Goal: Information Seeking & Learning: Learn about a topic

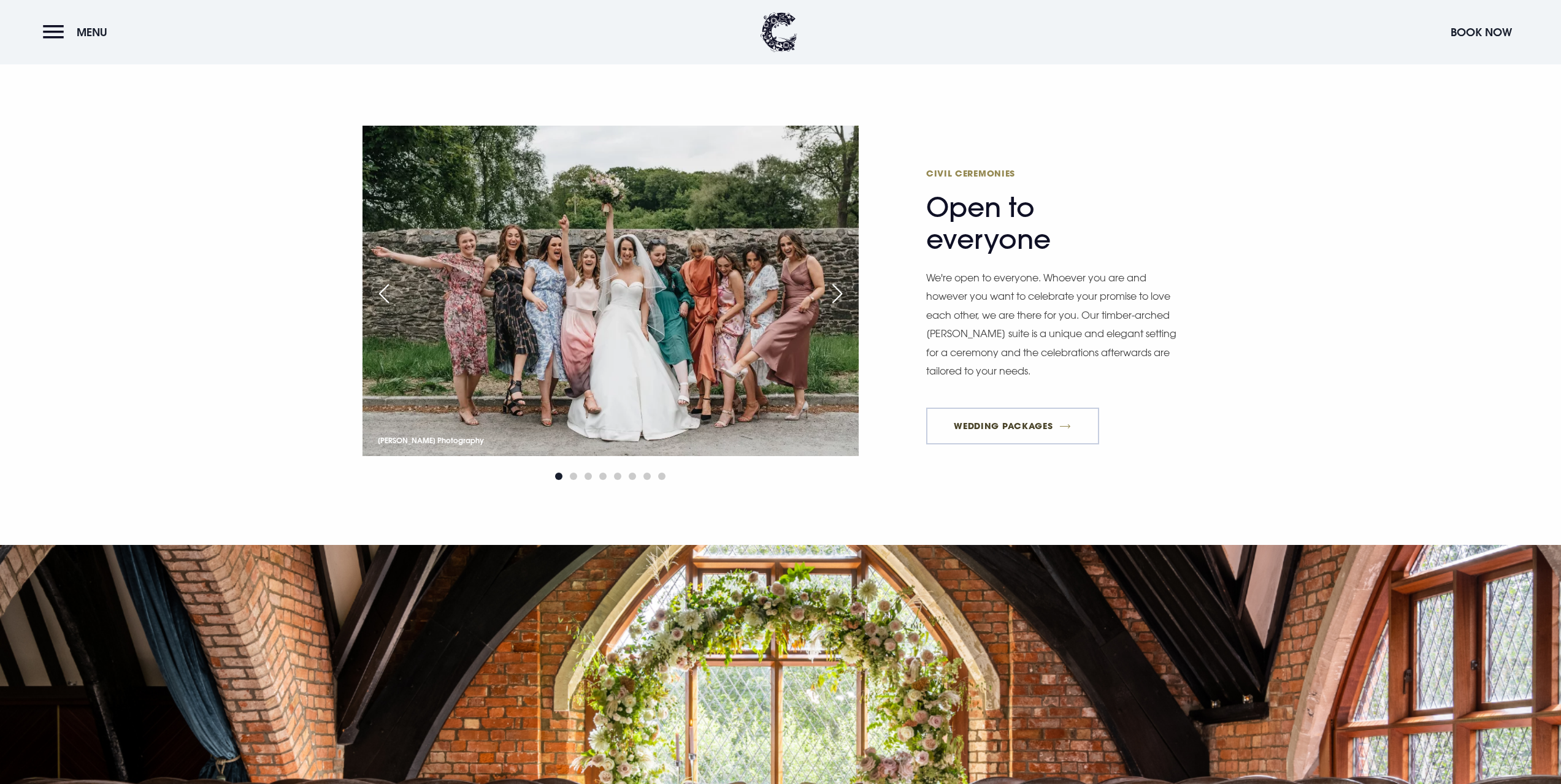
scroll to position [920, 0]
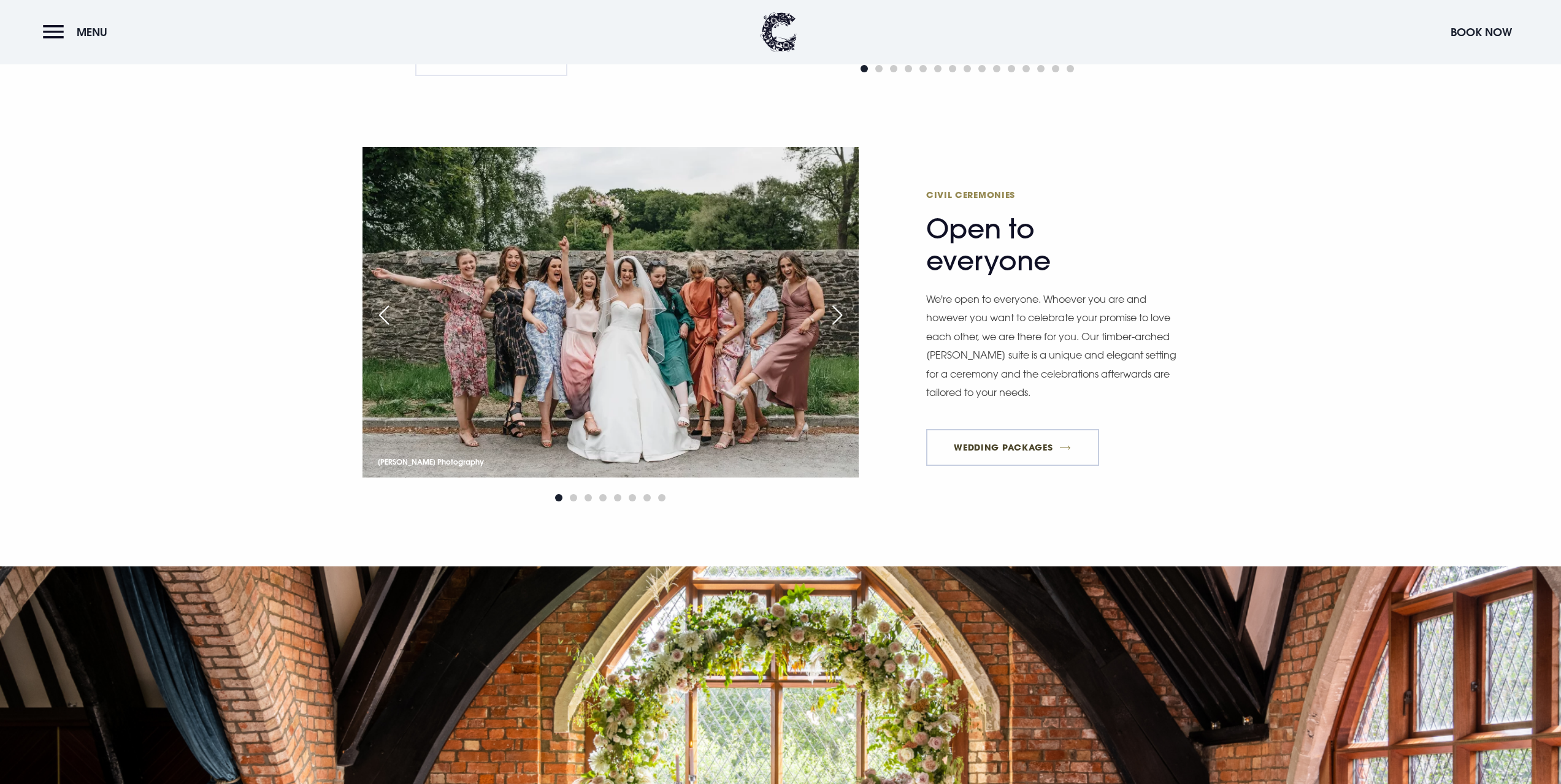
click at [1014, 434] on link "Wedding Packages" at bounding box center [1013, 448] width 173 height 37
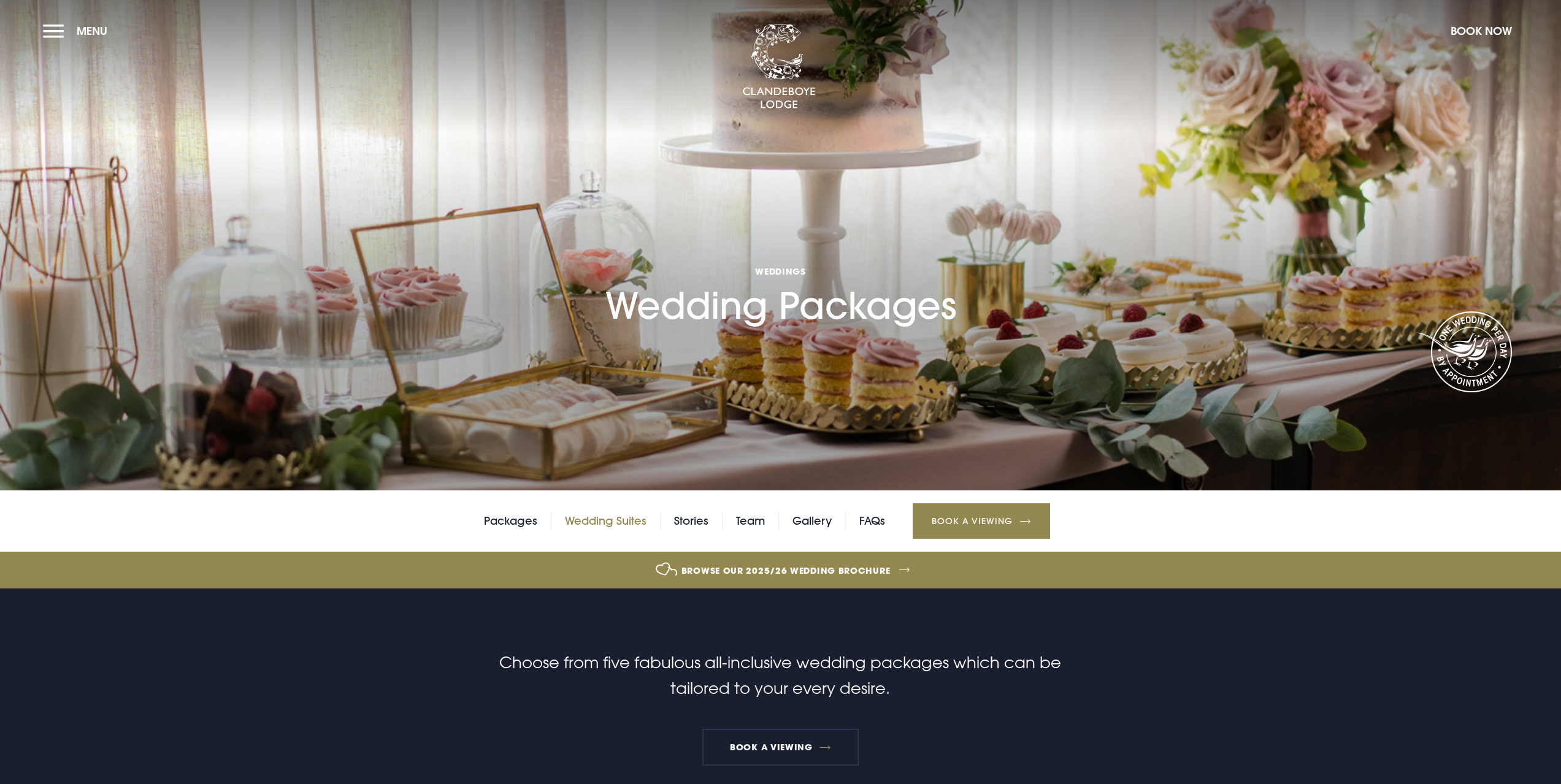
click at [594, 516] on link "Wedding Suites" at bounding box center [605, 521] width 82 height 18
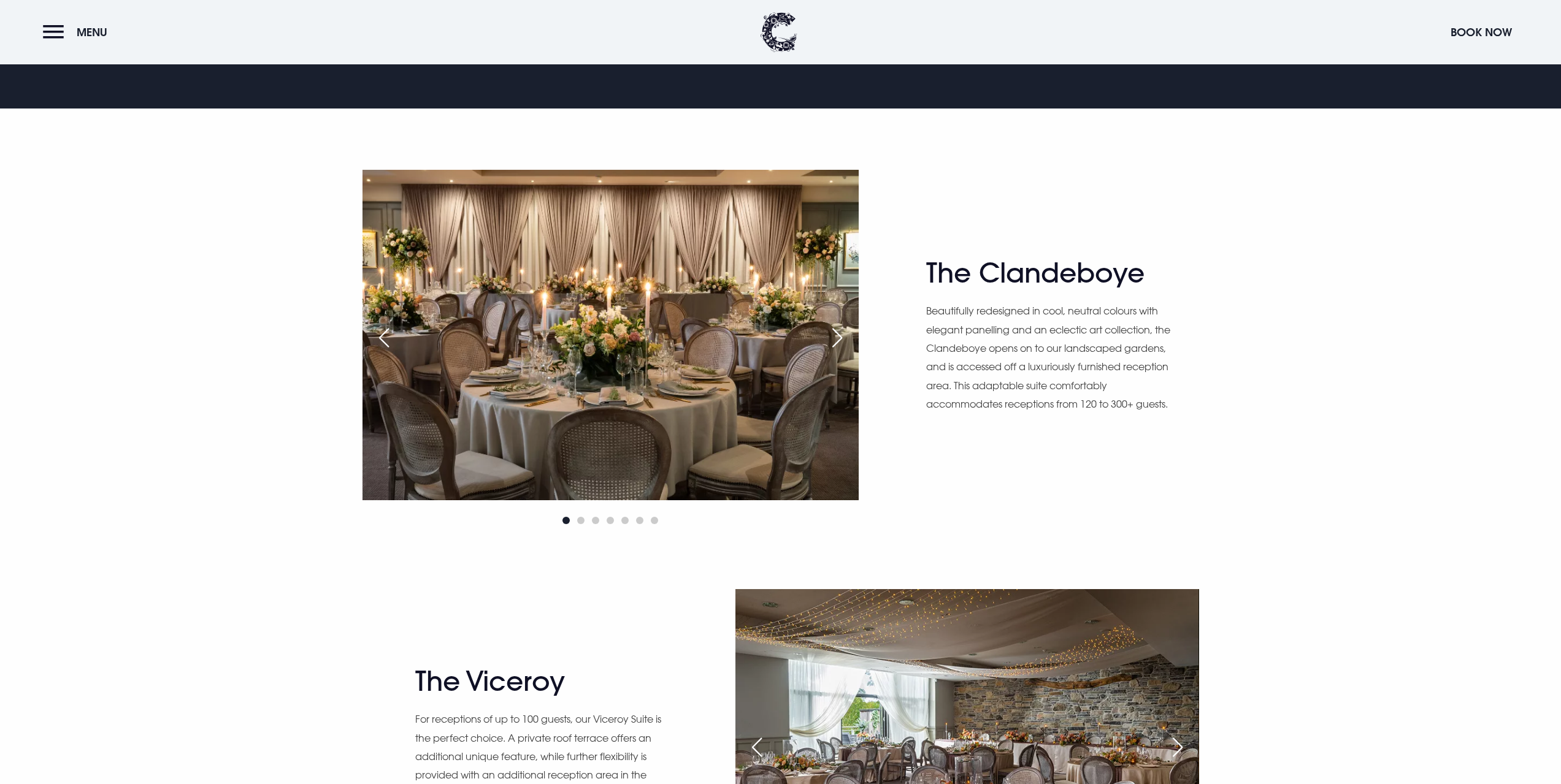
scroll to position [981, 0]
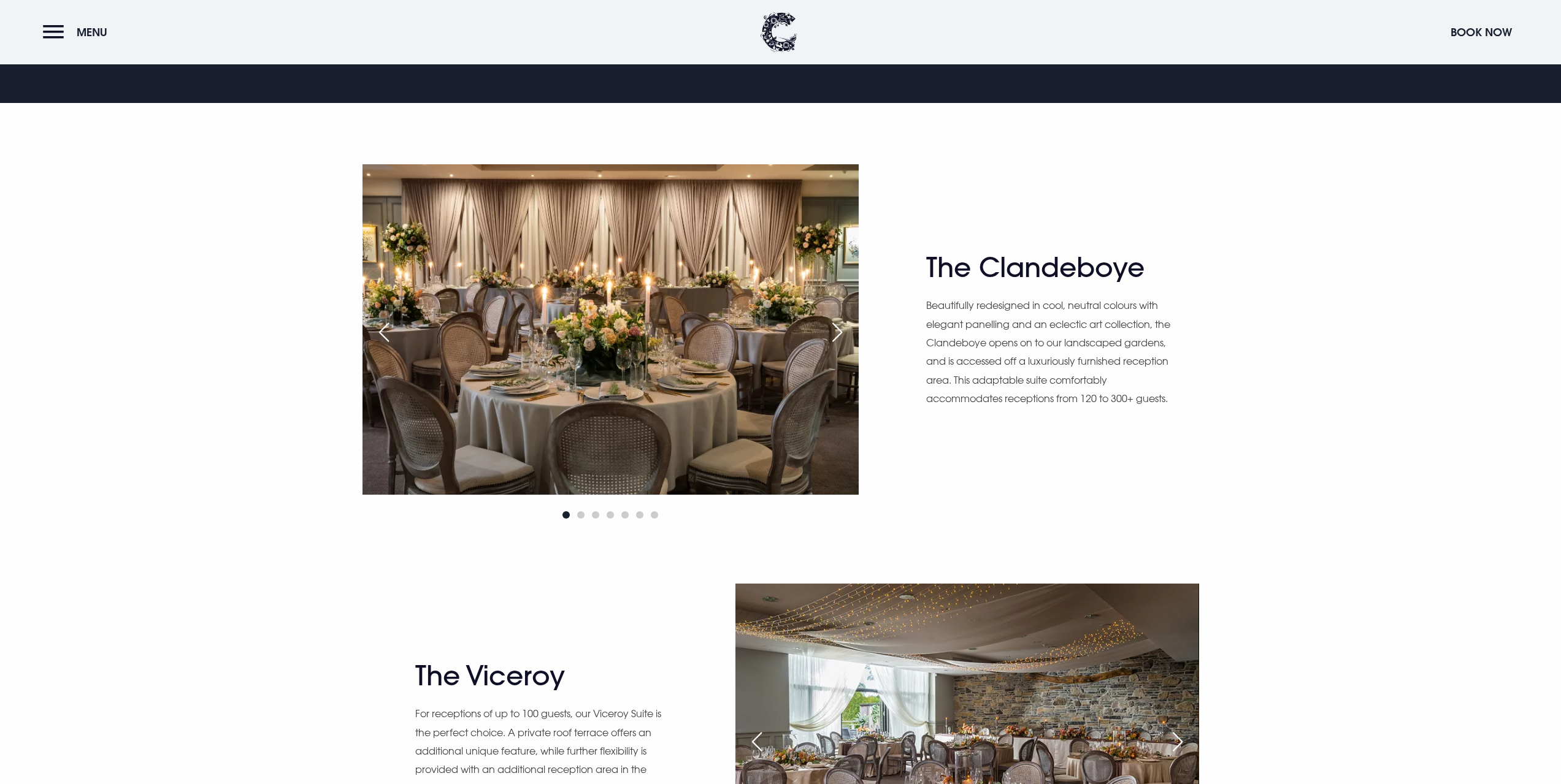
click at [830, 337] on div "Next slide" at bounding box center [837, 332] width 31 height 27
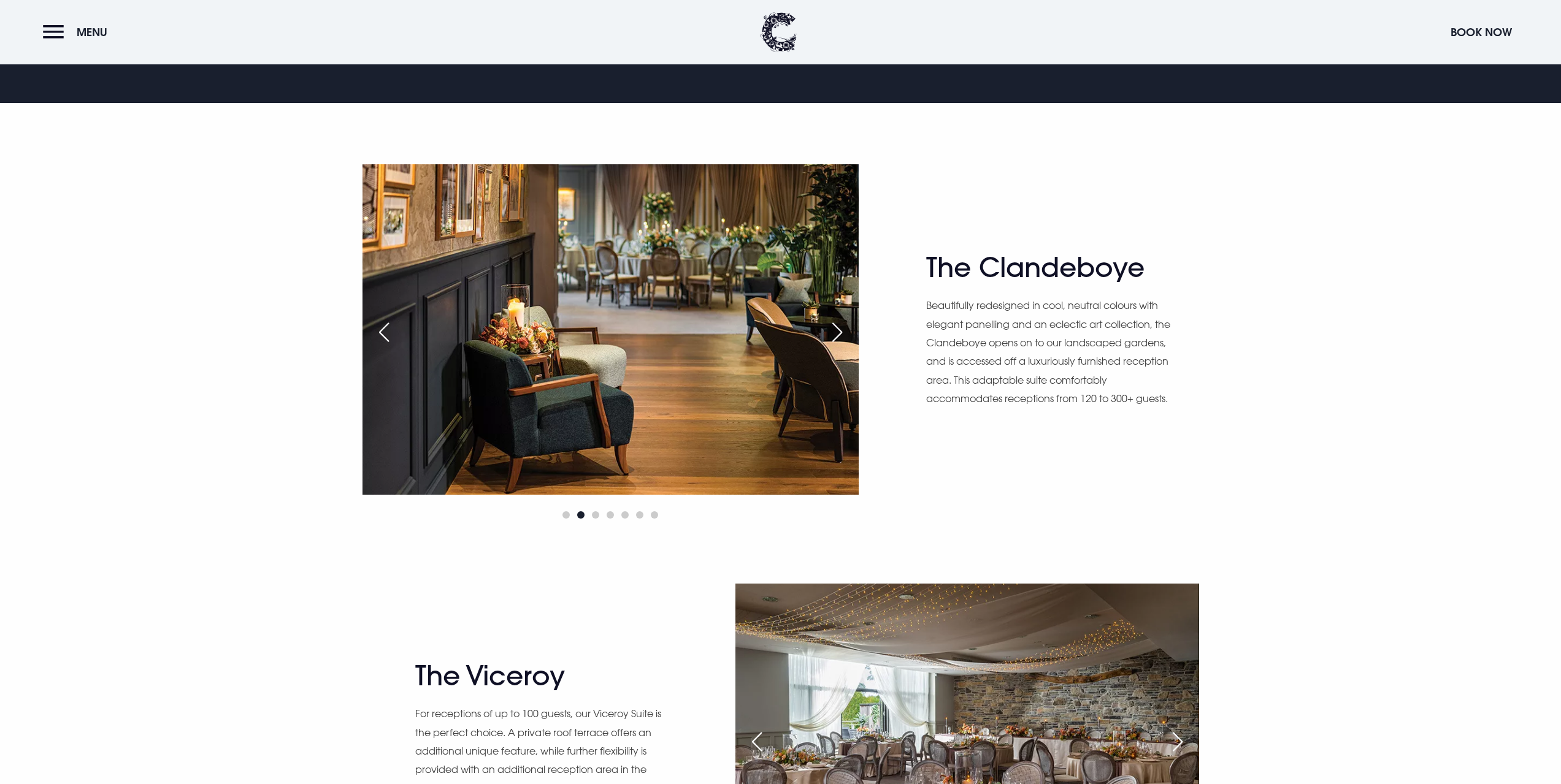
click at [830, 337] on div "Next slide" at bounding box center [837, 332] width 31 height 27
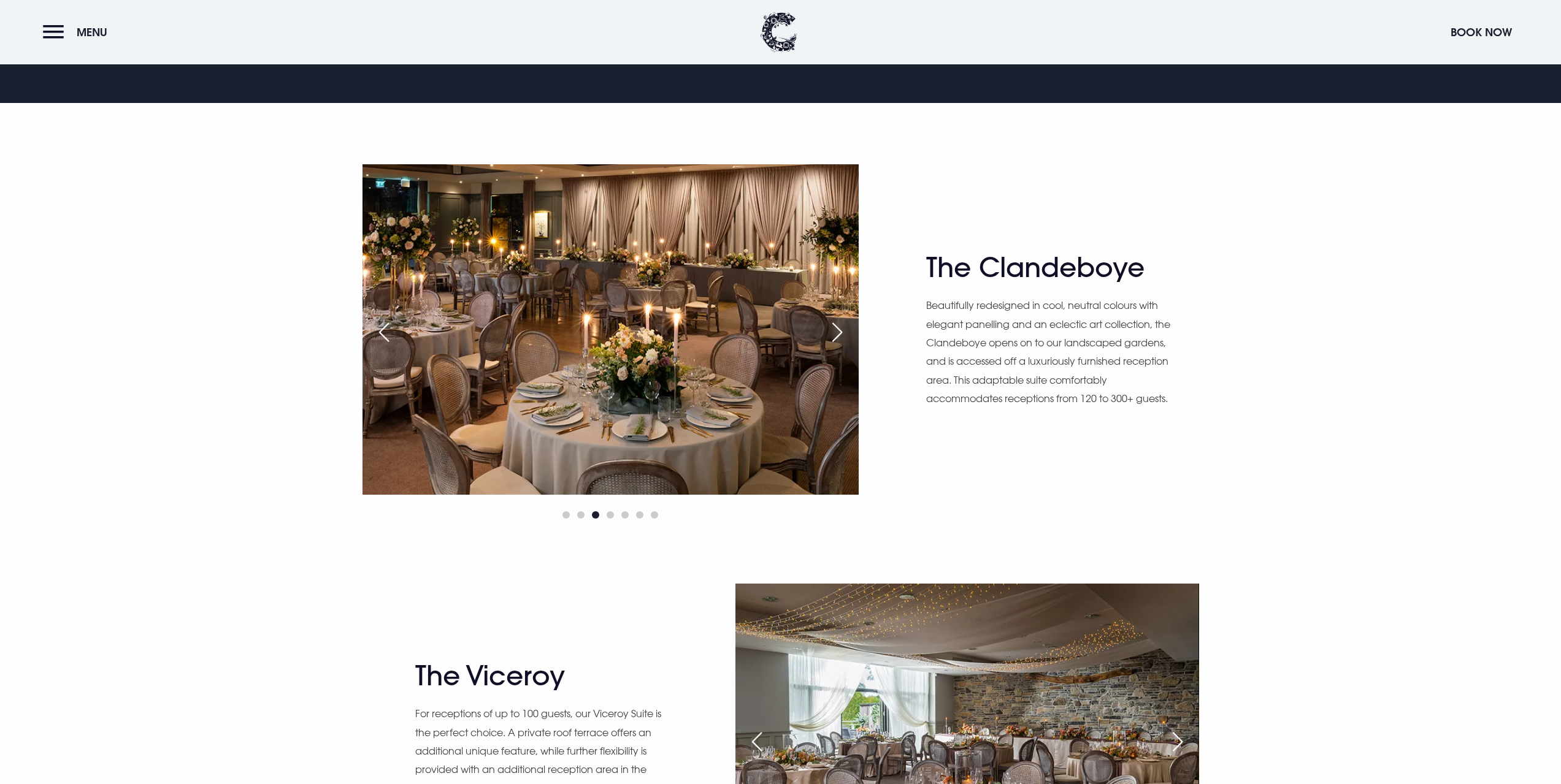
click at [837, 322] on div "Next slide" at bounding box center [837, 332] width 31 height 27
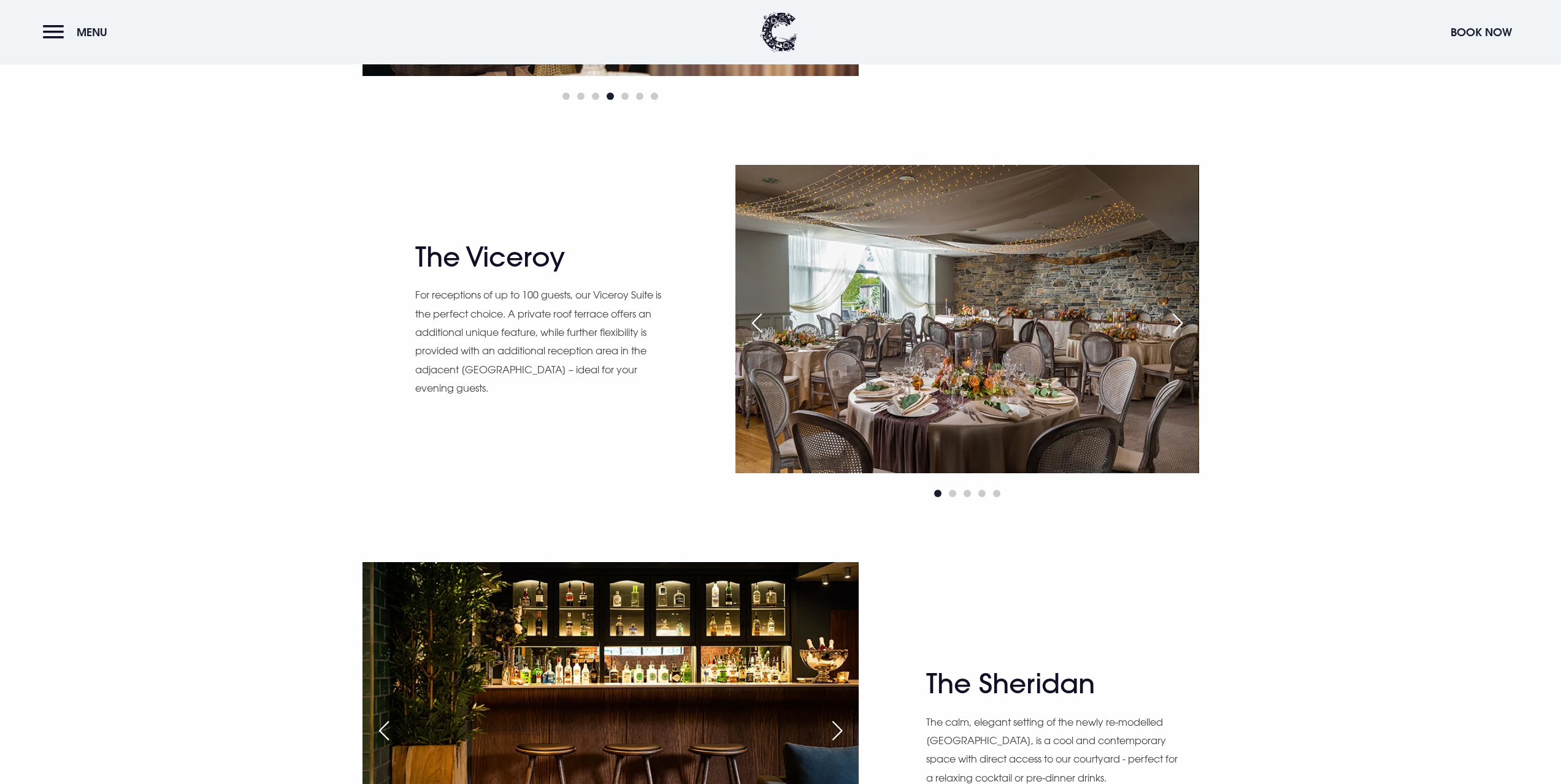
scroll to position [1411, 0]
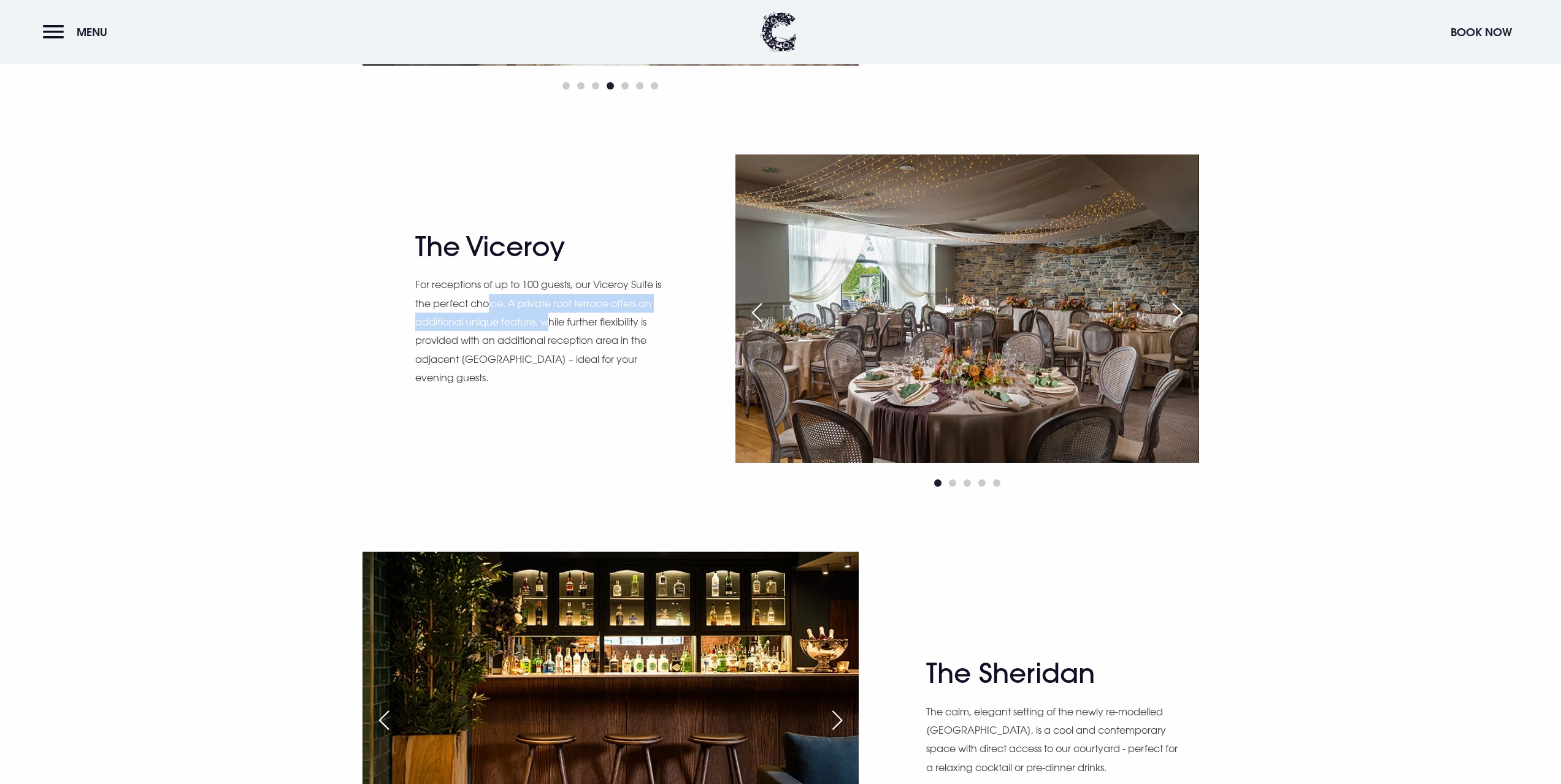
drag, startPoint x: 529, startPoint y: 312, endPoint x: 554, endPoint y: 323, distance: 27.3
click at [550, 319] on p "For receptions of up to 100 guests, our Viceroy Suite is the perfect choice. A …" at bounding box center [540, 331] width 252 height 112
click at [622, 361] on p "For receptions of up to 100 guests, our Viceroy Suite is the perfect choice. A …" at bounding box center [540, 331] width 252 height 112
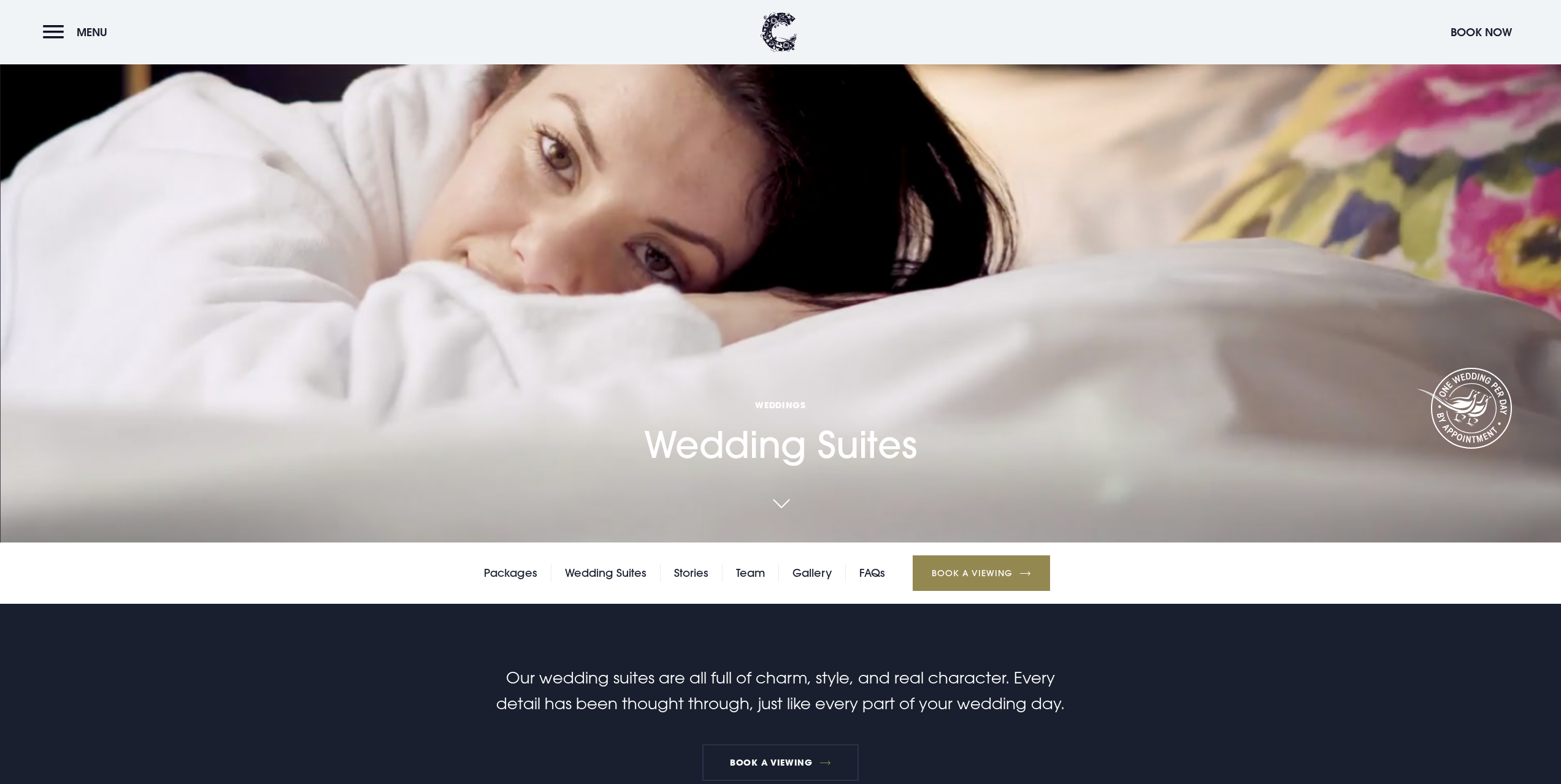
scroll to position [245, 0]
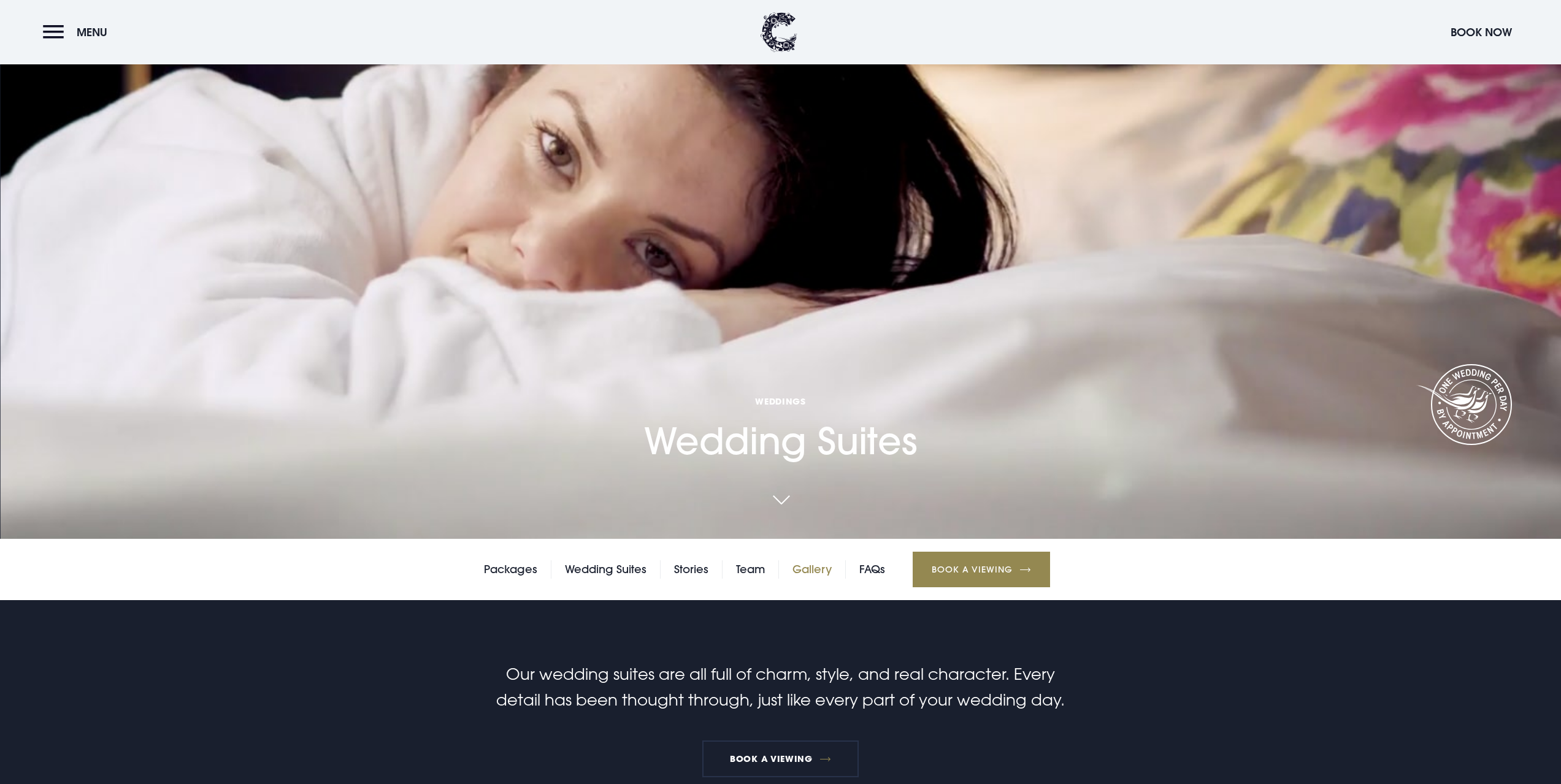
click at [806, 572] on link "Gallery" at bounding box center [812, 569] width 39 height 18
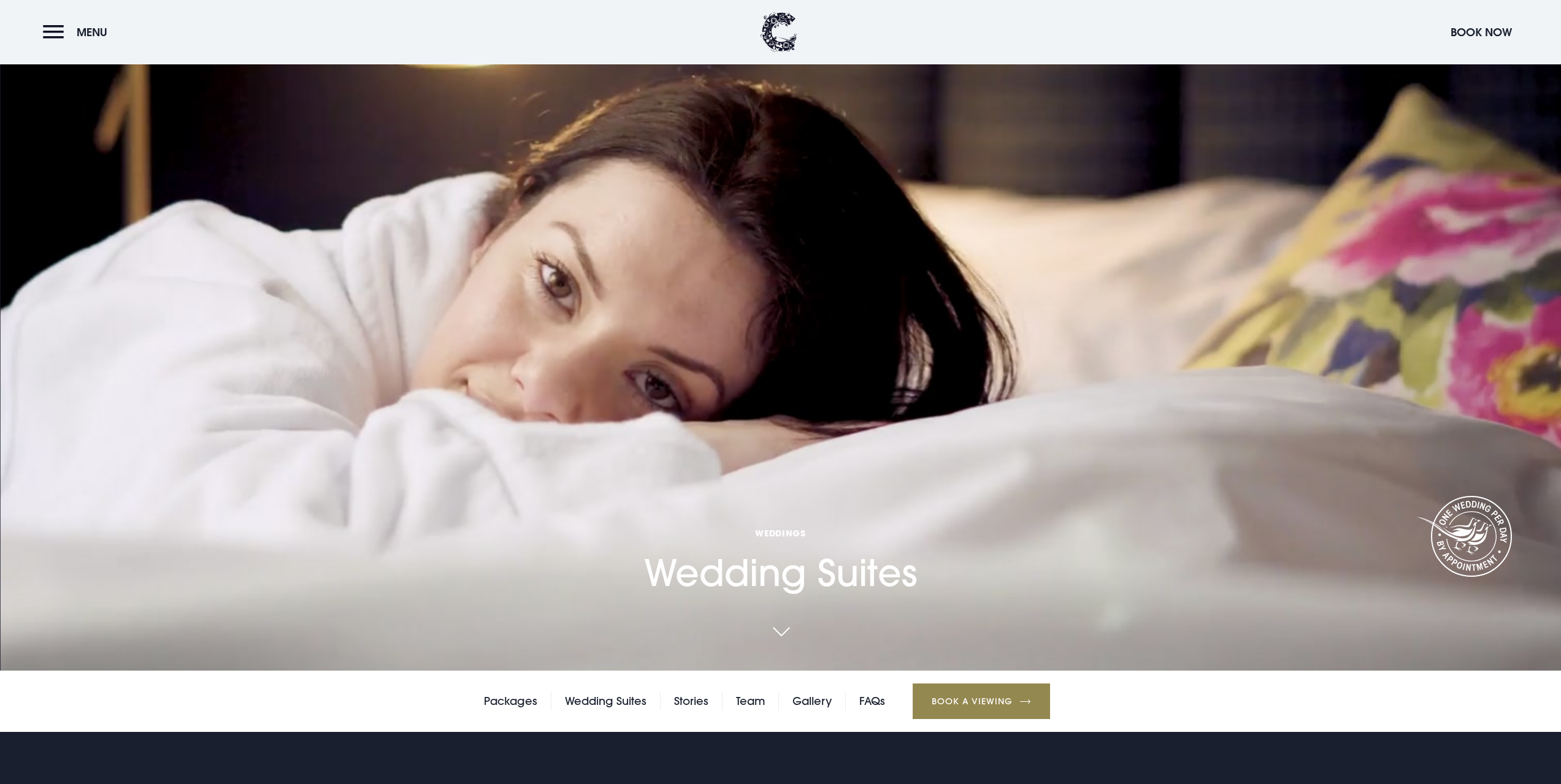
scroll to position [184, 0]
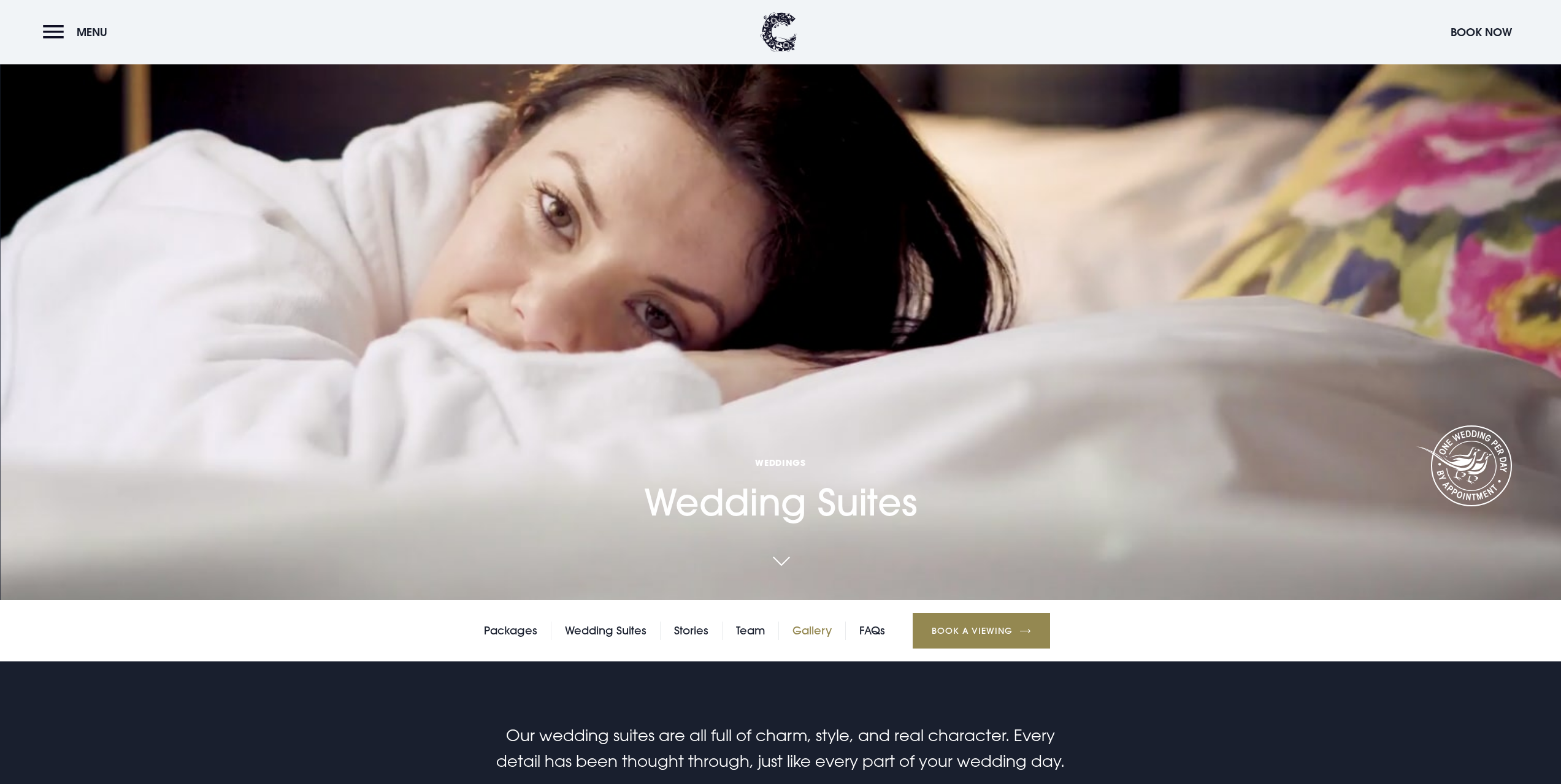
click at [812, 637] on link "Gallery" at bounding box center [812, 631] width 39 height 18
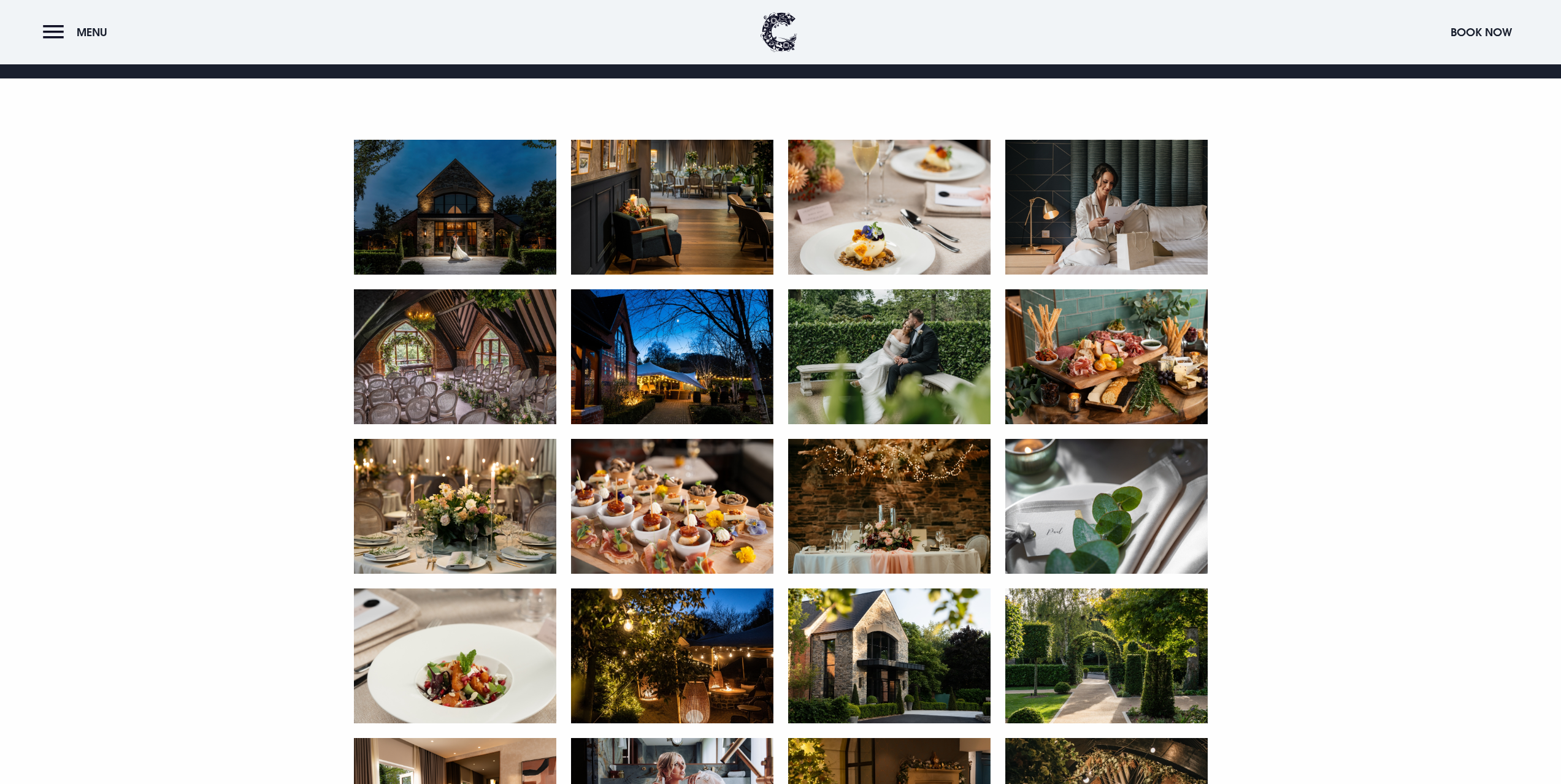
scroll to position [797, 0]
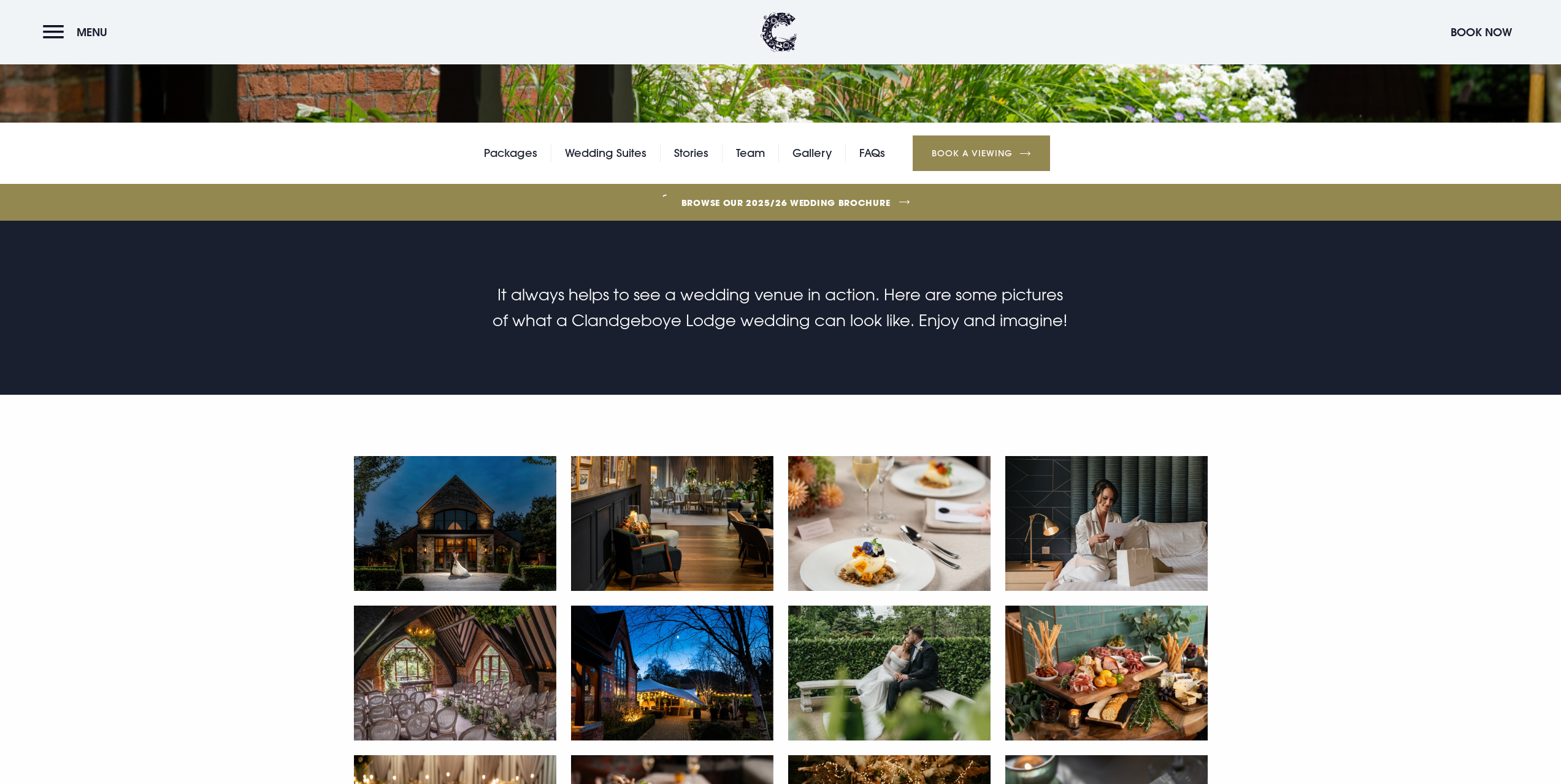
scroll to position [675, 0]
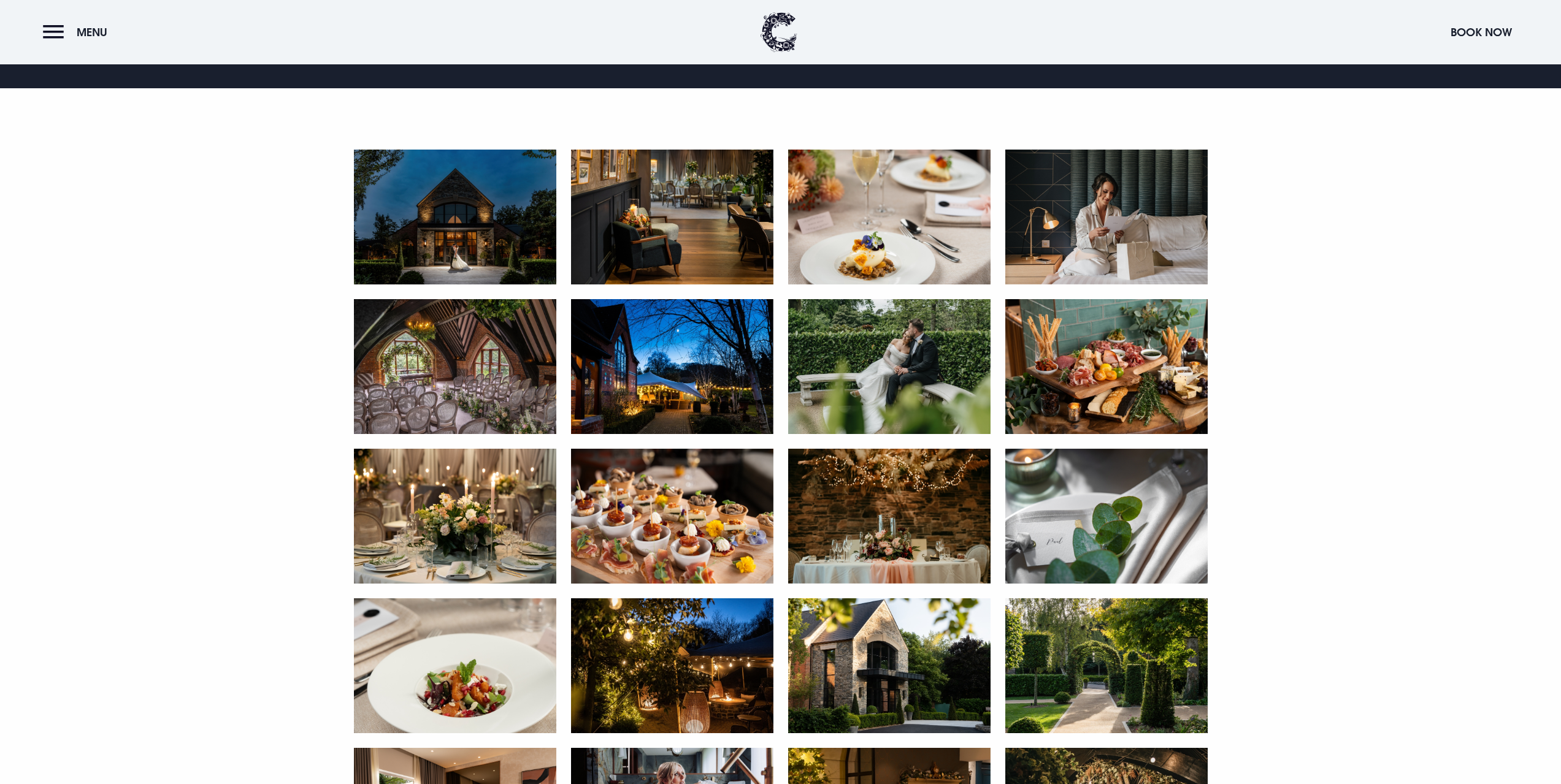
drag, startPoint x: 446, startPoint y: 187, endPoint x: 453, endPoint y: 187, distance: 7.0
click at [445, 187] on img at bounding box center [455, 217] width 203 height 135
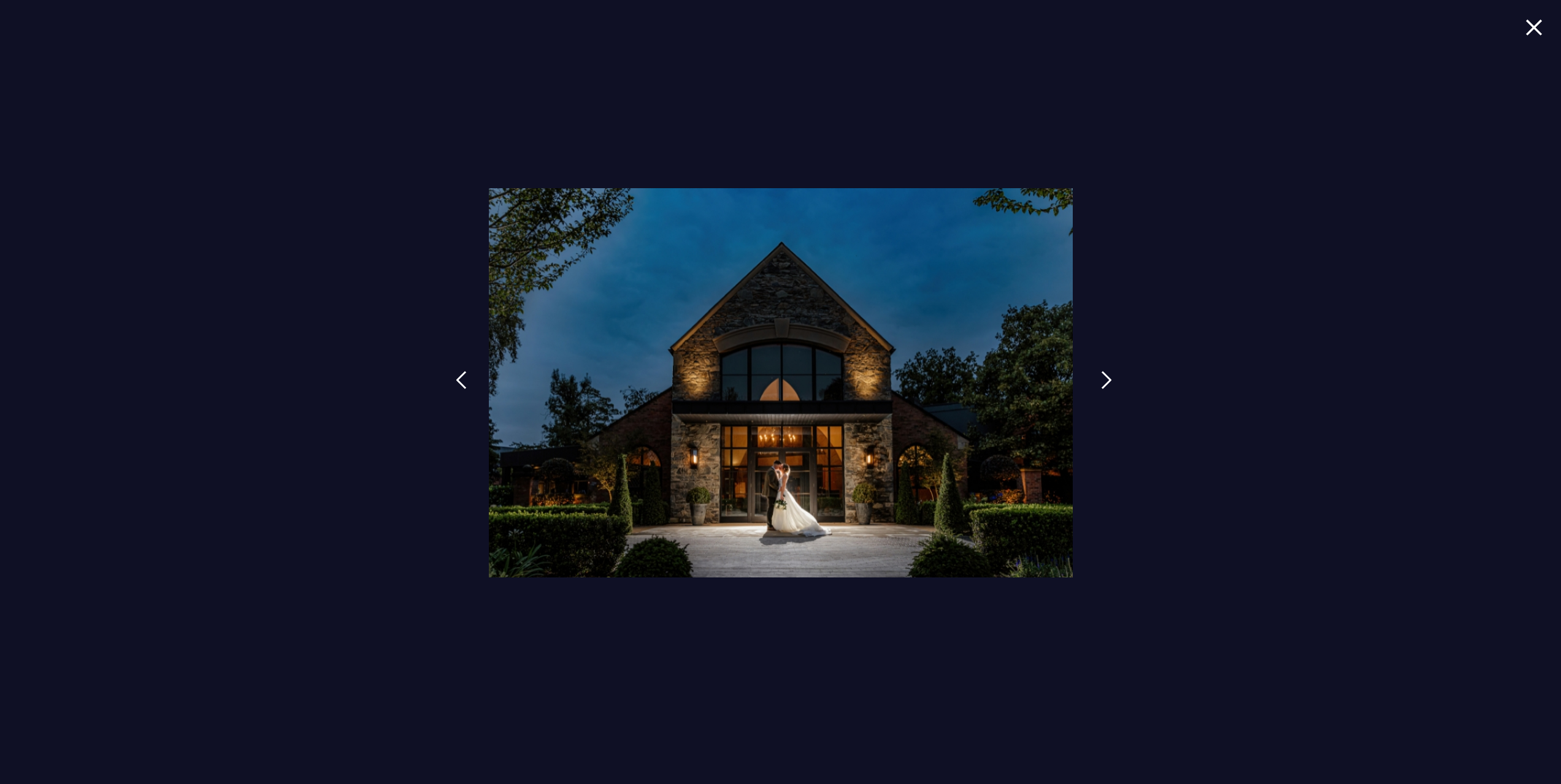
click at [1103, 380] on img at bounding box center [1106, 380] width 11 height 18
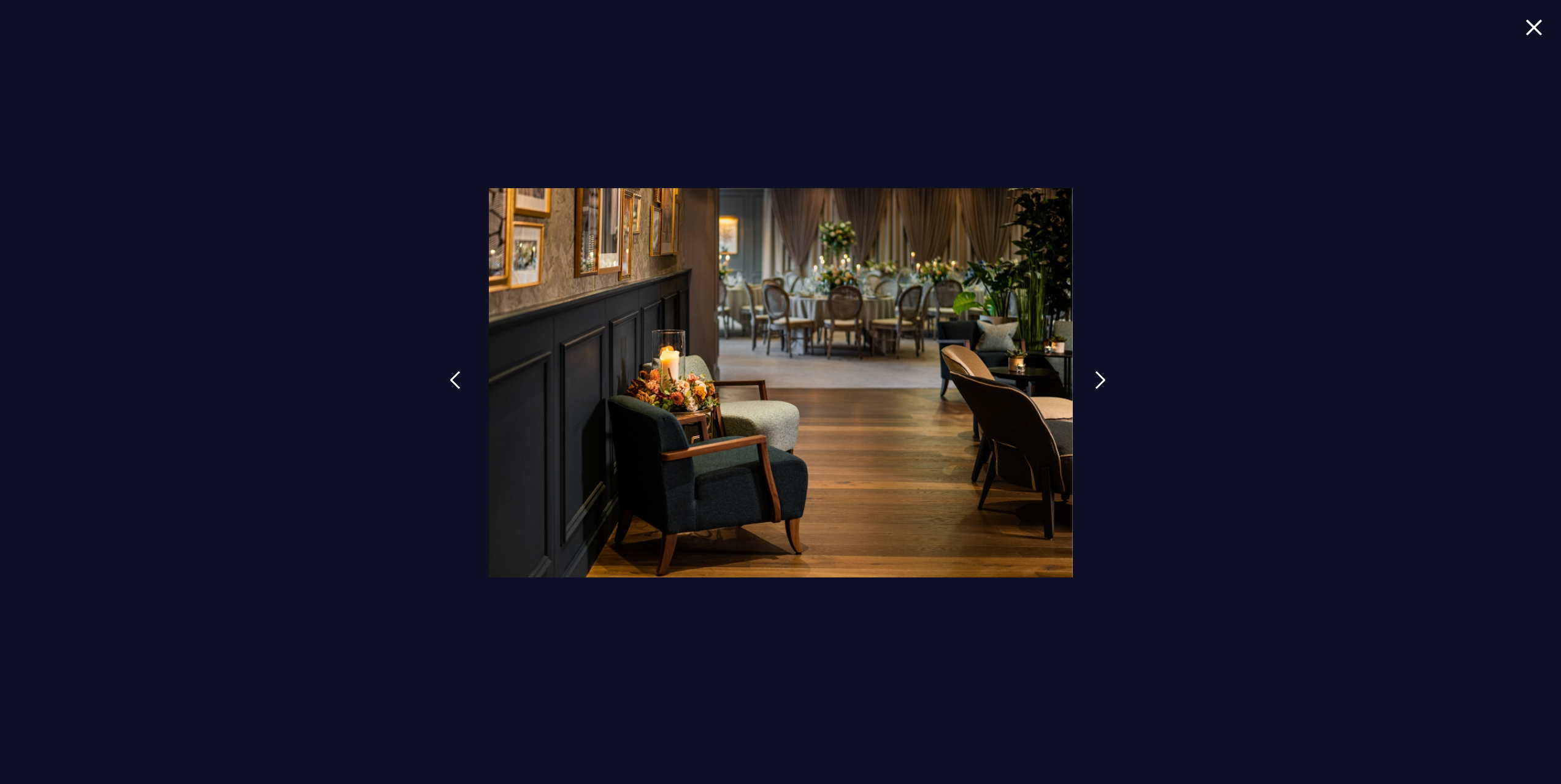
click at [465, 388] on link at bounding box center [455, 390] width 31 height 57
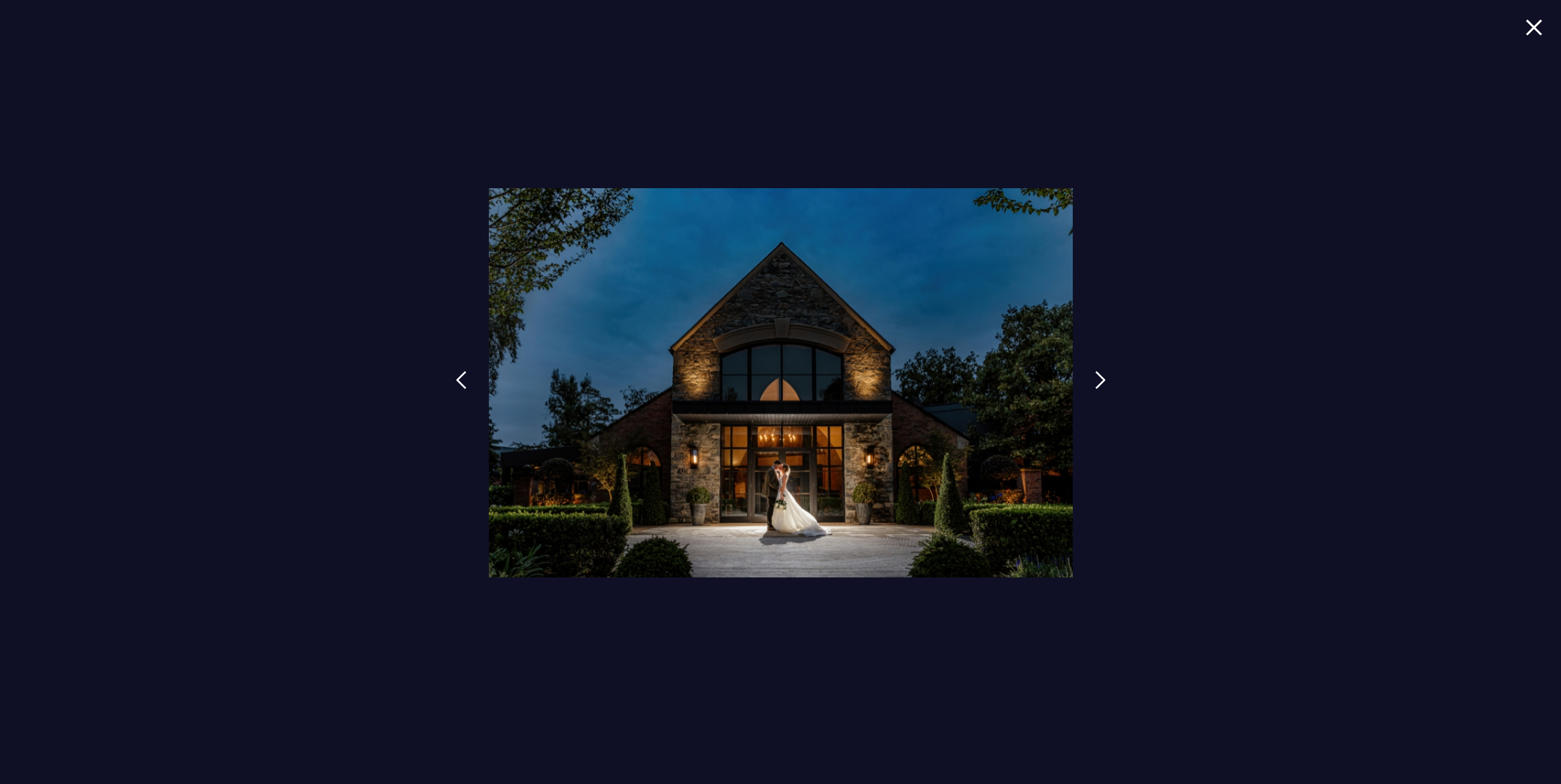
click at [232, 282] on div at bounding box center [780, 392] width 1561 height 784
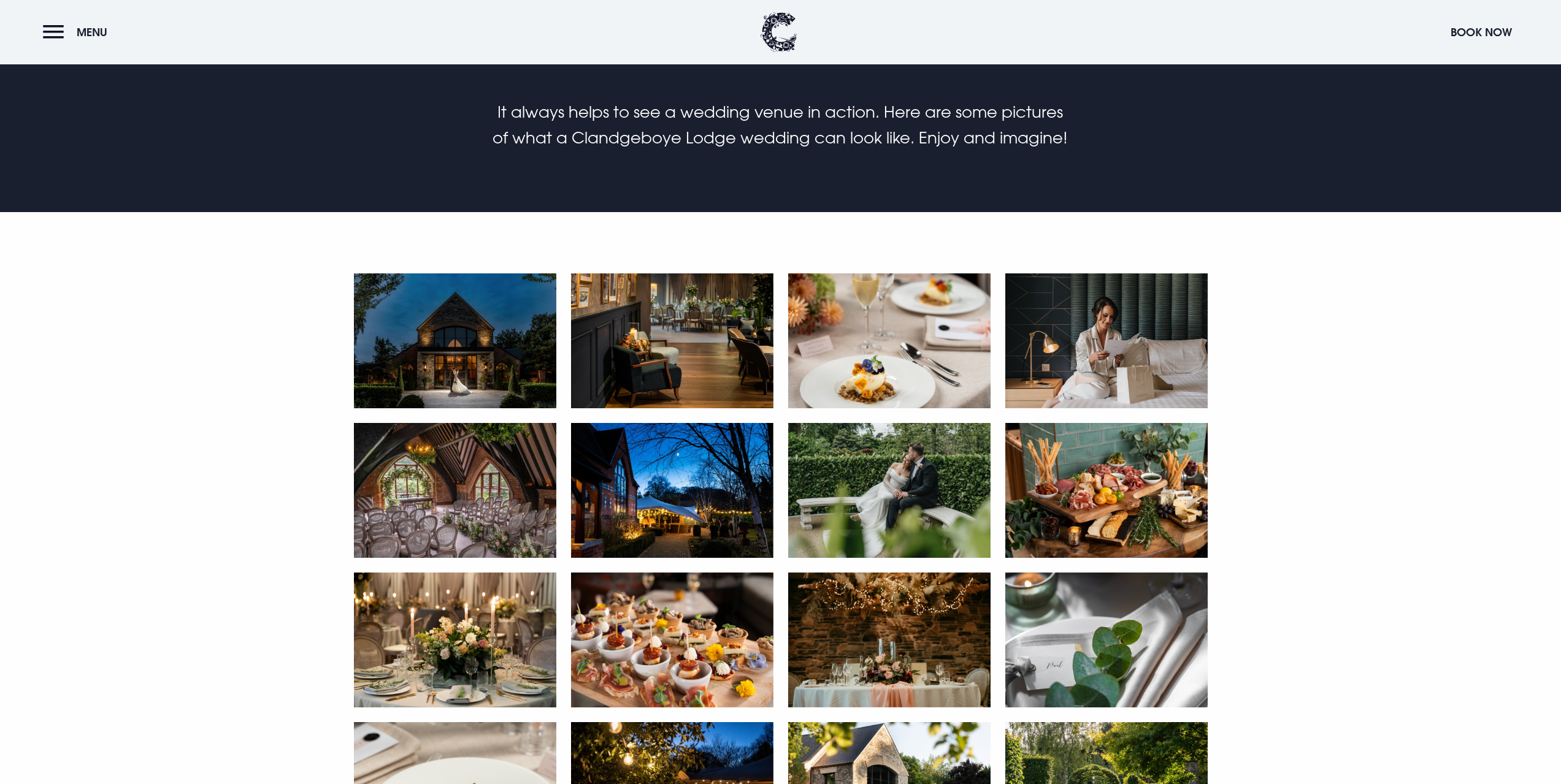
scroll to position [552, 0]
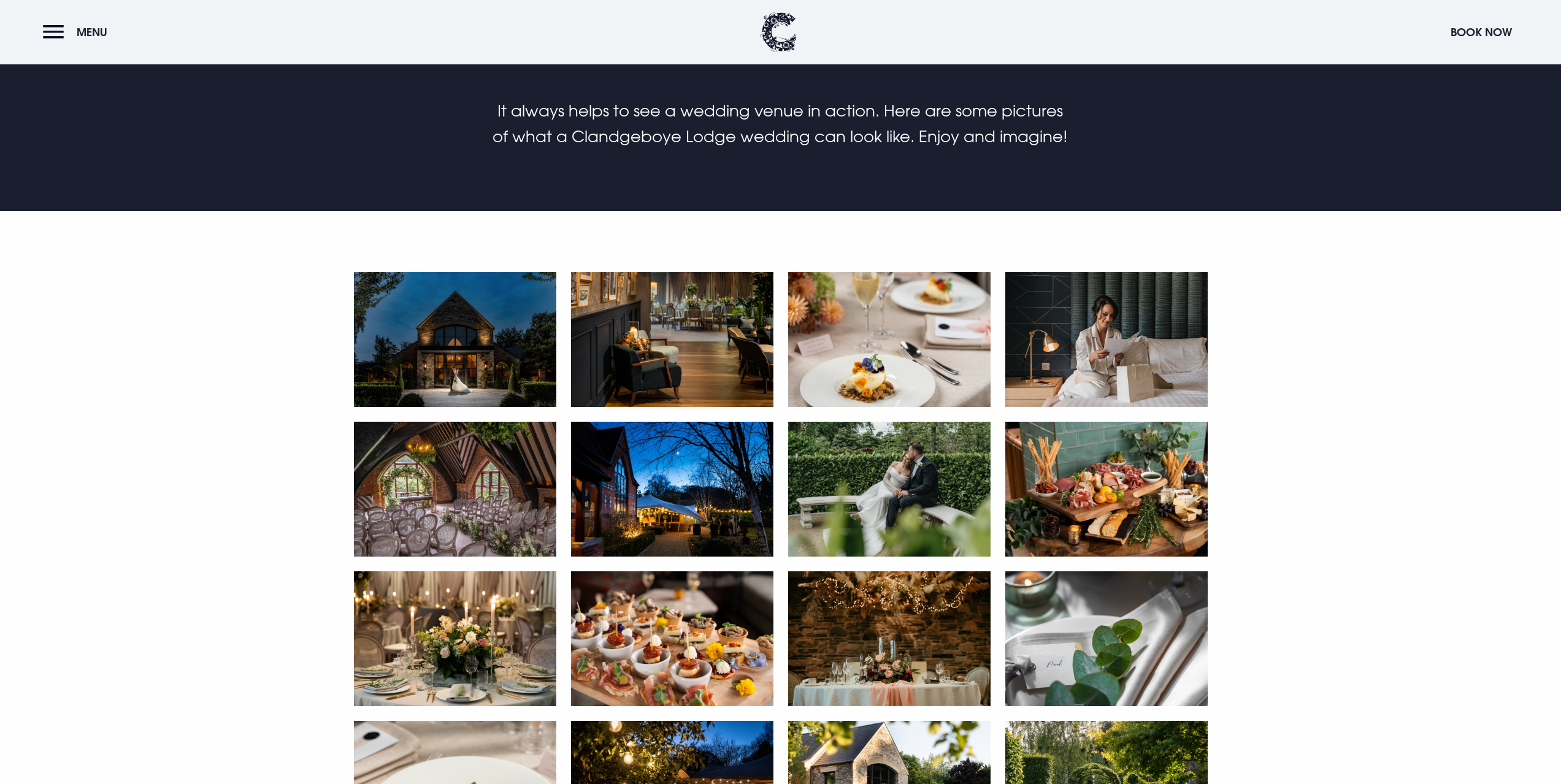
click at [699, 502] on img at bounding box center [672, 489] width 203 height 135
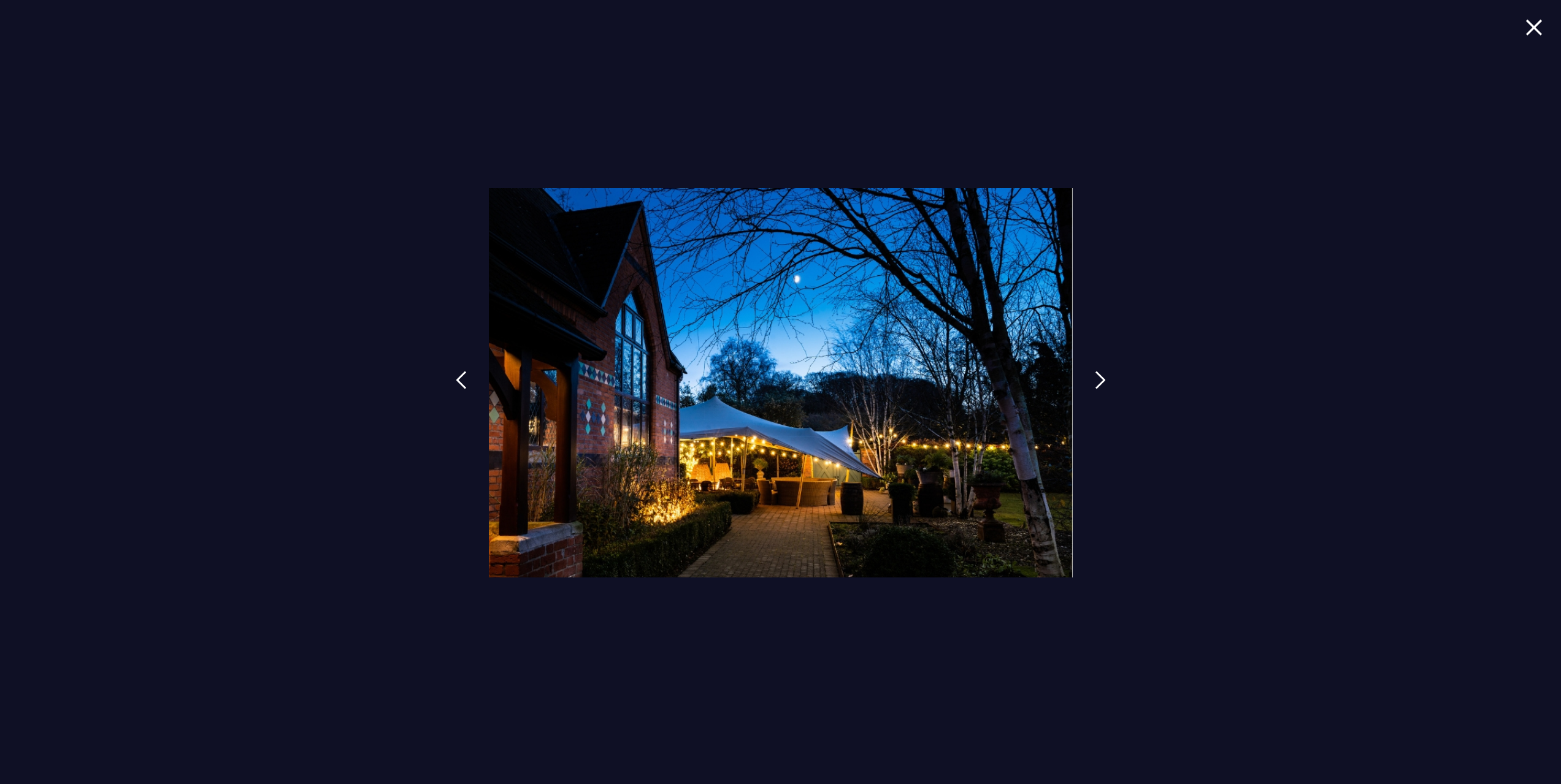
click at [1268, 481] on div at bounding box center [780, 392] width 1561 height 784
click at [1518, 34] on div at bounding box center [780, 392] width 1561 height 784
click at [1527, 32] on img at bounding box center [1534, 28] width 17 height 17
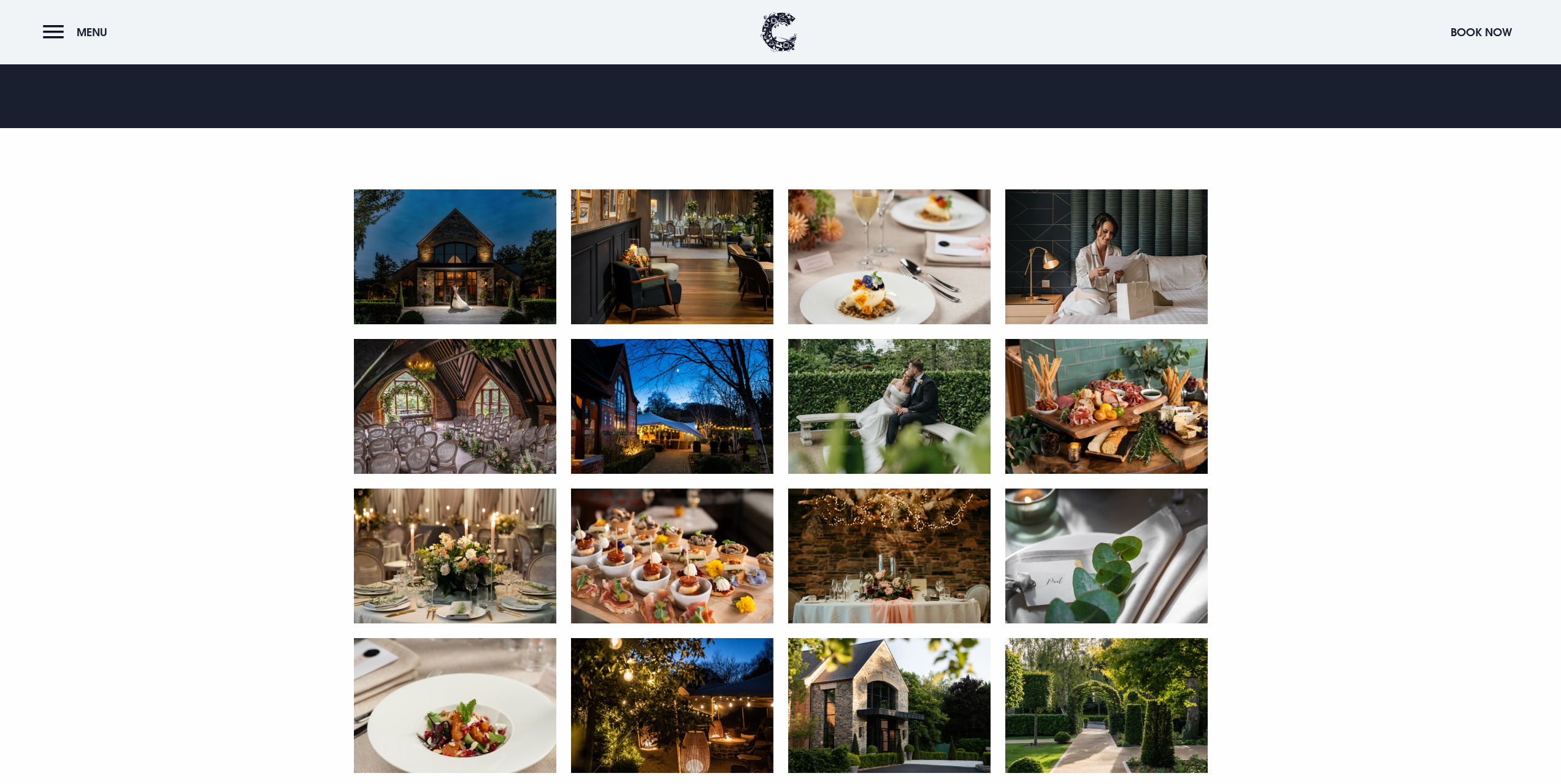
scroll to position [920, 0]
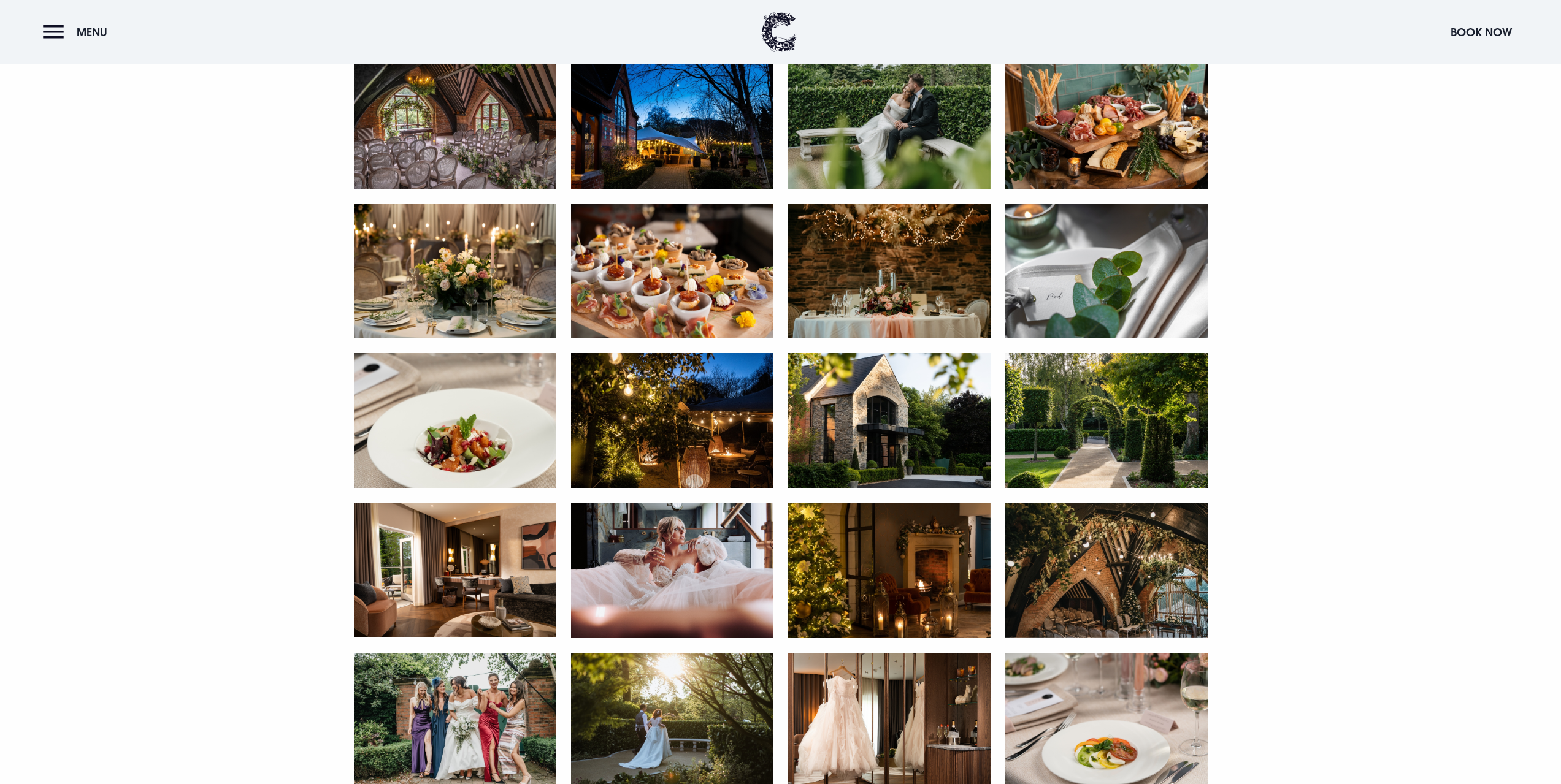
click at [1106, 588] on img at bounding box center [1106, 570] width 203 height 135
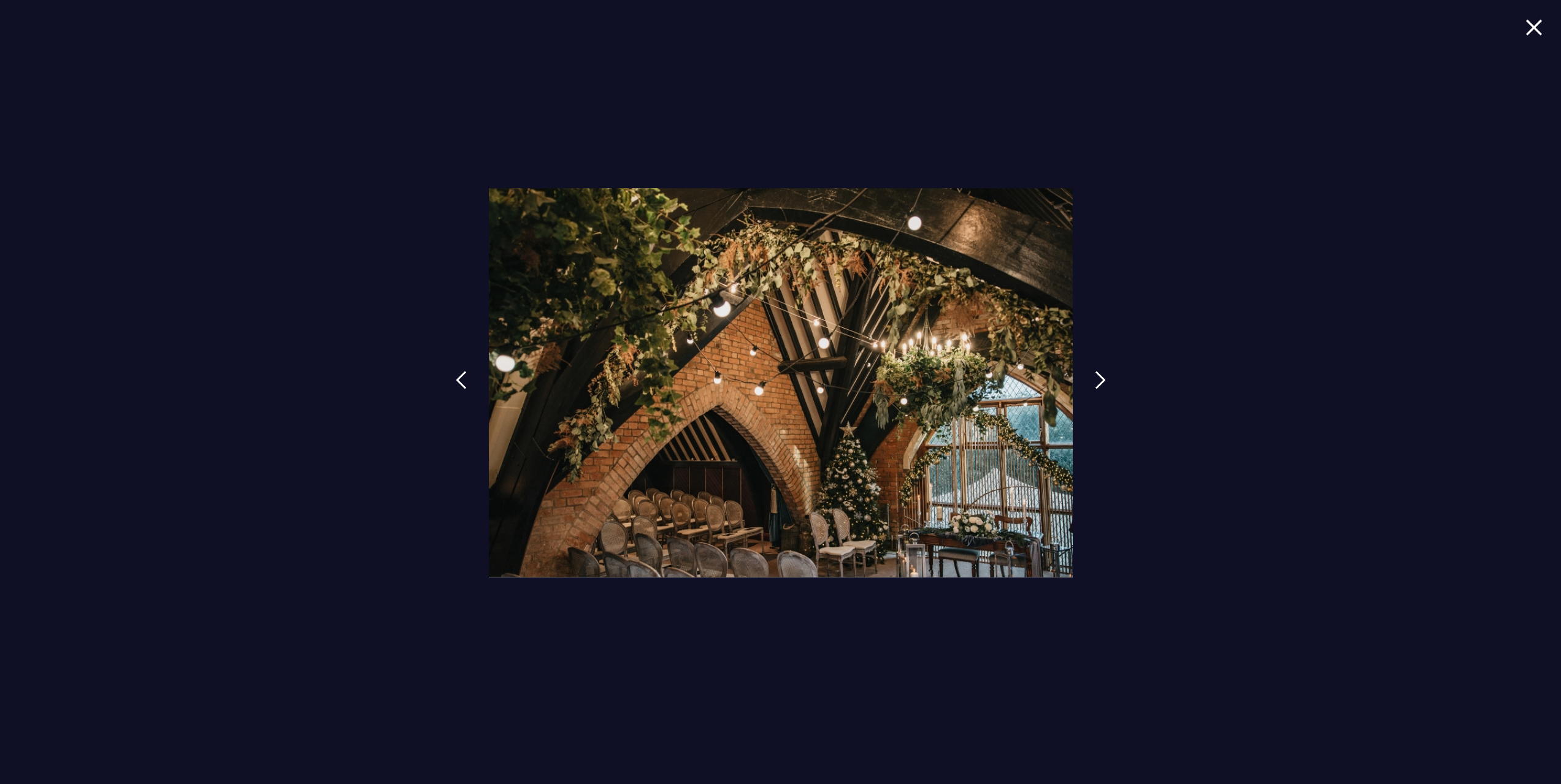
click at [1267, 445] on div at bounding box center [780, 392] width 1561 height 784
click at [1541, 32] on img at bounding box center [1534, 28] width 17 height 17
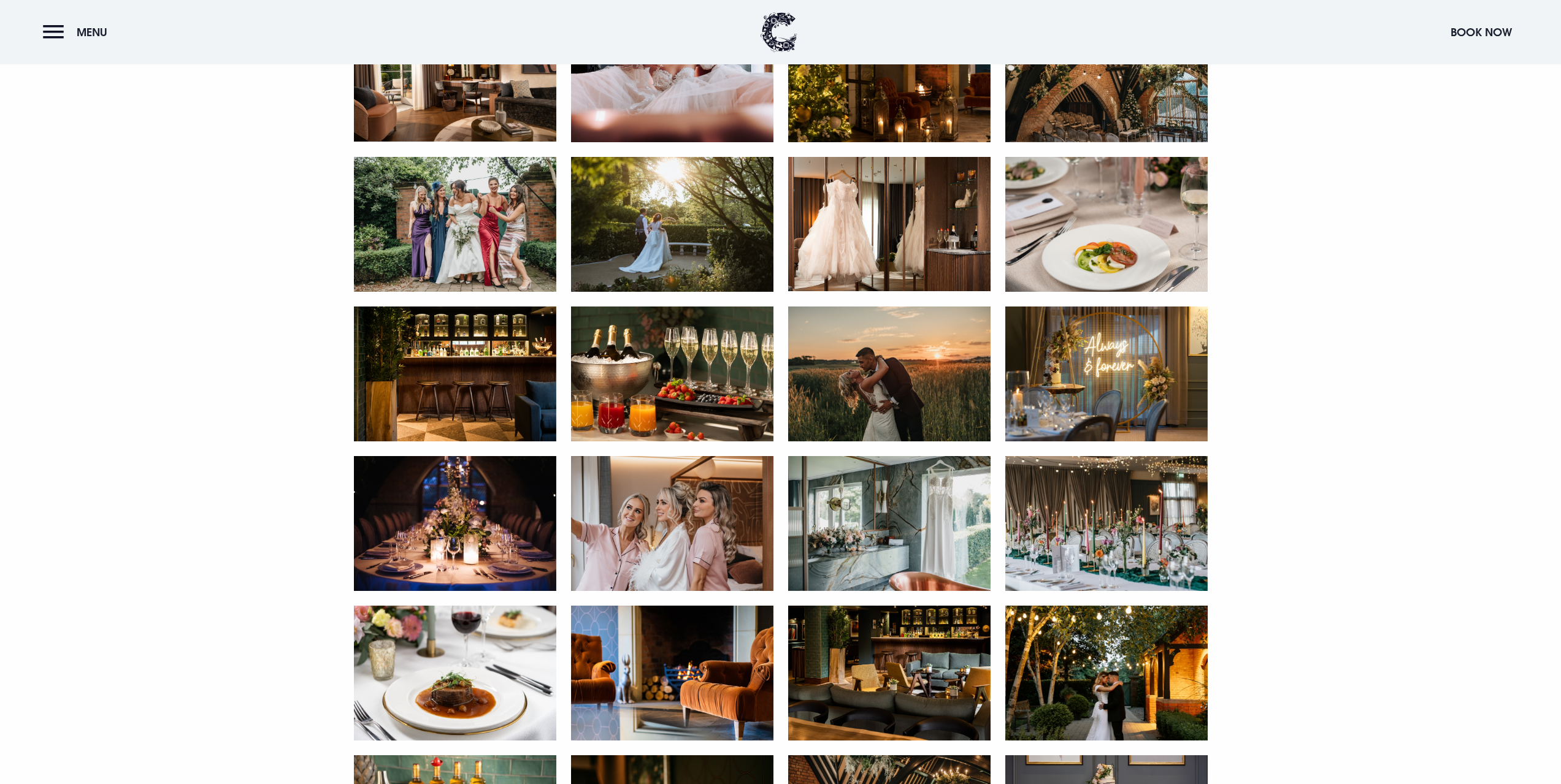
scroll to position [1533, 0]
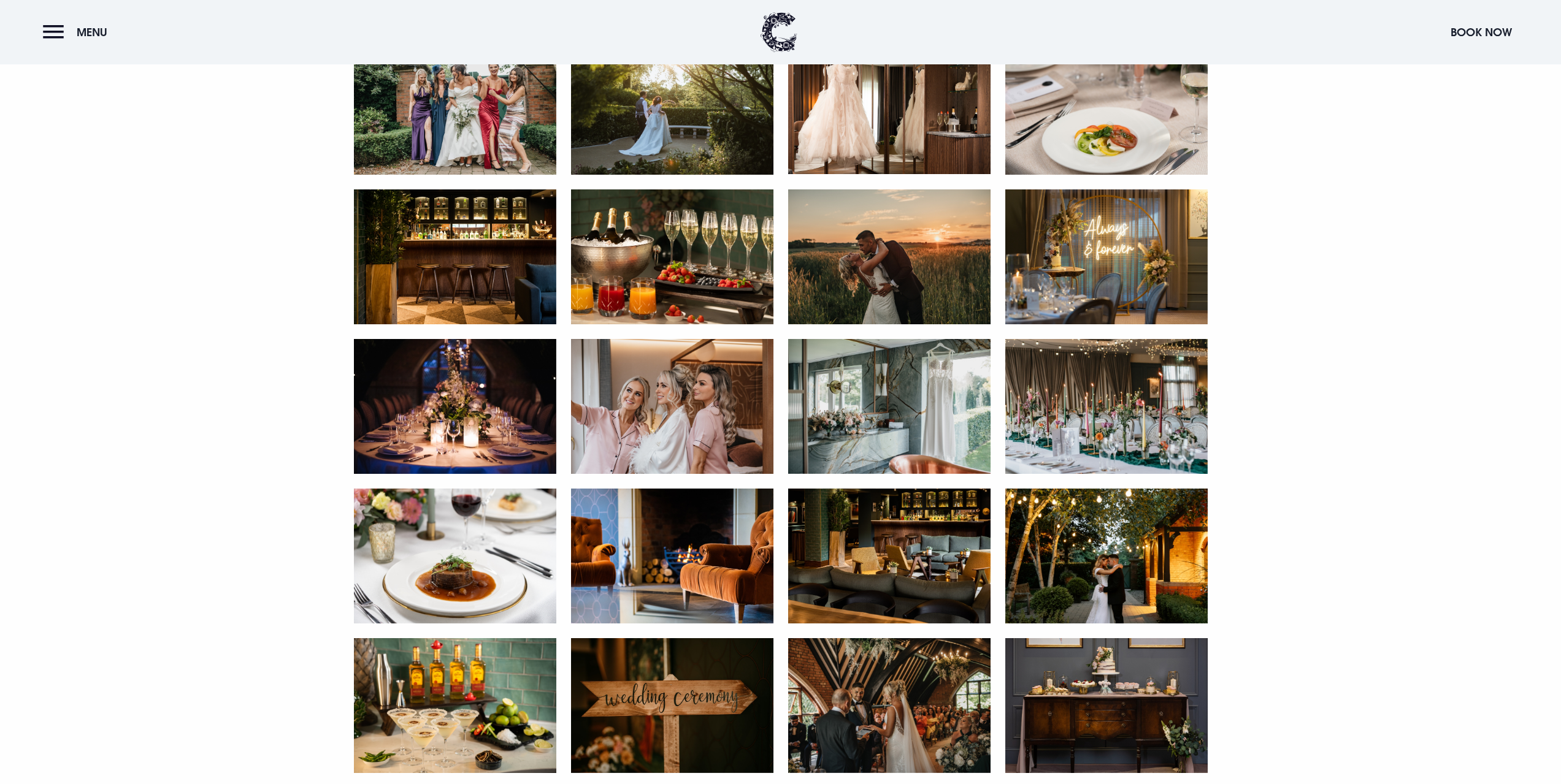
click at [1093, 452] on img at bounding box center [1106, 407] width 203 height 135
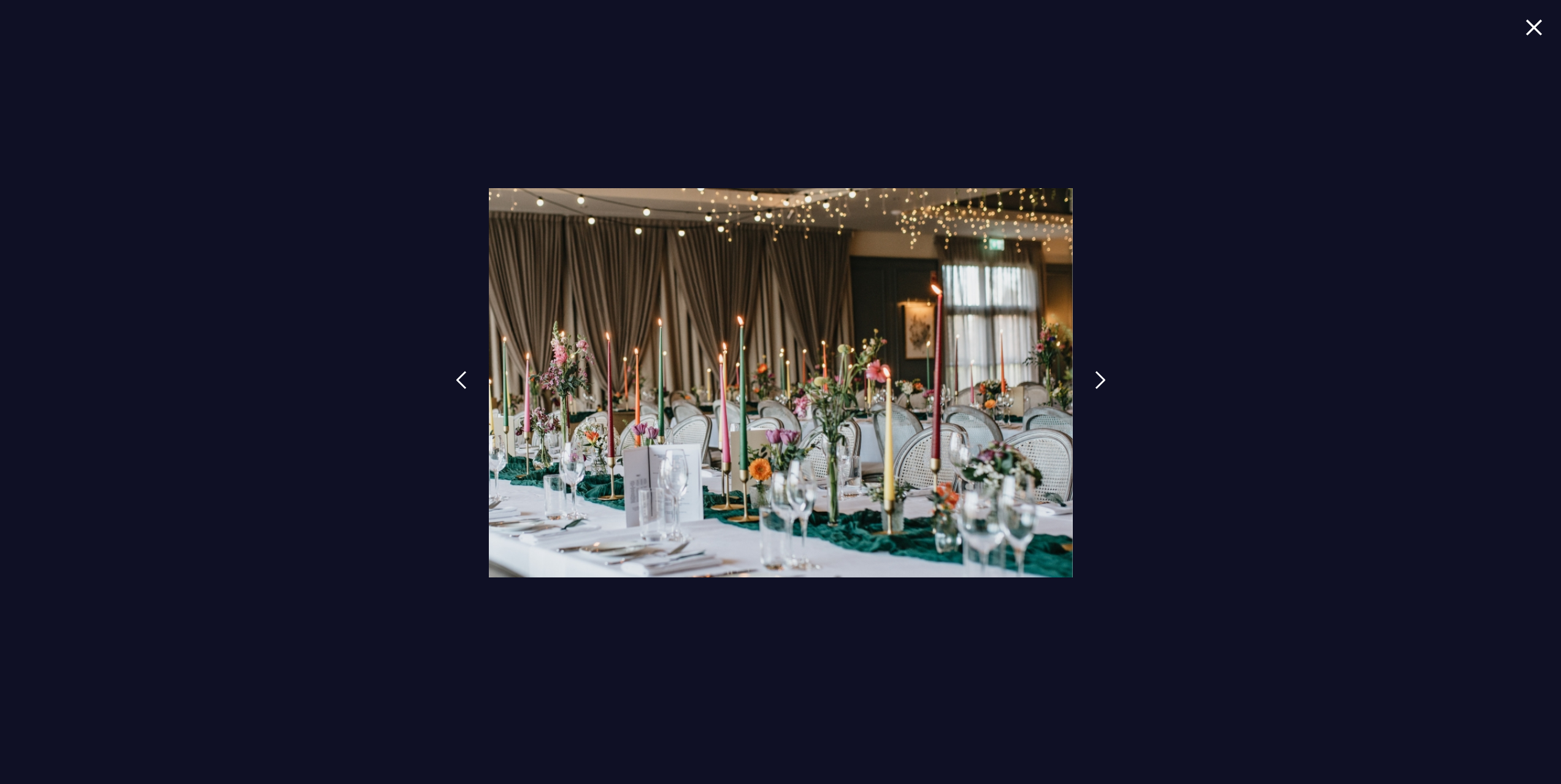
click at [1542, 31] on img at bounding box center [1534, 28] width 17 height 17
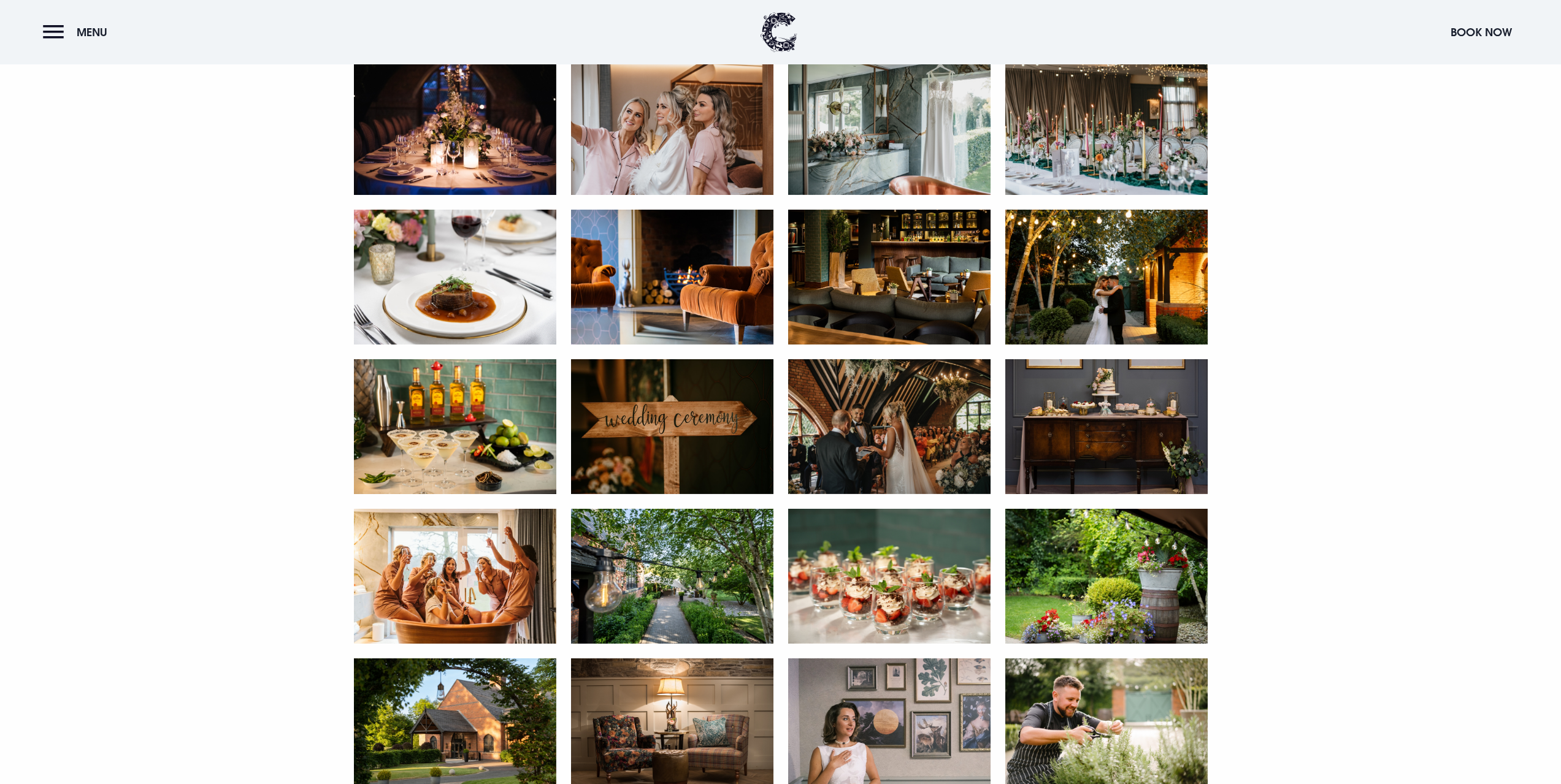
scroll to position [1839, 0]
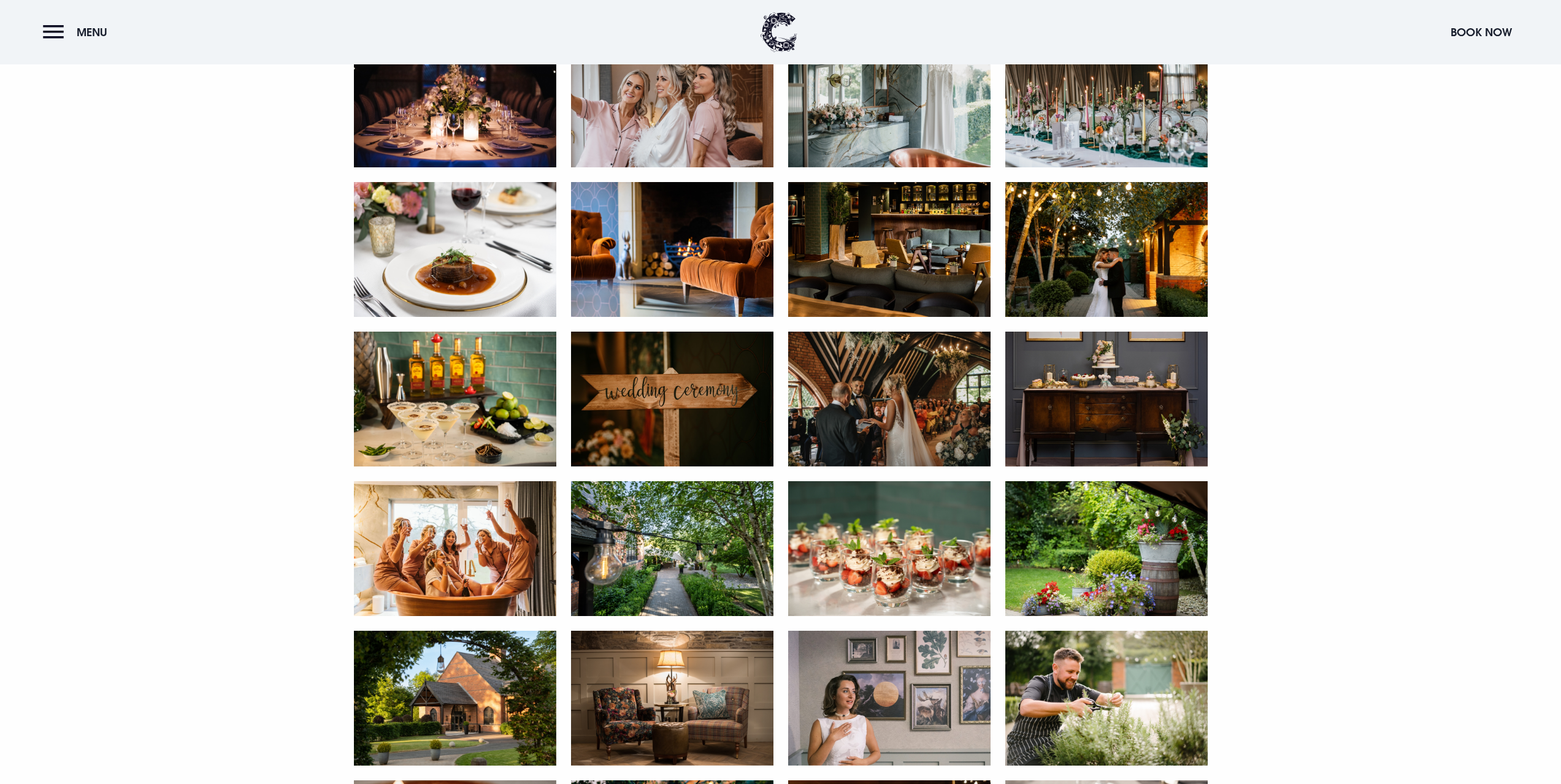
click at [911, 364] on img at bounding box center [889, 399] width 203 height 135
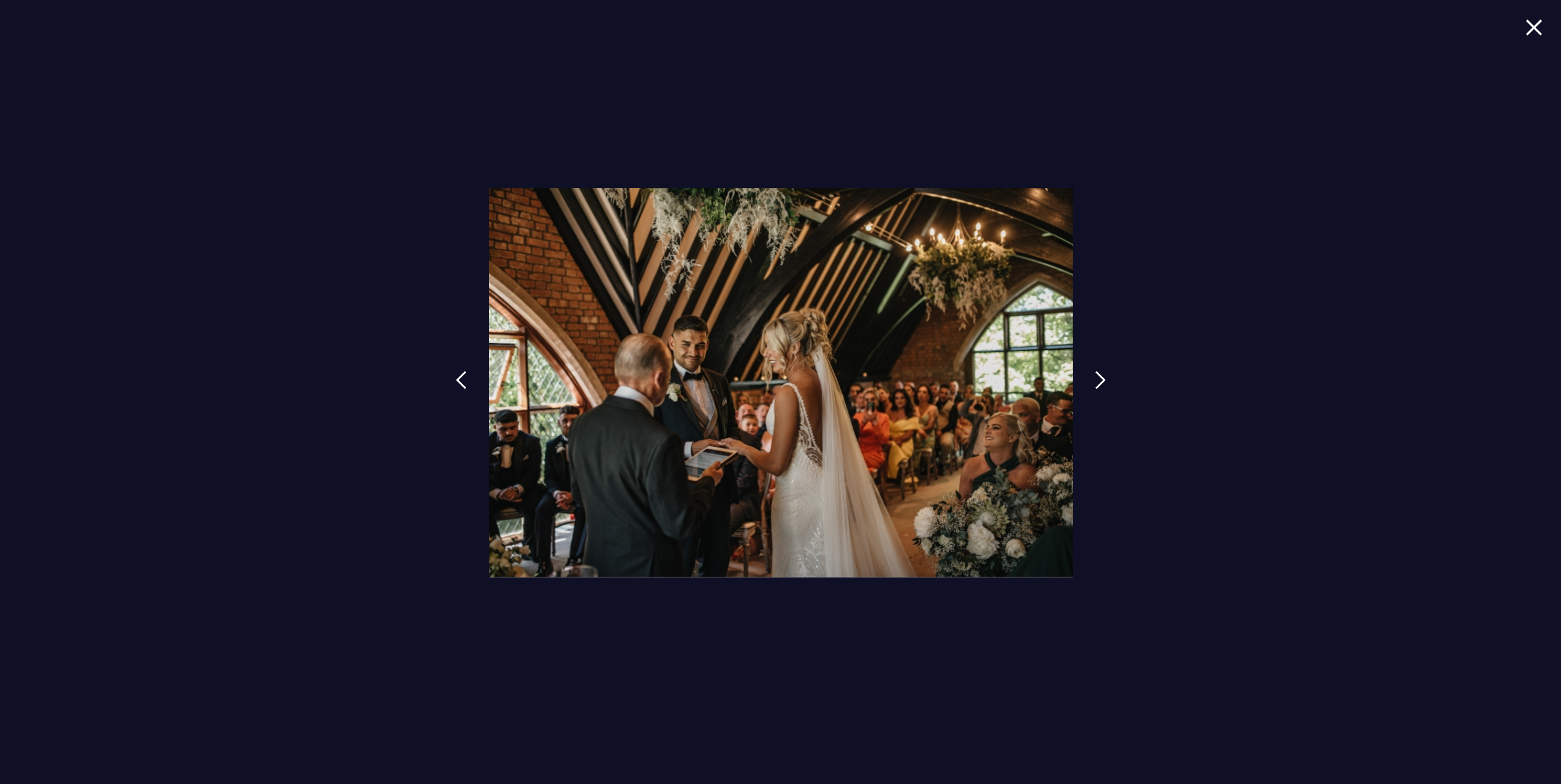
click at [1537, 27] on img at bounding box center [1534, 28] width 17 height 17
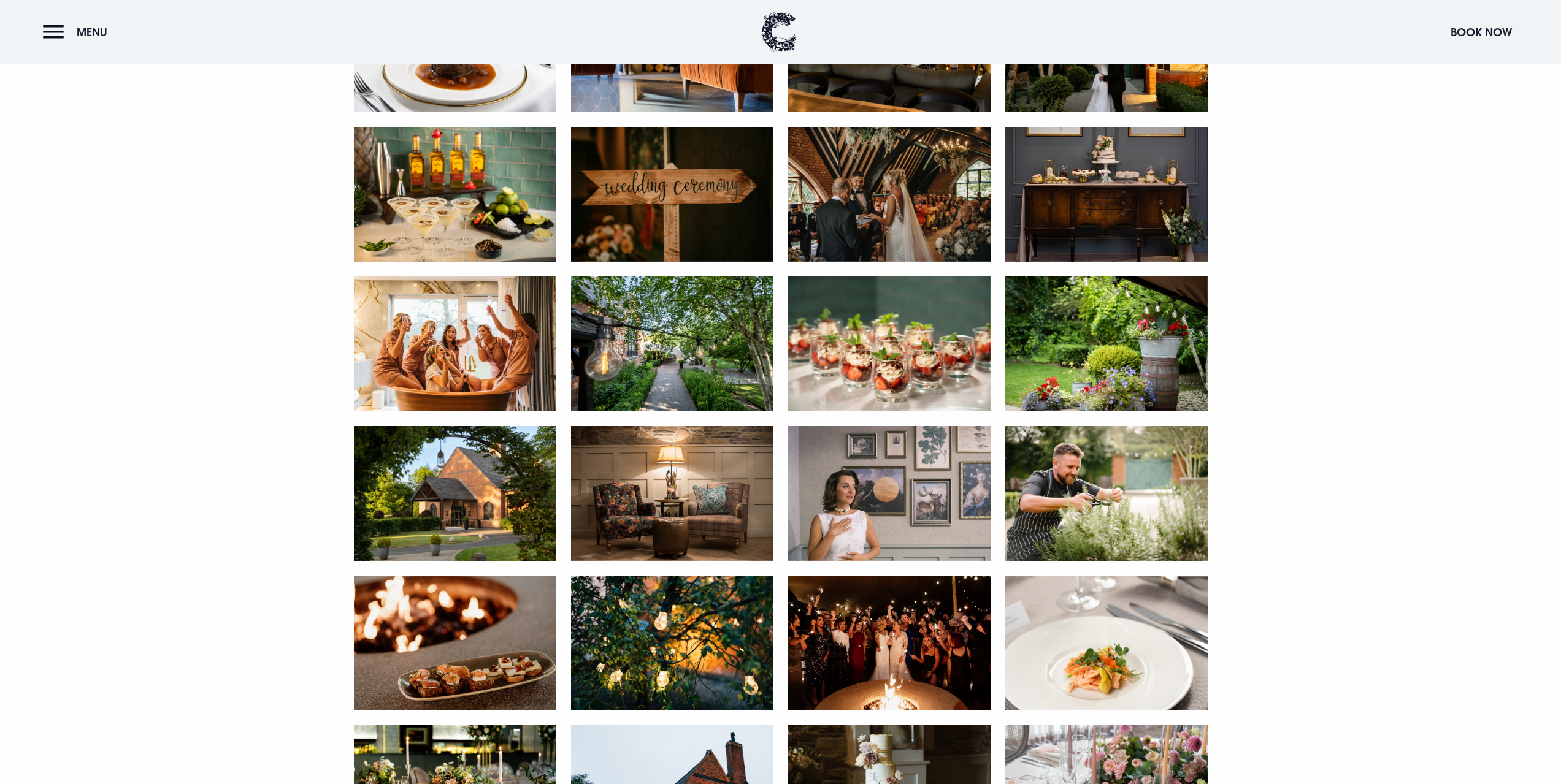
scroll to position [2085, 0]
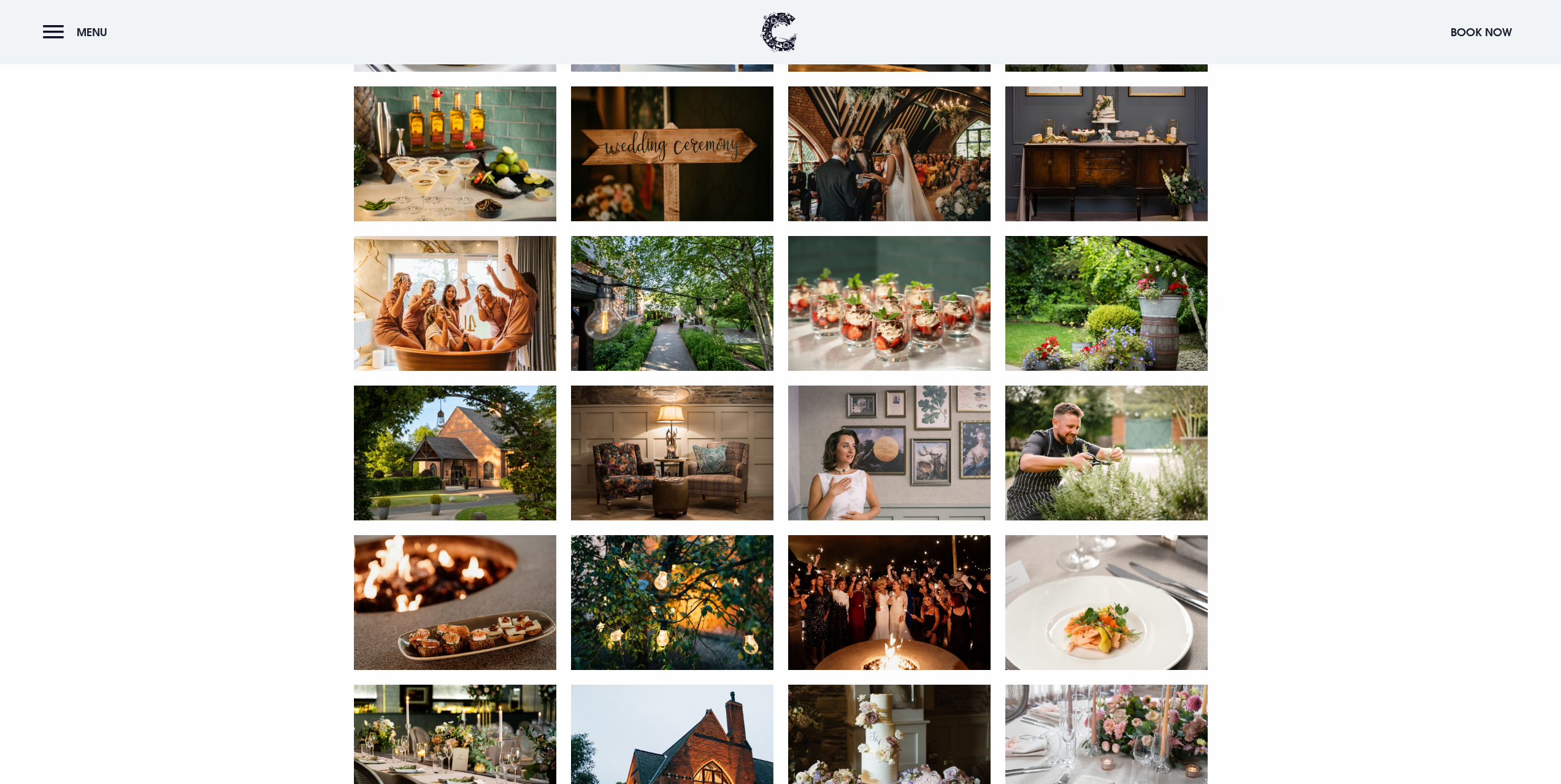
click at [906, 619] on img at bounding box center [889, 603] width 203 height 135
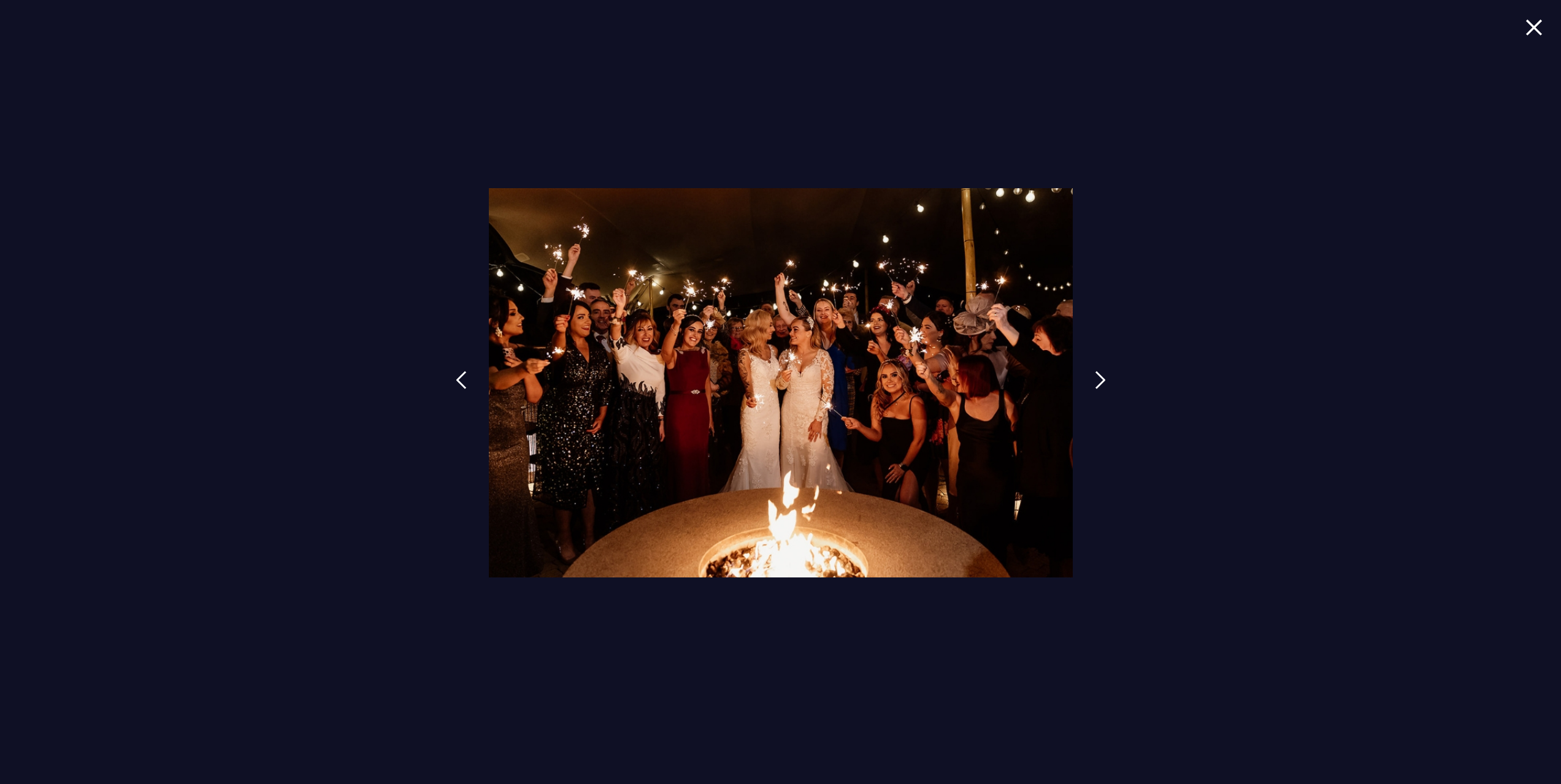
click at [1530, 31] on img at bounding box center [1534, 28] width 17 height 17
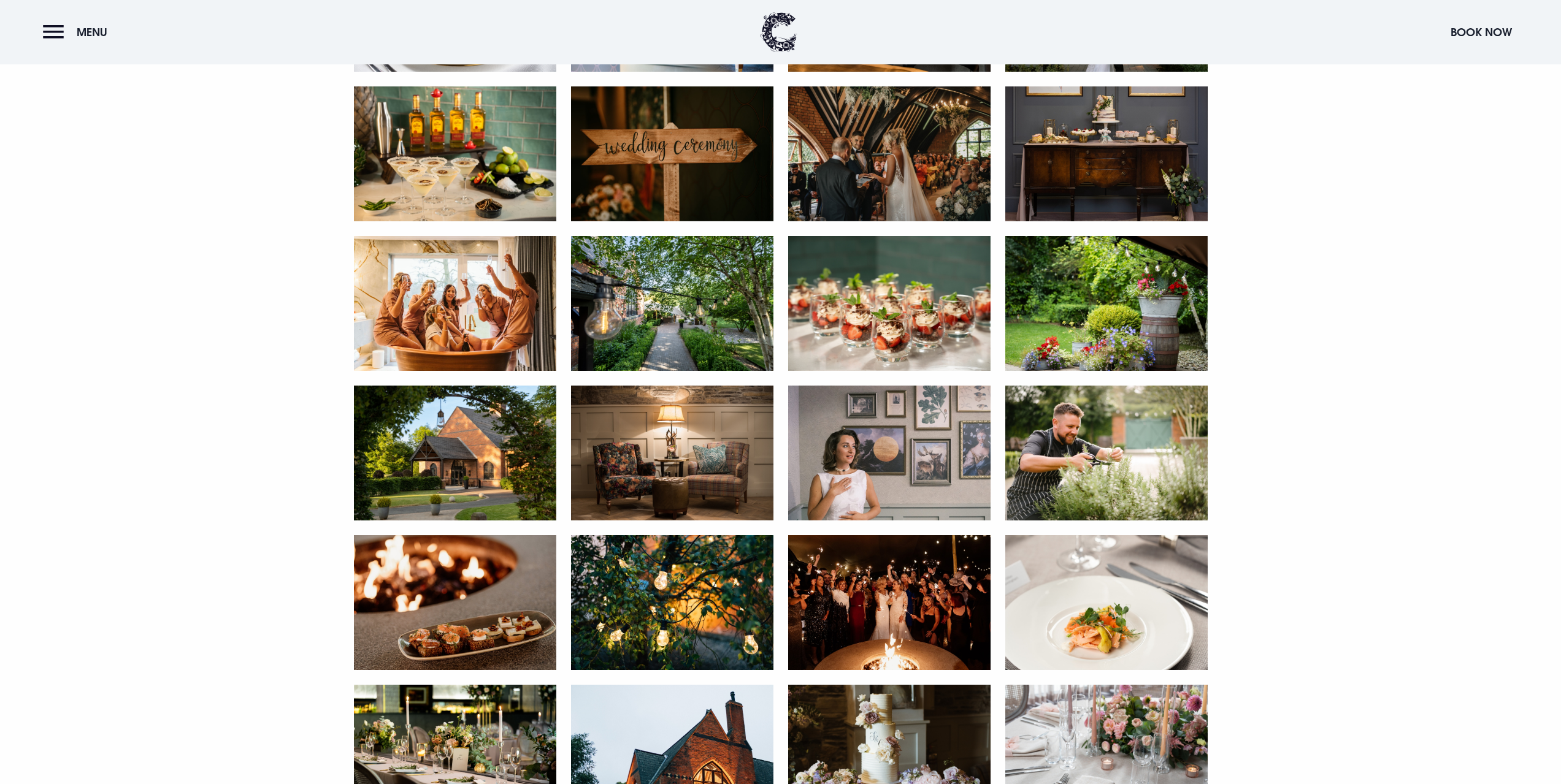
click at [441, 601] on img at bounding box center [455, 603] width 203 height 135
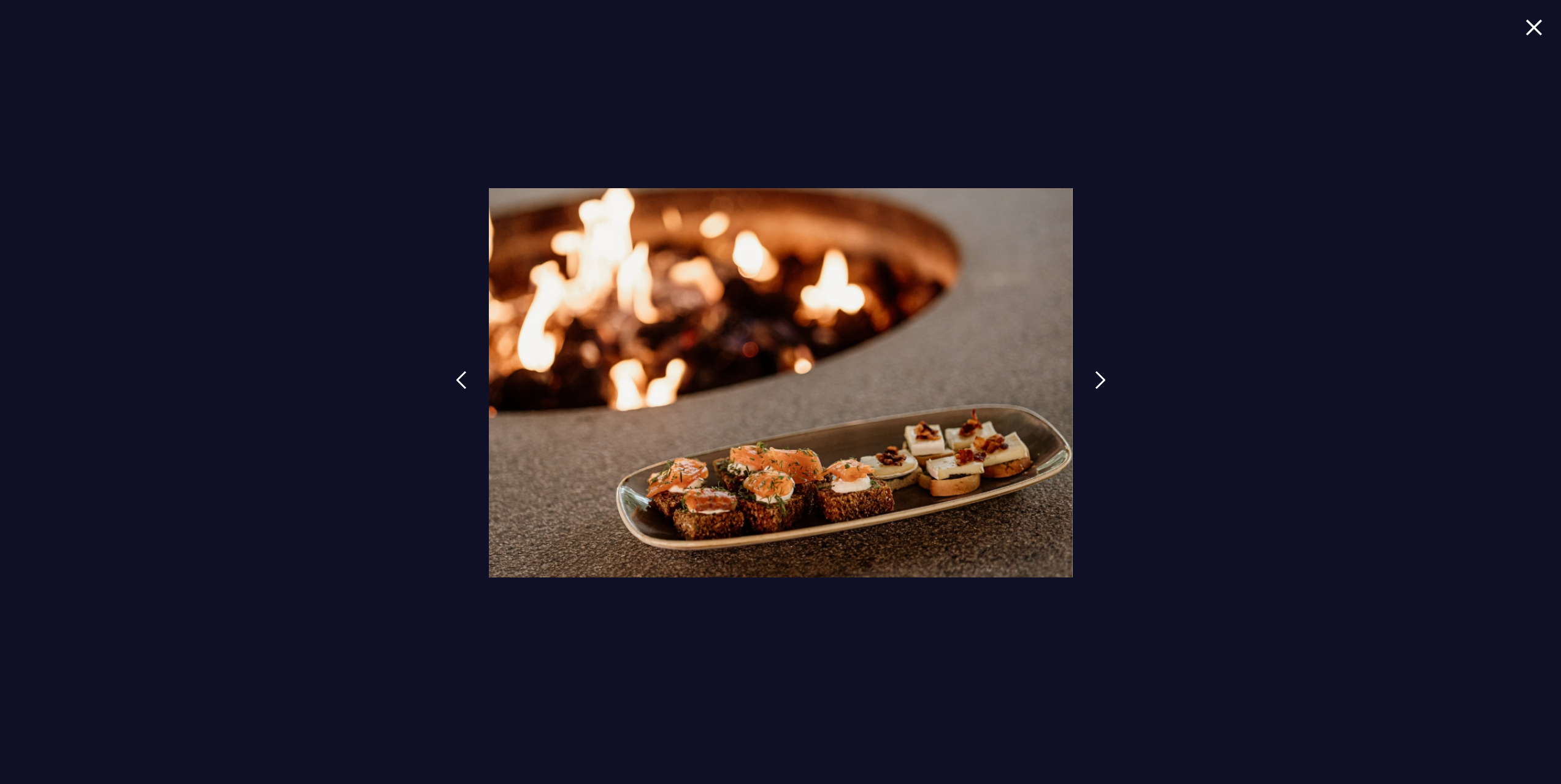
click at [1533, 19] on img at bounding box center [1534, 28] width 17 height 17
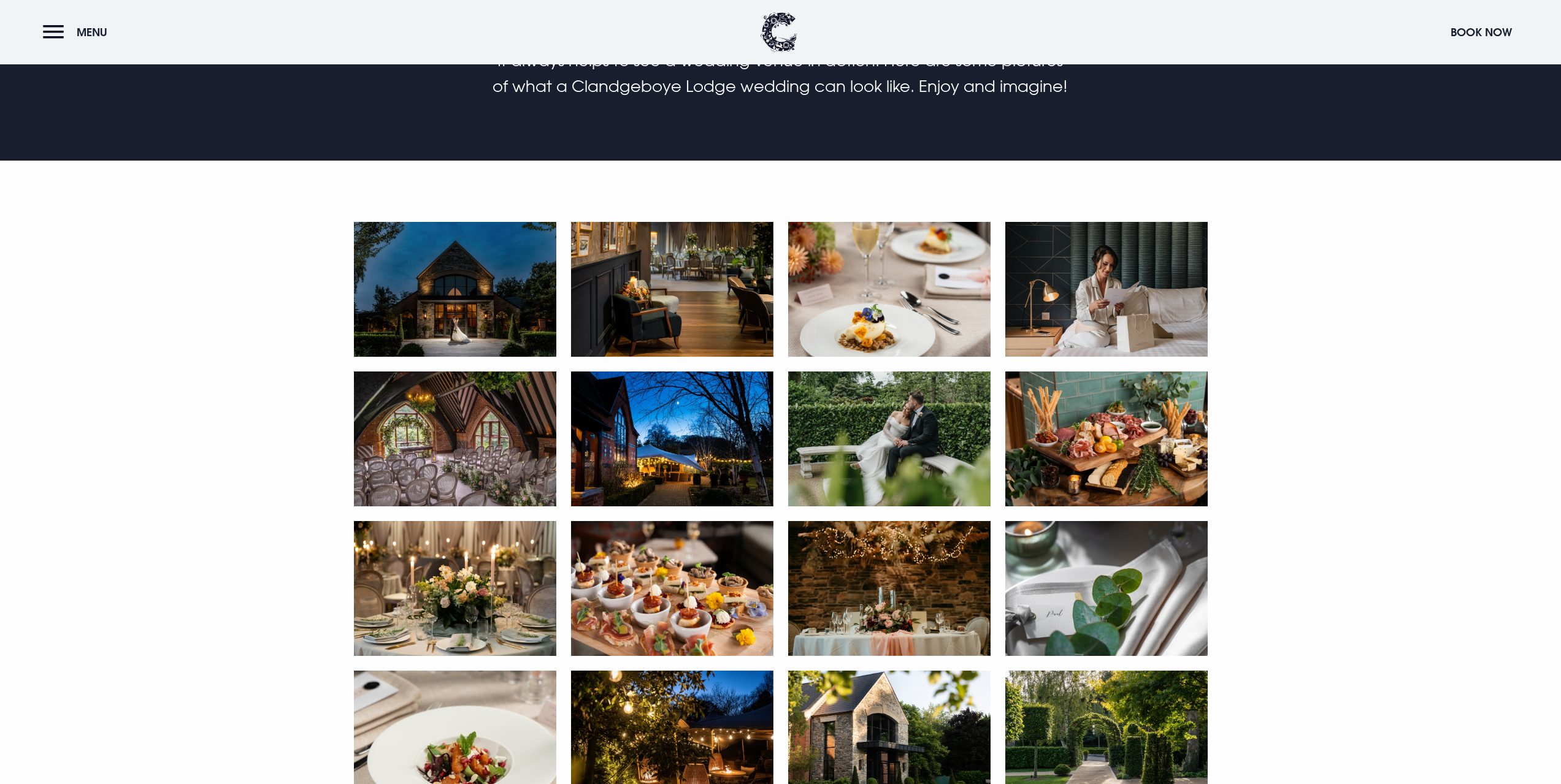
scroll to position [552, 0]
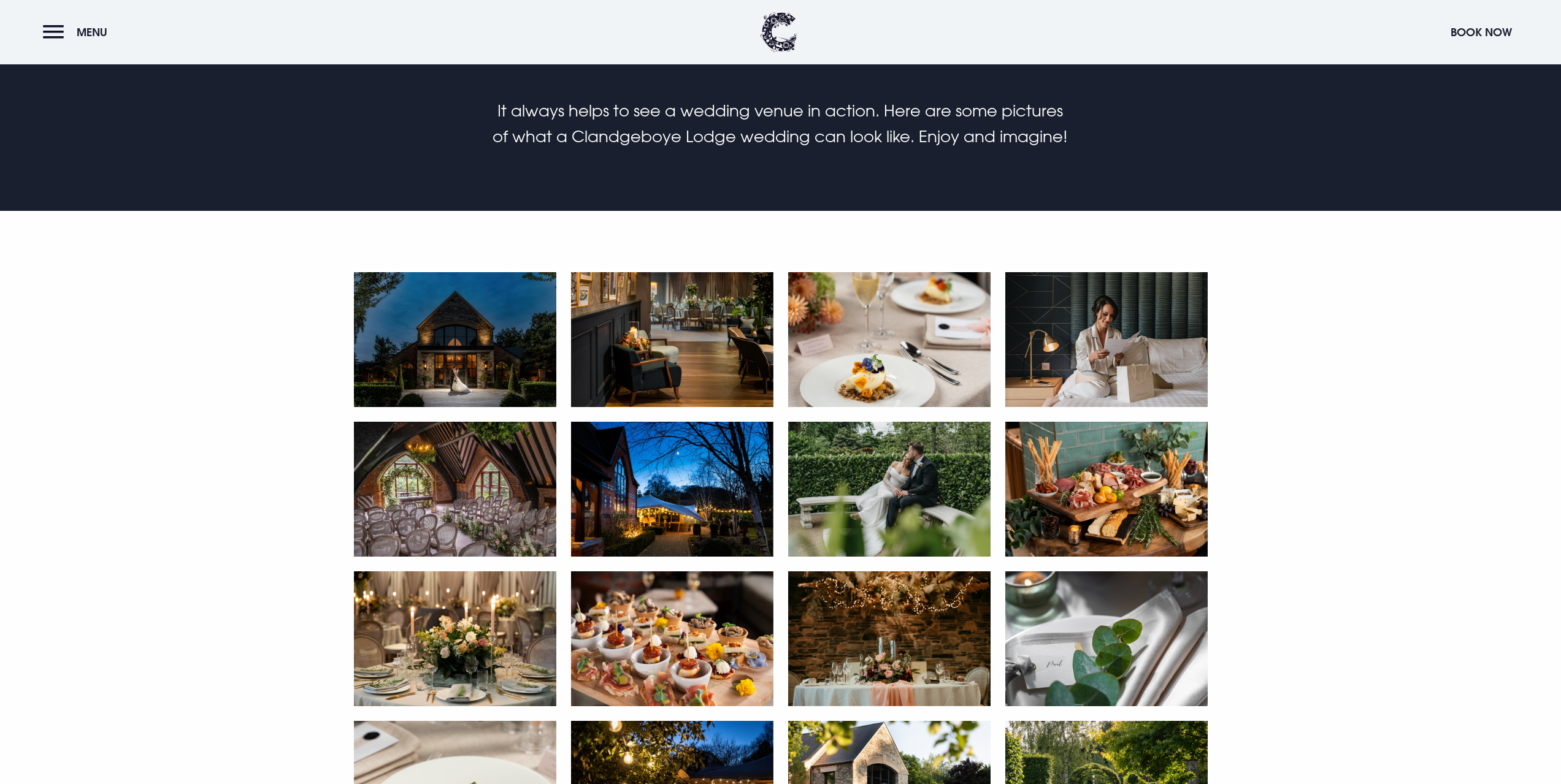
click at [696, 499] on img at bounding box center [672, 489] width 203 height 135
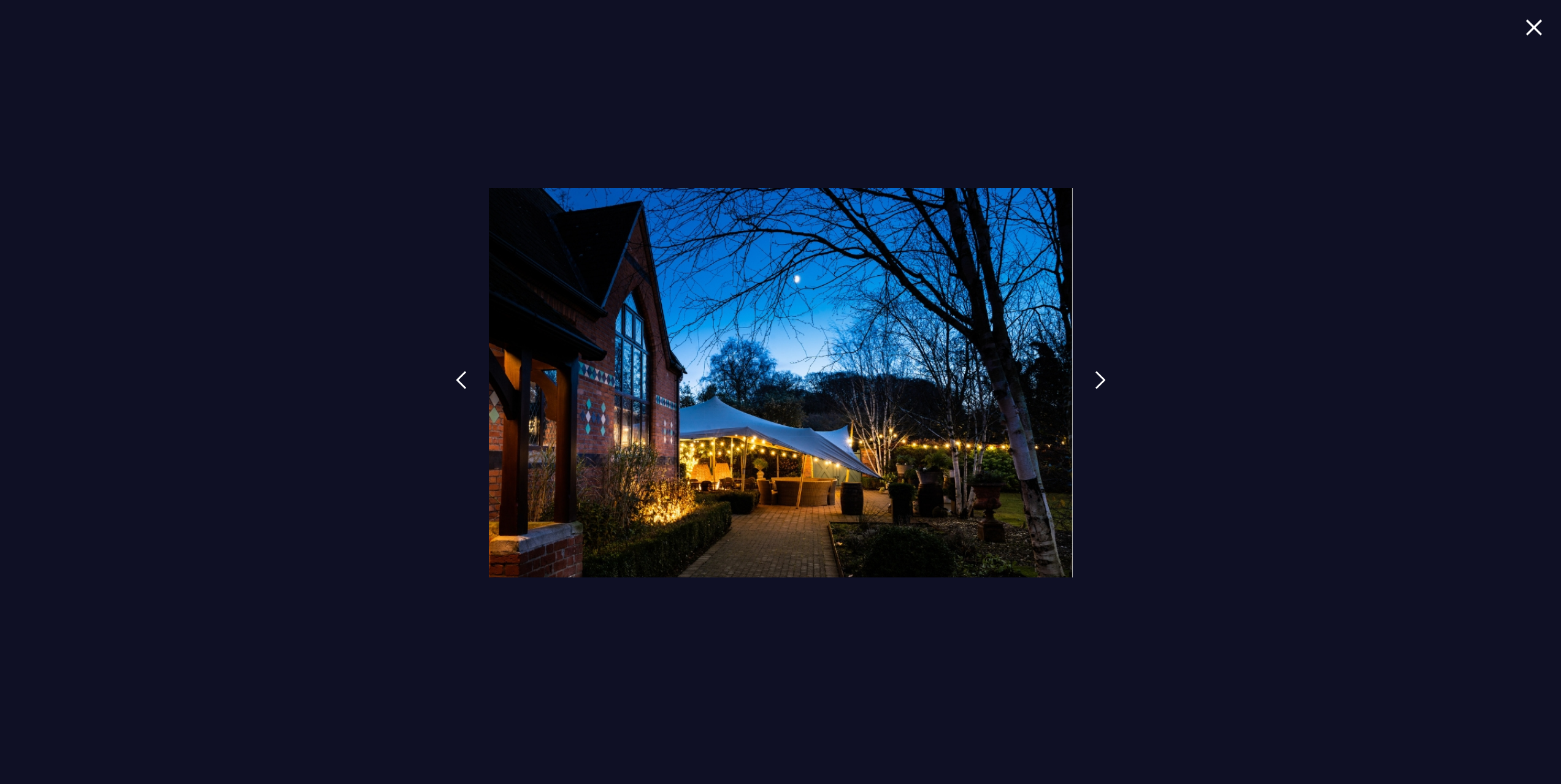
click at [1226, 449] on div at bounding box center [780, 392] width 1561 height 784
click at [1540, 24] on img at bounding box center [1534, 28] width 17 height 17
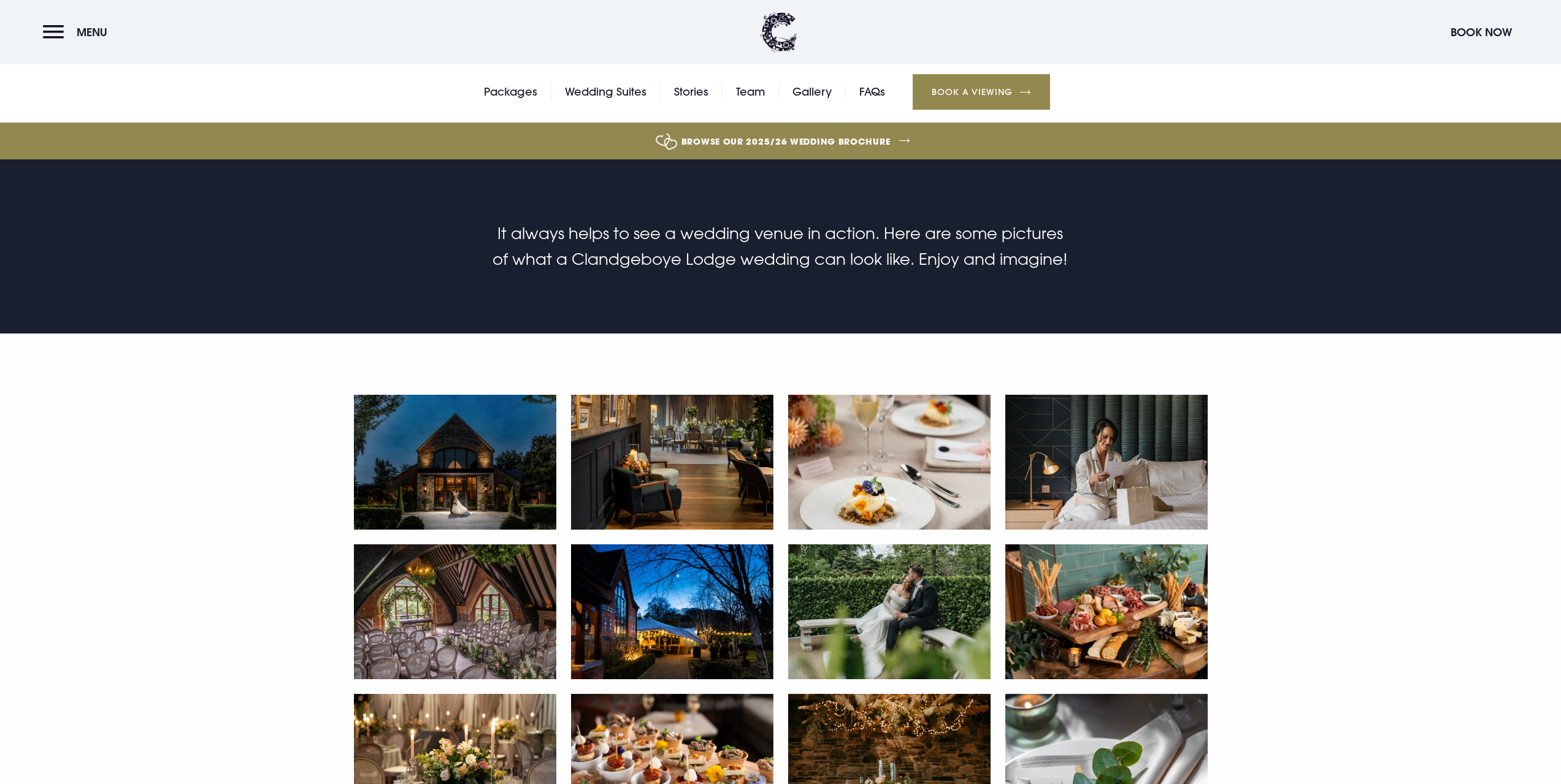
click at [740, 144] on link "Browse our 2025/26 wedding brochure" at bounding box center [786, 141] width 3331 height 46
click at [60, 36] on button "Menu" at bounding box center [78, 32] width 70 height 27
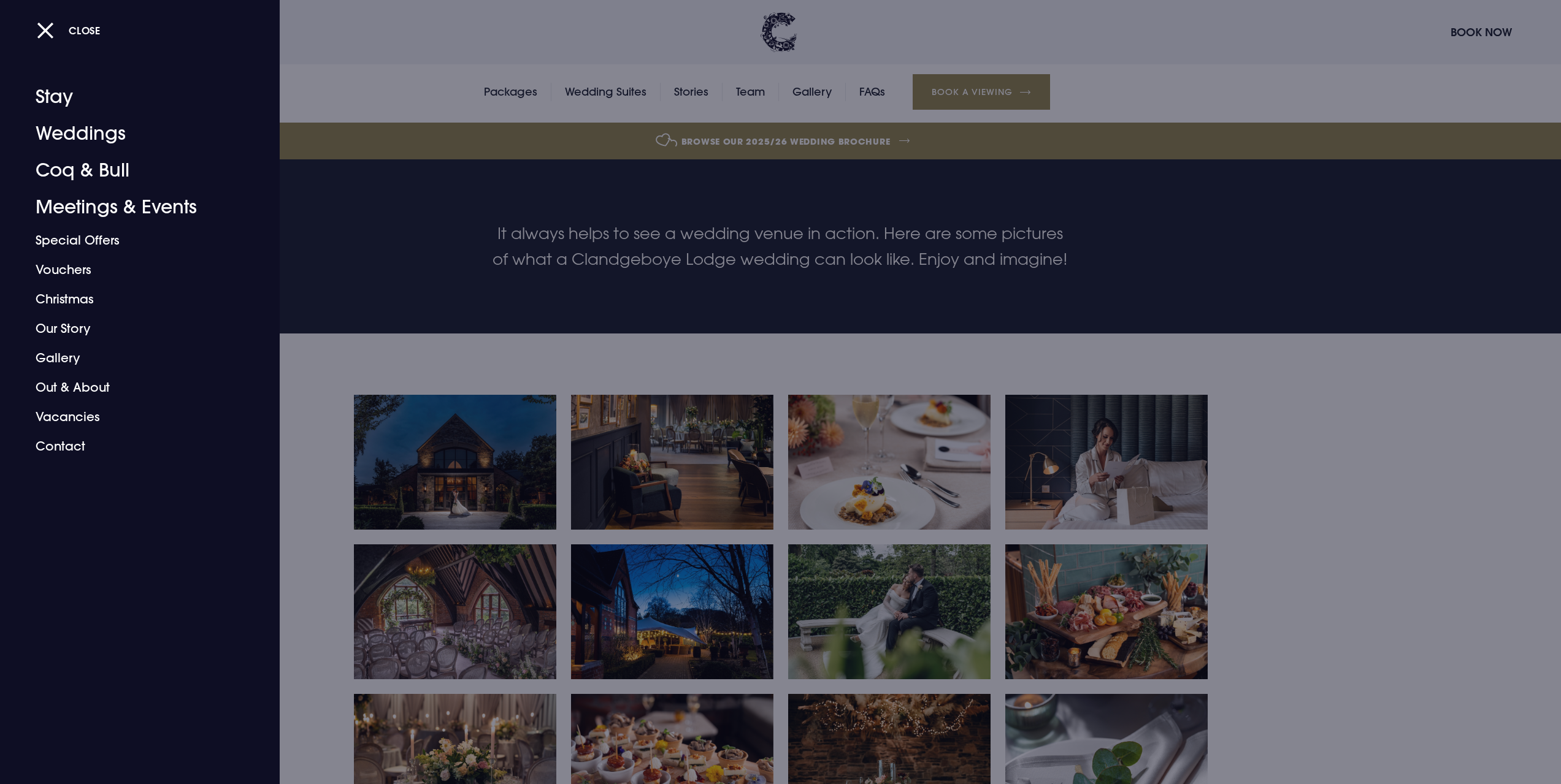
click at [417, 253] on div at bounding box center [780, 392] width 1561 height 784
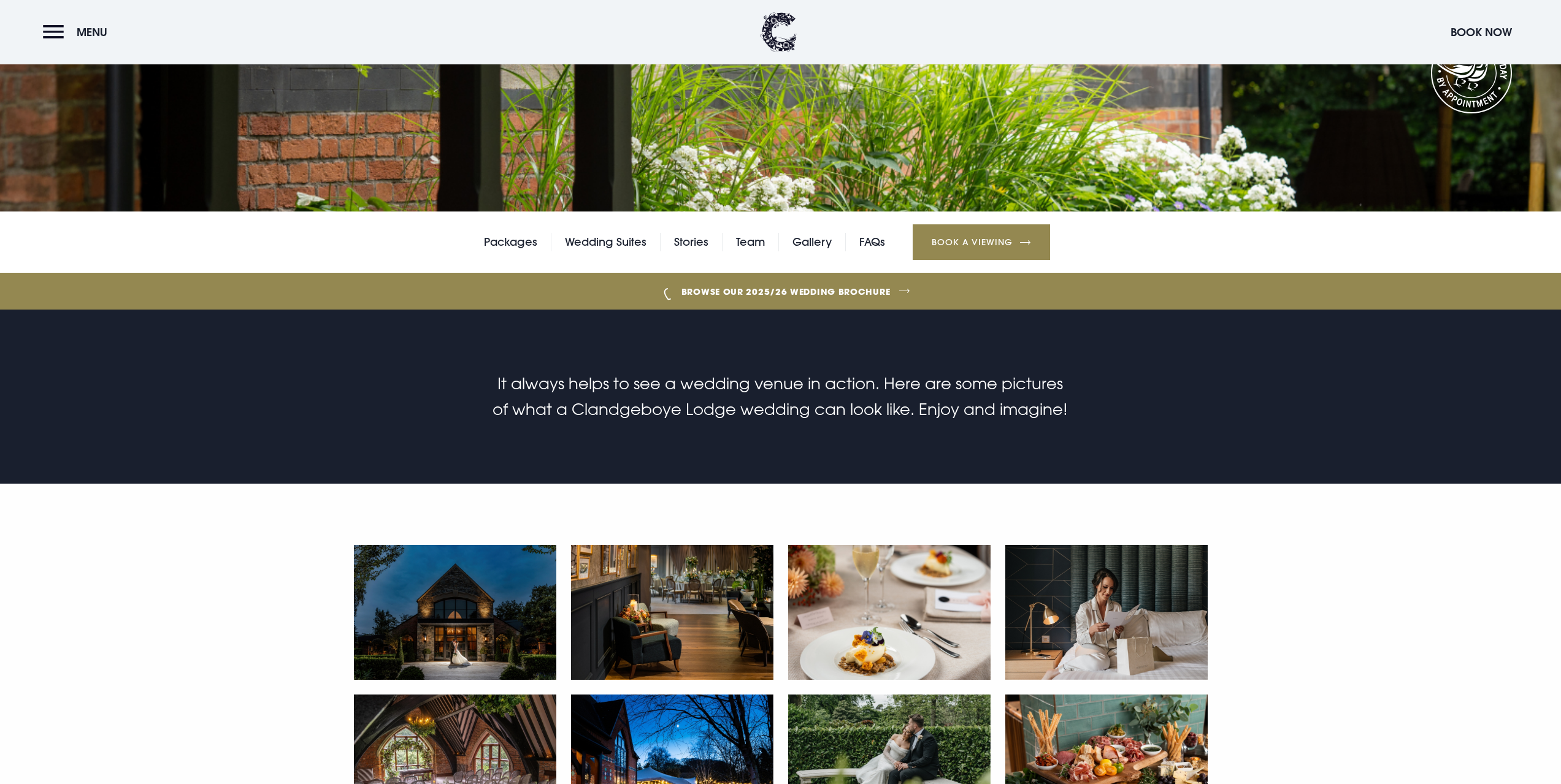
scroll to position [0, 0]
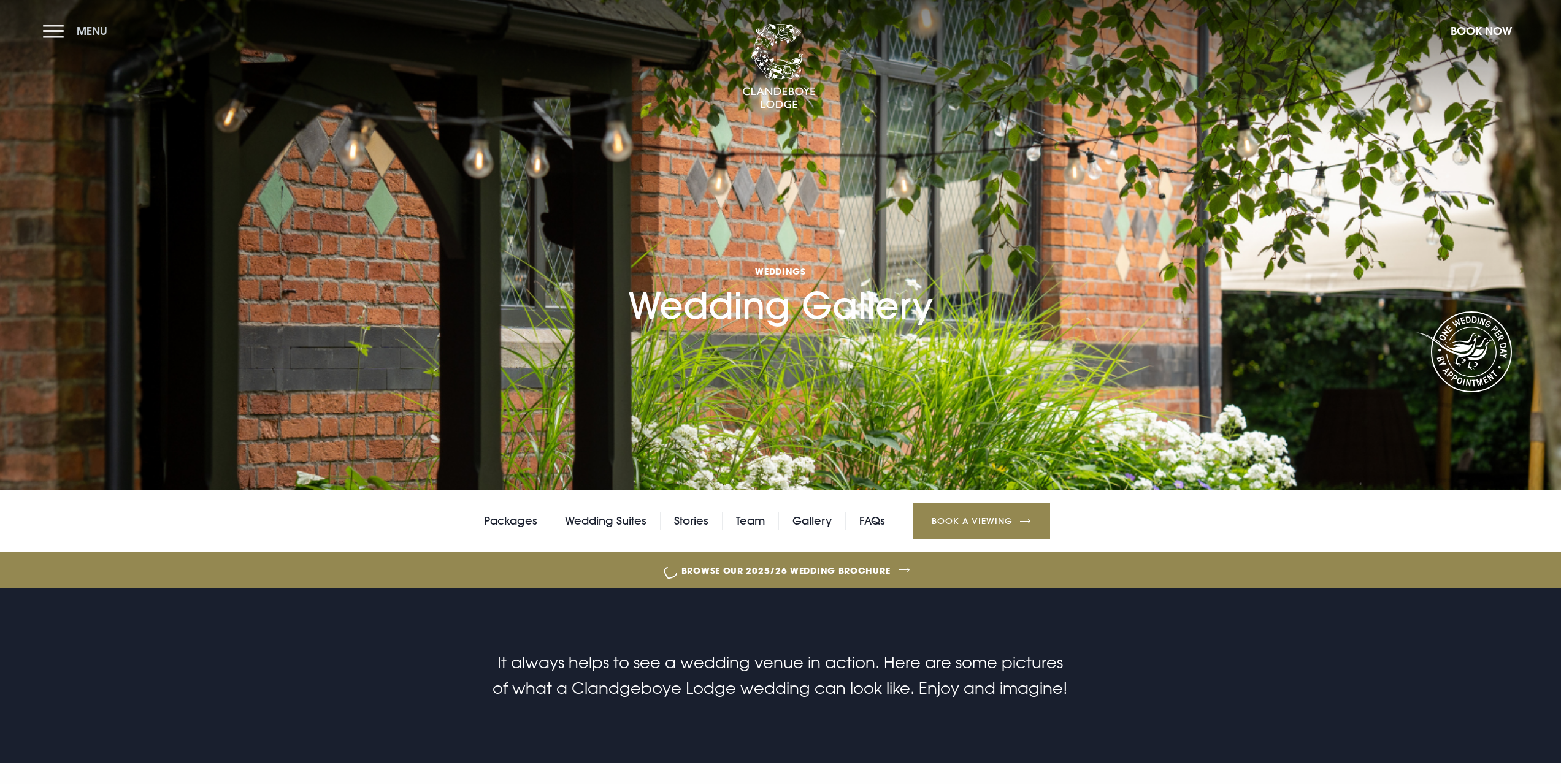
click at [48, 35] on button "Menu" at bounding box center [78, 31] width 70 height 27
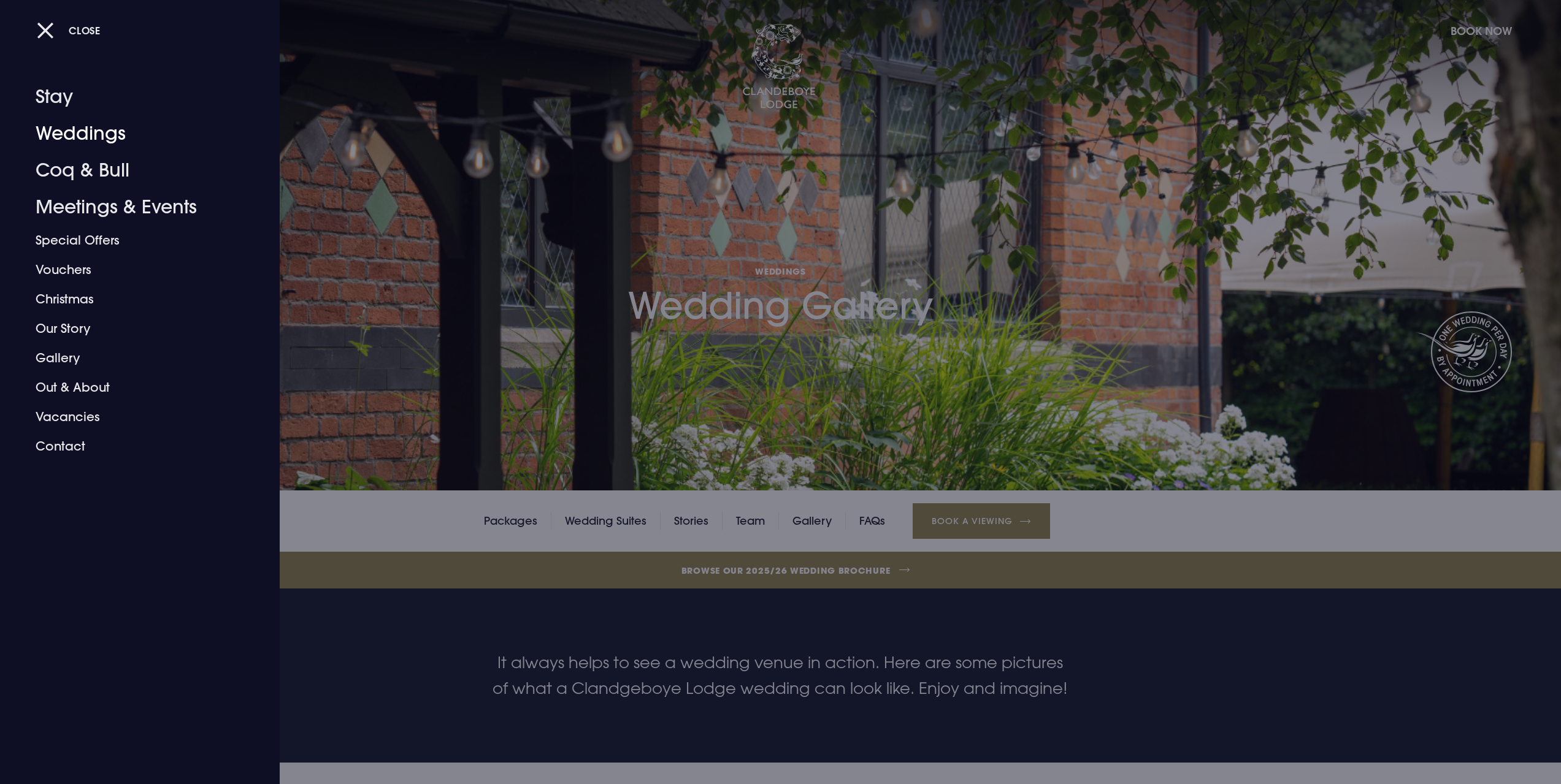
click at [473, 247] on div at bounding box center [780, 392] width 1561 height 784
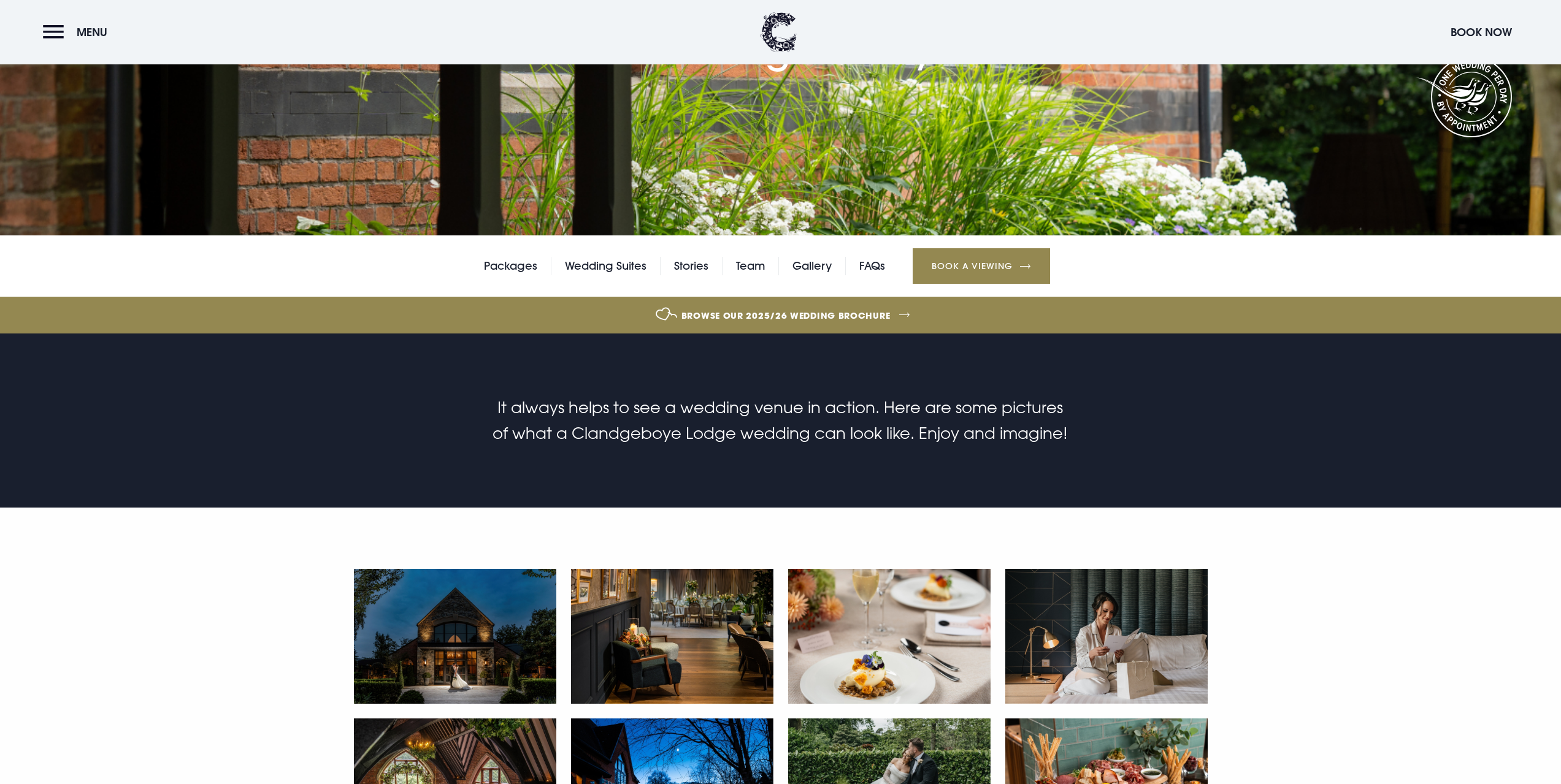
scroll to position [245, 0]
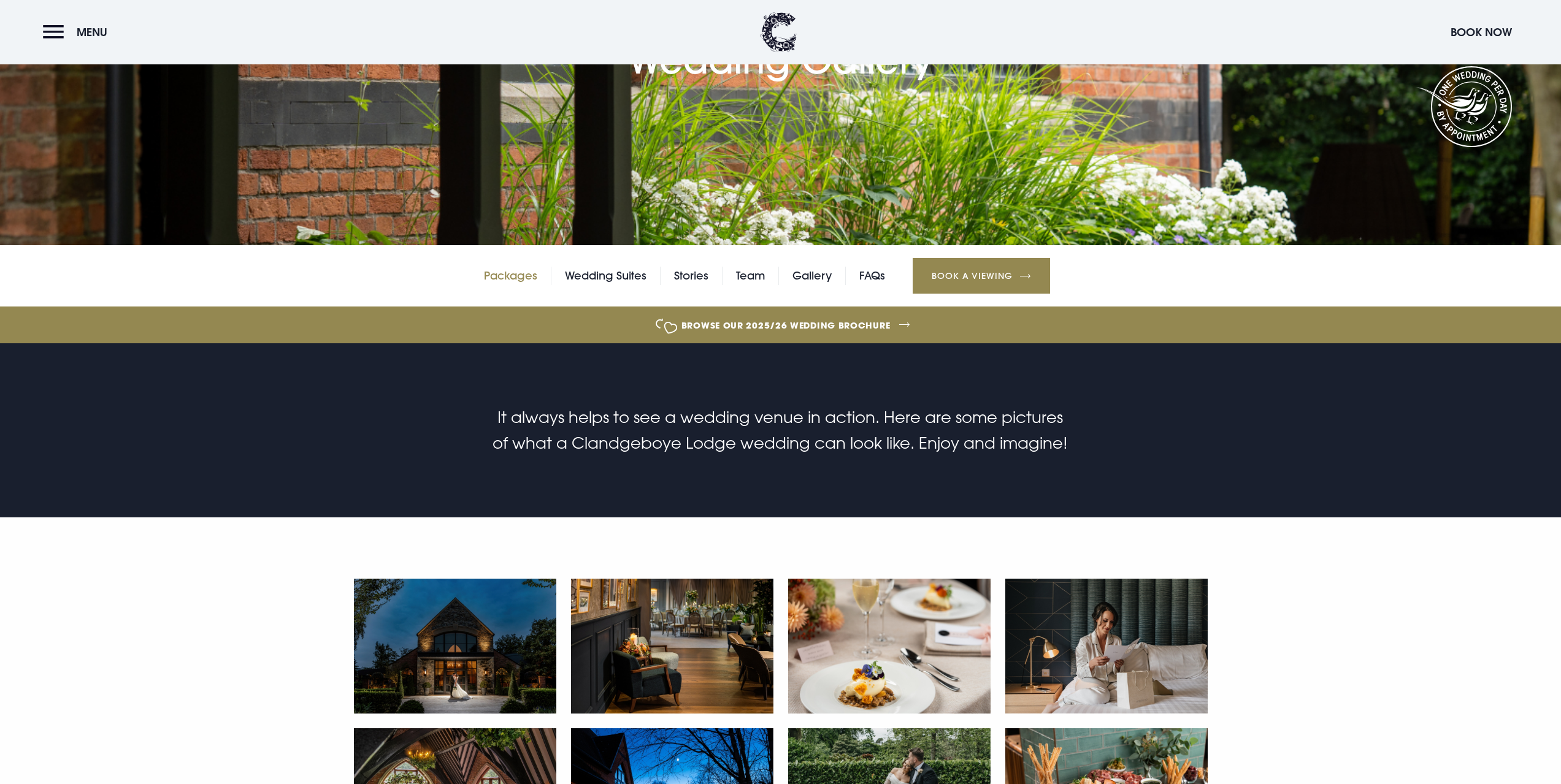
click at [506, 277] on link "Packages" at bounding box center [511, 276] width 54 height 18
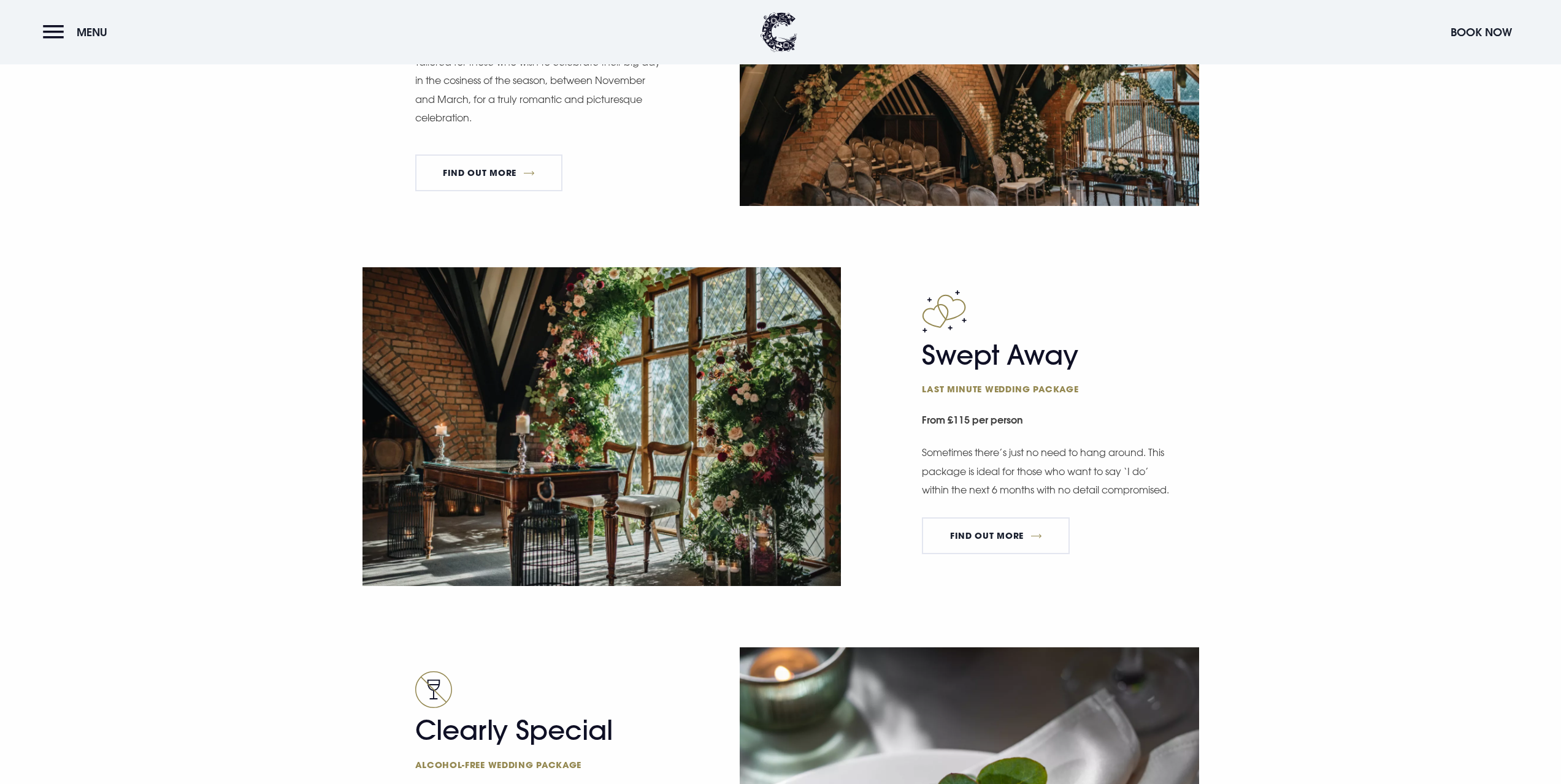
scroll to position [1778, 0]
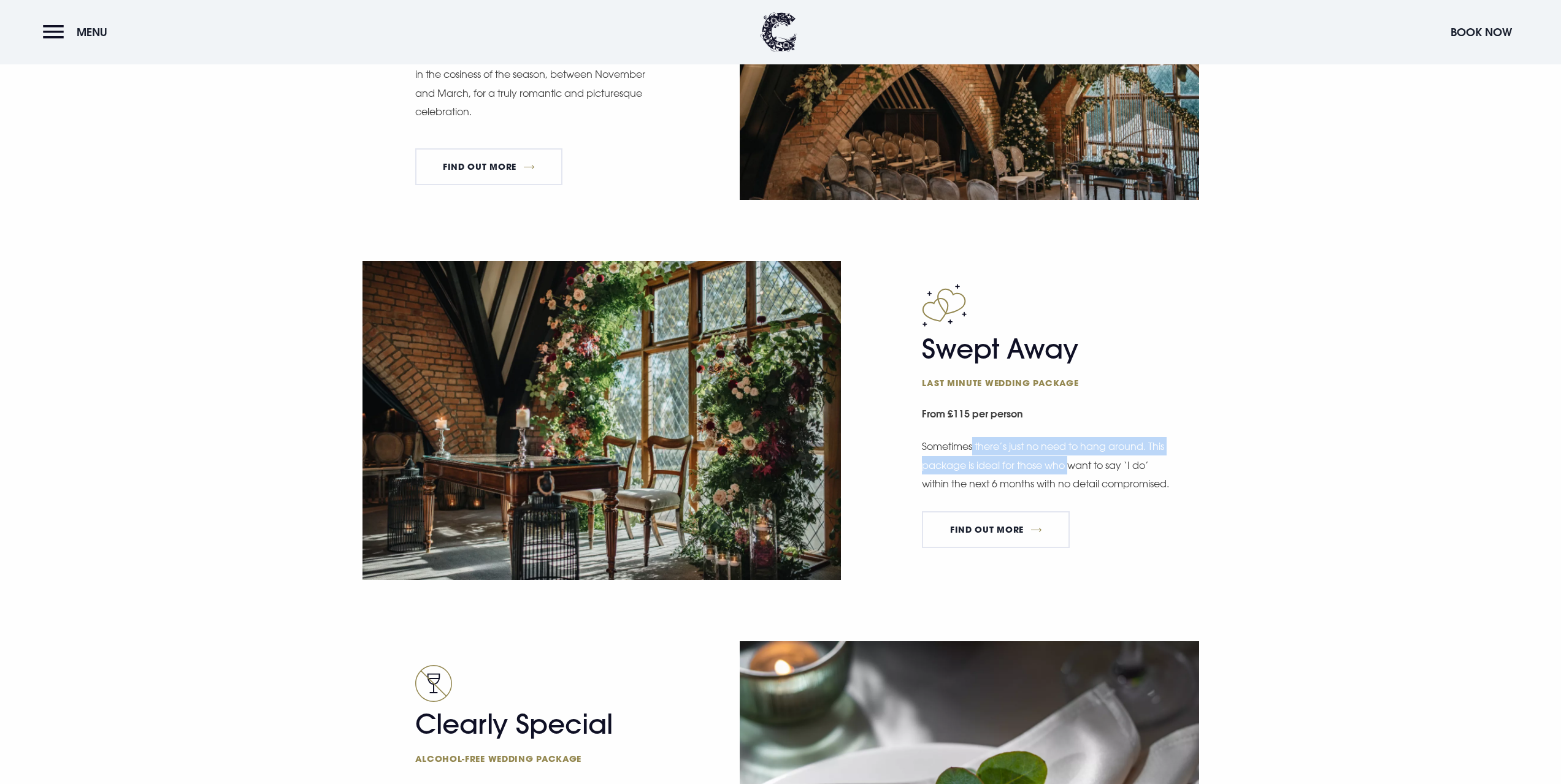
drag, startPoint x: 973, startPoint y: 429, endPoint x: 1073, endPoint y: 461, distance: 105.0
click at [1073, 457] on p "Sometimes there’s just no need to hang around. This package is ideal for those …" at bounding box center [1047, 465] width 252 height 56
click at [1079, 487] on p "Sometimes there’s just no need to hang around. This package is ideal for those …" at bounding box center [1047, 465] width 252 height 56
drag, startPoint x: 986, startPoint y: 491, endPoint x: 985, endPoint y: 452, distance: 39.0
click at [905, 455] on div "Swept Away Last minute wedding package From £115 per person Sometimes there’s j…" at bounding box center [780, 420] width 854 height 319
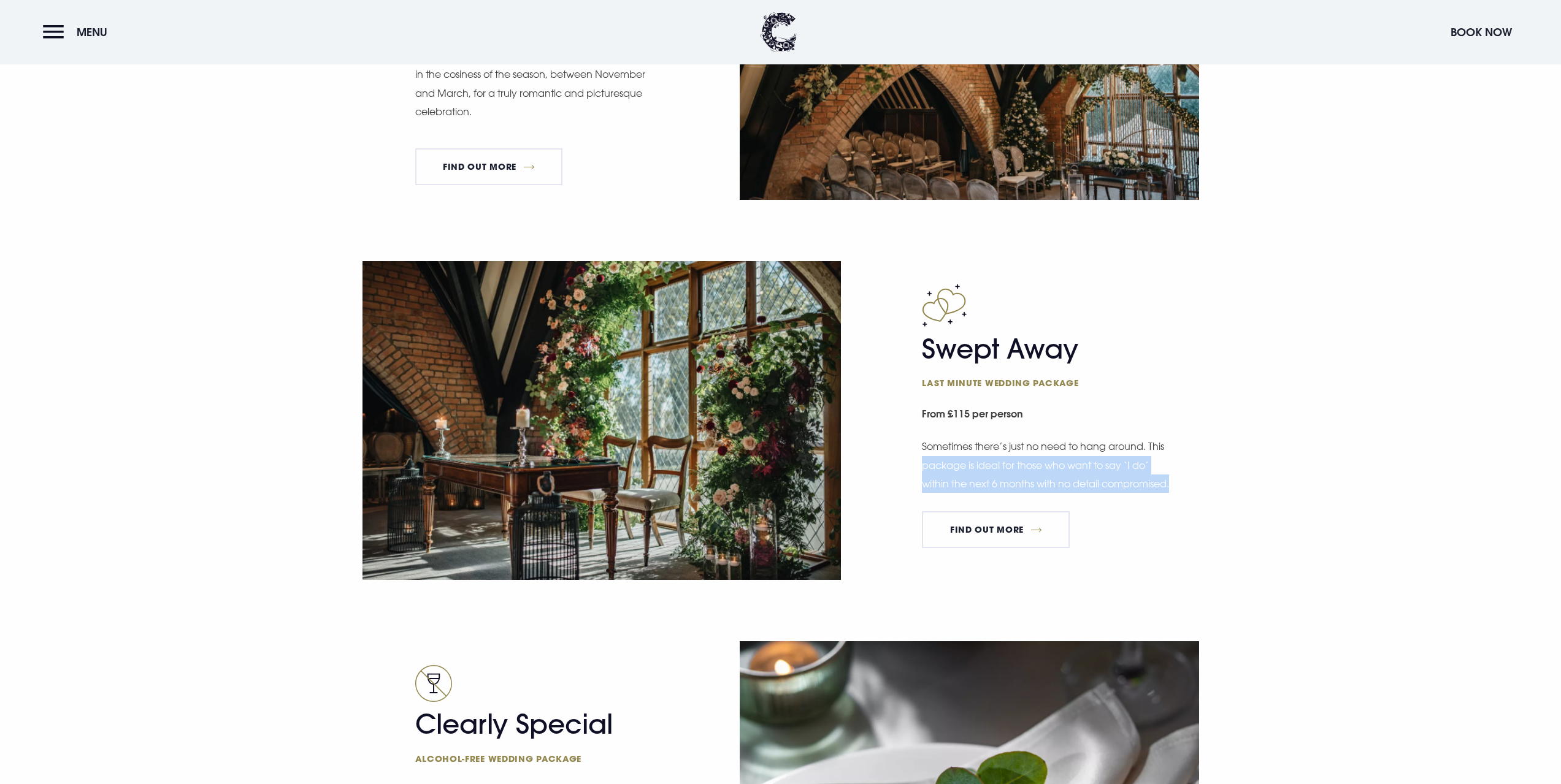
click at [1066, 451] on p "Sometimes there’s just no need to hang around. This package is ideal for those …" at bounding box center [1047, 465] width 252 height 56
click at [989, 534] on link "FIND OUT MORE" at bounding box center [995, 530] width 148 height 37
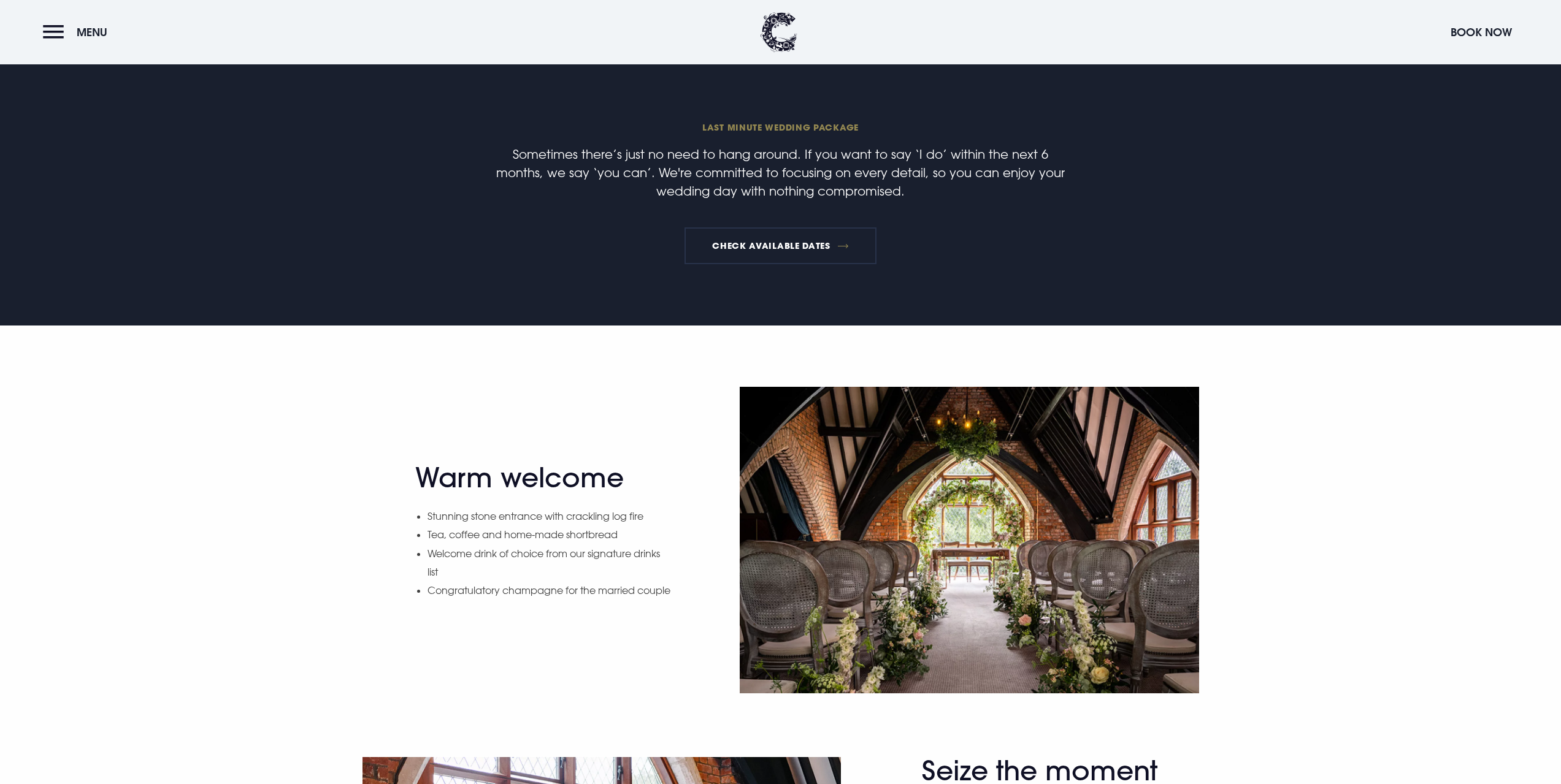
scroll to position [613, 0]
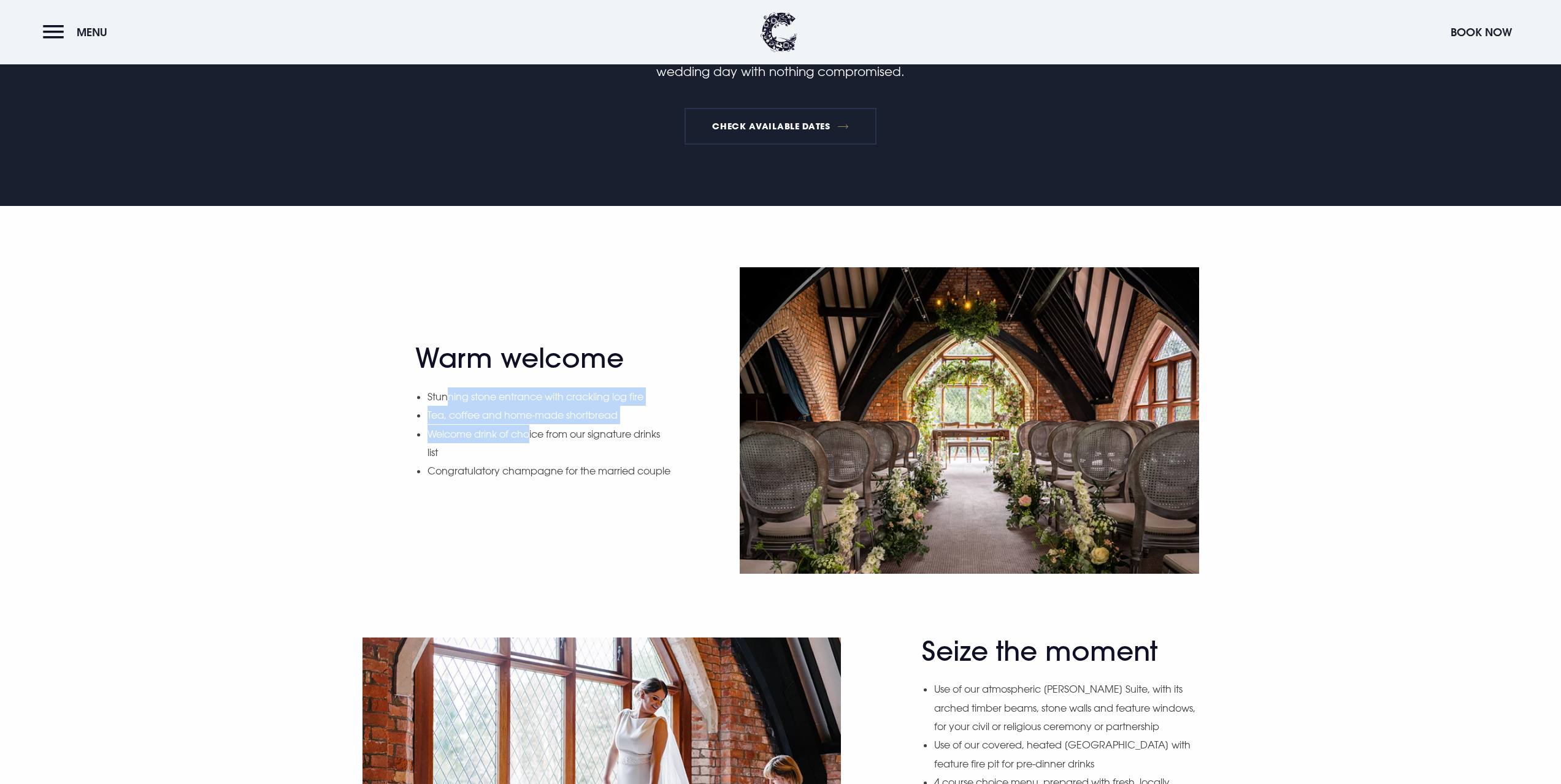
drag, startPoint x: 485, startPoint y: 399, endPoint x: 532, endPoint y: 423, distance: 52.8
click at [532, 423] on ul "Stunning stone entrance with crackling log fire Tea, coffee and home-made short…" at bounding box center [550, 434] width 245 height 93
drag, startPoint x: 557, startPoint y: 478, endPoint x: 556, endPoint y: 494, distance: 16.0
click at [557, 480] on li "Congratulatory champagne for the married couple" at bounding box center [550, 471] width 245 height 18
drag, startPoint x: 480, startPoint y: 483, endPoint x: 405, endPoint y: 384, distance: 124.2
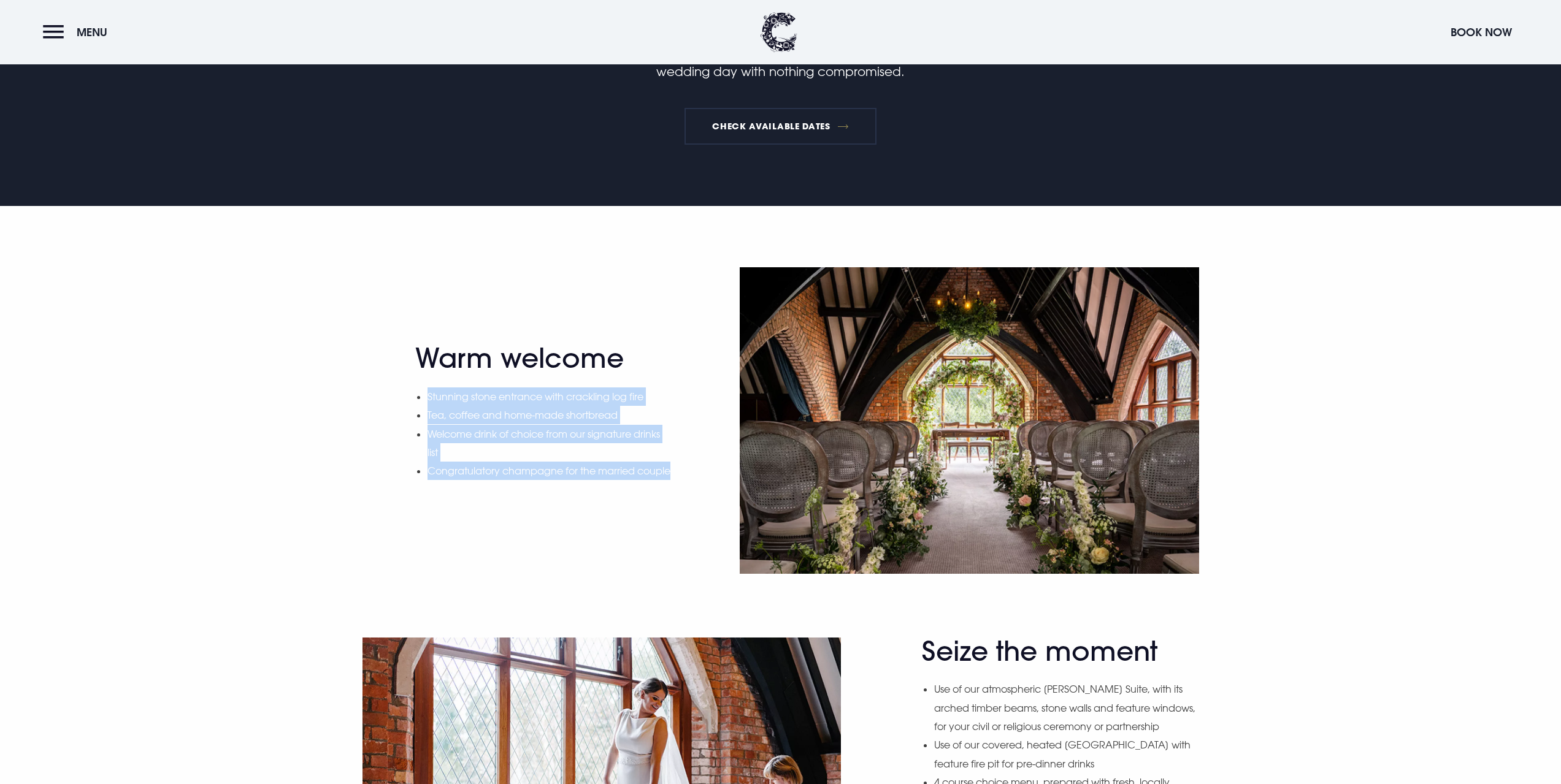
click at [405, 384] on div "Warm welcome Stunning stone entrance with crackling log fire Tea, coffee and ho…" at bounding box center [780, 420] width 854 height 306
click at [518, 438] on li "Welcome drink of choice from our signature drinks list" at bounding box center [550, 443] width 245 height 37
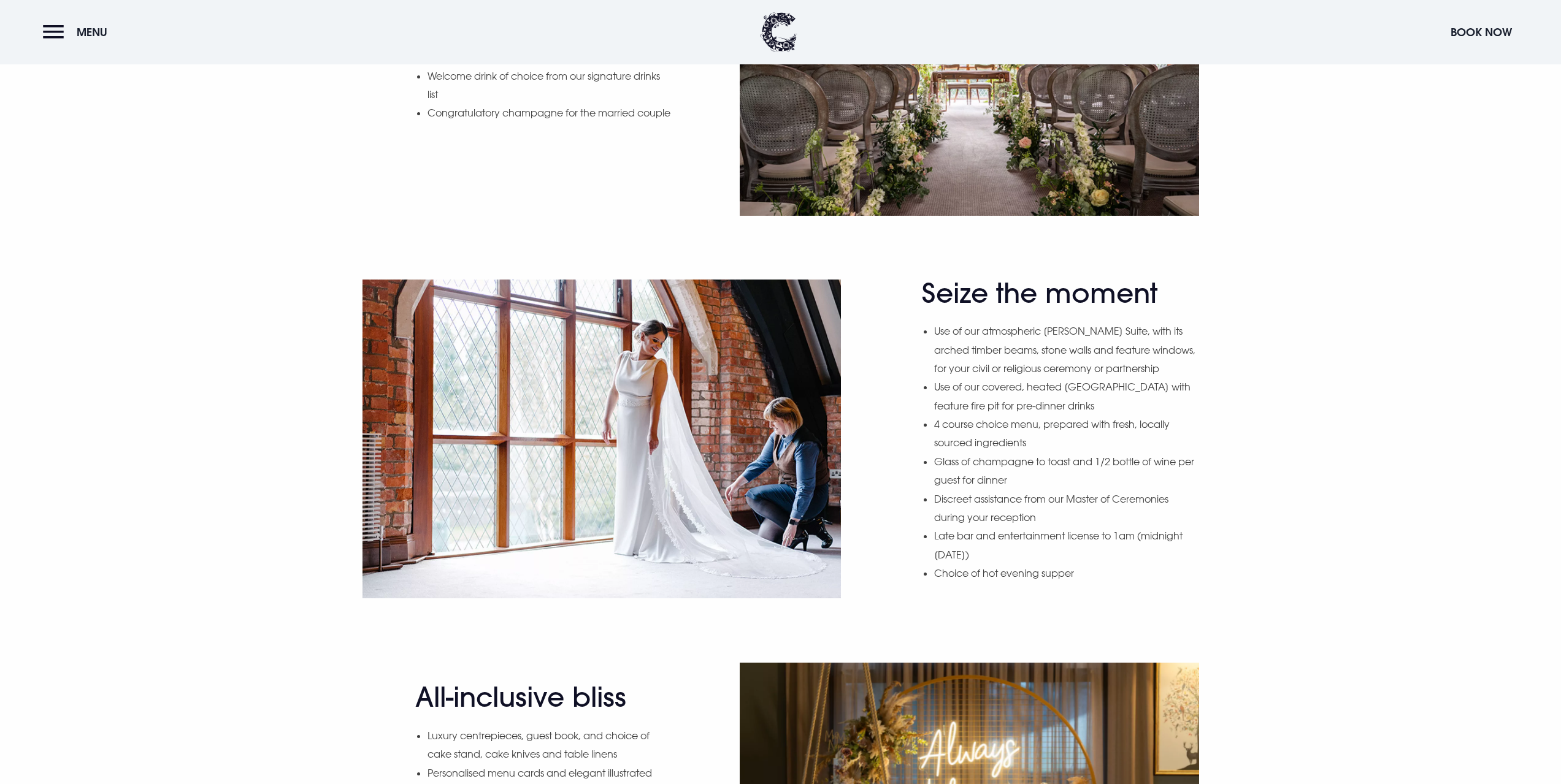
scroll to position [1042, 0]
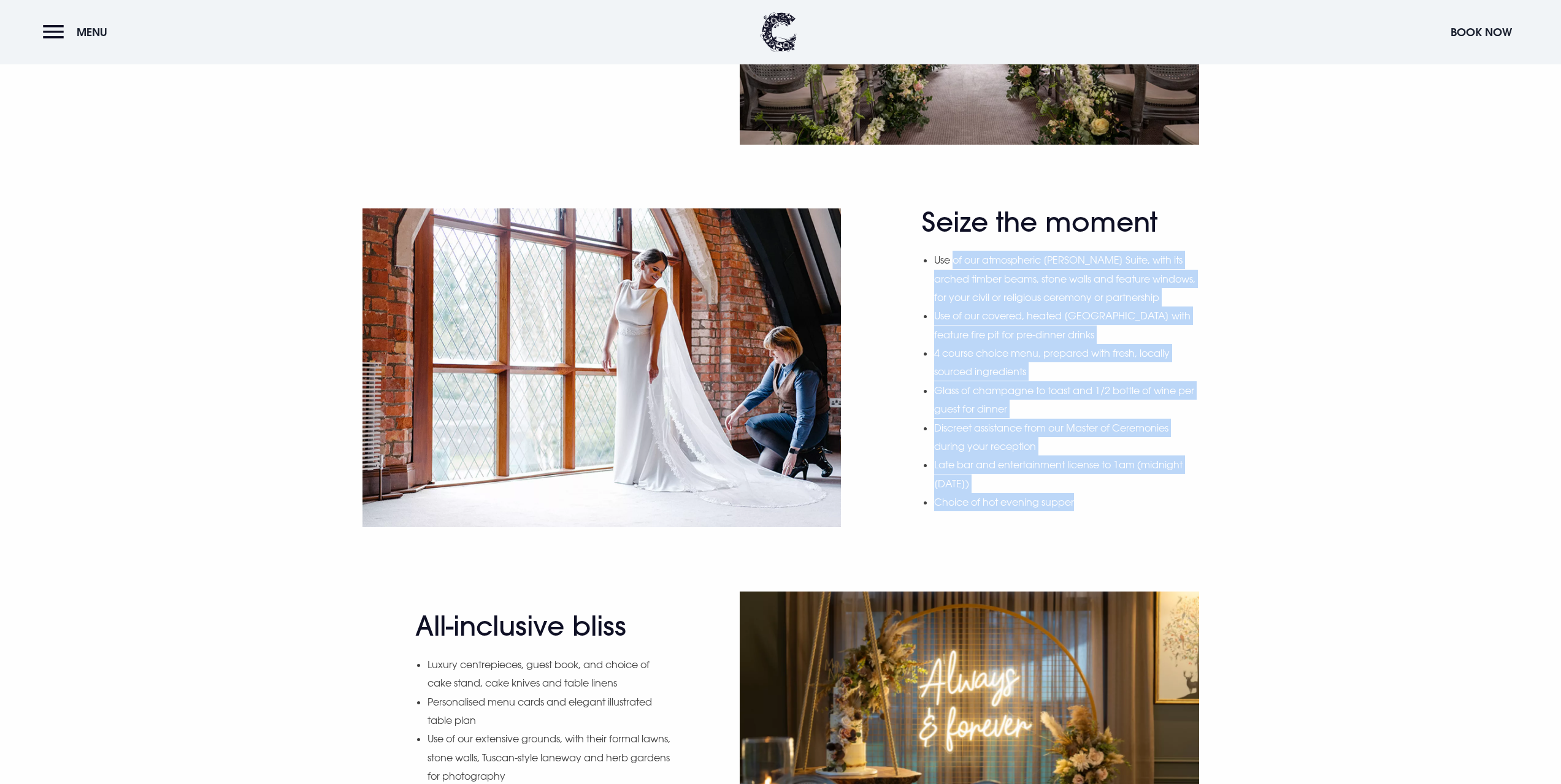
drag, startPoint x: 960, startPoint y: 265, endPoint x: 1123, endPoint y: 533, distance: 313.7
click at [1091, 530] on div "Seize the moment Use of our atmospheric [PERSON_NAME] Suite, with its arched ti…" at bounding box center [1060, 368] width 277 height 324
click at [1131, 530] on div "Seize the moment Use of our atmospheric Blackwood Suite, with its arched timber…" at bounding box center [1060, 368] width 277 height 324
drag, startPoint x: 1108, startPoint y: 526, endPoint x: 927, endPoint y: 242, distance: 336.8
click at [927, 242] on div "Seize the moment Use of our atmospheric Blackwood Suite, with its arched timber…" at bounding box center [1060, 368] width 277 height 324
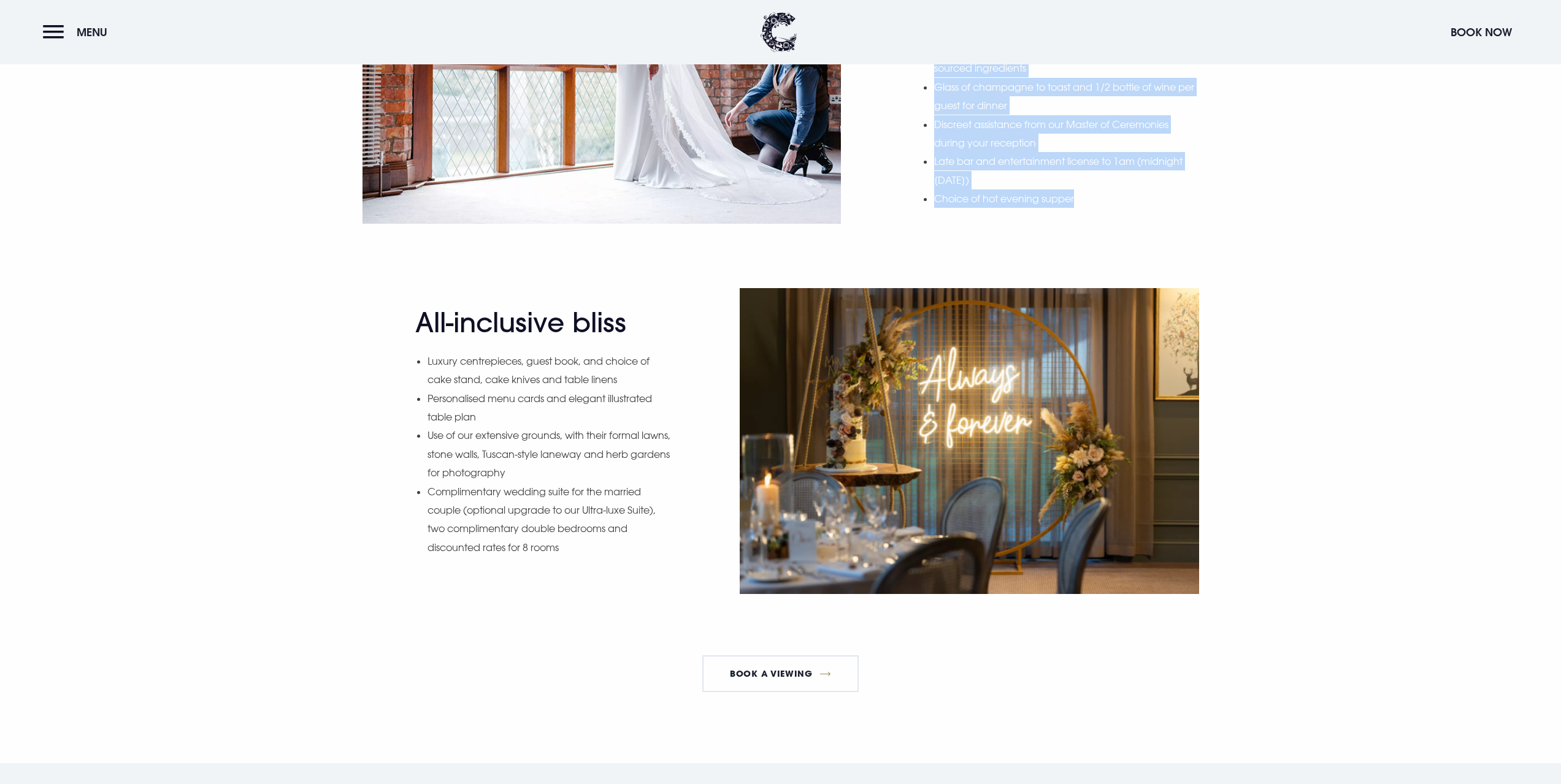
scroll to position [1349, 0]
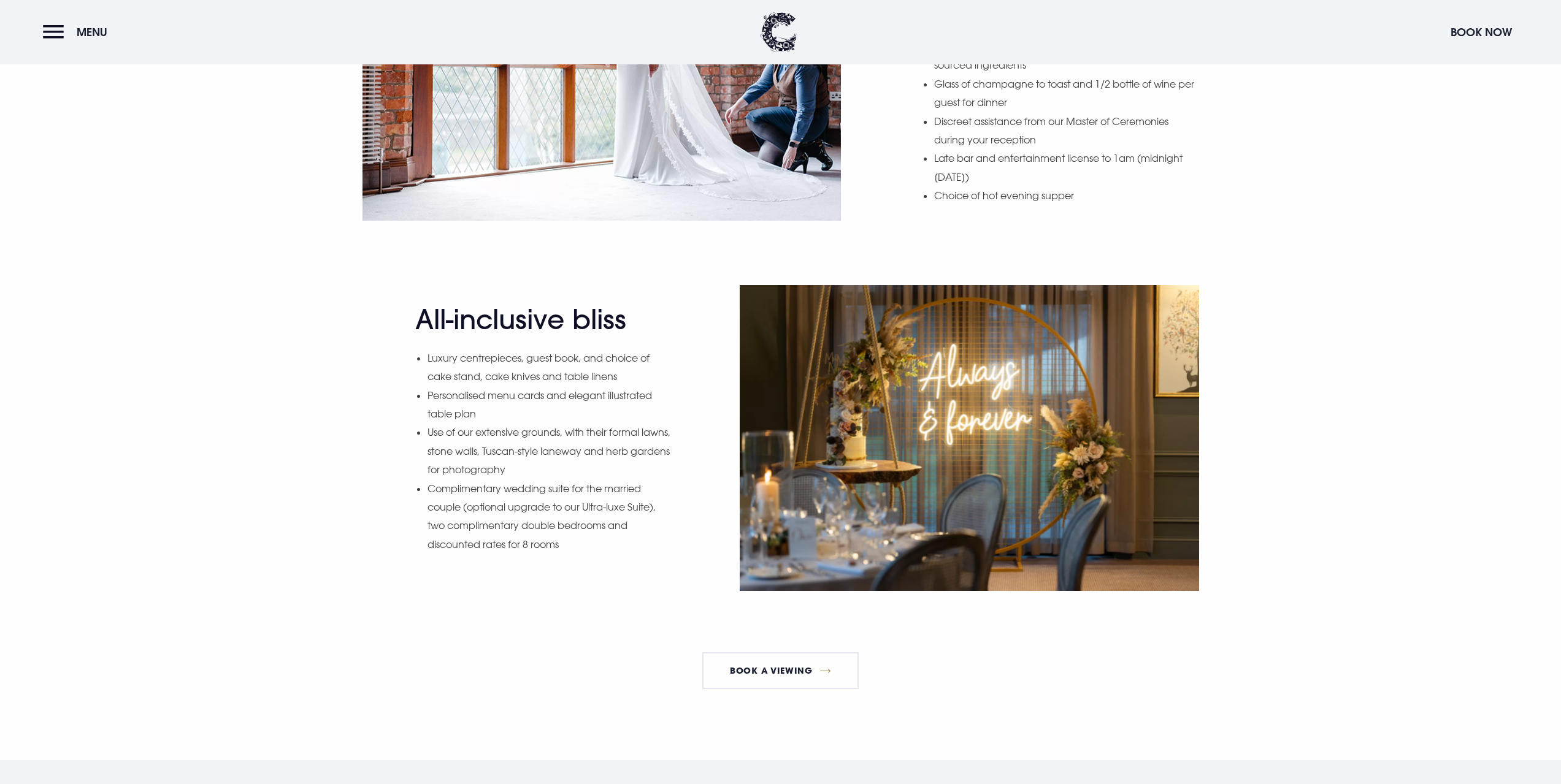
click at [512, 461] on li "Use of our extensive grounds, with their formal lawns, stone walls, Tuscan-styl…" at bounding box center [550, 451] width 245 height 56
drag, startPoint x: 474, startPoint y: 385, endPoint x: 495, endPoint y: 397, distance: 24.2
click at [489, 387] on li "Luxury centrepieces, guest book, and choice of cake stand, cake knives and tabl…" at bounding box center [550, 368] width 245 height 37
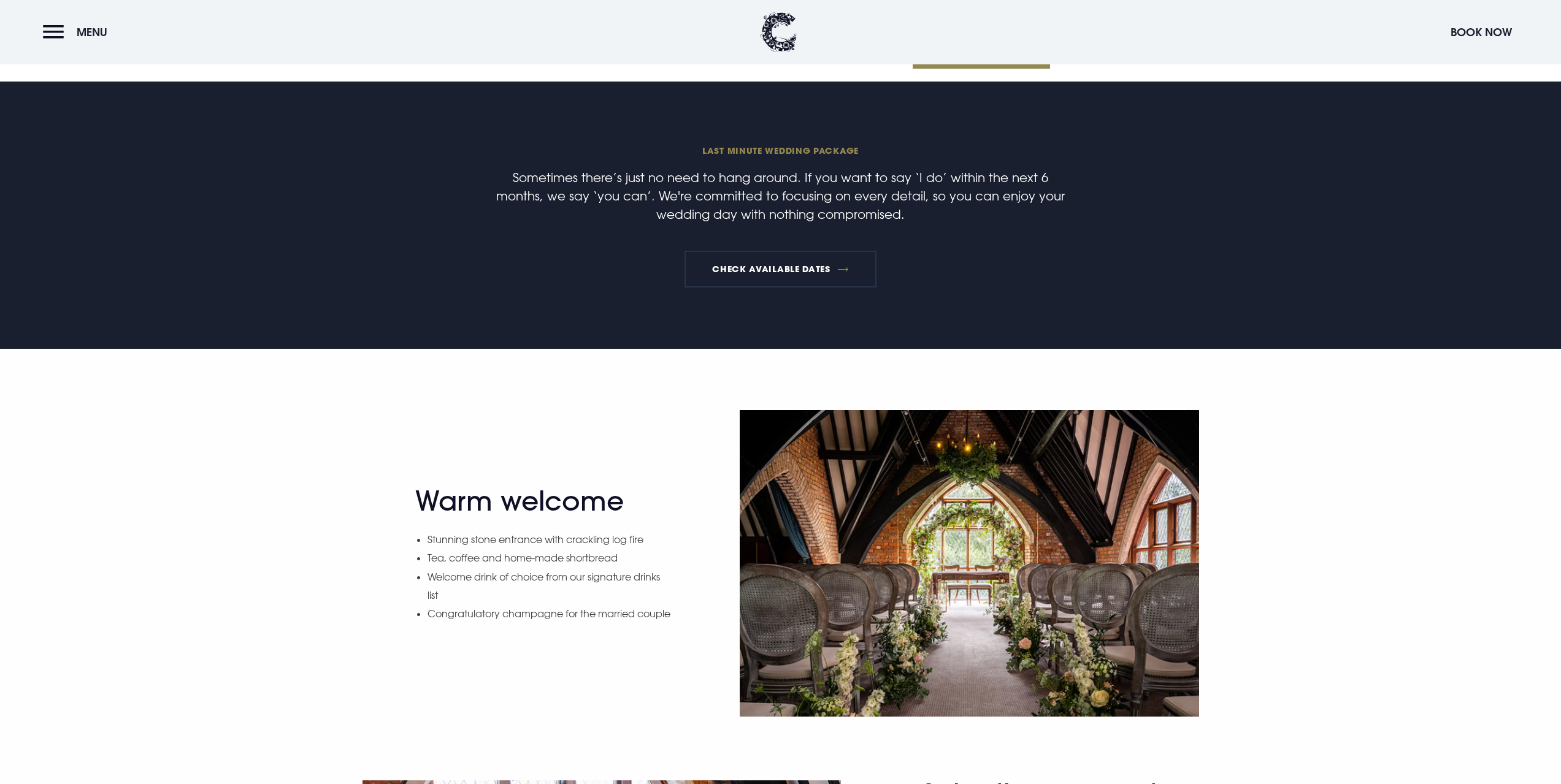
scroll to position [491, 0]
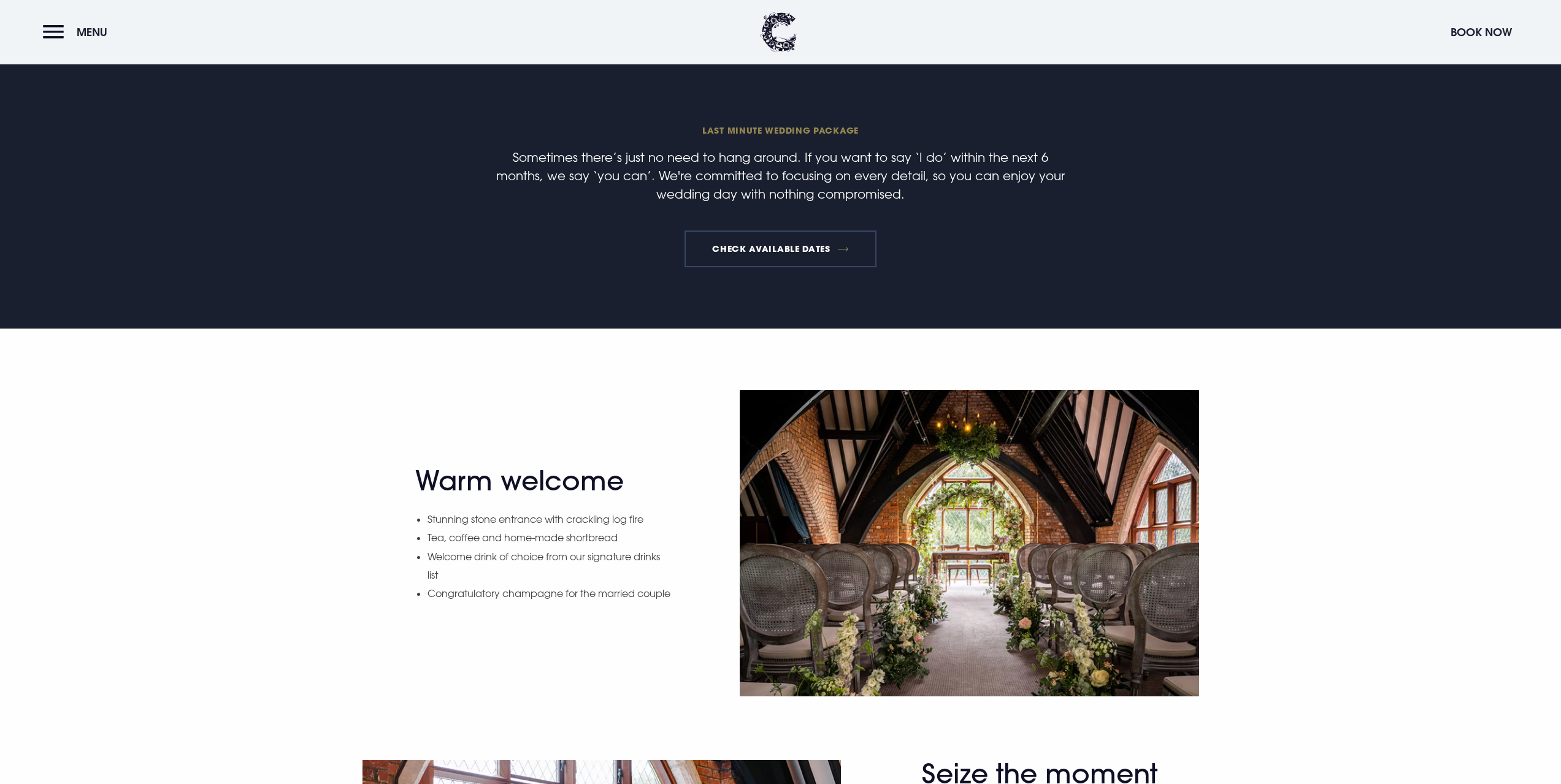
click at [764, 241] on link "Check available dates" at bounding box center [780, 249] width 192 height 37
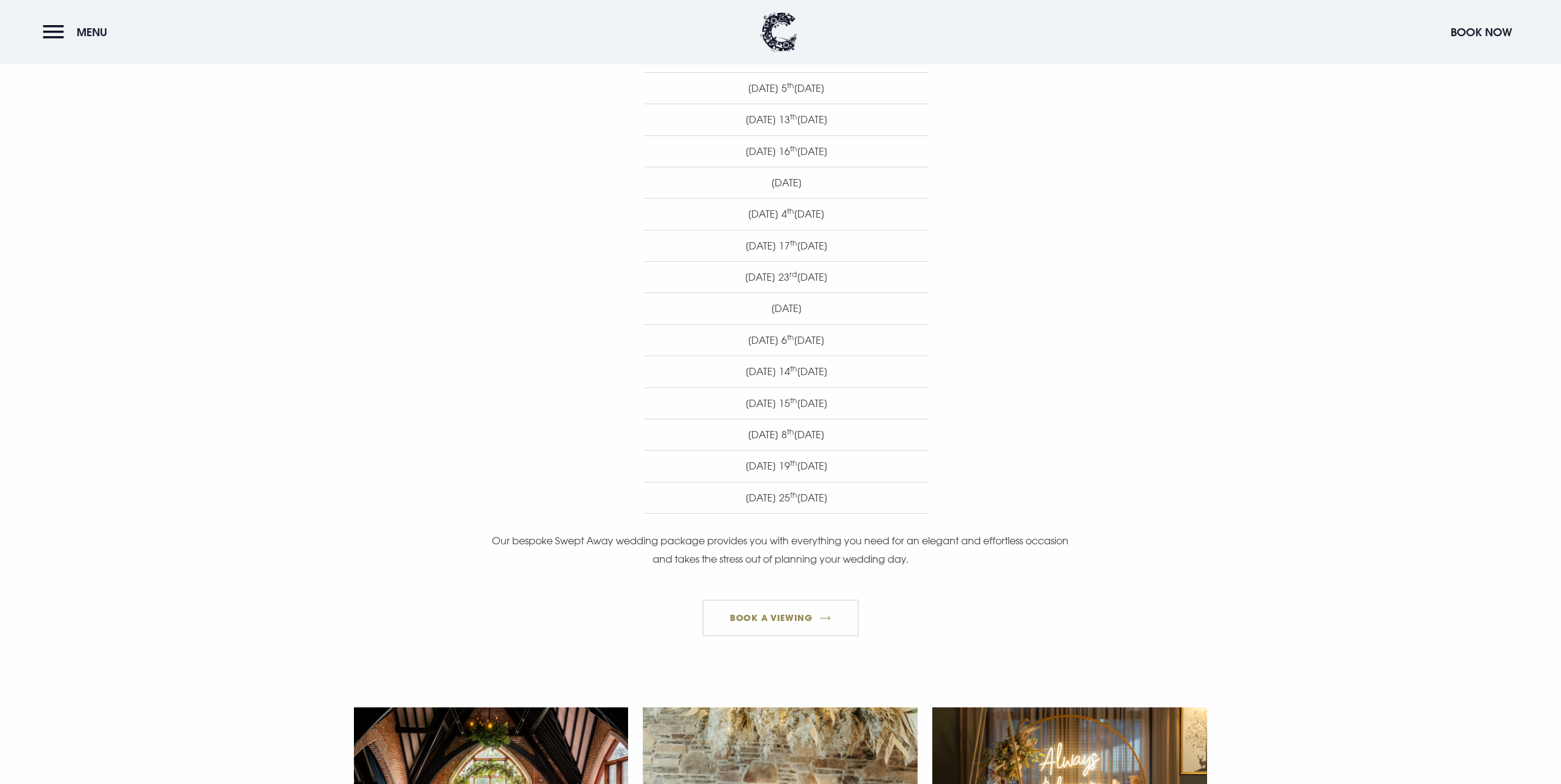
scroll to position [736, 0]
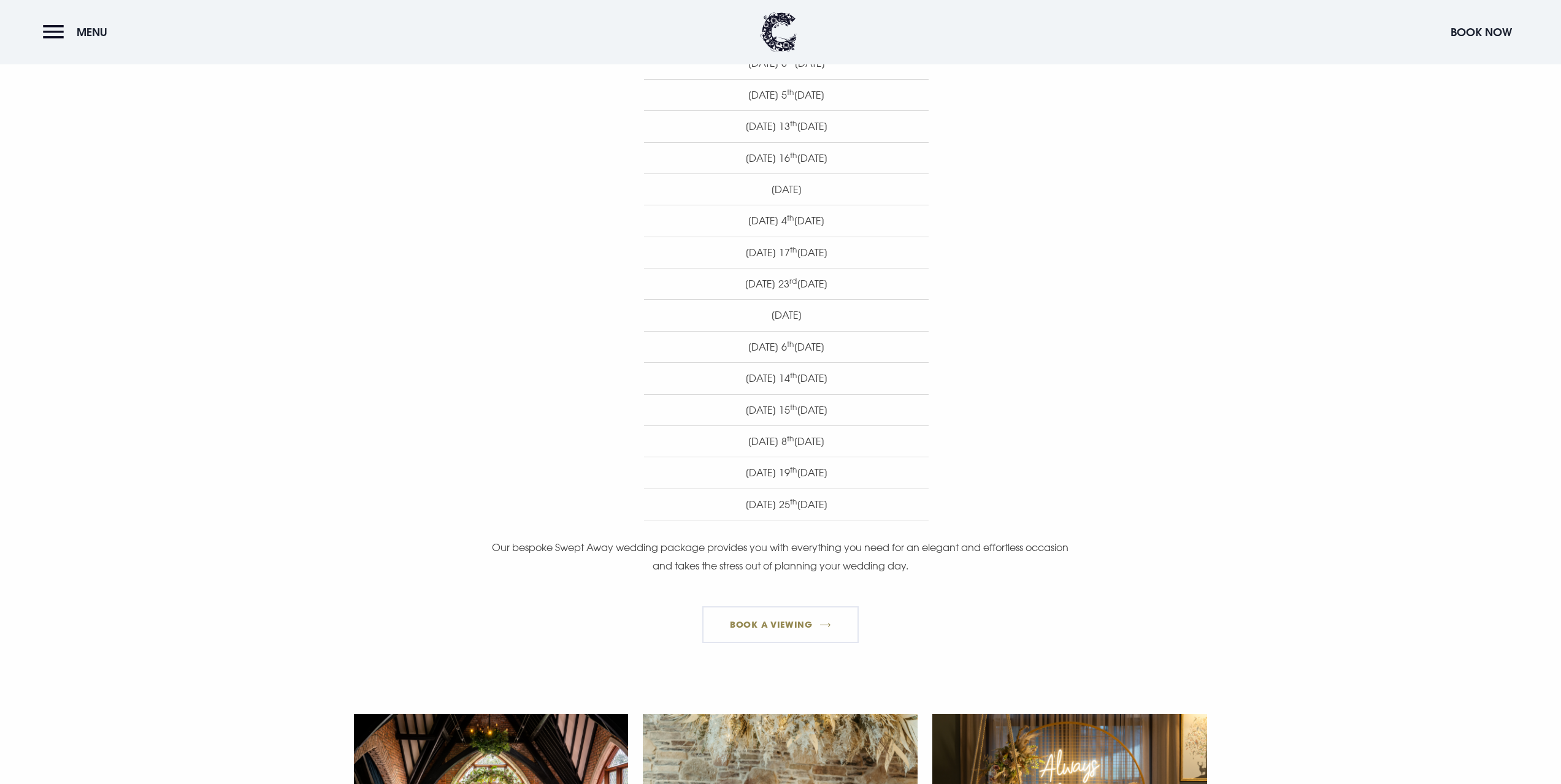
drag, startPoint x: 790, startPoint y: 352, endPoint x: 826, endPoint y: 358, distance: 36.5
click at [826, 358] on li "[DATE]" at bounding box center [787, 346] width 284 height 31
click at [897, 379] on li "[DATE]" at bounding box center [787, 377] width 284 height 31
drag, startPoint x: 832, startPoint y: 375, endPoint x: 670, endPoint y: 375, distance: 162.0
click at [670, 375] on li "[DATE]" at bounding box center [787, 377] width 284 height 31
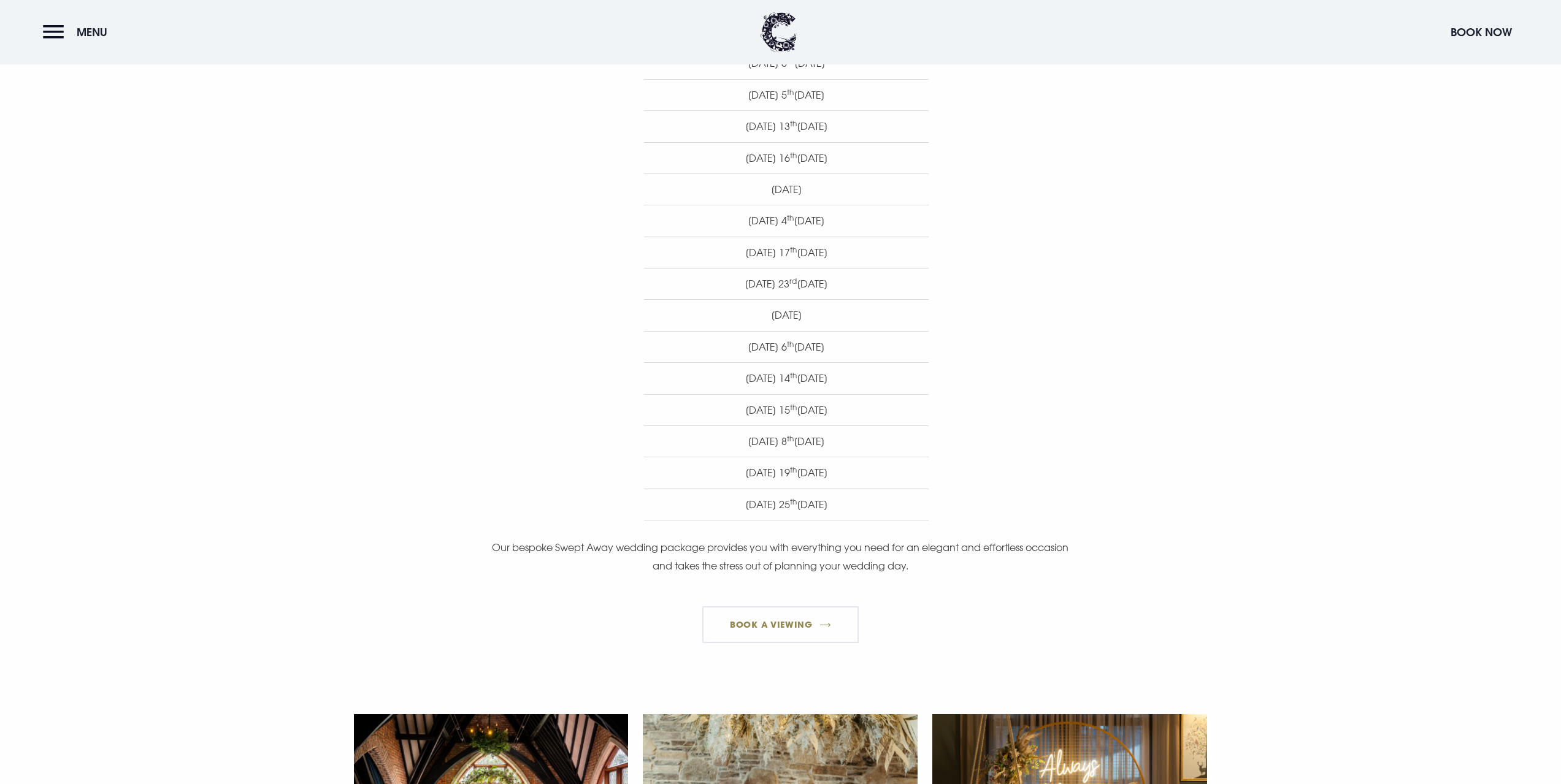
click at [839, 382] on li "[DATE]" at bounding box center [787, 377] width 284 height 31
drag, startPoint x: 883, startPoint y: 382, endPoint x: 663, endPoint y: 381, distance: 220.0
click at [663, 381] on li "Saturday 14 th February 2026" at bounding box center [787, 377] width 284 height 31
click at [833, 371] on li "Saturday 14 th February 2026" at bounding box center [787, 377] width 284 height 31
drag, startPoint x: 852, startPoint y: 383, endPoint x: 695, endPoint y: 379, distance: 157.1
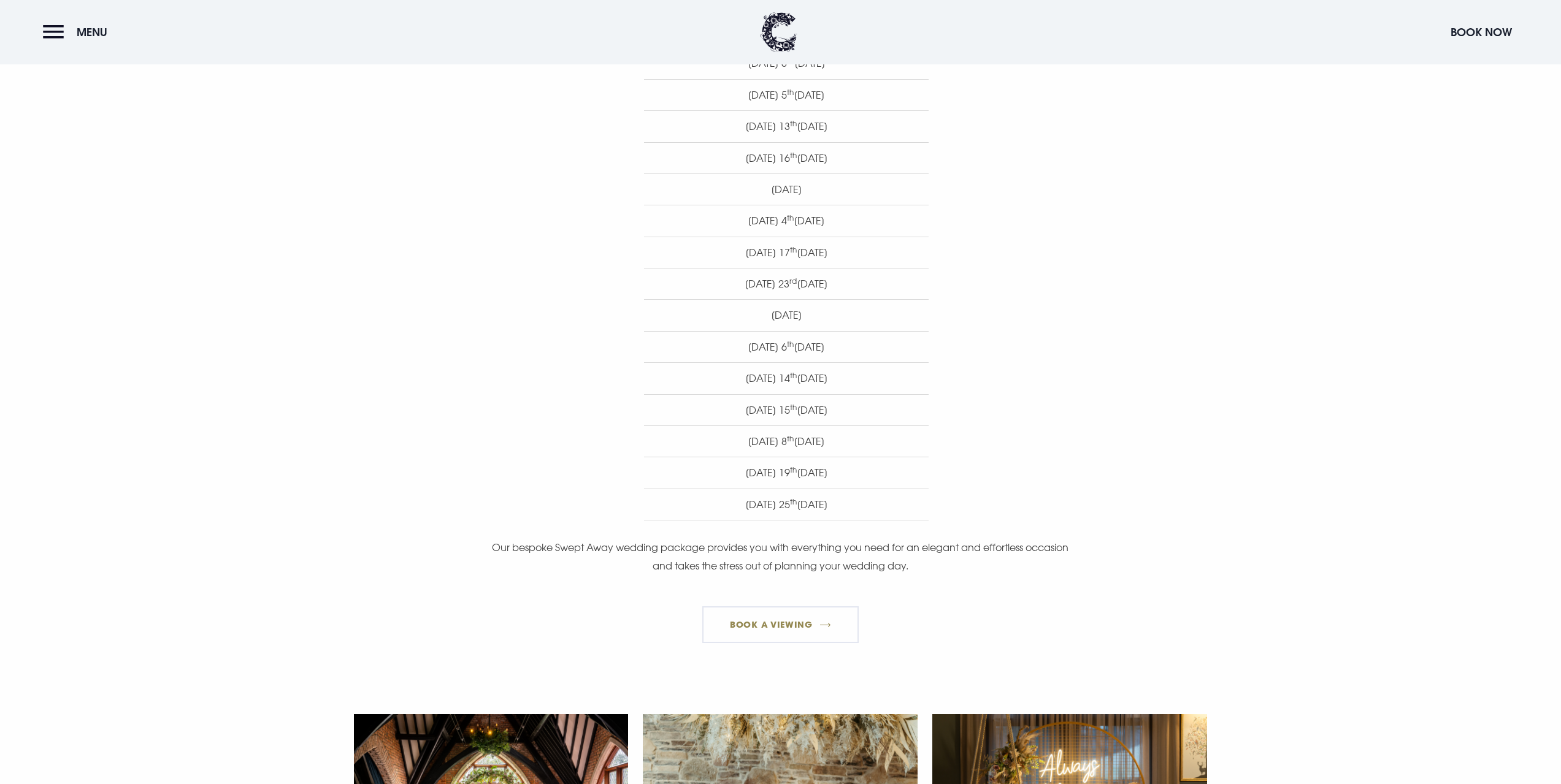
click at [695, 379] on li "Saturday 14 th February 2026" at bounding box center [787, 377] width 284 height 31
click at [781, 446] on li "Sunday 8 th March 2026" at bounding box center [787, 441] width 284 height 31
drag, startPoint x: 852, startPoint y: 375, endPoint x: 692, endPoint y: 384, distance: 160.3
click at [692, 384] on li "Saturday 14 th February 2026" at bounding box center [787, 377] width 284 height 31
click at [810, 387] on li "Saturday 14 th February 2026" at bounding box center [787, 377] width 284 height 31
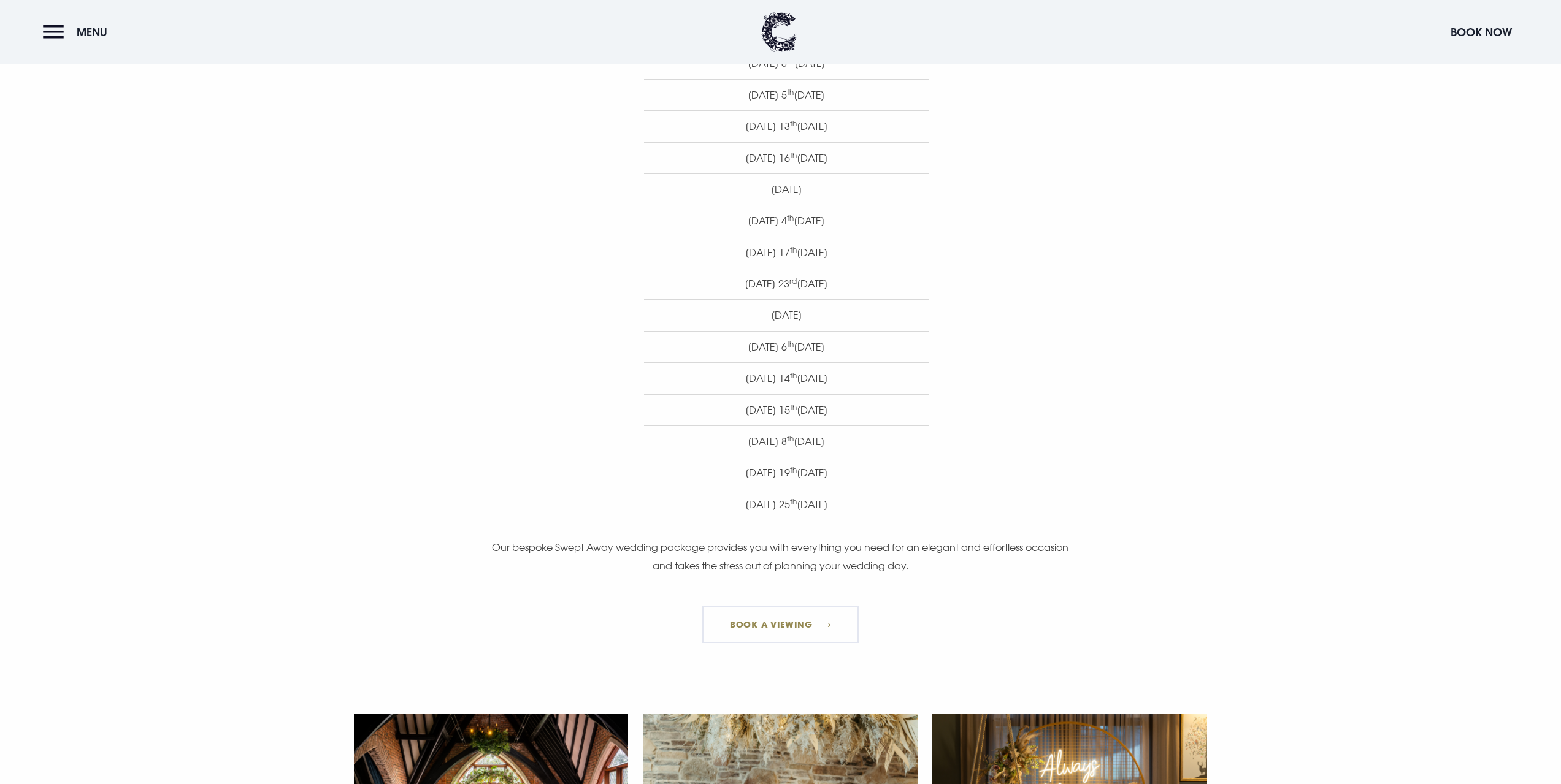
drag, startPoint x: 849, startPoint y: 517, endPoint x: 660, endPoint y: 519, distance: 189.0
click at [660, 519] on li "Wednesday 25 th March 2026" at bounding box center [787, 505] width 284 height 32
click at [777, 510] on li "Wednesday 25 th March 2026" at bounding box center [787, 505] width 284 height 32
click at [875, 502] on li "Wednesday 25 th March 2026" at bounding box center [787, 505] width 284 height 32
click at [832, 504] on li "Wednesday 25 th March 2026" at bounding box center [787, 505] width 284 height 32
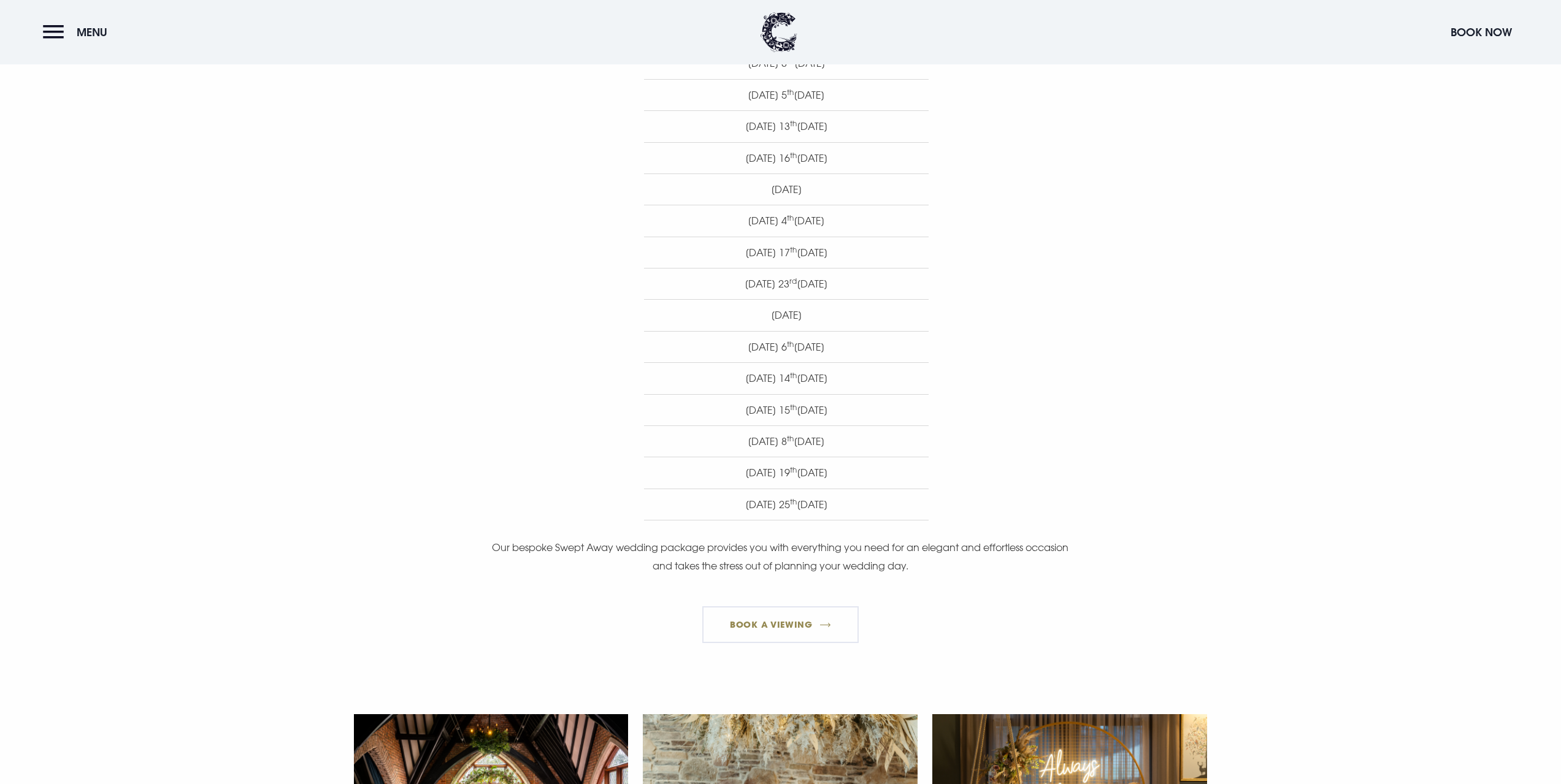
drag, startPoint x: 903, startPoint y: 498, endPoint x: 673, endPoint y: 492, distance: 230.1
click at [666, 489] on li "Wednesday 25 th March 2026" at bounding box center [787, 505] width 284 height 32
click at [830, 510] on li "Wednesday 25 th March 2026" at bounding box center [787, 505] width 284 height 32
drag, startPoint x: 846, startPoint y: 384, endPoint x: 698, endPoint y: 384, distance: 148.0
click at [698, 384] on li "Saturday 14 th February 2026" at bounding box center [787, 377] width 284 height 31
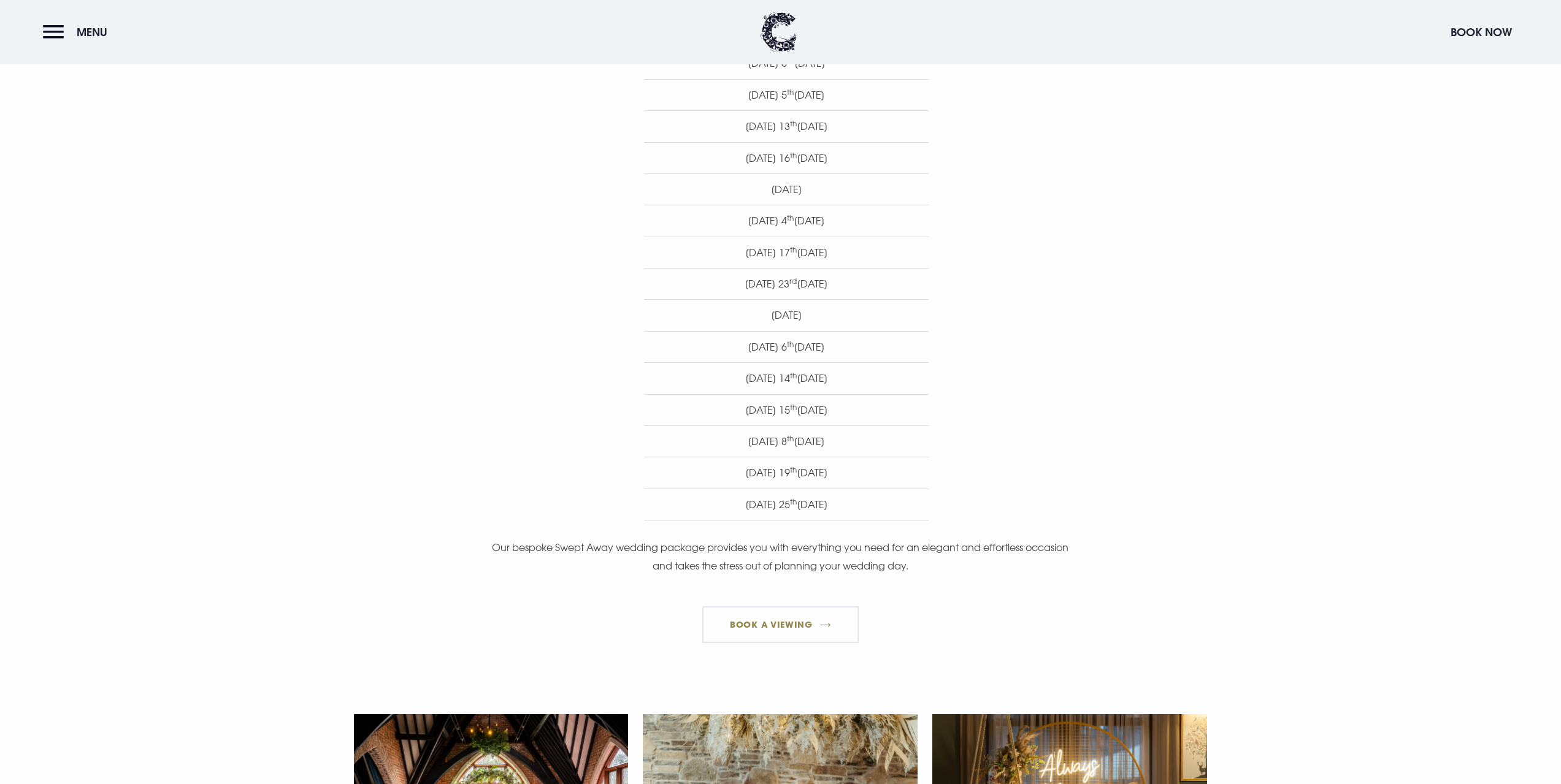
drag, startPoint x: 796, startPoint y: 429, endPoint x: 836, endPoint y: 402, distance: 48.3
click at [797, 429] on li "Sunday 8 th March 2026" at bounding box center [787, 441] width 284 height 31
drag, startPoint x: 860, startPoint y: 385, endPoint x: 697, endPoint y: 383, distance: 163.0
click at [697, 383] on li "Saturday 14 th February 2026" at bounding box center [787, 377] width 284 height 31
drag, startPoint x: 812, startPoint y: 432, endPoint x: 833, endPoint y: 403, distance: 35.8
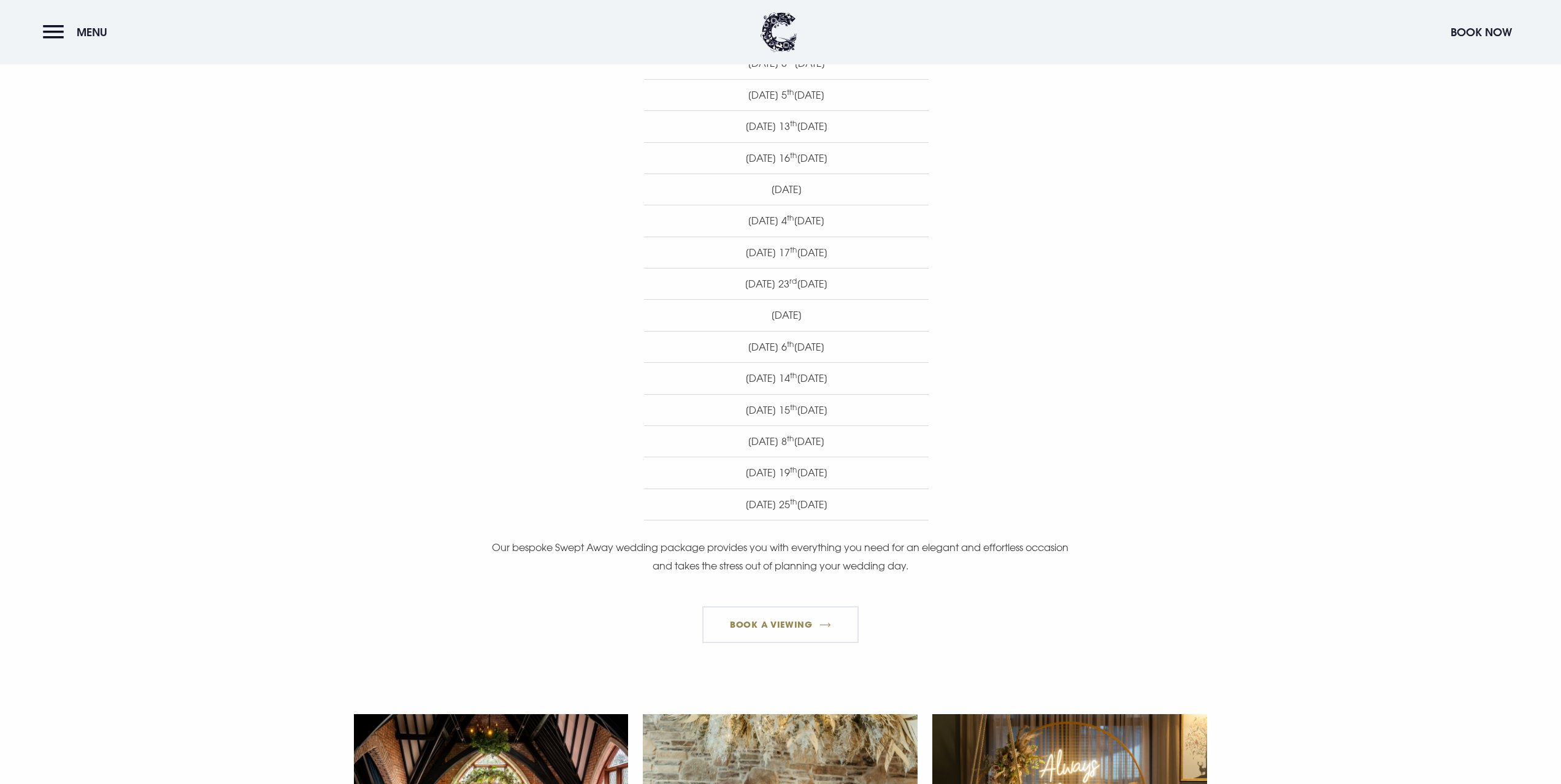
click at [815, 430] on li "Sunday 8 th March 2026" at bounding box center [787, 441] width 284 height 31
drag, startPoint x: 845, startPoint y: 382, endPoint x: 661, endPoint y: 374, distance: 184.2
click at [661, 374] on li "Saturday 14 th February 2026" at bounding box center [787, 377] width 284 height 31
click at [790, 403] on sup "th" at bounding box center [793, 407] width 7 height 10
drag, startPoint x: 852, startPoint y: 379, endPoint x: 647, endPoint y: 358, distance: 206.1
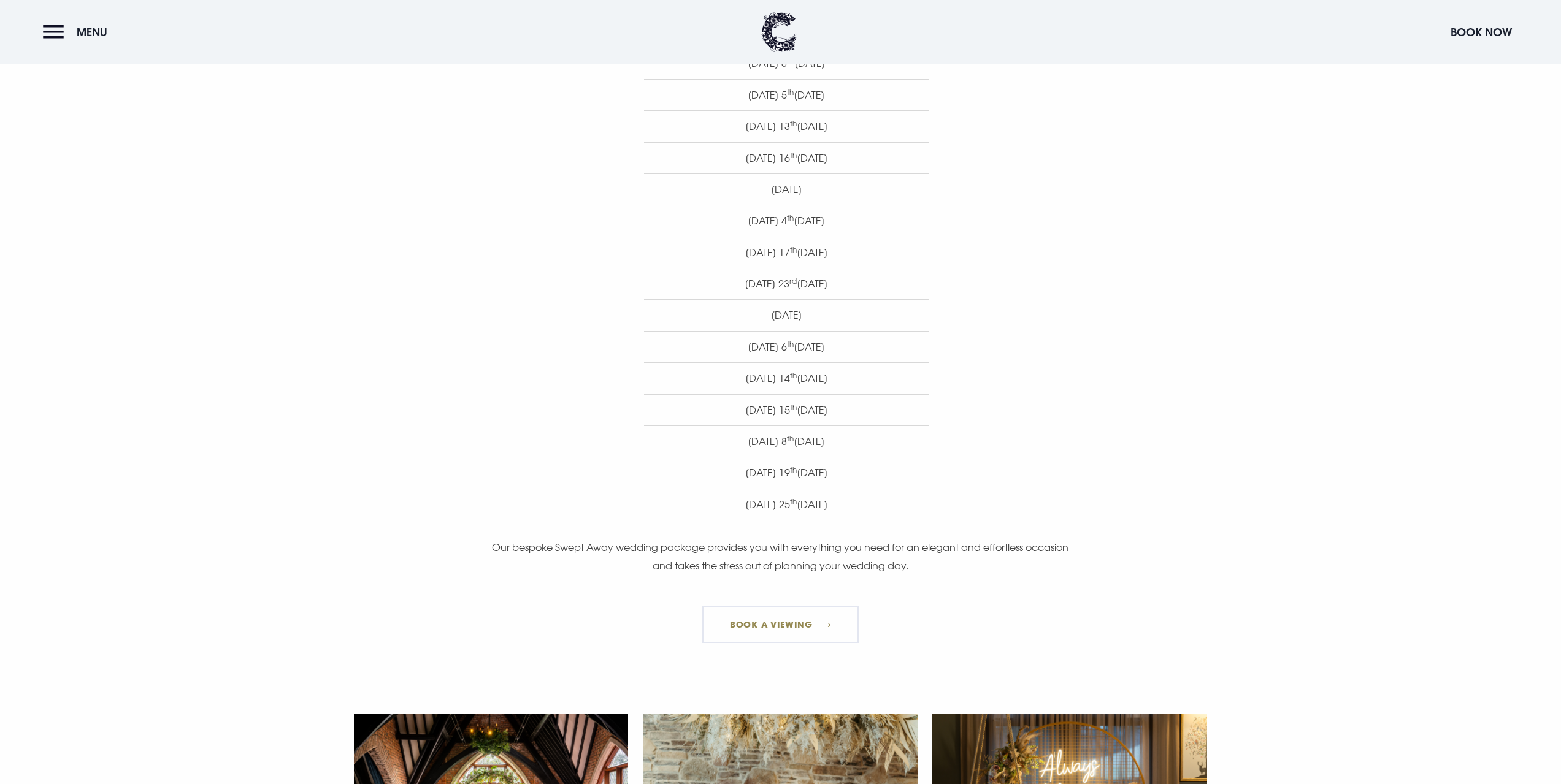
click at [647, 358] on ul "Thursday 30 th October 2025 Friday 14 th November 2025 Saturday 15 th November …" at bounding box center [787, 236] width 697 height 568
click at [791, 426] on li "Sunday 8 th March 2026" at bounding box center [787, 441] width 284 height 31
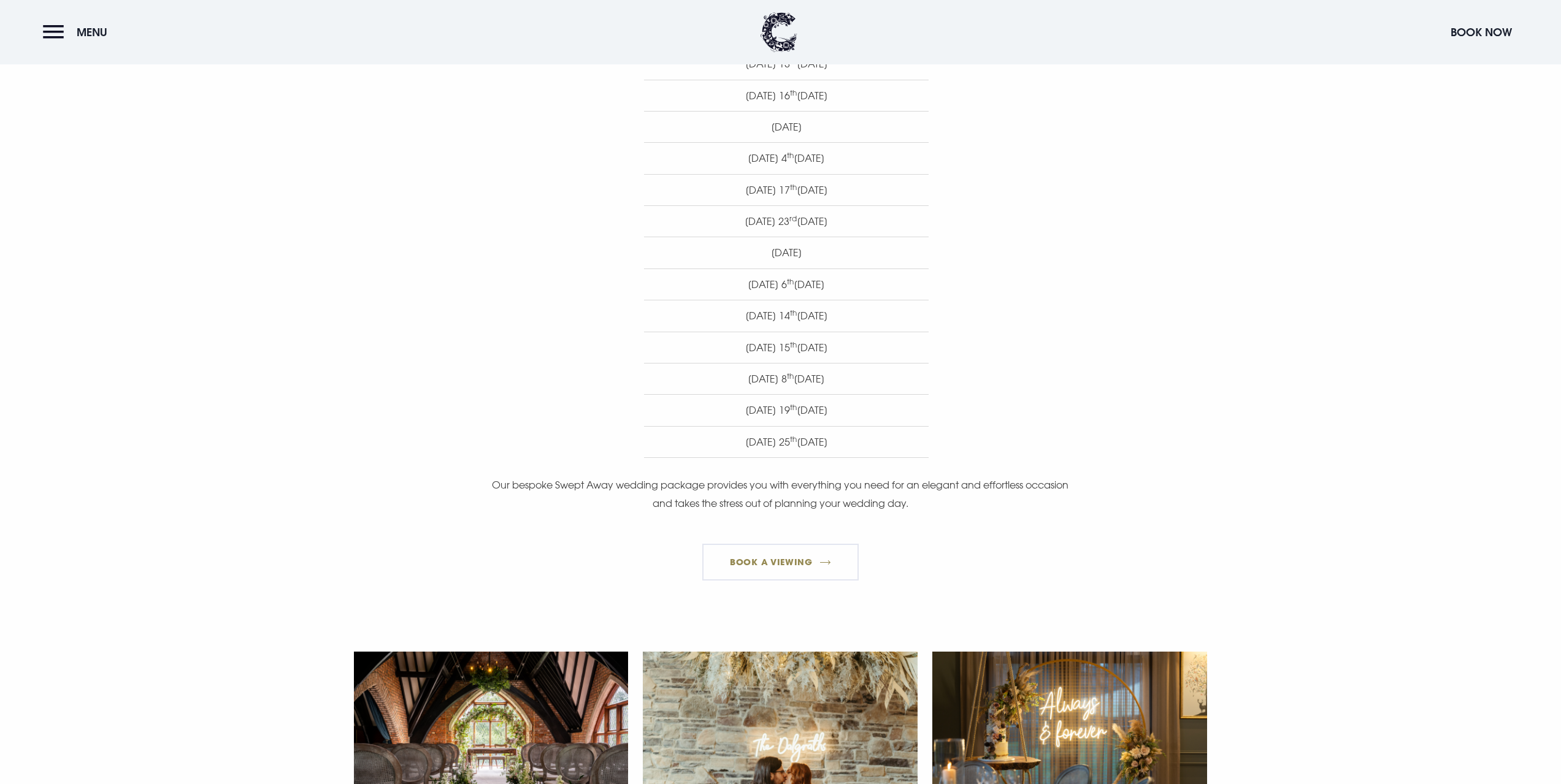
scroll to position [797, 0]
drag, startPoint x: 787, startPoint y: 316, endPoint x: 728, endPoint y: 334, distance: 61.7
click at [729, 334] on ul "Thursday 30 th October 2025 Friday 14 th November 2025 Saturday 15 th November …" at bounding box center [787, 175] width 697 height 568
click at [868, 331] on li "Saturday 14 th February 2026" at bounding box center [787, 316] width 284 height 31
drag, startPoint x: 819, startPoint y: 326, endPoint x: 719, endPoint y: 326, distance: 100.0
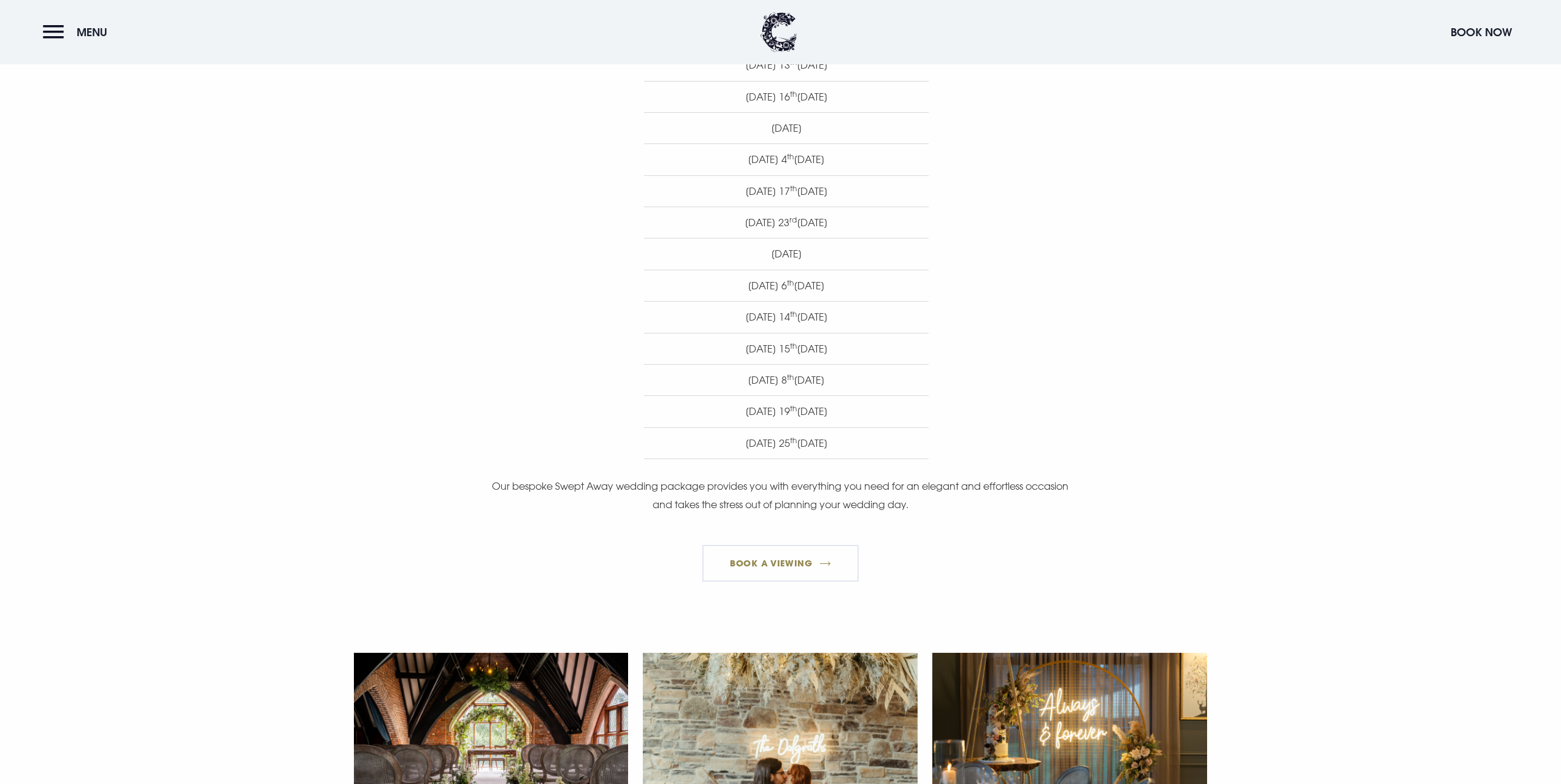
click at [719, 326] on li "Saturday 14 th February 2026" at bounding box center [787, 316] width 284 height 31
click at [782, 338] on li "Sunday 15 th February 2026" at bounding box center [787, 348] width 284 height 31
click at [816, 331] on li "Saturday 14 th February 2026" at bounding box center [787, 316] width 284 height 31
click at [889, 316] on li "Saturday 14 th February 2026" at bounding box center [787, 316] width 284 height 31
drag, startPoint x: 817, startPoint y: 320, endPoint x: 673, endPoint y: 322, distance: 144.0
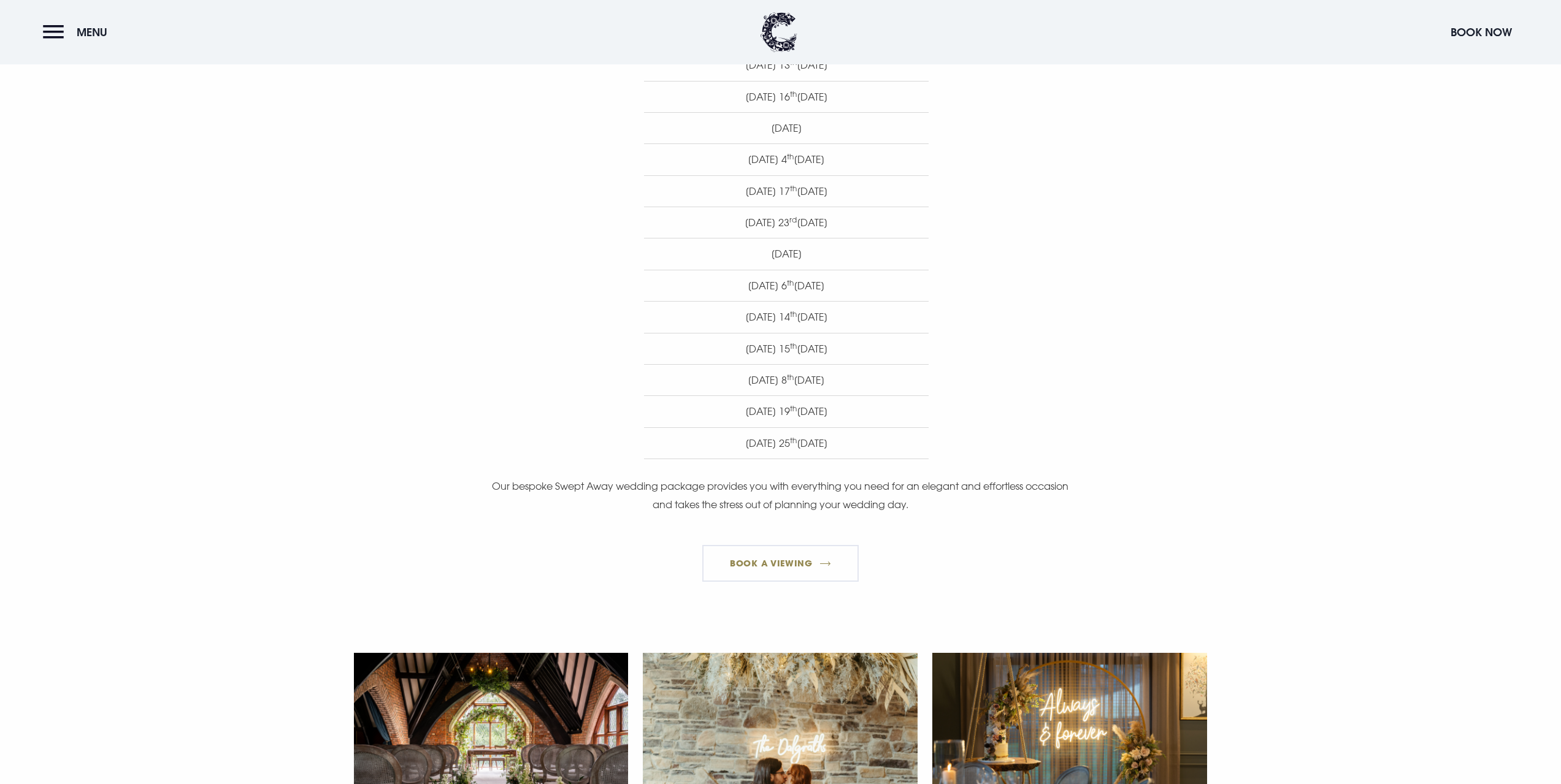
click at [673, 322] on li "Saturday 14 th February 2026" at bounding box center [787, 316] width 284 height 31
click at [815, 387] on li "Sunday 8 th March 2026" at bounding box center [787, 380] width 284 height 31
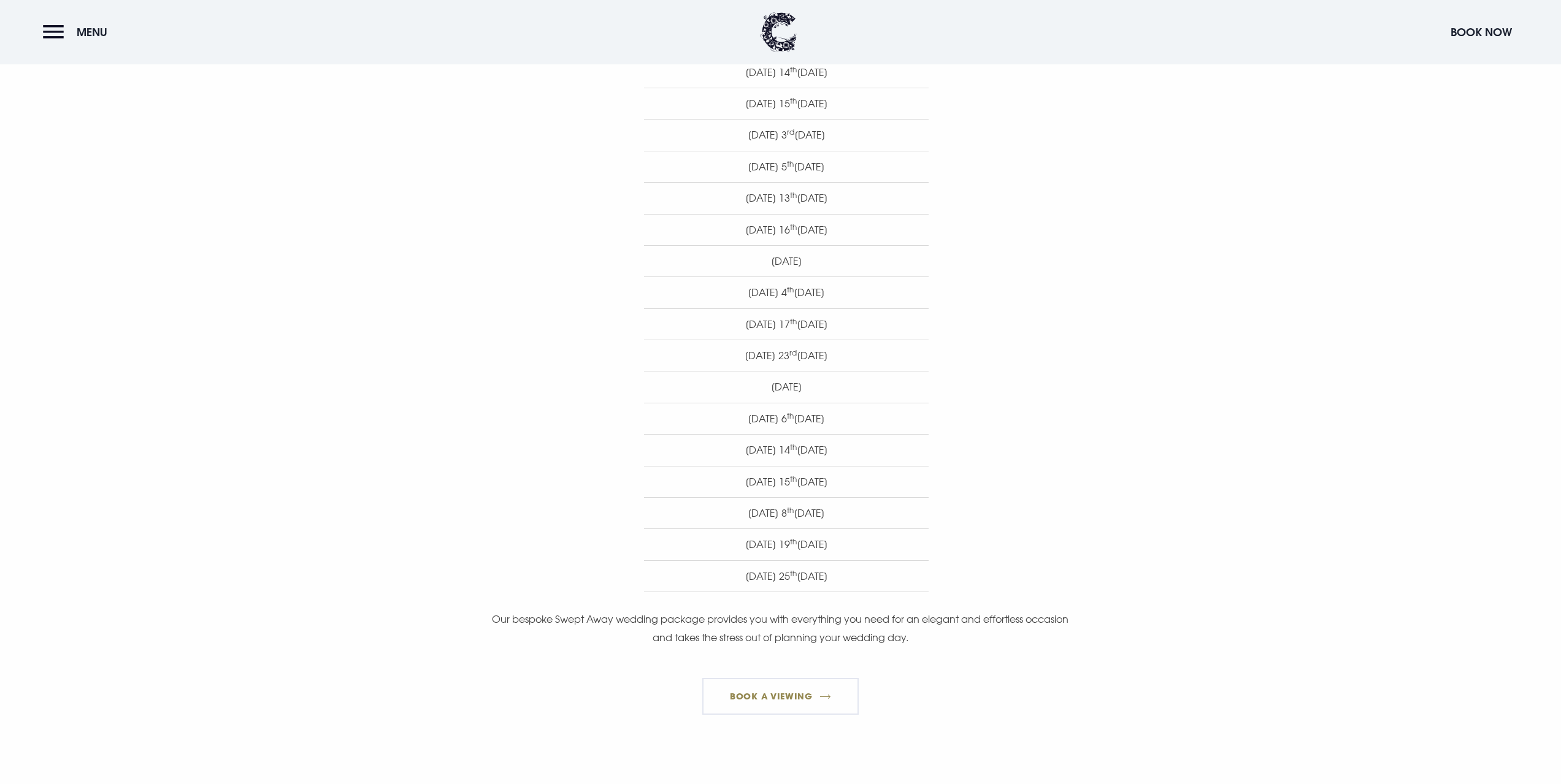
scroll to position [613, 0]
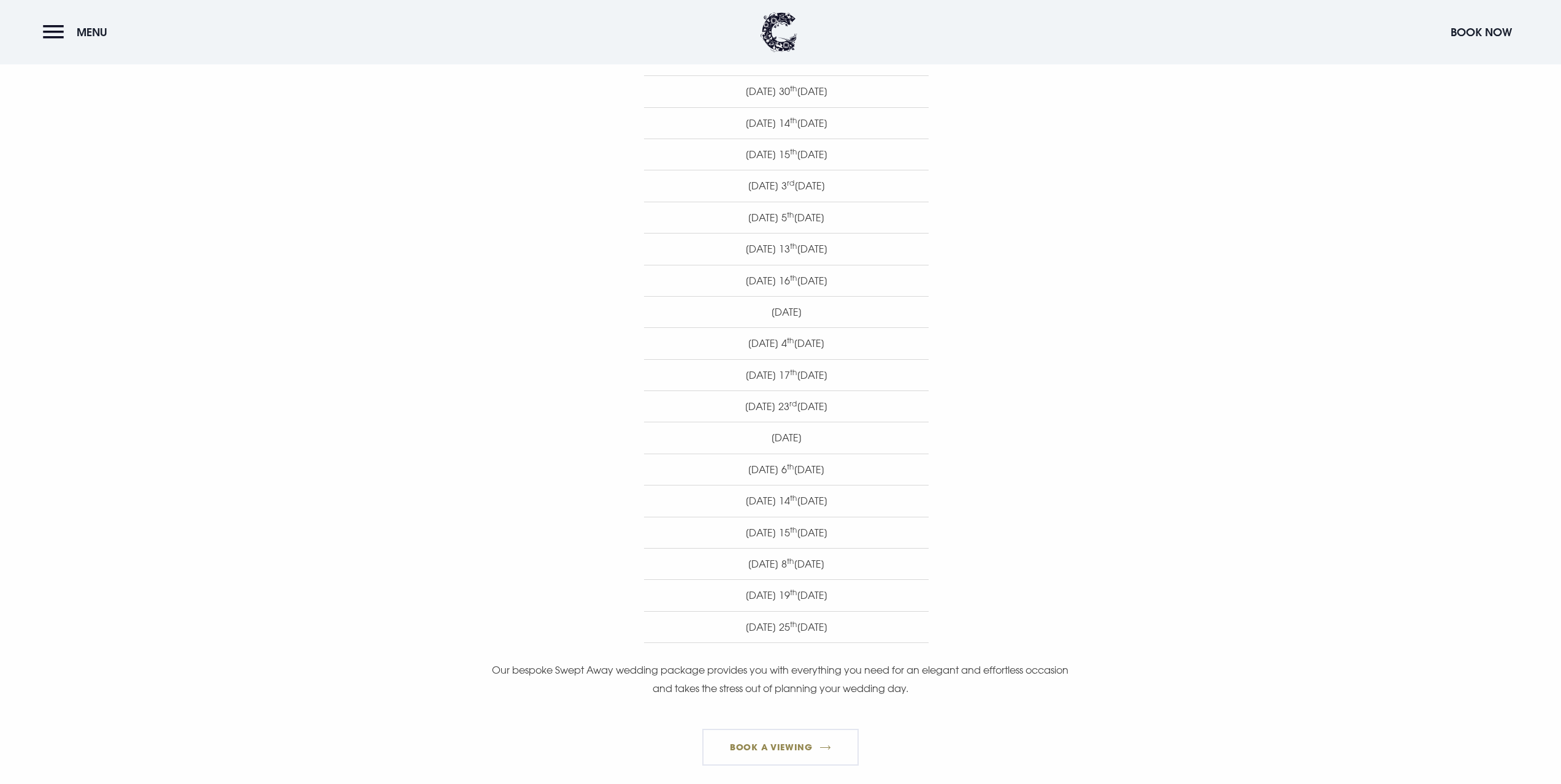
drag, startPoint x: 836, startPoint y: 507, endPoint x: 736, endPoint y: 501, distance: 100.2
click at [700, 502] on li "Saturday 14 th February 2026" at bounding box center [787, 501] width 284 height 31
click at [802, 502] on li "Saturday 14 th February 2026" at bounding box center [787, 501] width 284 height 31
drag, startPoint x: 883, startPoint y: 501, endPoint x: 738, endPoint y: 501, distance: 145.0
click at [688, 507] on li "Saturday 14 th February 2026" at bounding box center [787, 501] width 284 height 31
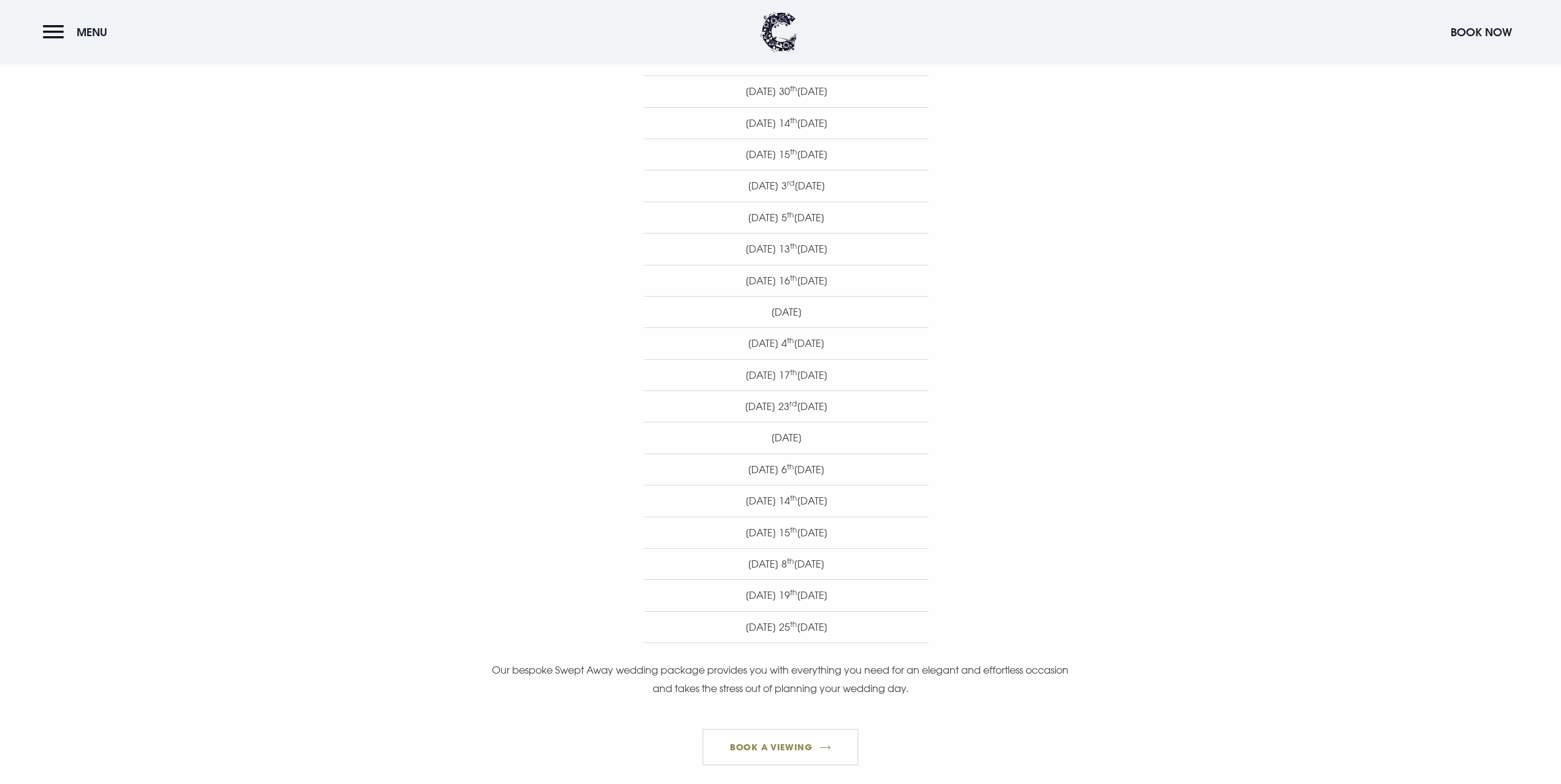
click at [790, 501] on sup "th" at bounding box center [793, 497] width 7 height 10
drag, startPoint x: 738, startPoint y: 505, endPoint x: 721, endPoint y: 504, distance: 17.0
click at [721, 504] on li "Saturday 14 th February 2026" at bounding box center [787, 501] width 284 height 31
click at [724, 501] on li "Saturday 14 th February 2026" at bounding box center [787, 501] width 284 height 31
drag, startPoint x: 718, startPoint y: 501, endPoint x: 858, endPoint y: 510, distance: 140.3
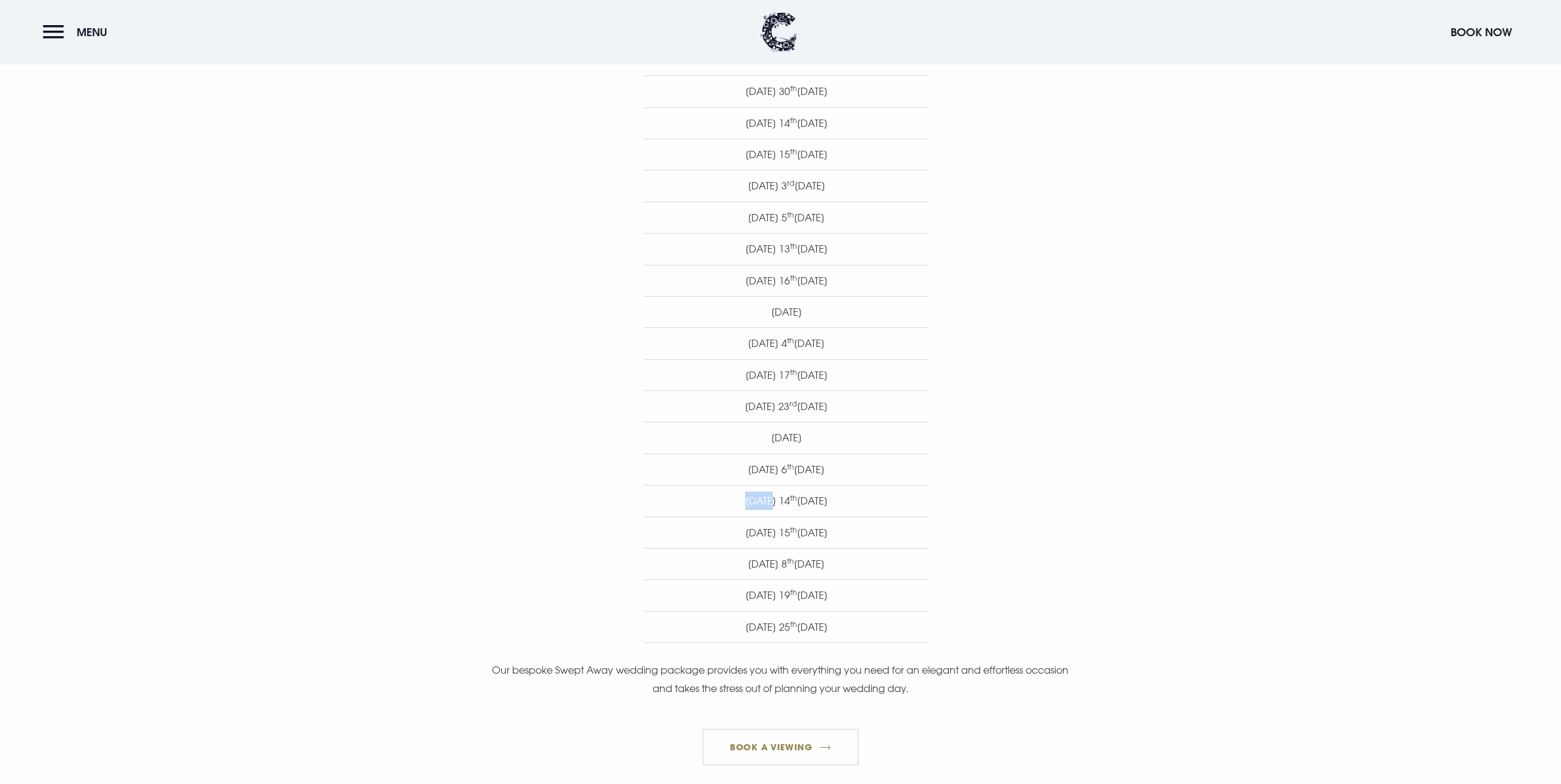
click at [858, 510] on li "Saturday 14 th February 2026" at bounding box center [787, 501] width 284 height 31
click at [740, 500] on li "Saturday 14 th February 2026" at bounding box center [787, 501] width 284 height 31
drag, startPoint x: 719, startPoint y: 500, endPoint x: 871, endPoint y: 508, distance: 152.2
click at [871, 508] on li "Saturday 14 th February 2026" at bounding box center [787, 501] width 284 height 31
click at [756, 507] on li "Saturday 14 th February 2026" at bounding box center [787, 501] width 284 height 31
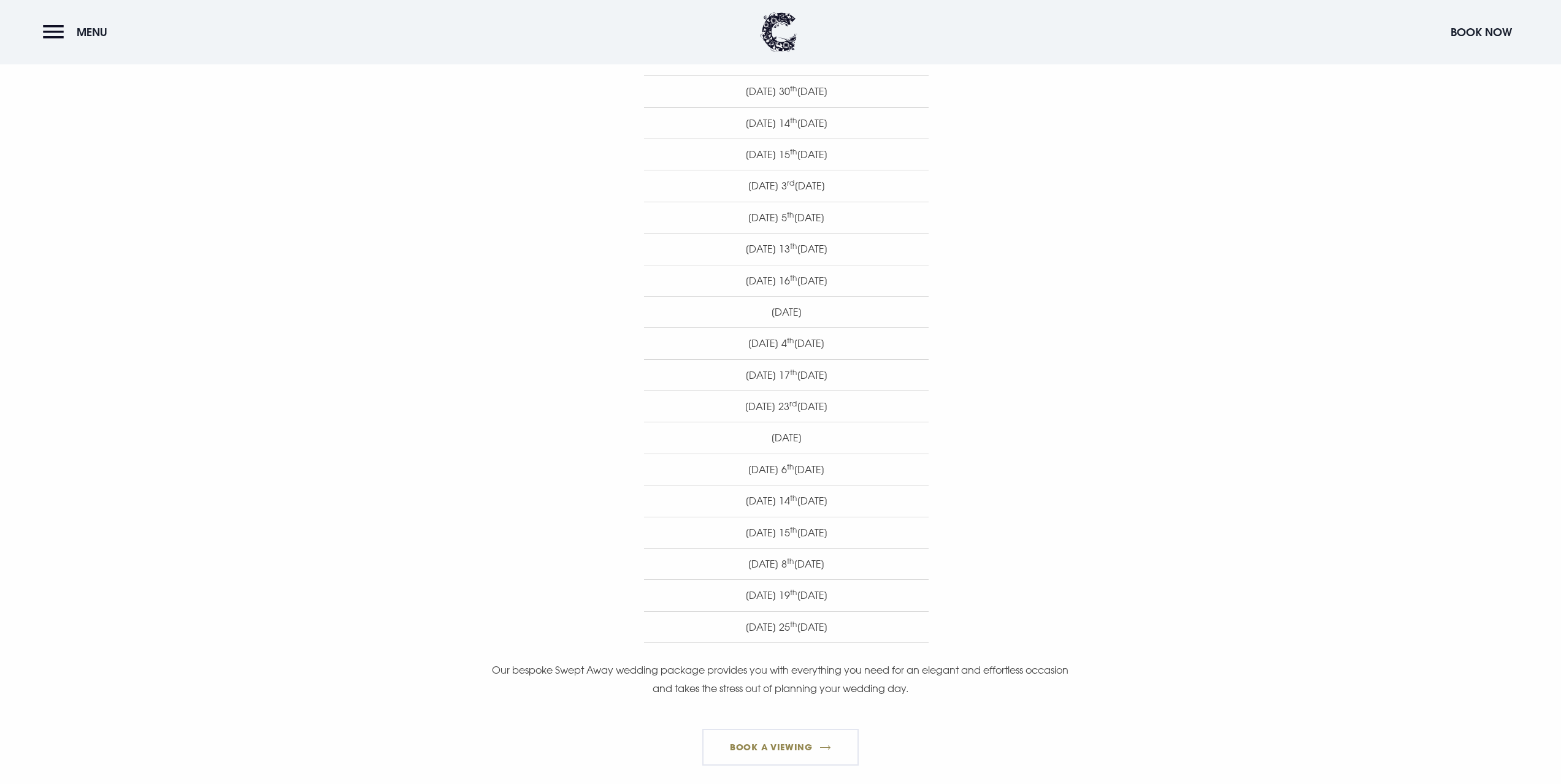
drag, startPoint x: 800, startPoint y: 502, endPoint x: 682, endPoint y: 502, distance: 118.0
click at [682, 502] on li "Saturday 14 th February 2026" at bounding box center [787, 501] width 284 height 31
click at [823, 510] on li "Saturday 14 th February 2026" at bounding box center [787, 501] width 284 height 31
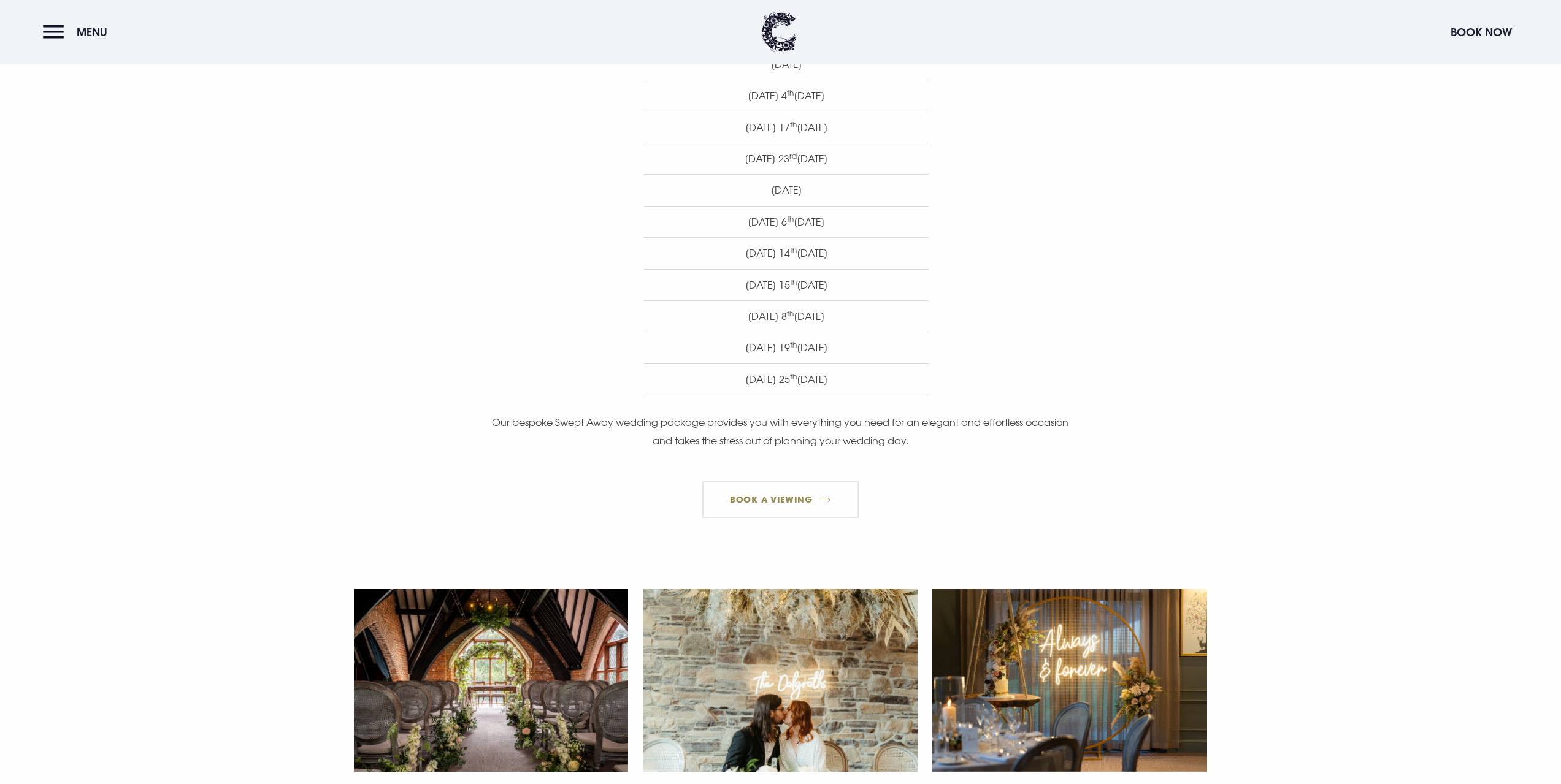
scroll to position [675, 0]
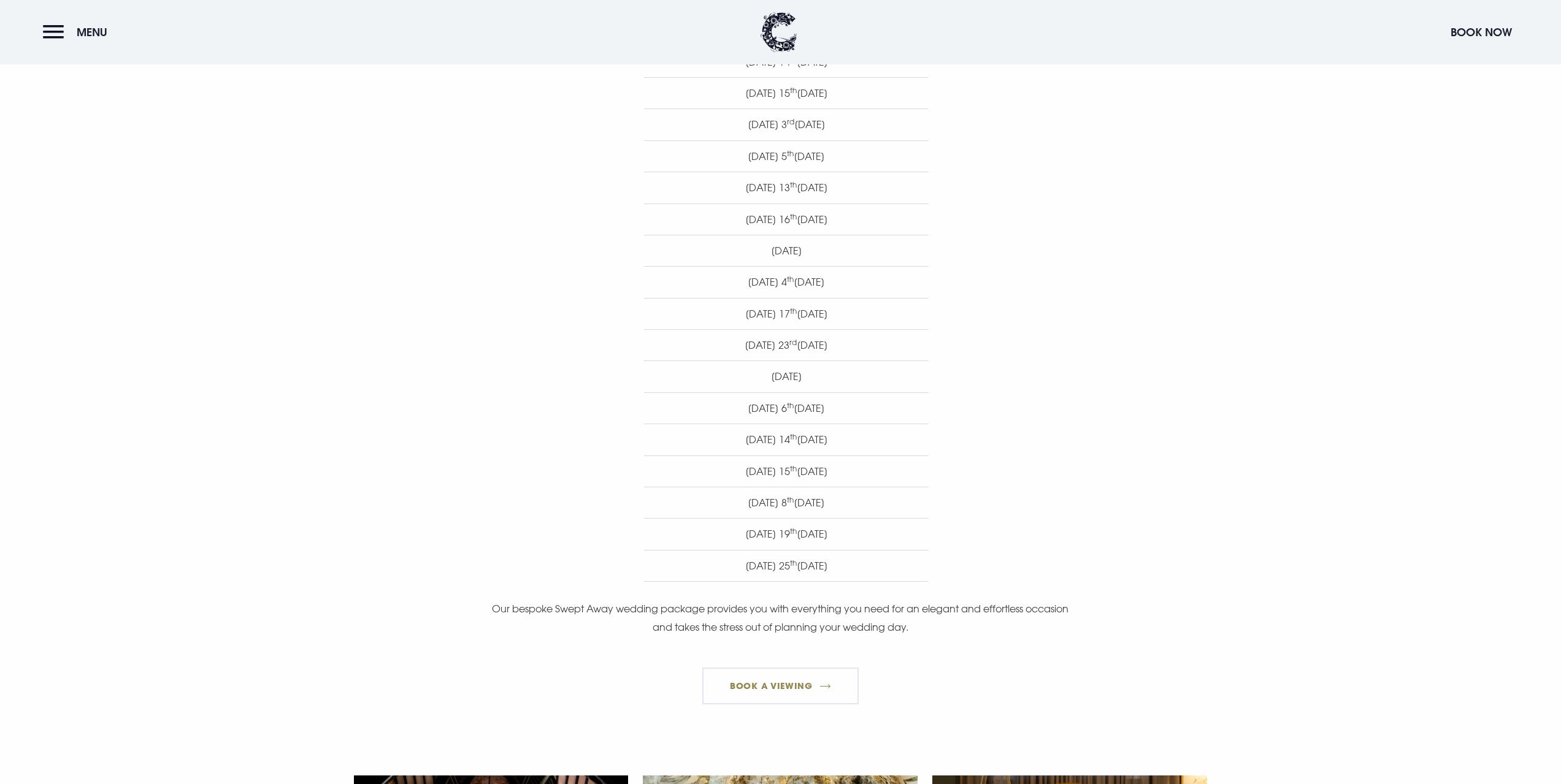
click at [772, 484] on li "Sunday 15 th February 2026" at bounding box center [787, 471] width 284 height 31
drag, startPoint x: 858, startPoint y: 542, endPoint x: 735, endPoint y: 541, distance: 123.0
click at [735, 541] on li "Thursday 19 th March 2026" at bounding box center [787, 533] width 284 height 31
drag, startPoint x: 694, startPoint y: 547, endPoint x: 722, endPoint y: 539, distance: 29.1
click at [696, 546] on li "Thursday 19 th March 2026" at bounding box center [787, 533] width 284 height 31
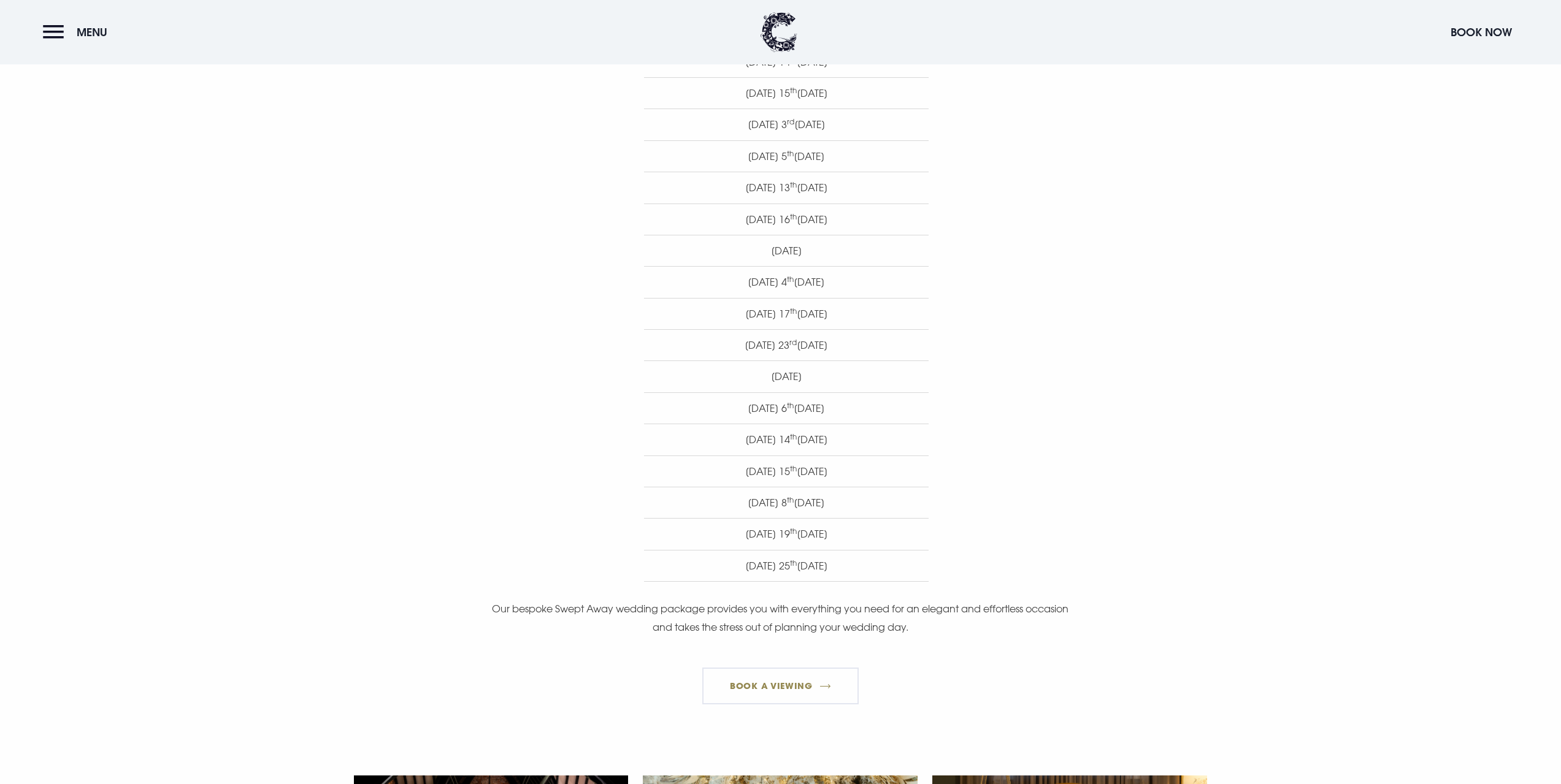
drag, startPoint x: 732, startPoint y: 536, endPoint x: 849, endPoint y: 536, distance: 117.0
click at [849, 536] on li "Thursday 19 th March 2026" at bounding box center [787, 533] width 284 height 31
click at [884, 531] on li "Thursday 19 th March 2026" at bounding box center [787, 533] width 284 height 31
drag, startPoint x: 849, startPoint y: 533, endPoint x: 709, endPoint y: 530, distance: 140.0
click at [709, 530] on li "Thursday 19 th March 2026" at bounding box center [787, 533] width 284 height 31
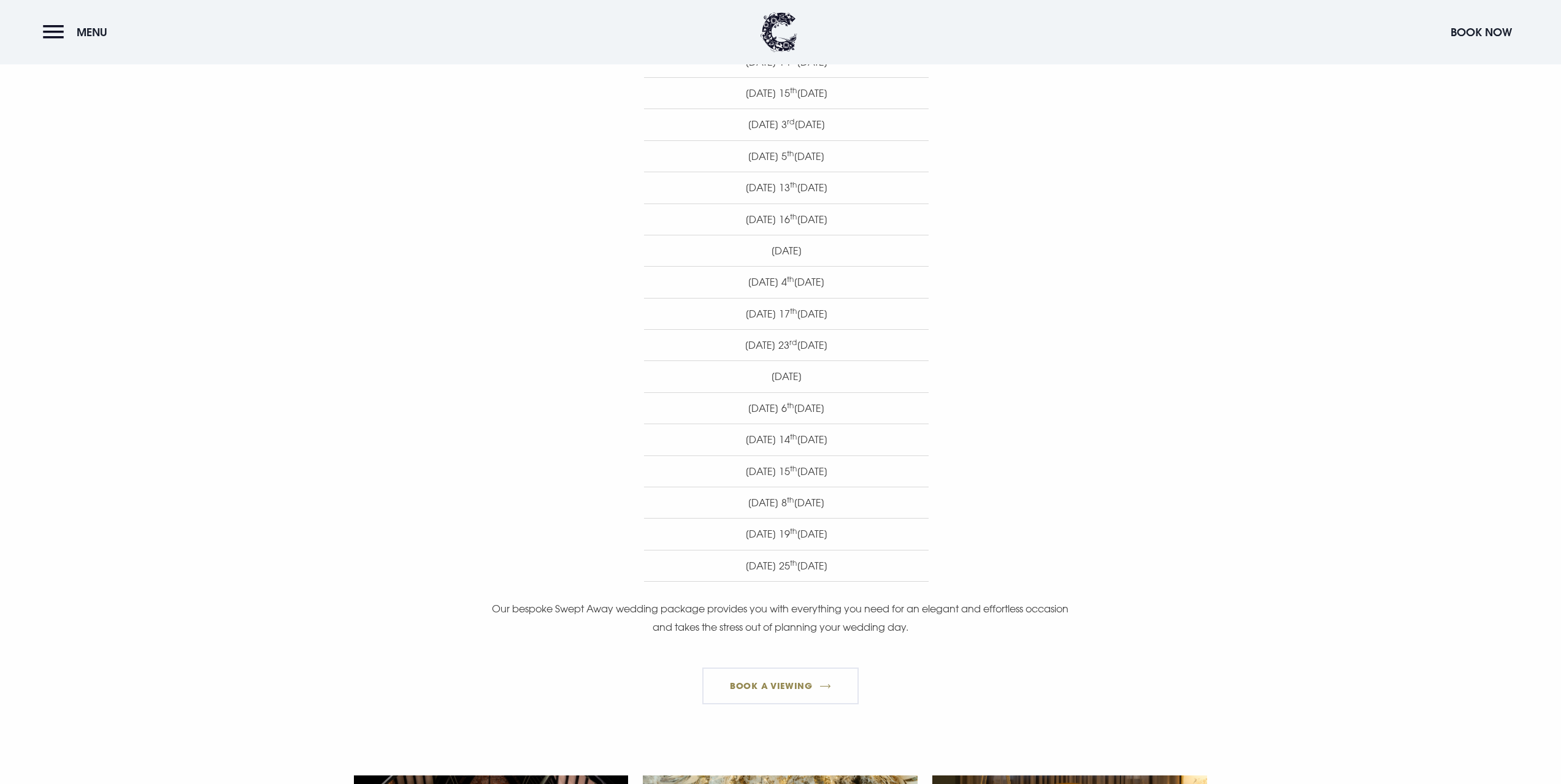
click at [757, 553] on li "Wednesday 25 th March 2026" at bounding box center [787, 566] width 284 height 32
drag, startPoint x: 716, startPoint y: 572, endPoint x: 874, endPoint y: 579, distance: 158.2
click at [874, 579] on li "Wednesday 25 th March 2026" at bounding box center [787, 566] width 284 height 32
click at [897, 572] on li "Wednesday 25 th March 2026" at bounding box center [787, 566] width 284 height 32
drag, startPoint x: 852, startPoint y: 534, endPoint x: 704, endPoint y: 536, distance: 148.0
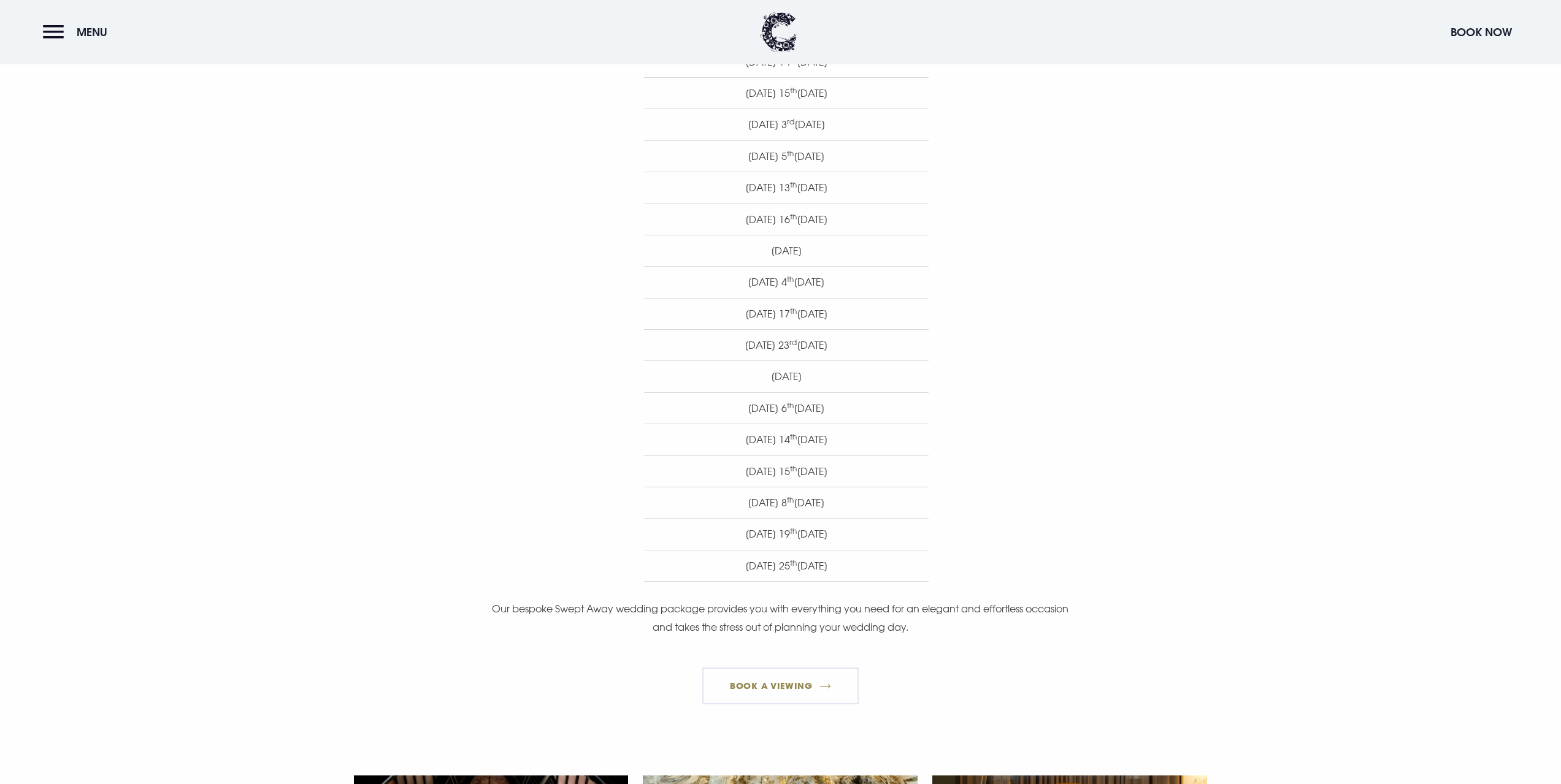
click at [704, 536] on li "Thursday 19 th March 2026" at bounding box center [787, 533] width 284 height 31
drag, startPoint x: 755, startPoint y: 569, endPoint x: 852, endPoint y: 542, distance: 100.7
click at [756, 569] on li "Wednesday 25 th March 2026" at bounding box center [787, 566] width 284 height 32
drag, startPoint x: 855, startPoint y: 539, endPoint x: 700, endPoint y: 539, distance: 155.0
click at [700, 539] on li "Thursday 19 th March 2026" at bounding box center [787, 533] width 284 height 31
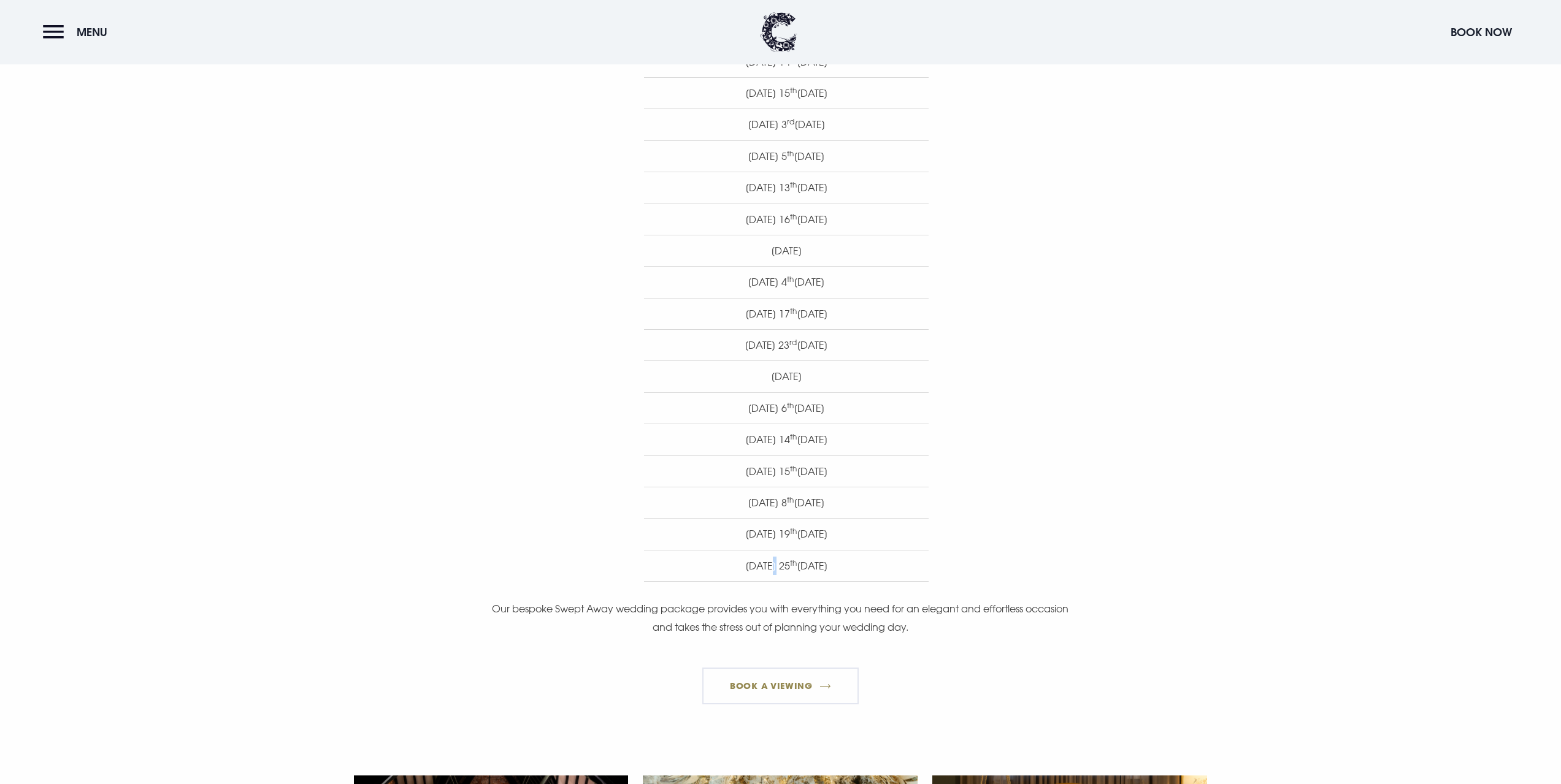
click at [818, 531] on li "Thursday 19 th March 2026" at bounding box center [787, 533] width 284 height 31
drag, startPoint x: 868, startPoint y: 534, endPoint x: 672, endPoint y: 535, distance: 196.0
click at [672, 535] on li "Thursday 19 th March 2026" at bounding box center [787, 533] width 284 height 31
click at [771, 524] on li "Thursday 19 th March 2026" at bounding box center [787, 533] width 284 height 31
drag, startPoint x: 797, startPoint y: 541, endPoint x: 717, endPoint y: 541, distance: 80.0
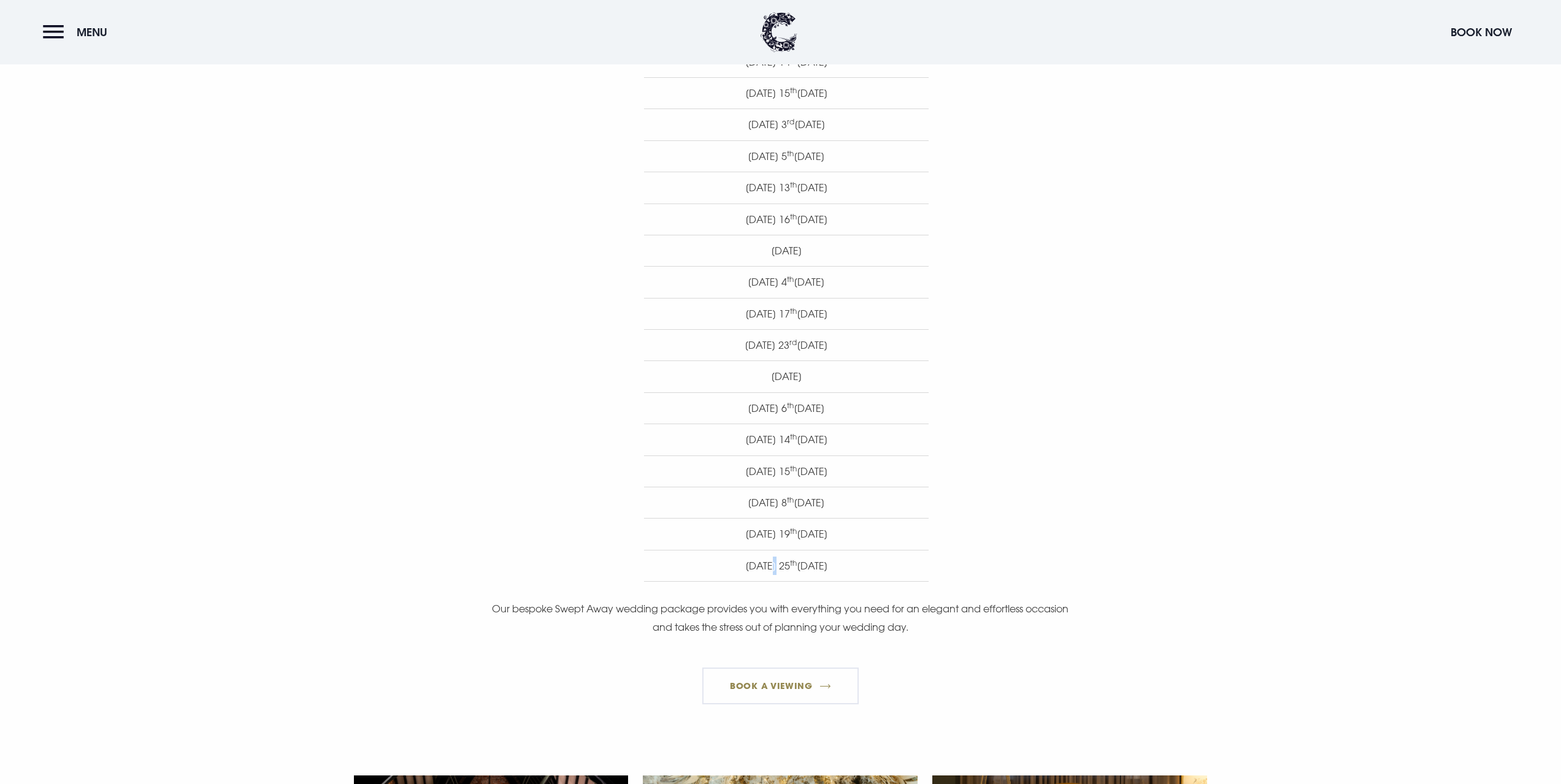
click at [717, 541] on li "Thursday 19 th March 2026" at bounding box center [787, 533] width 284 height 31
click at [787, 536] on li "Thursday 19 th March 2026" at bounding box center [787, 533] width 284 height 31
click at [829, 535] on li "Thursday 19 th March 2026" at bounding box center [787, 533] width 284 height 31
drag, startPoint x: 860, startPoint y: 529, endPoint x: 691, endPoint y: 540, distance: 169.4
click at [691, 540] on li "Thursday 19 th March 2026" at bounding box center [787, 533] width 284 height 31
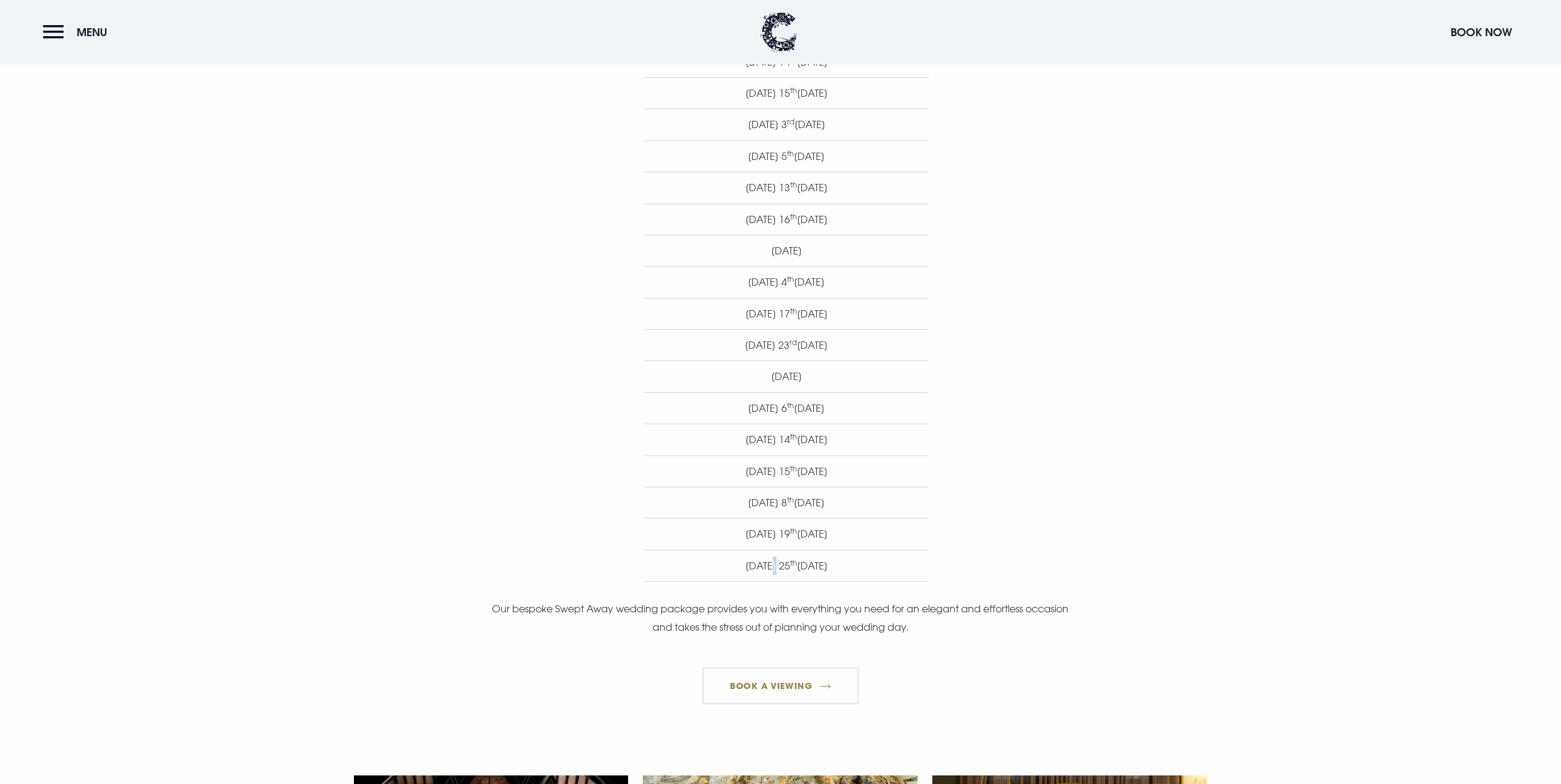
click at [779, 539] on li "Thursday 19 th March 2026" at bounding box center [787, 533] width 284 height 31
drag, startPoint x: 881, startPoint y: 534, endPoint x: 717, endPoint y: 538, distance: 164.0
click at [717, 538] on li "Thursday 19 th March 2026" at bounding box center [787, 533] width 284 height 31
click at [780, 523] on li "Thursday 19 th March 2026" at bounding box center [787, 533] width 284 height 31
drag, startPoint x: 852, startPoint y: 530, endPoint x: 690, endPoint y: 539, distance: 162.2
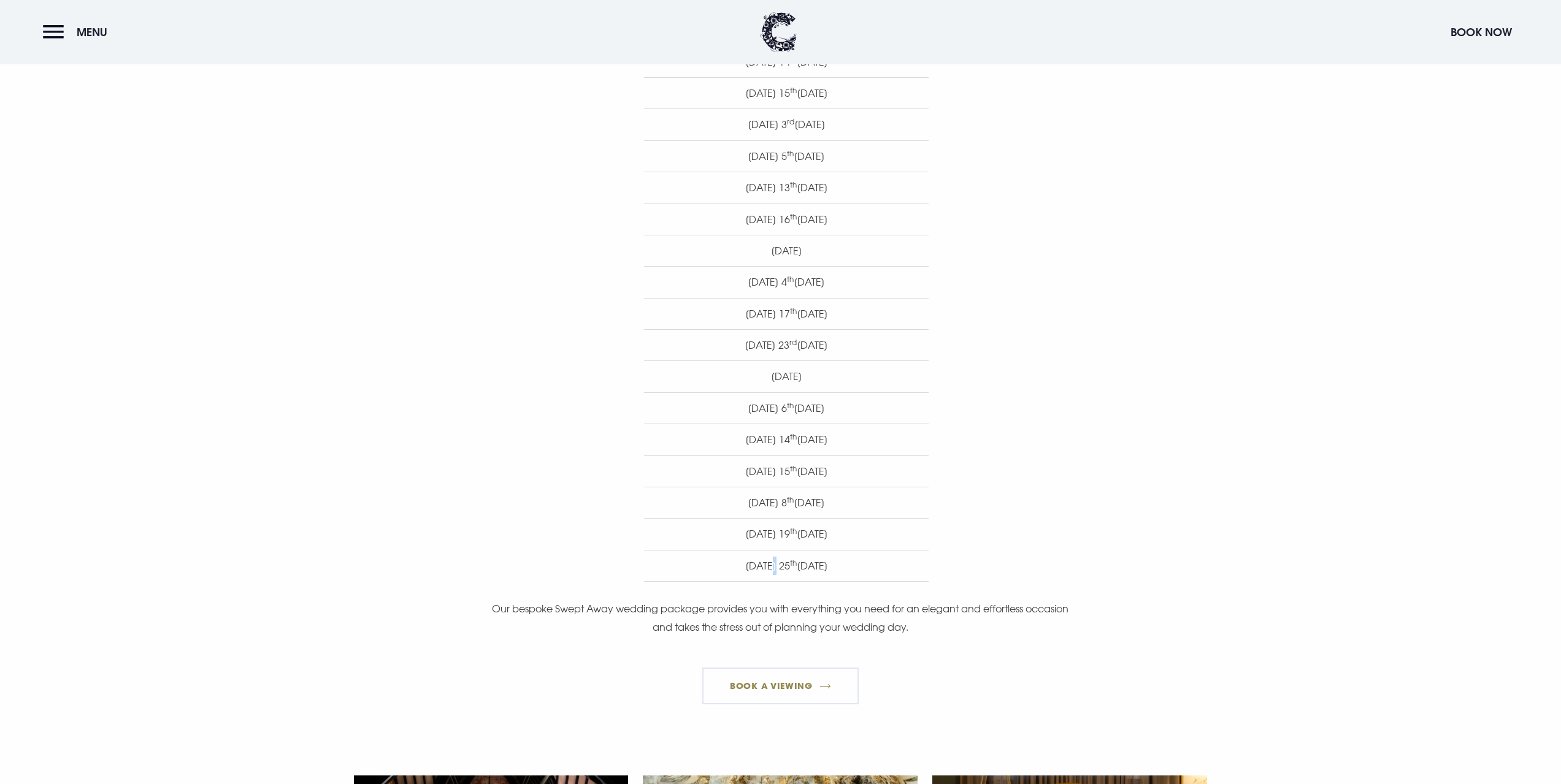
click at [690, 539] on li "Thursday 19 th March 2026" at bounding box center [787, 533] width 284 height 31
click at [777, 526] on li "Thursday 19 th March 2026" at bounding box center [787, 533] width 284 height 31
drag, startPoint x: 857, startPoint y: 531, endPoint x: 693, endPoint y: 531, distance: 164.0
click at [693, 531] on li "Thursday 19 th March 2026" at bounding box center [787, 533] width 284 height 31
click at [789, 536] on li "Thursday 19 th March 2026" at bounding box center [787, 533] width 284 height 31
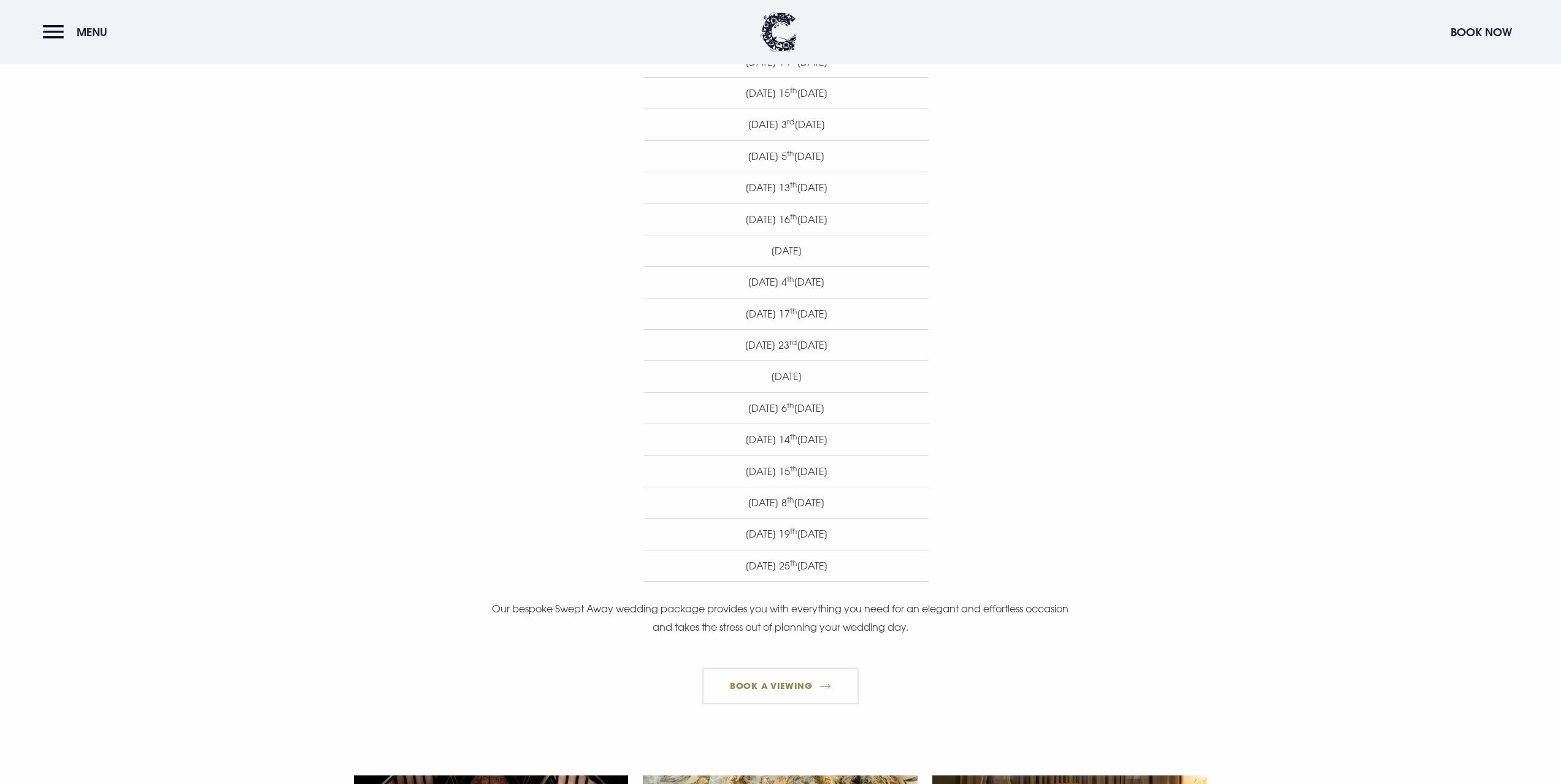
drag, startPoint x: 868, startPoint y: 536, endPoint x: 717, endPoint y: 539, distance: 151.0
click at [717, 539] on li "Thursday 19 th March 2026" at bounding box center [787, 533] width 284 height 31
click at [790, 514] on li "Sunday 8 th March 2026" at bounding box center [787, 502] width 284 height 31
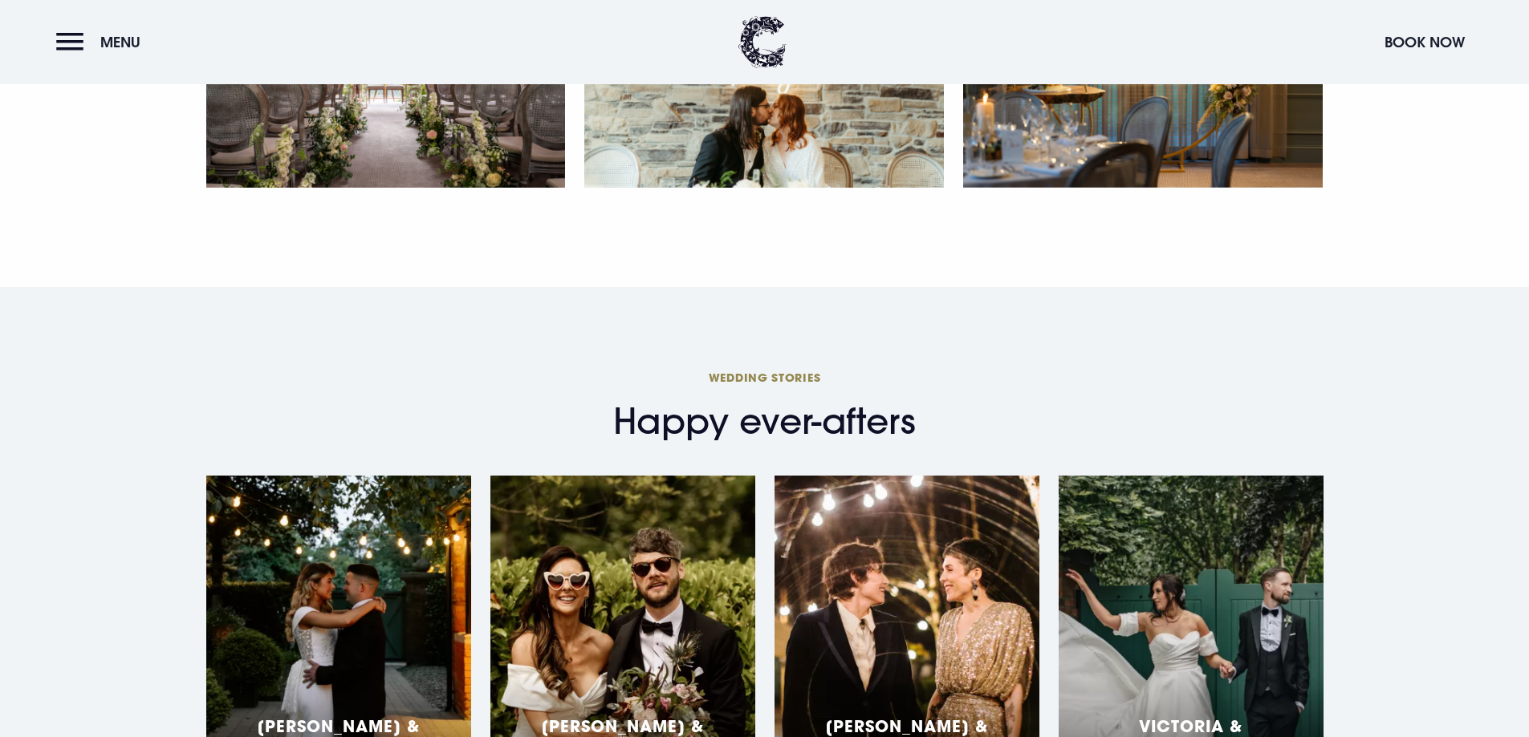
scroll to position [2006, 0]
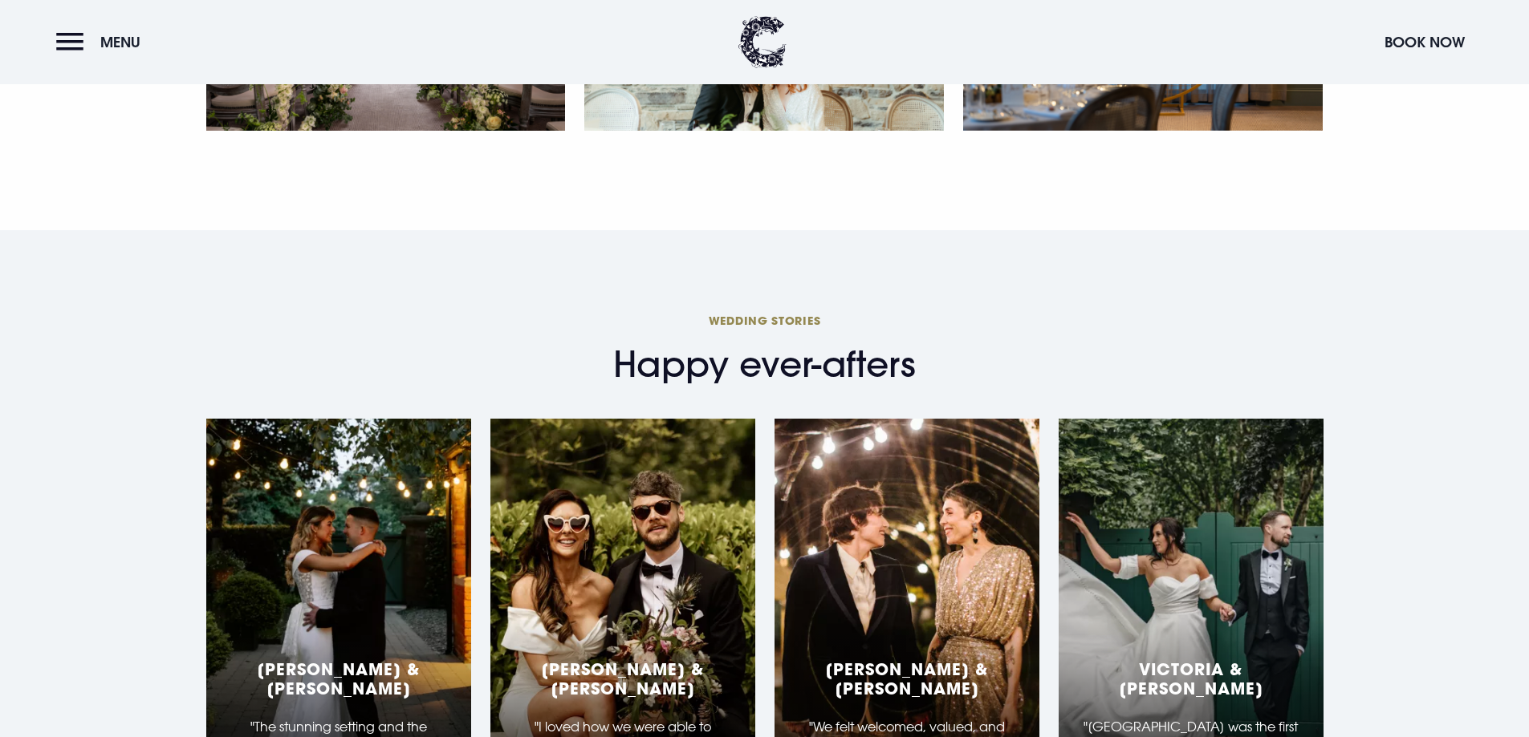
click at [1188, 280] on section "Wedding Stories Happy ever-afters Beth & Peter "The stunning setting and the in…" at bounding box center [764, 615] width 1529 height 771
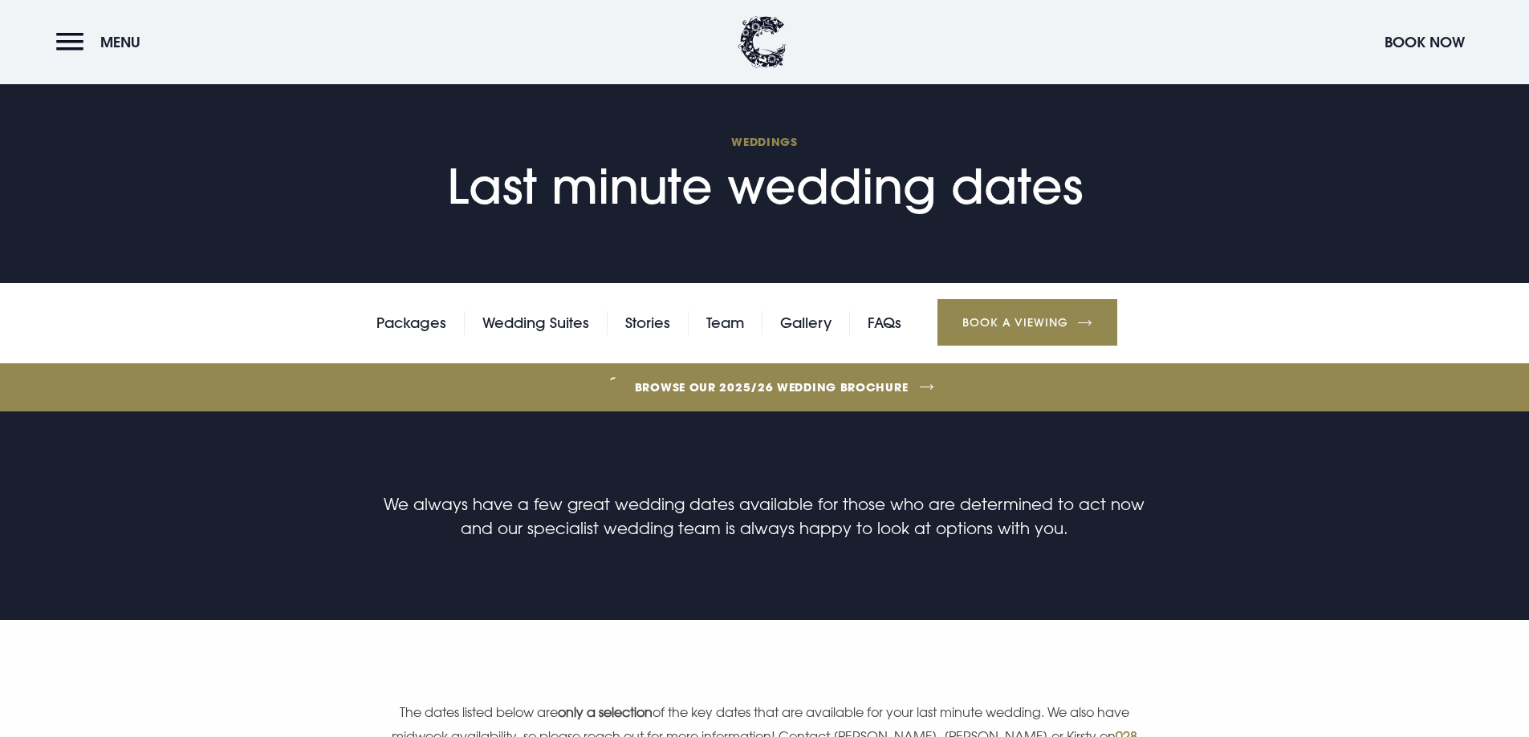
scroll to position [0, 0]
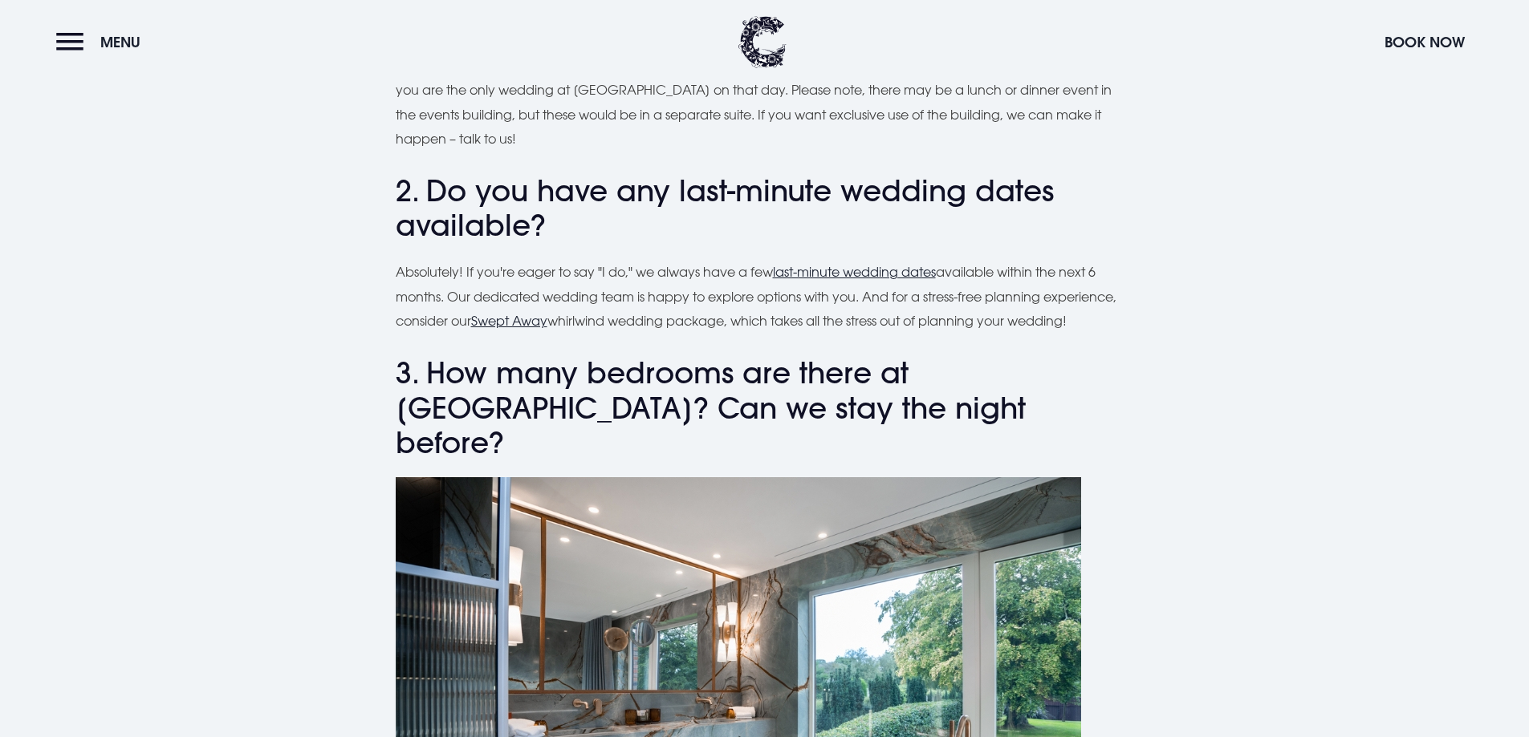
scroll to position [1123, 0]
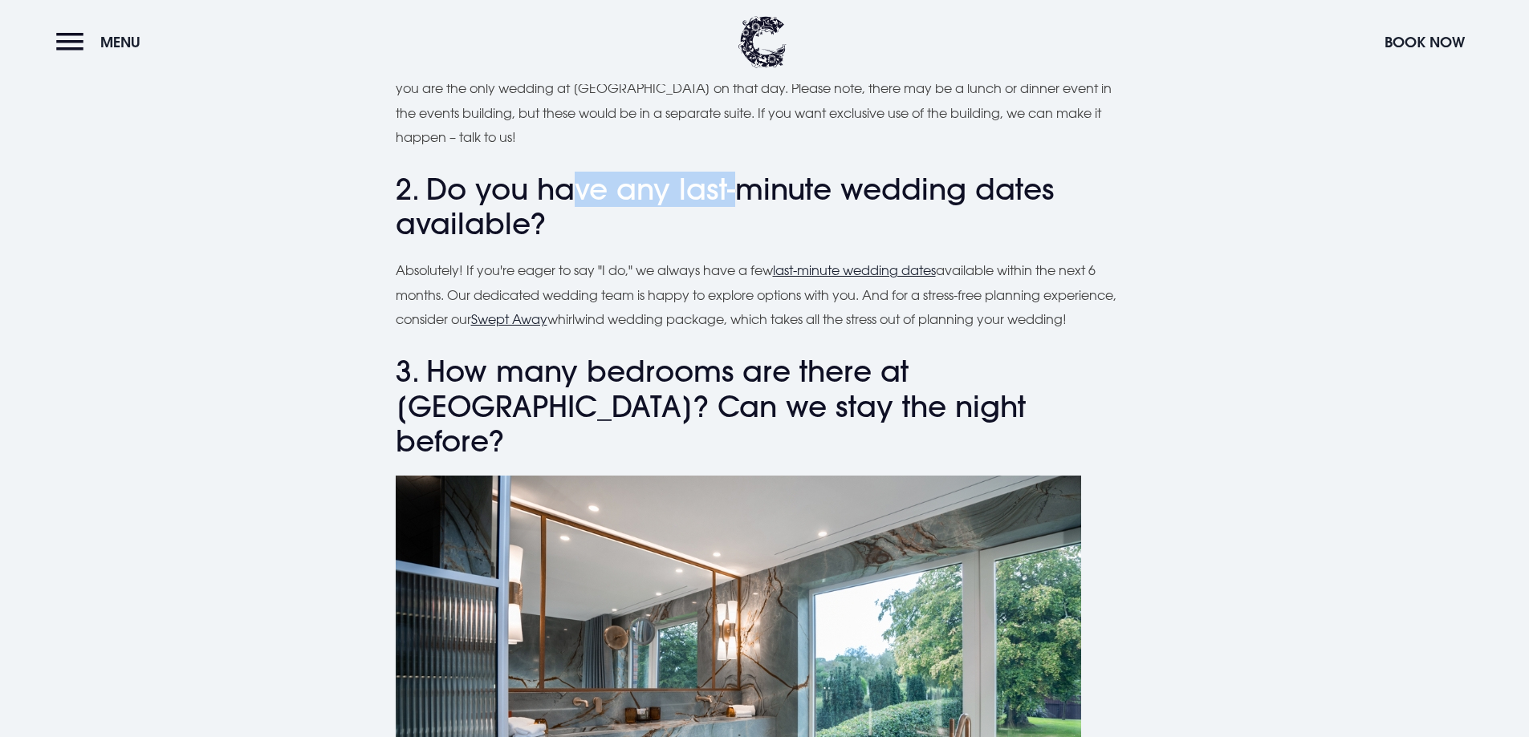
drag, startPoint x: 568, startPoint y: 193, endPoint x: 736, endPoint y: 193, distance: 167.7
click at [736, 193] on h3 "2. Do you have any last-minute wedding dates available?" at bounding box center [765, 207] width 738 height 69
click at [672, 300] on p "Absolutely! If you're eager to say "I do," we always have a few last-minute wed…" at bounding box center [765, 294] width 738 height 73
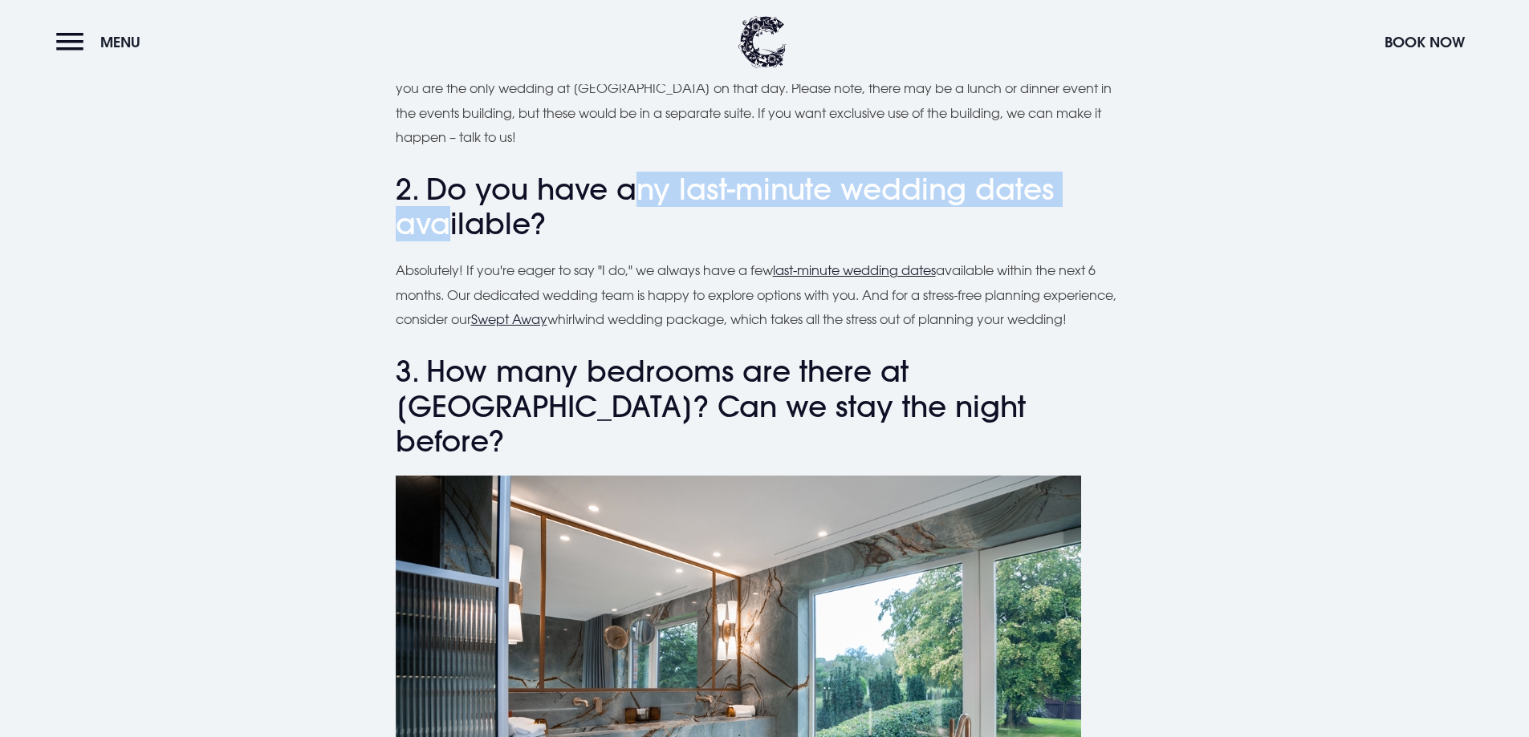
drag, startPoint x: 633, startPoint y: 193, endPoint x: 442, endPoint y: 209, distance: 191.6
click at [442, 209] on h3 "2. Do you have any last-minute wedding dates available?" at bounding box center [765, 207] width 738 height 69
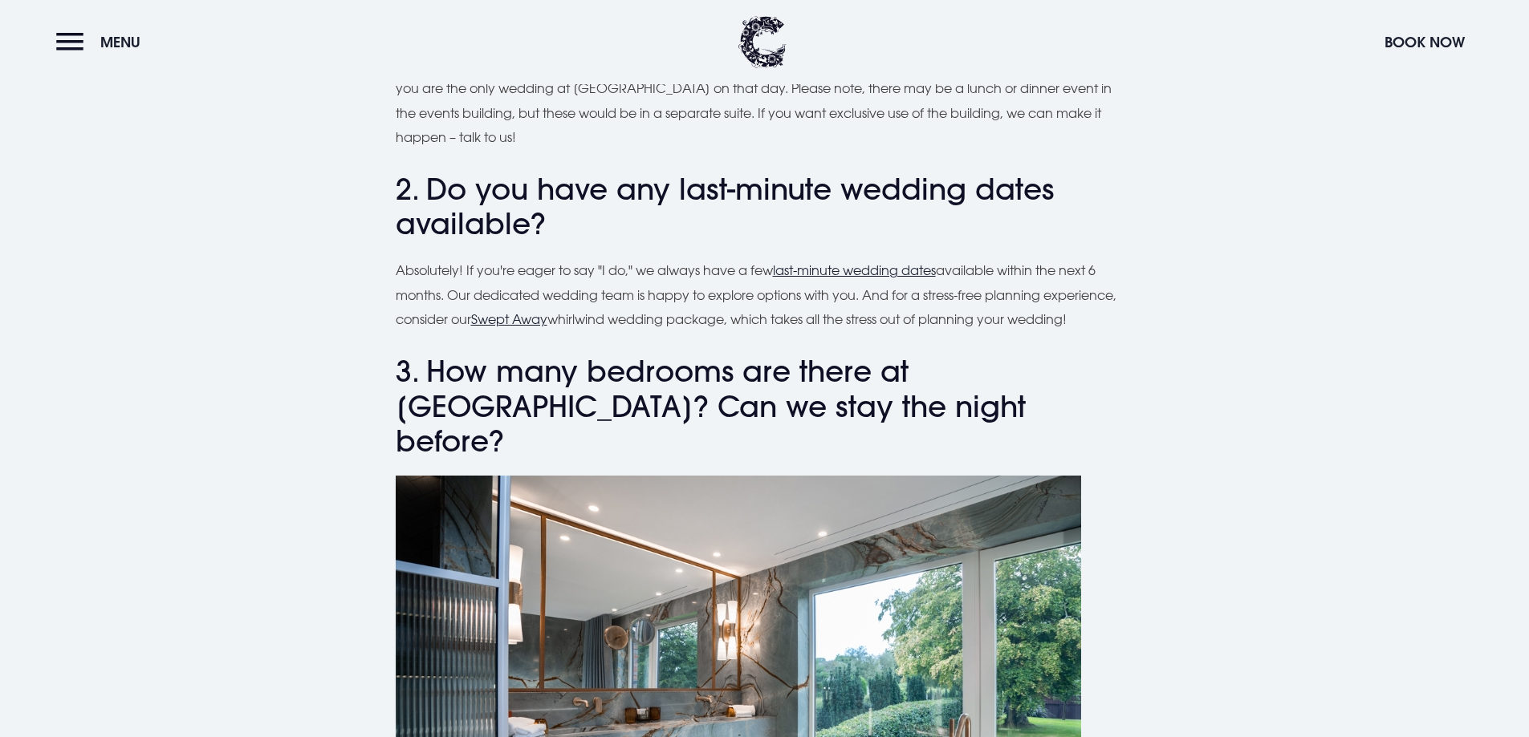
click at [485, 287] on p "Absolutely! If you're eager to say "I do," we always have a few last-minute wed…" at bounding box center [765, 294] width 738 height 73
drag, startPoint x: 534, startPoint y: 207, endPoint x: 652, endPoint y: 199, distance: 118.2
click at [652, 199] on h3 "2. Do you have any last-minute wedding dates available?" at bounding box center [765, 207] width 738 height 69
click at [632, 304] on p "Absolutely! If you're eager to say "I do," we always have a few last-minute wed…" at bounding box center [765, 294] width 738 height 73
drag, startPoint x: 571, startPoint y: 260, endPoint x: 676, endPoint y: 282, distance: 107.3
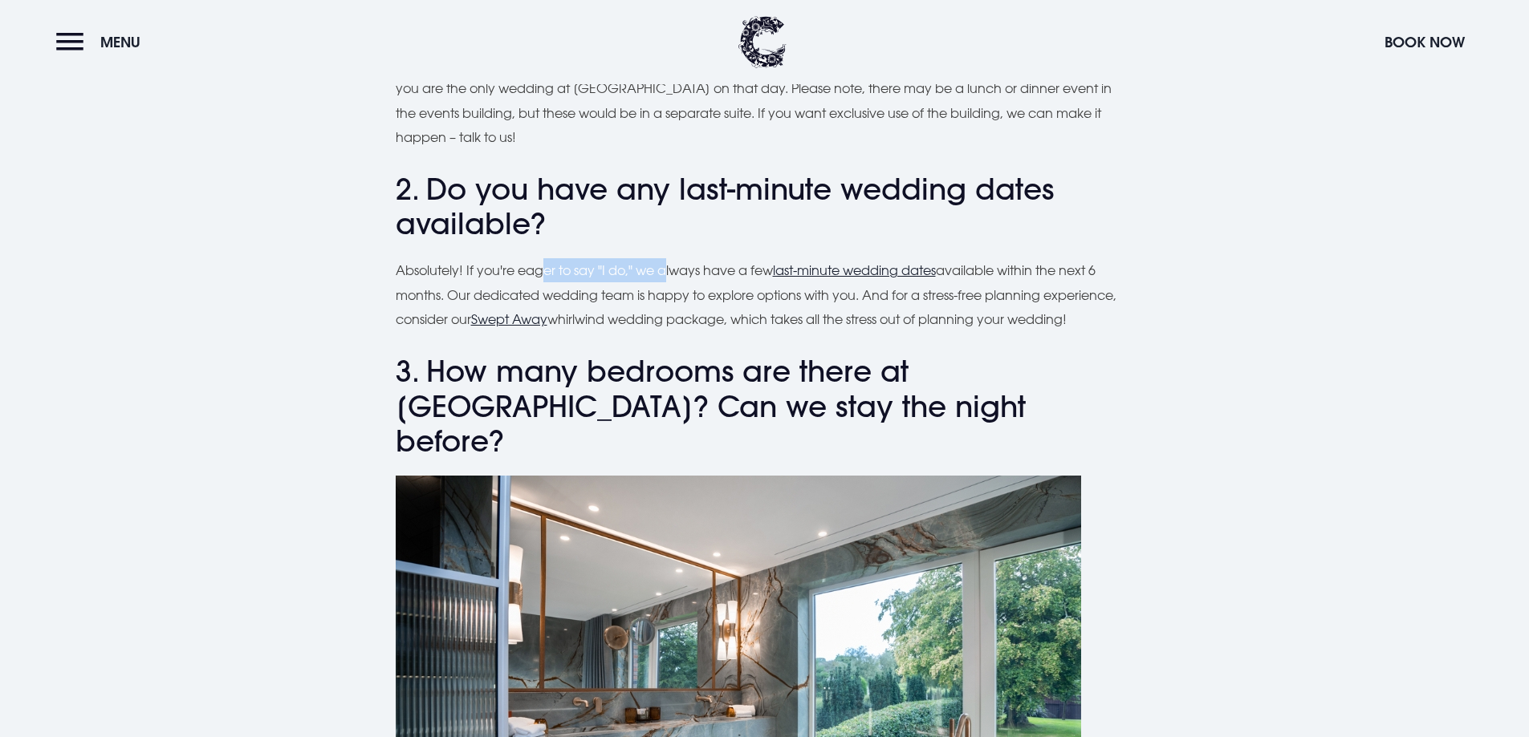
click at [668, 280] on p "Absolutely! If you're eager to say "I do," we always have a few last-minute wed…" at bounding box center [765, 294] width 738 height 73
click at [776, 312] on p "Absolutely! If you're eager to say "I do," we always have a few last-minute wed…" at bounding box center [765, 294] width 738 height 73
drag, startPoint x: 634, startPoint y: 325, endPoint x: 717, endPoint y: 311, distance: 84.7
click at [680, 310] on p "Absolutely! If you're eager to say "I do," we always have a few last-minute wed…" at bounding box center [765, 294] width 738 height 73
click at [817, 312] on p "Absolutely! If you're eager to say "I do," we always have a few last-minute wed…" at bounding box center [765, 294] width 738 height 73
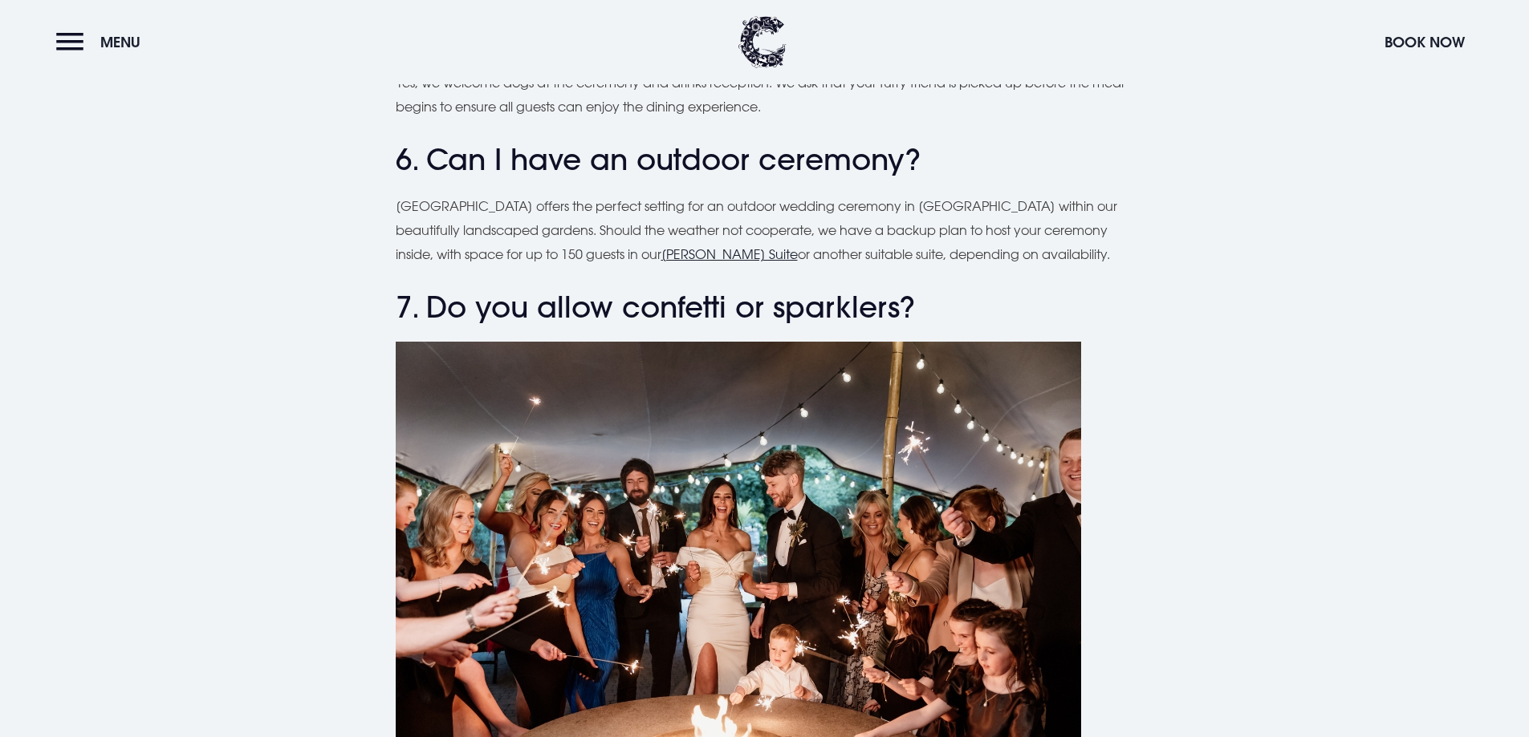
scroll to position [3290, 0]
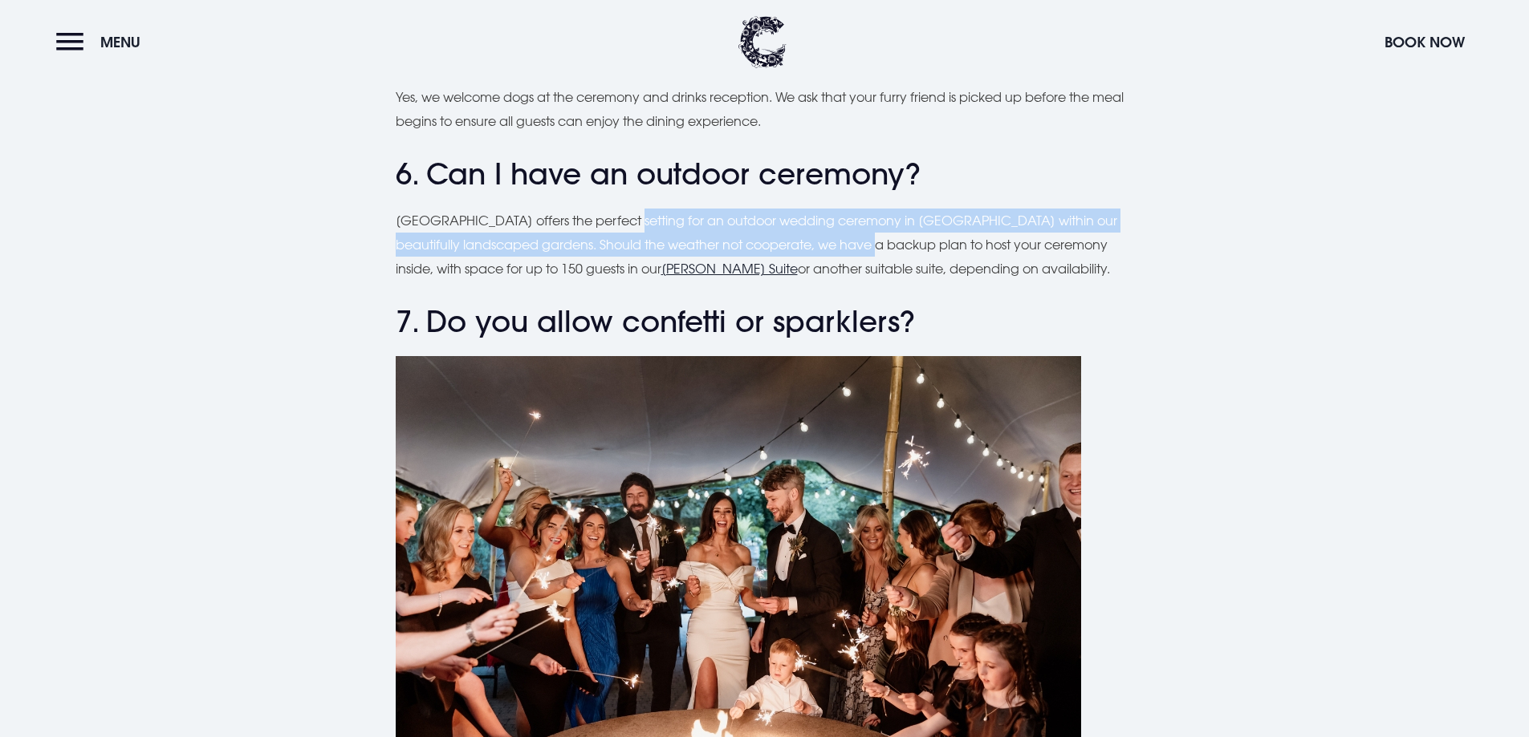
drag, startPoint x: 640, startPoint y: 189, endPoint x: 913, endPoint y: 215, distance: 274.0
click at [906, 217] on p "Clandeboye Lodge offers the perfect setting for an outdoor wedding ceremony in …" at bounding box center [765, 245] width 738 height 73
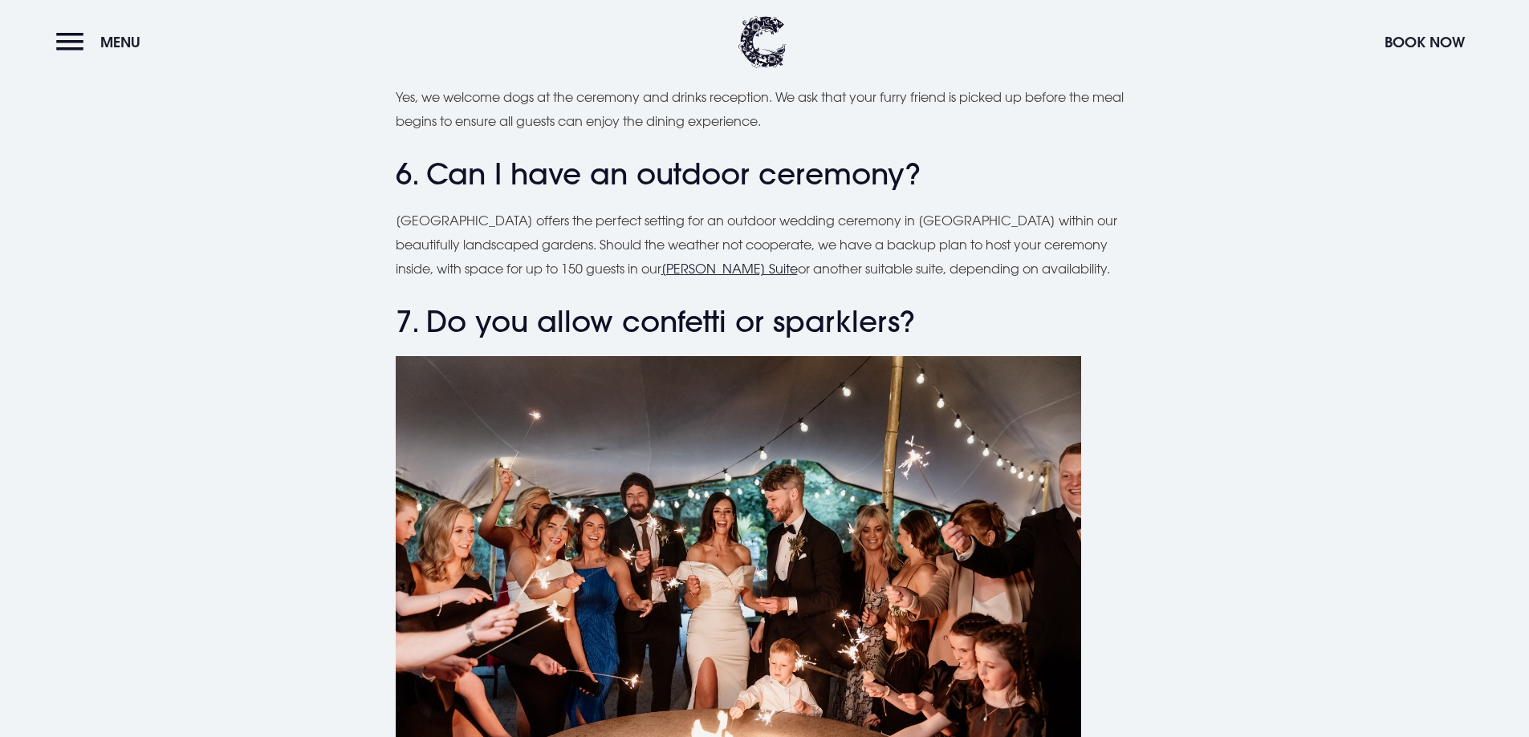
click at [1053, 221] on p "Clandeboye Lodge offers the perfect setting for an outdoor wedding ceremony in …" at bounding box center [765, 245] width 738 height 73
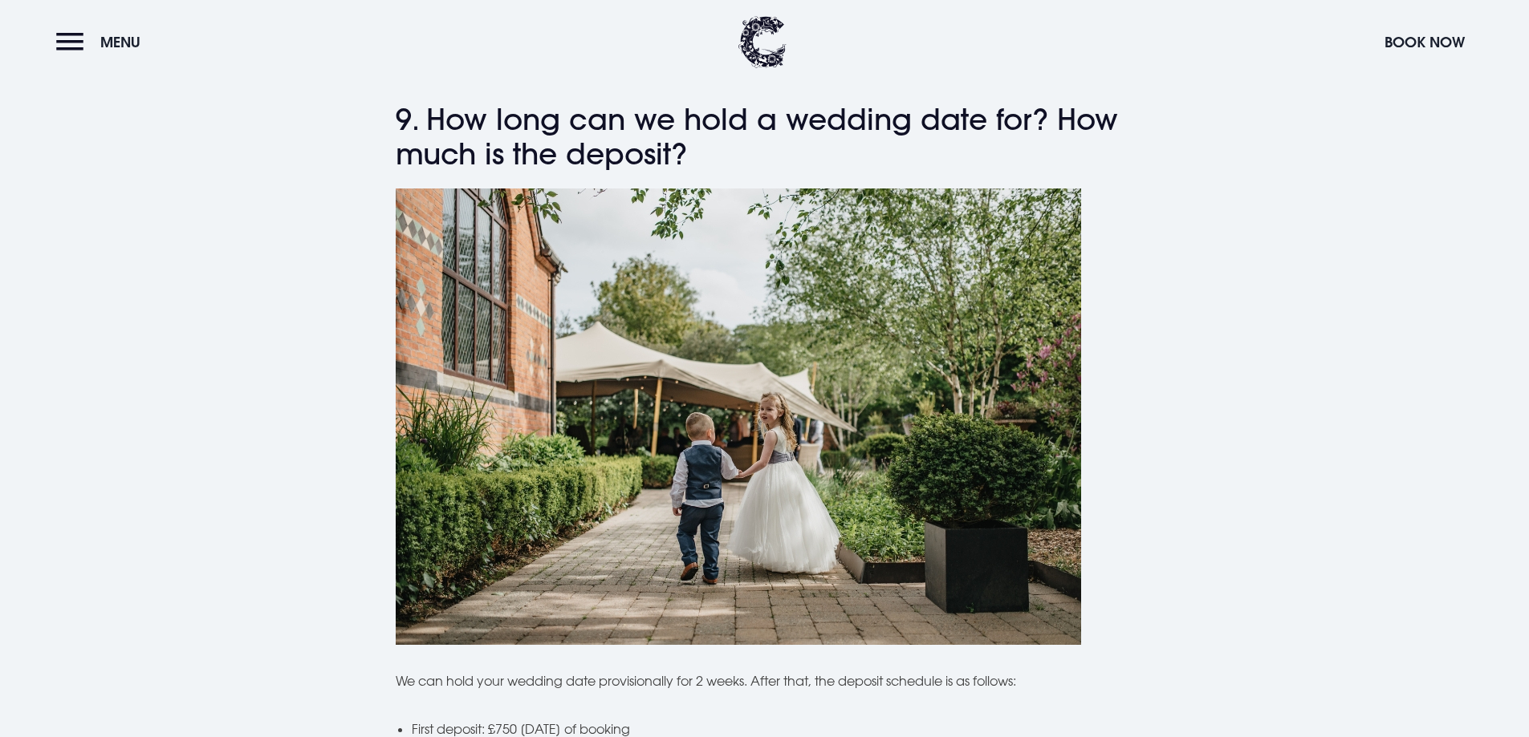
scroll to position [5135, 0]
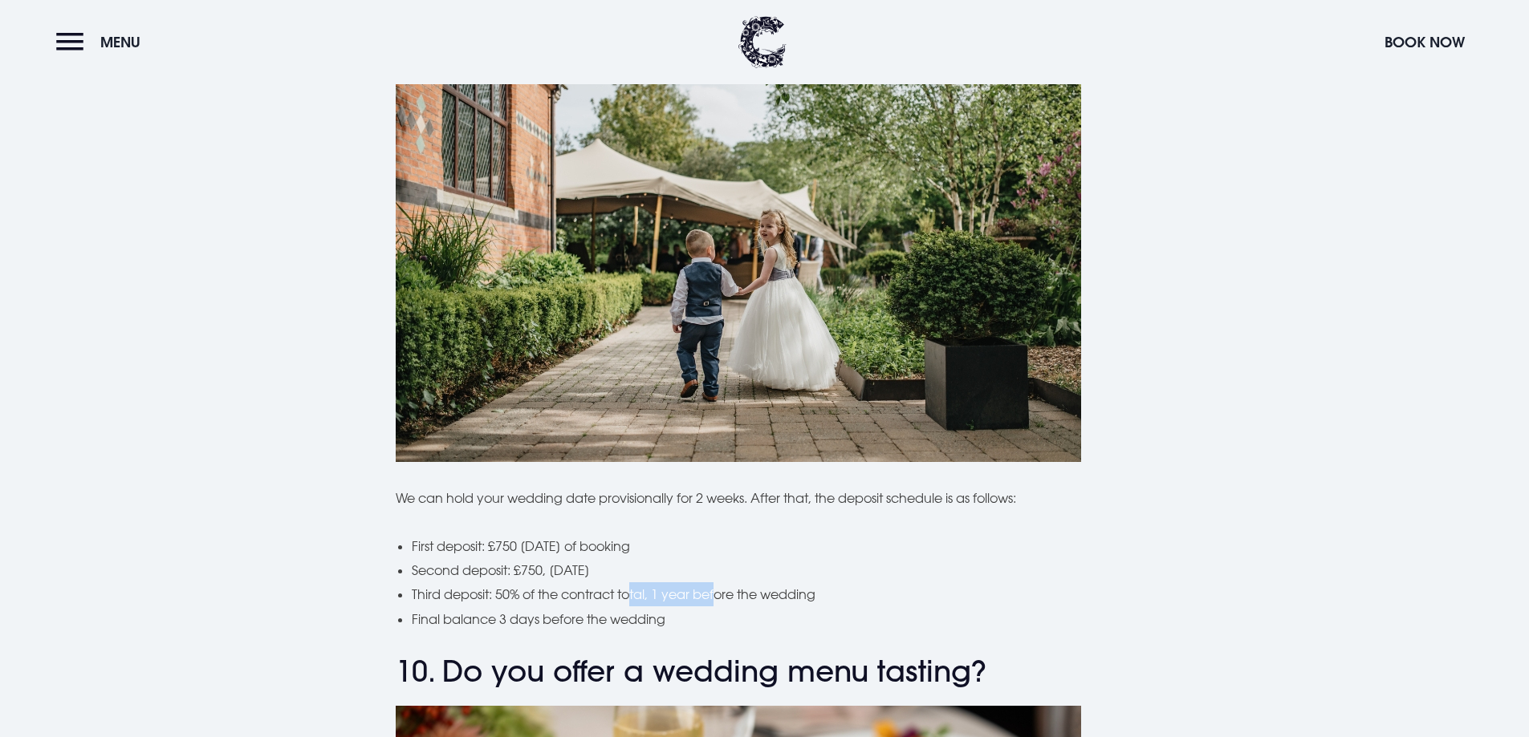
drag, startPoint x: 722, startPoint y: 559, endPoint x: 635, endPoint y: 568, distance: 87.9
click at [635, 583] on li "Third deposit: 50% of the contract total, 1 year before the wedding" at bounding box center [773, 595] width 722 height 24
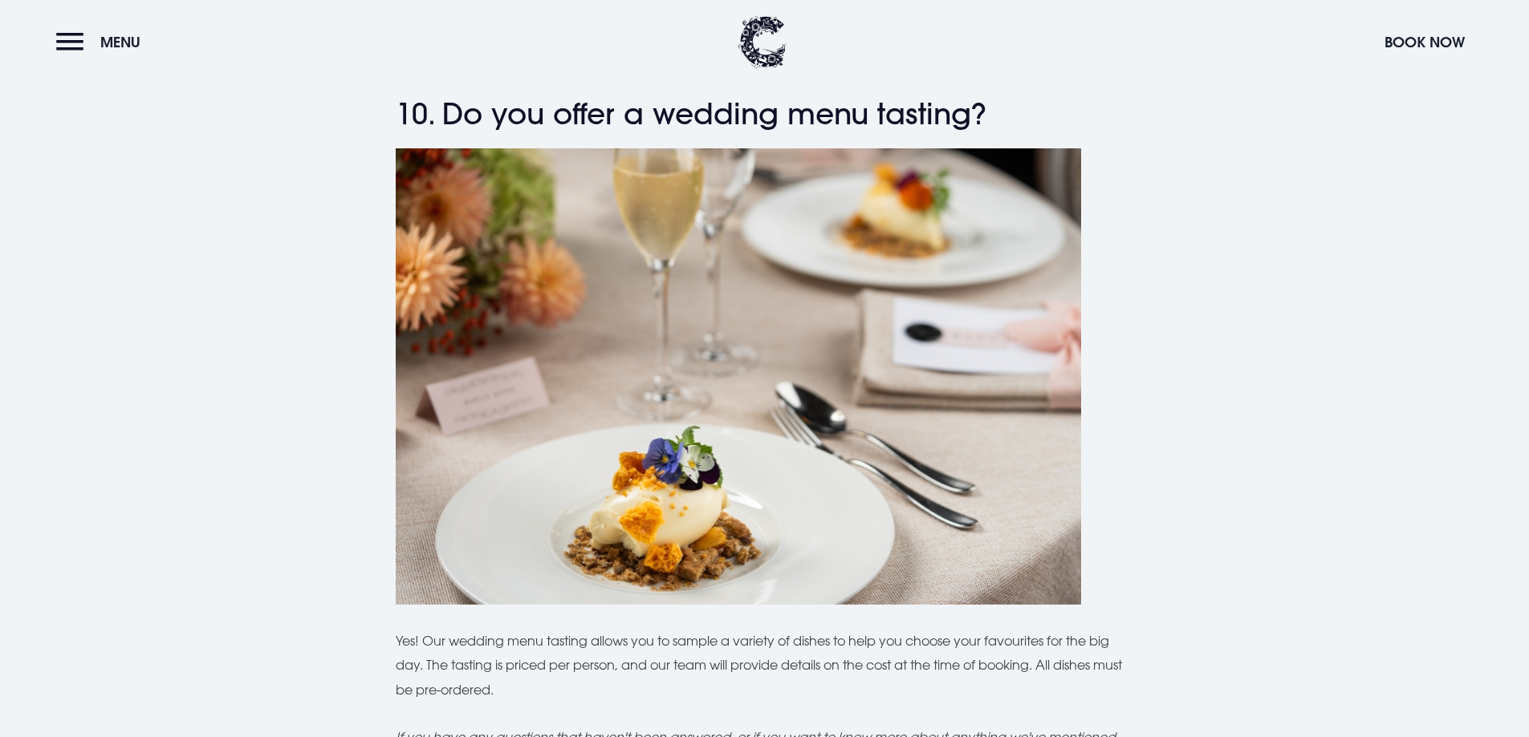
scroll to position [5697, 0]
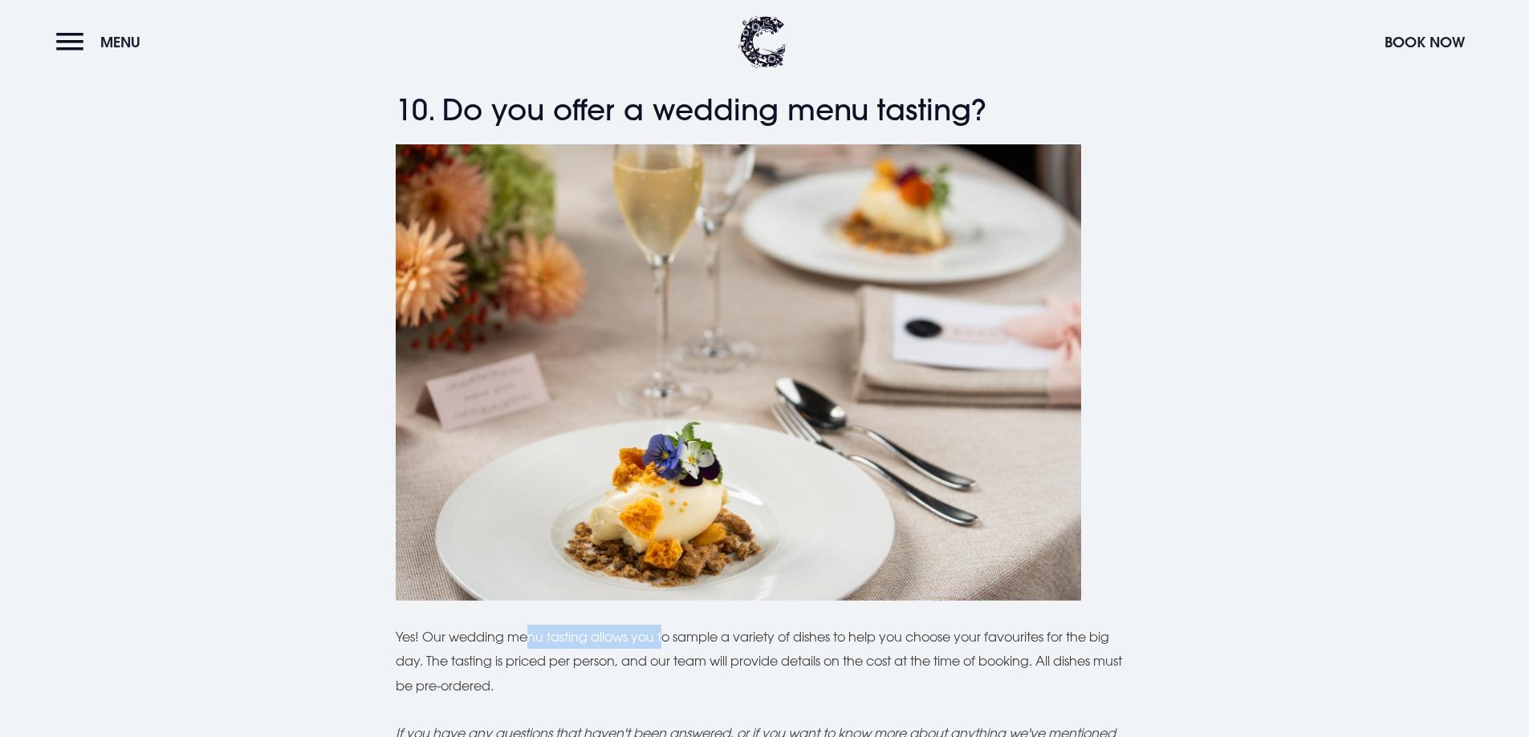
drag, startPoint x: 529, startPoint y: 615, endPoint x: 668, endPoint y: 599, distance: 140.5
click at [668, 625] on p "Yes! Our wedding menu tasting allows you to sample a variety of dishes to help …" at bounding box center [765, 661] width 738 height 73
click at [863, 625] on p "Yes! Our wedding menu tasting allows you to sample a variety of dishes to help …" at bounding box center [765, 661] width 738 height 73
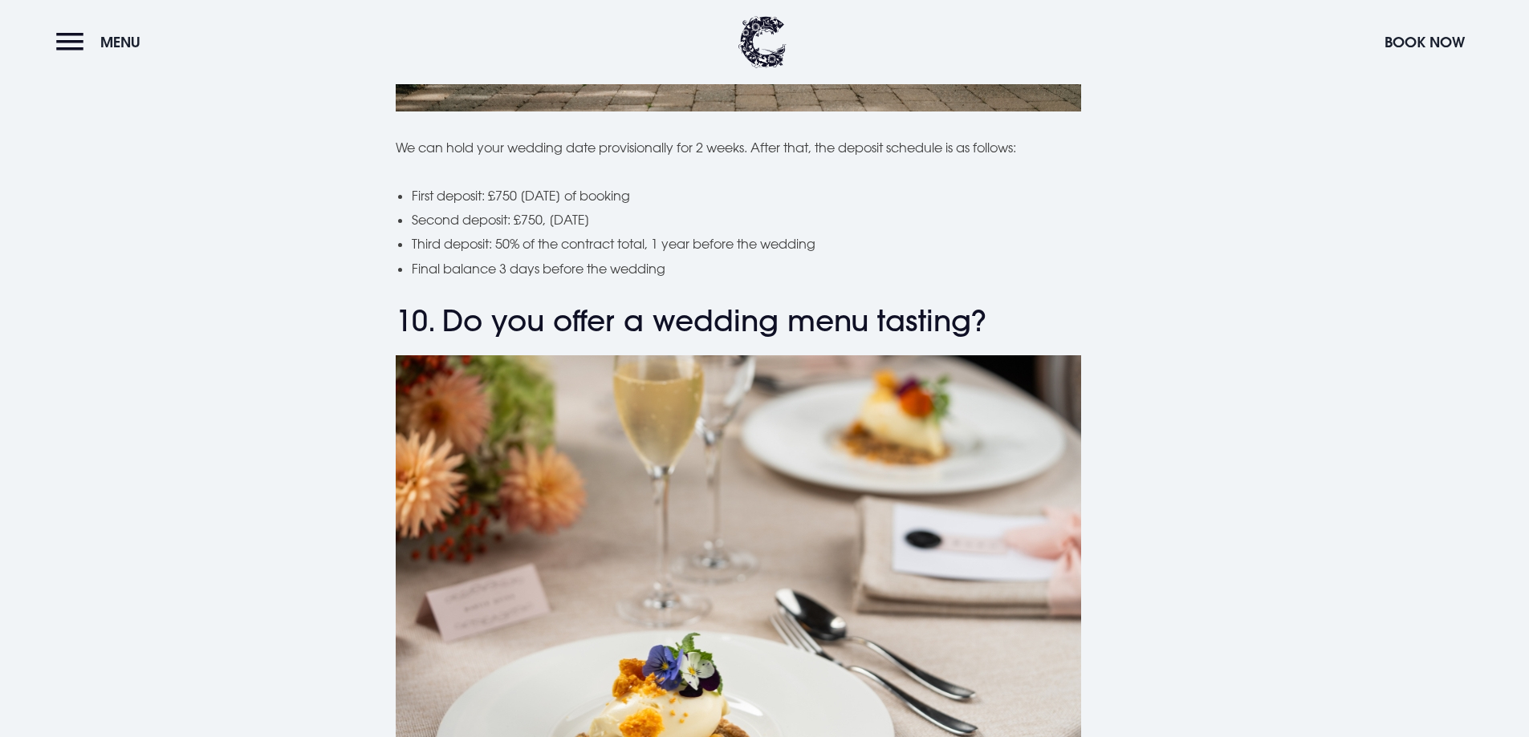
scroll to position [5135, 0]
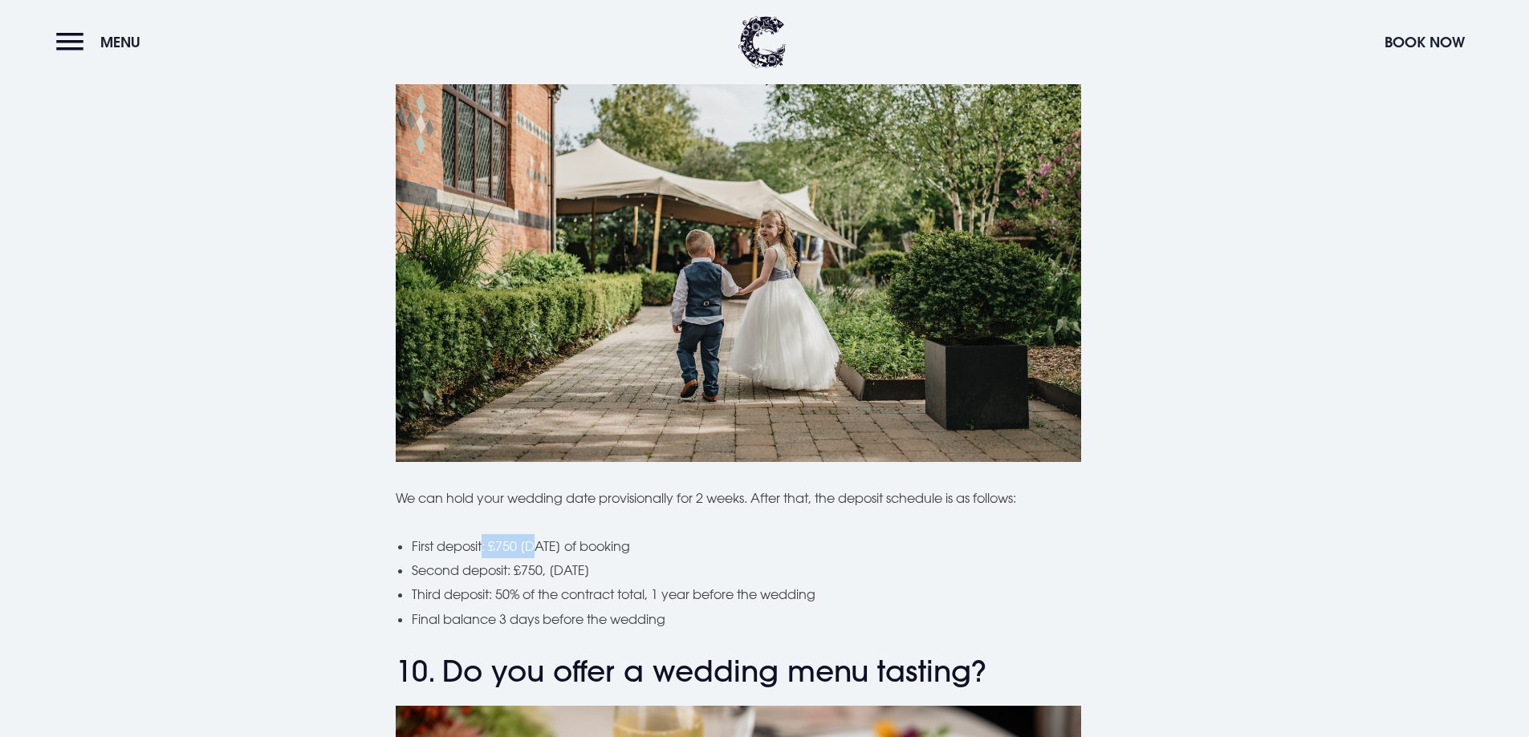
drag, startPoint x: 485, startPoint y: 509, endPoint x: 561, endPoint y: 521, distance: 77.2
click at [546, 534] on li "First deposit: £750 within 2 weeks of booking" at bounding box center [773, 546] width 722 height 24
drag, startPoint x: 590, startPoint y: 506, endPoint x: 473, endPoint y: 510, distance: 116.4
click at [473, 534] on li "First deposit: £750 within 2 weeks of booking" at bounding box center [773, 546] width 722 height 24
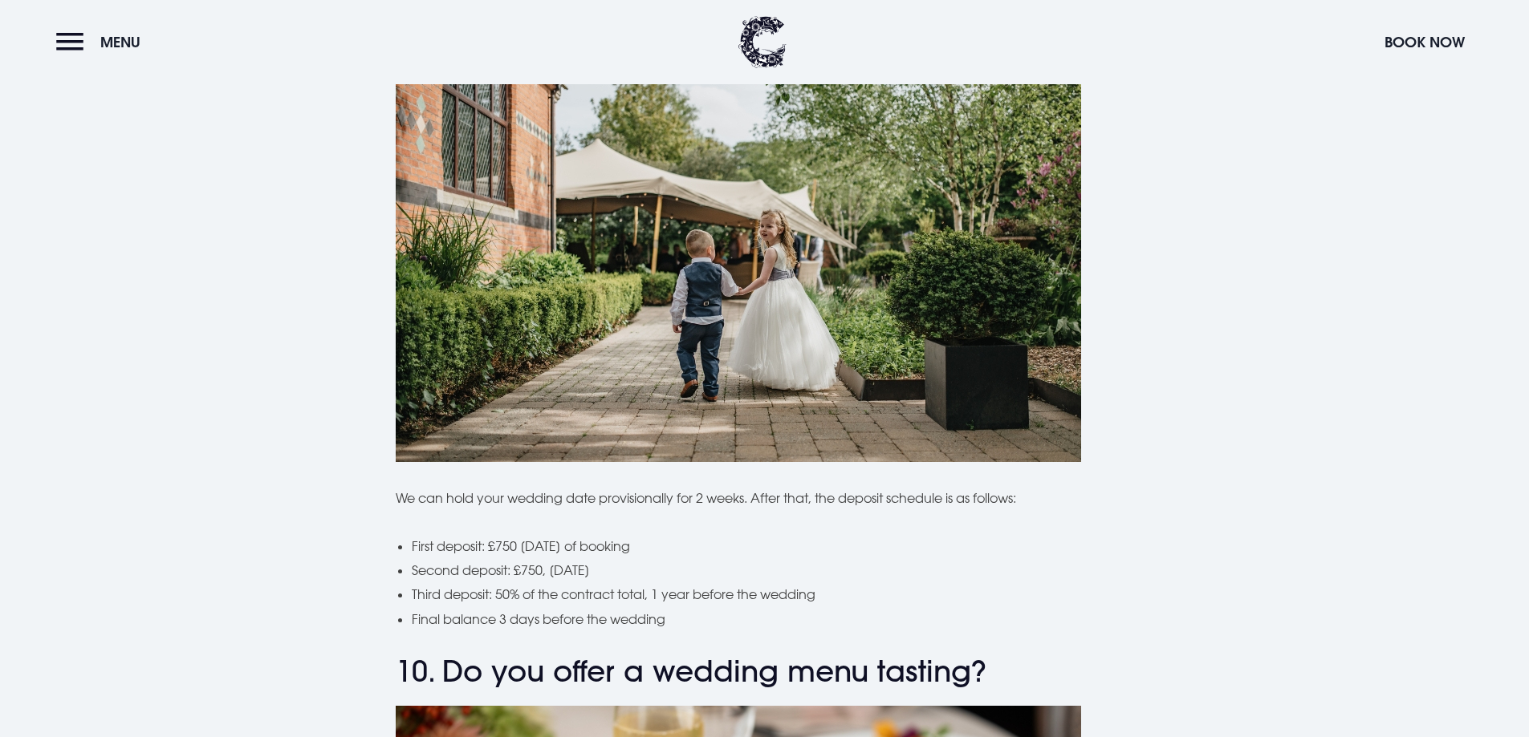
drag, startPoint x: 480, startPoint y: 534, endPoint x: 591, endPoint y: 545, distance: 112.1
click at [591, 558] on li "Second deposit: £750, 3 months later" at bounding box center [773, 570] width 722 height 24
click at [704, 583] on li "Third deposit: 50% of the contract total, 1 year before the wedding" at bounding box center [773, 595] width 722 height 24
drag, startPoint x: 627, startPoint y: 512, endPoint x: 495, endPoint y: 538, distance: 134.1
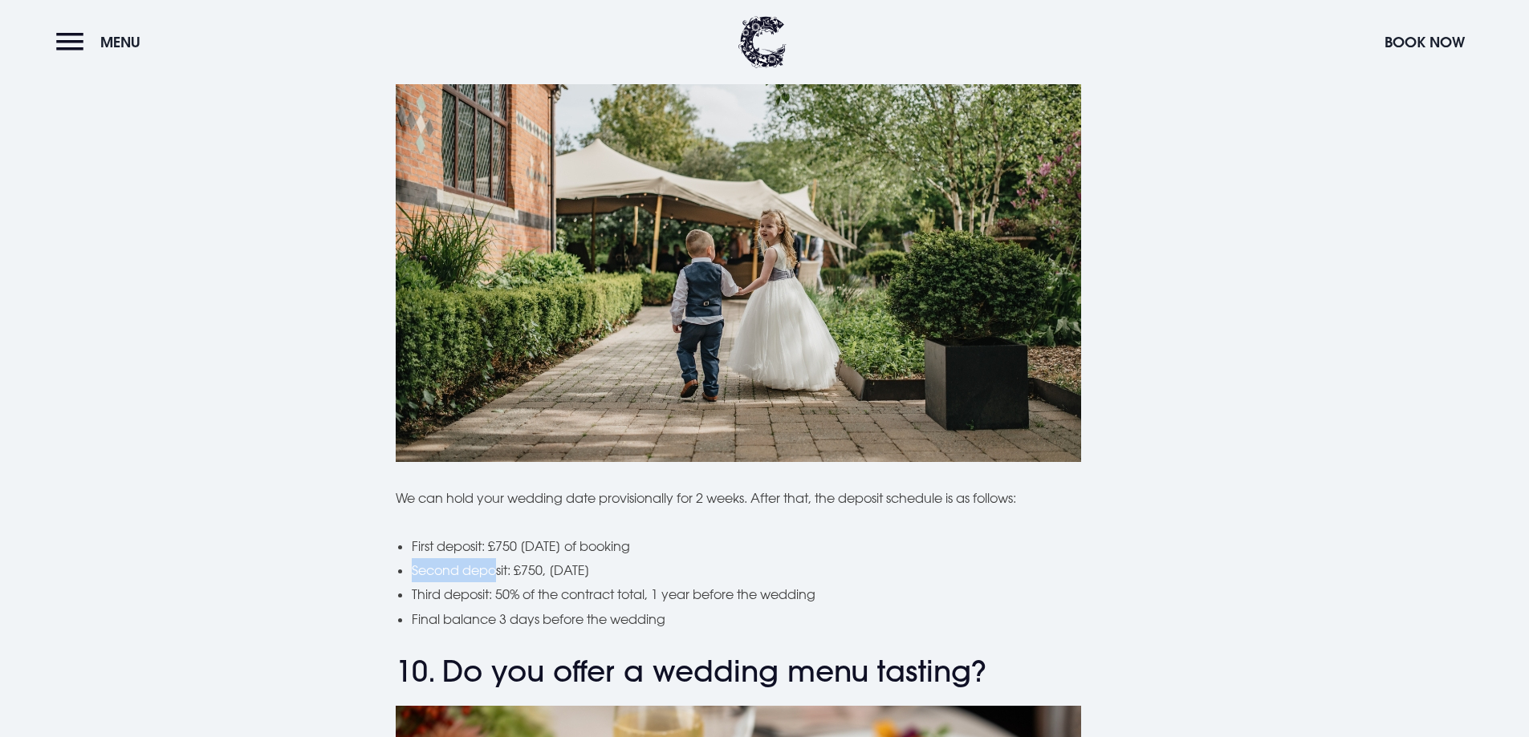
click at [495, 538] on ul "First deposit: £750 within 2 weeks of booking Second deposit: £750, 3 months la…" at bounding box center [773, 583] width 722 height 98
click at [609, 607] on li "Final balance 3 days before the wedding" at bounding box center [773, 619] width 722 height 24
drag, startPoint x: 504, startPoint y: 554, endPoint x: 594, endPoint y: 558, distance: 90.0
click at [594, 583] on li "Third deposit: 50% of the contract total, 1 year before the wedding" at bounding box center [773, 595] width 722 height 24
click at [744, 583] on li "Third deposit: 50% of the contract total, 1 year before the wedding" at bounding box center [773, 595] width 722 height 24
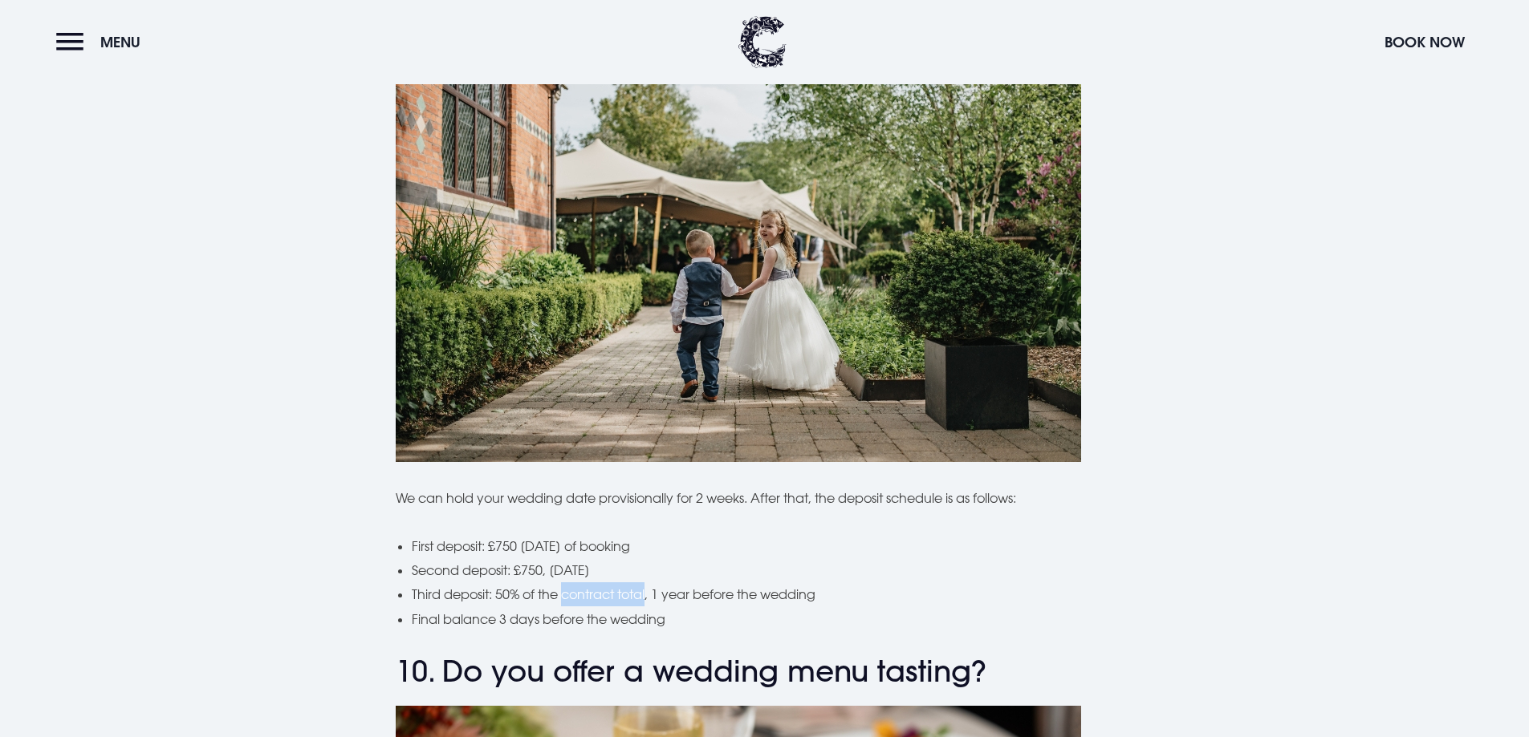
drag, startPoint x: 636, startPoint y: 558, endPoint x: 567, endPoint y: 563, distance: 69.2
click at [567, 583] on li "Third deposit: 50% of the contract total, 1 year before the wedding" at bounding box center [773, 595] width 722 height 24
click at [742, 572] on ul "First deposit: £750 within 2 weeks of booking Second deposit: £750, 3 months la…" at bounding box center [773, 583] width 722 height 98
click at [680, 583] on li "Third deposit: 50% of the contract total, 1 year before the wedding" at bounding box center [773, 595] width 722 height 24
drag, startPoint x: 770, startPoint y: 558, endPoint x: 684, endPoint y: 561, distance: 85.1
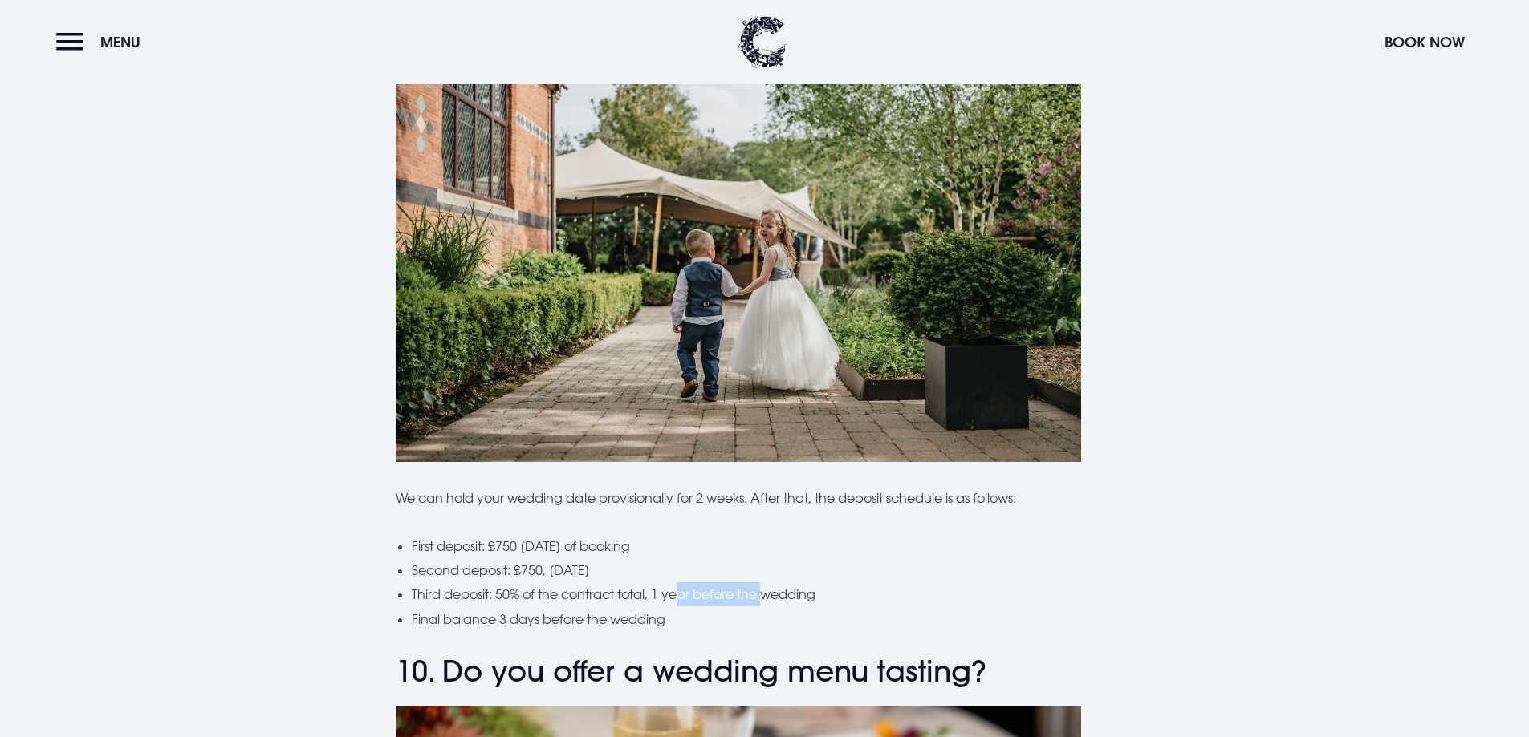
click at [684, 583] on li "Third deposit: 50% of the contract total, 1 year before the wedding" at bounding box center [773, 595] width 722 height 24
drag, startPoint x: 583, startPoint y: 575, endPoint x: 771, endPoint y: 599, distance: 189.3
click at [672, 607] on li "Final balance 3 days before the wedding" at bounding box center [773, 619] width 722 height 24
drag, startPoint x: 786, startPoint y: 604, endPoint x: 777, endPoint y: 602, distance: 9.1
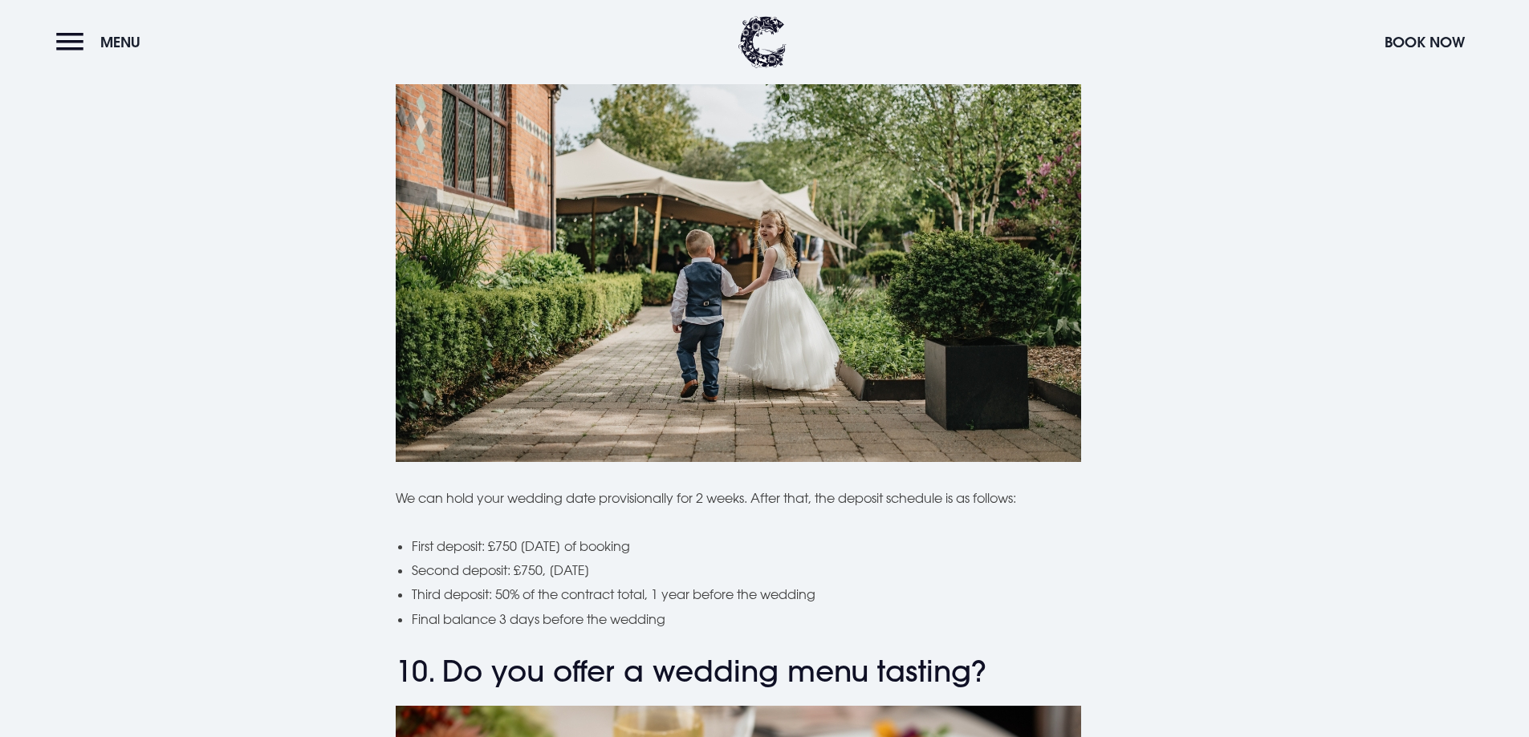
drag, startPoint x: 576, startPoint y: 557, endPoint x: 717, endPoint y: 579, distance: 142.2
click at [677, 583] on li "Third deposit: 50% of the contract total, 1 year before the wedding" at bounding box center [773, 595] width 722 height 24
drag, startPoint x: 763, startPoint y: 594, endPoint x: 712, endPoint y: 594, distance: 51.4
click at [755, 607] on li "Final balance 3 days before the wedding" at bounding box center [773, 619] width 722 height 24
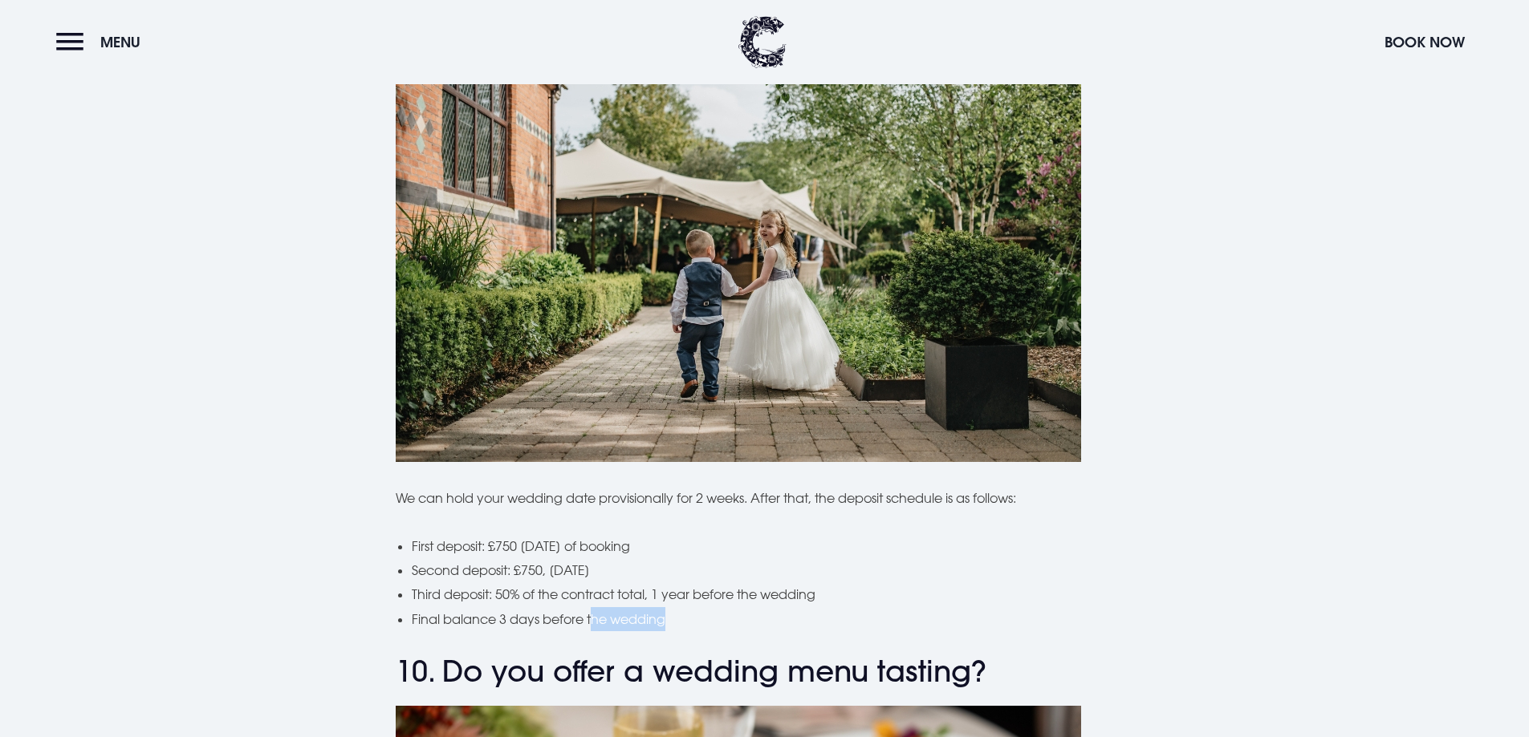
drag, startPoint x: 591, startPoint y: 593, endPoint x: 677, endPoint y: 597, distance: 86.0
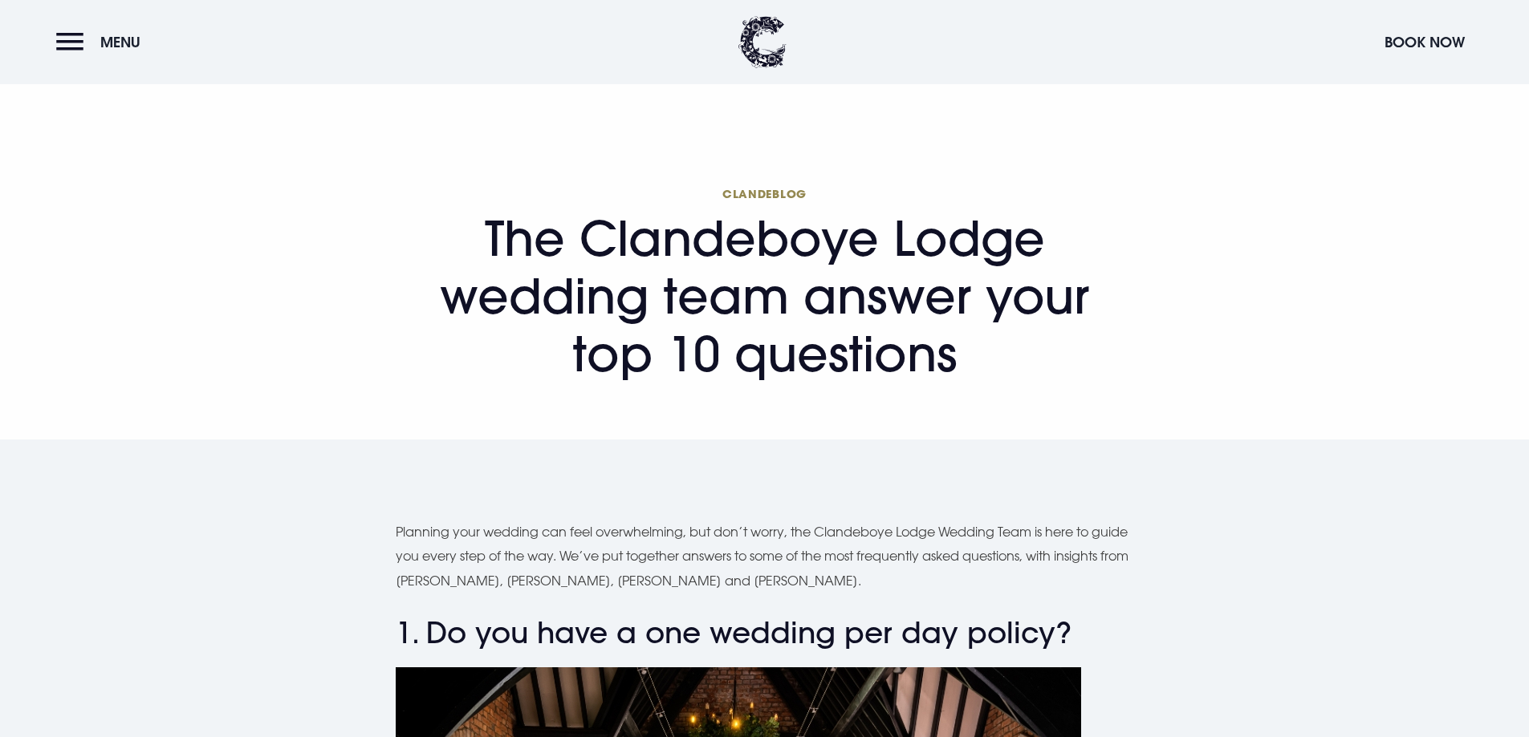
scroll to position [0, 0]
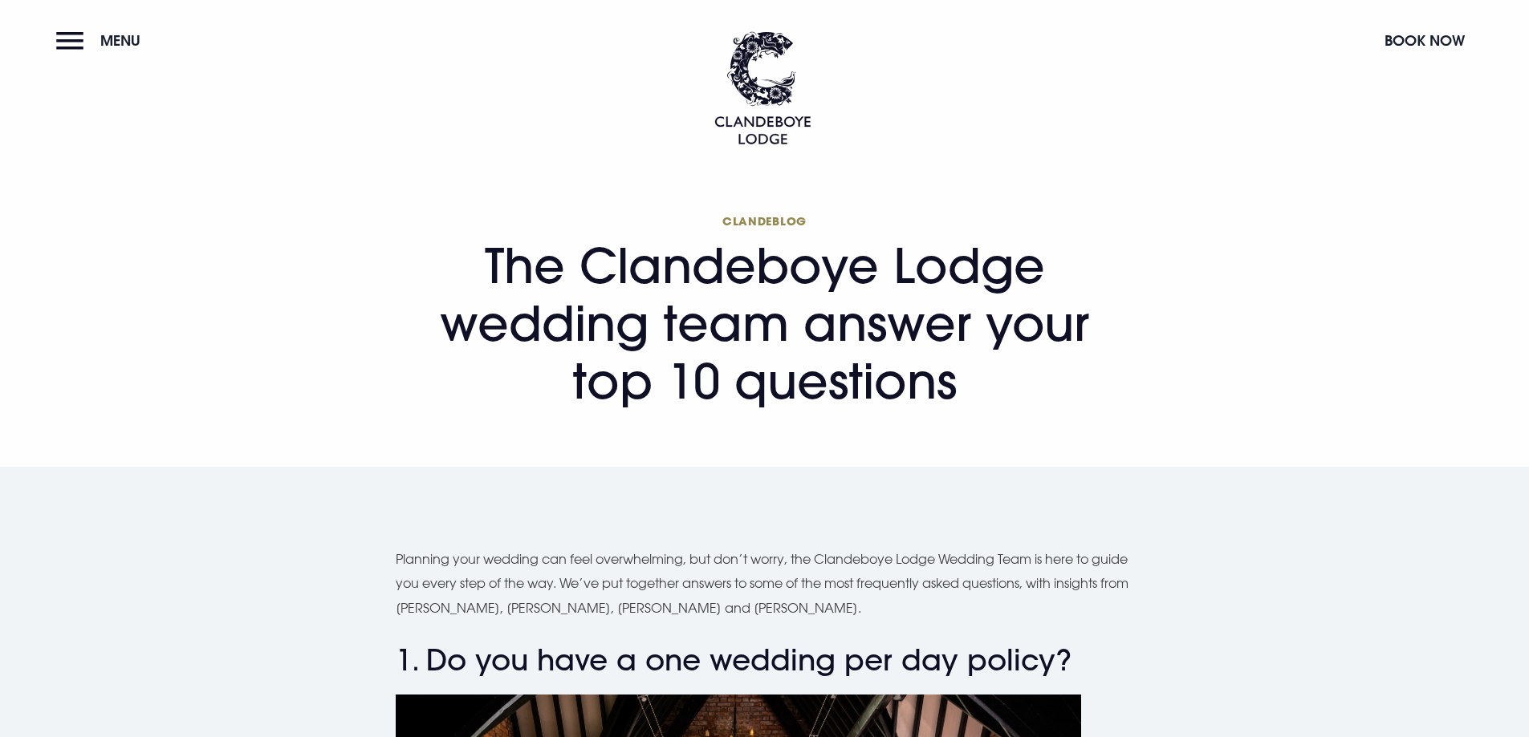
click at [16, 32] on header "Menu Book Now" at bounding box center [764, 72] width 1529 height 144
click at [71, 55] on button "Menu" at bounding box center [102, 40] width 92 height 35
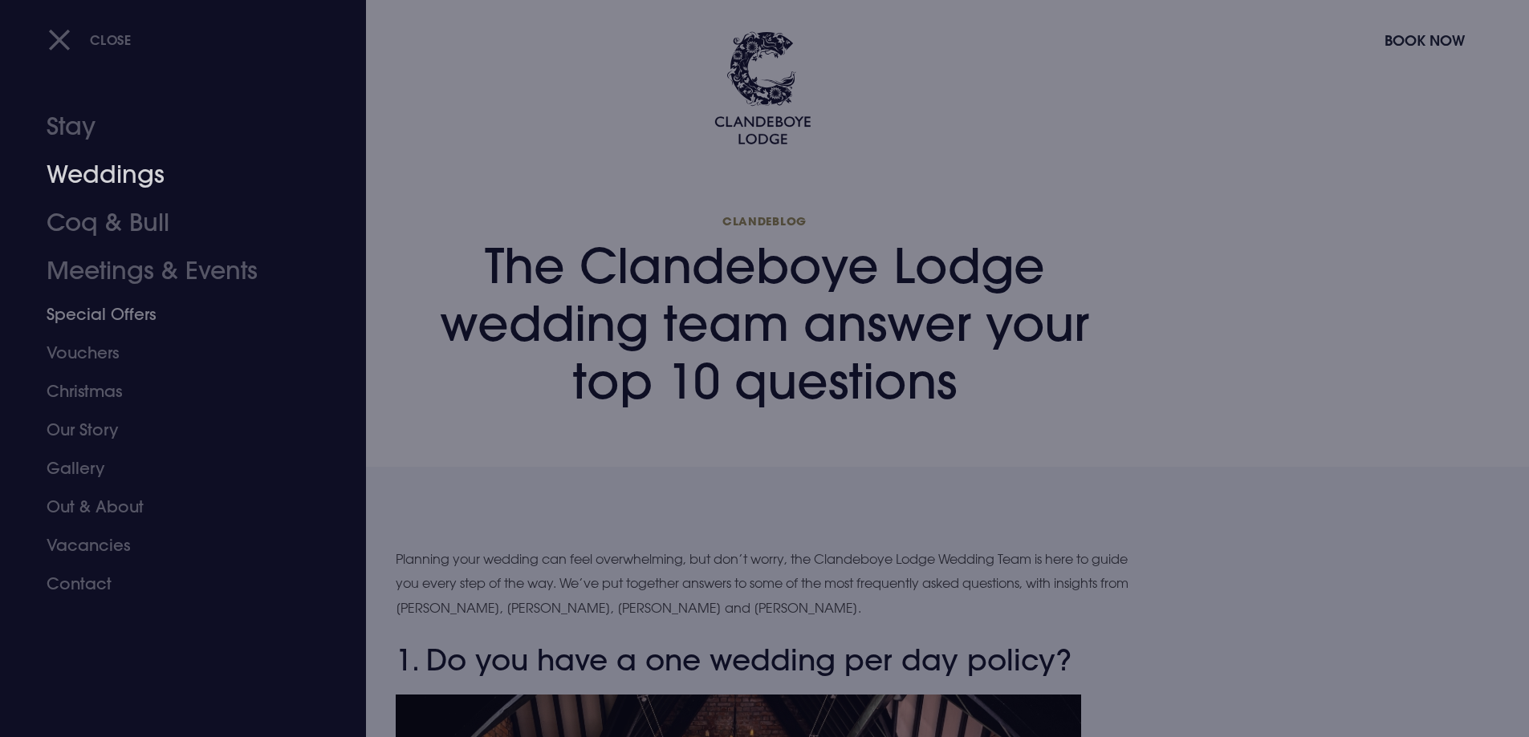
click at [138, 181] on link "Weddings" at bounding box center [174, 175] width 254 height 48
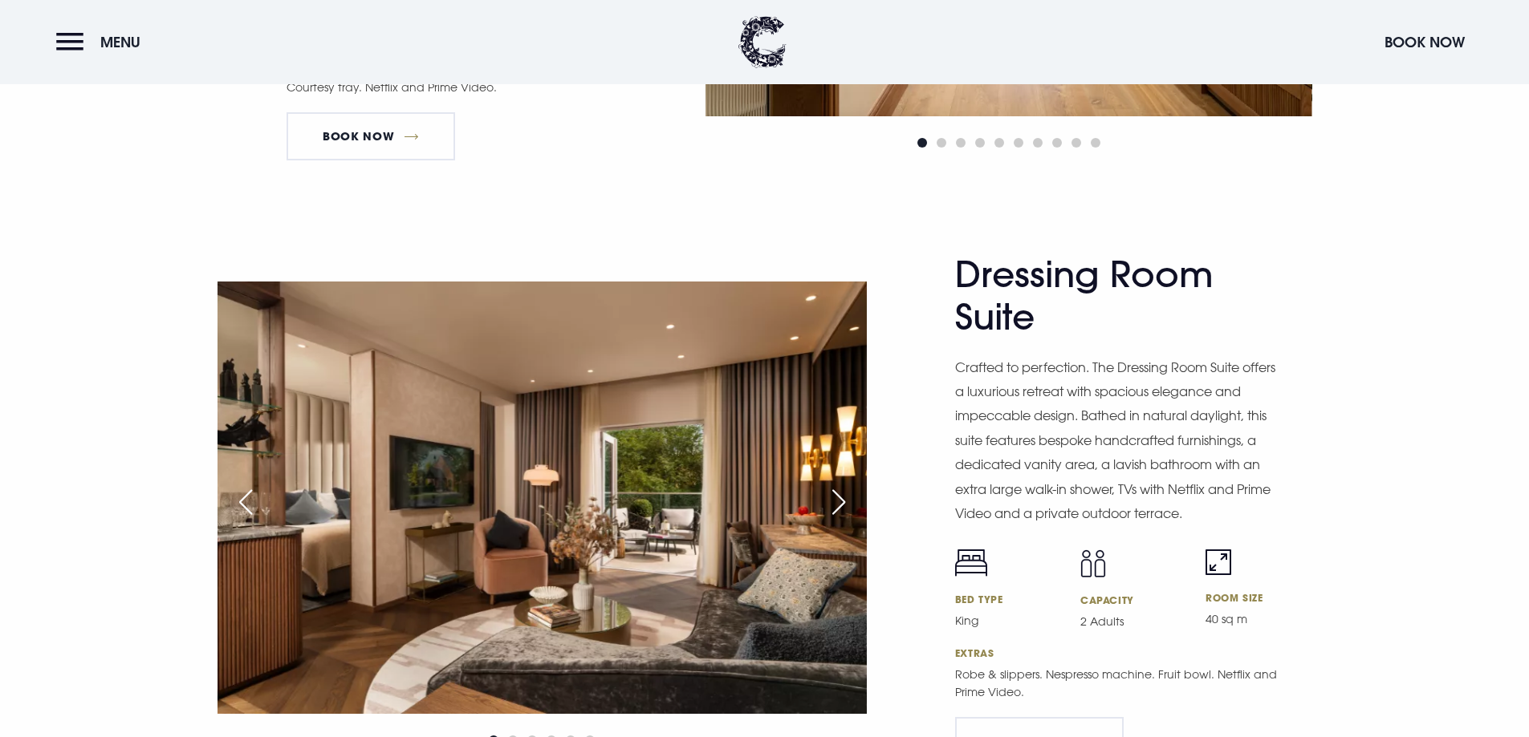
scroll to position [2728, 0]
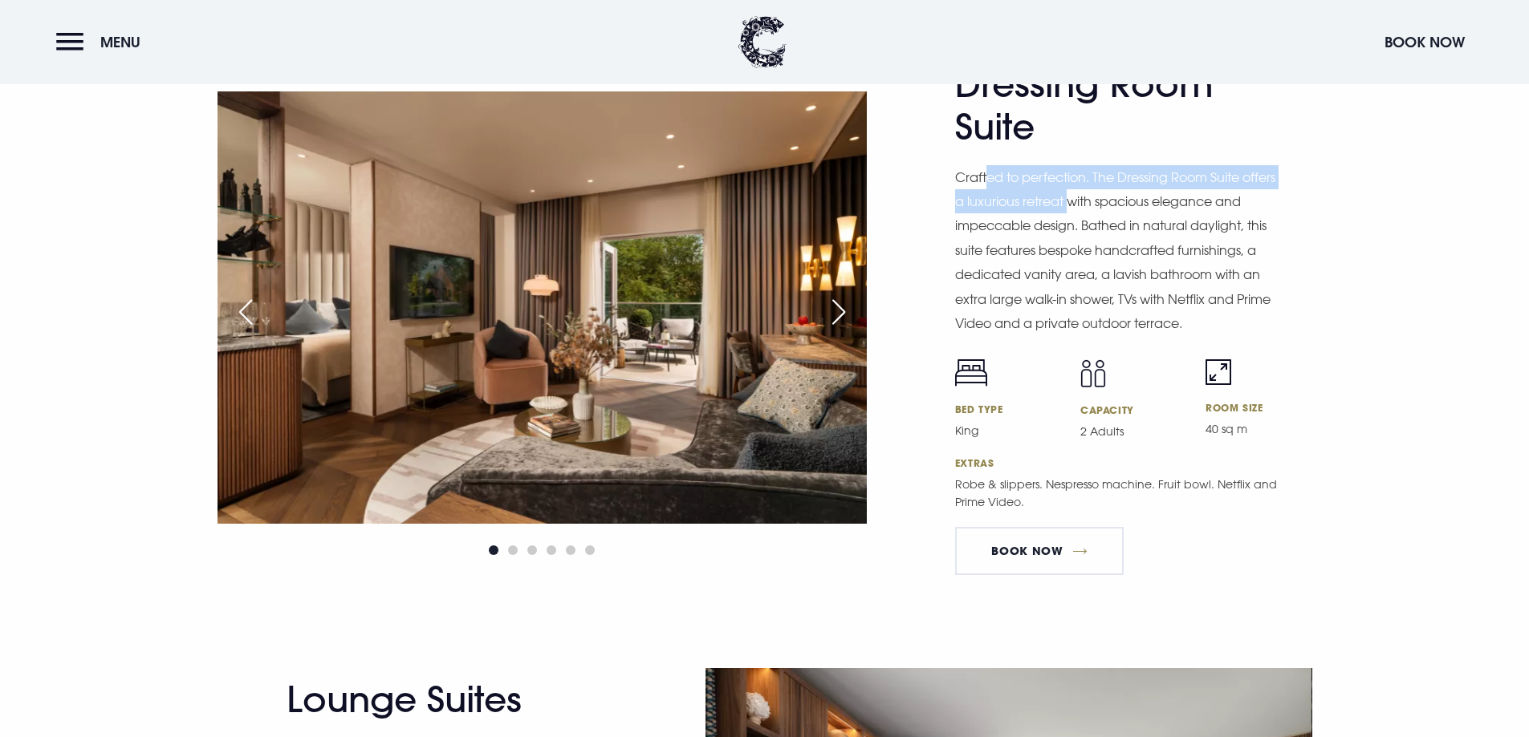
drag, startPoint x: 989, startPoint y: 186, endPoint x: 1078, endPoint y: 209, distance: 92.1
click at [1076, 209] on p "Crafted to perfection. The Dressing Room Suite offers a luxurious retreat with …" at bounding box center [1119, 250] width 329 height 171
click at [1121, 262] on p "Crafted to perfection. The Dressing Room Suite offers a luxurious retreat with …" at bounding box center [1119, 250] width 329 height 171
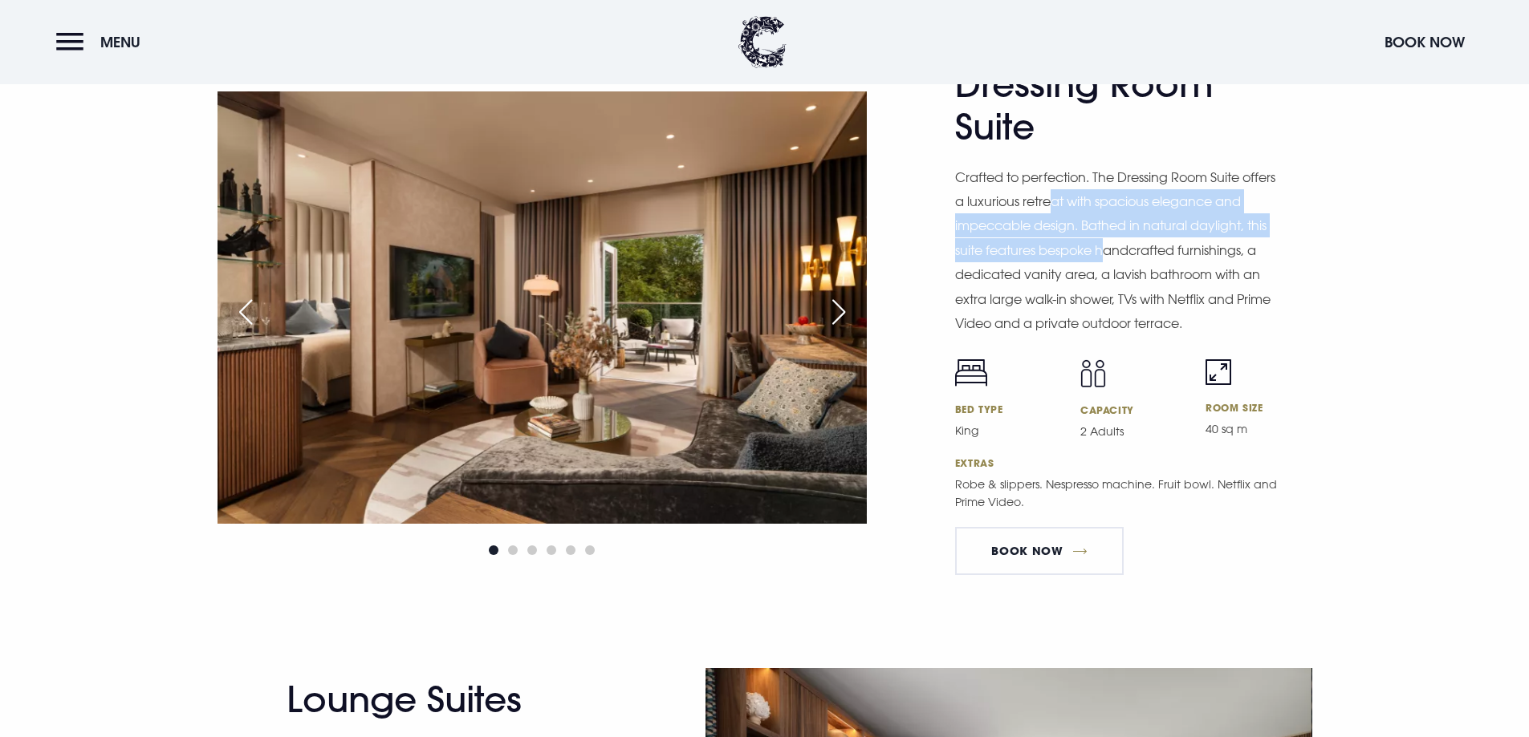
drag, startPoint x: 1080, startPoint y: 231, endPoint x: 1102, endPoint y: 249, distance: 27.9
click at [1102, 249] on p "Crafted to perfection. The Dressing Room Suite offers a luxurious retreat with …" at bounding box center [1119, 250] width 329 height 171
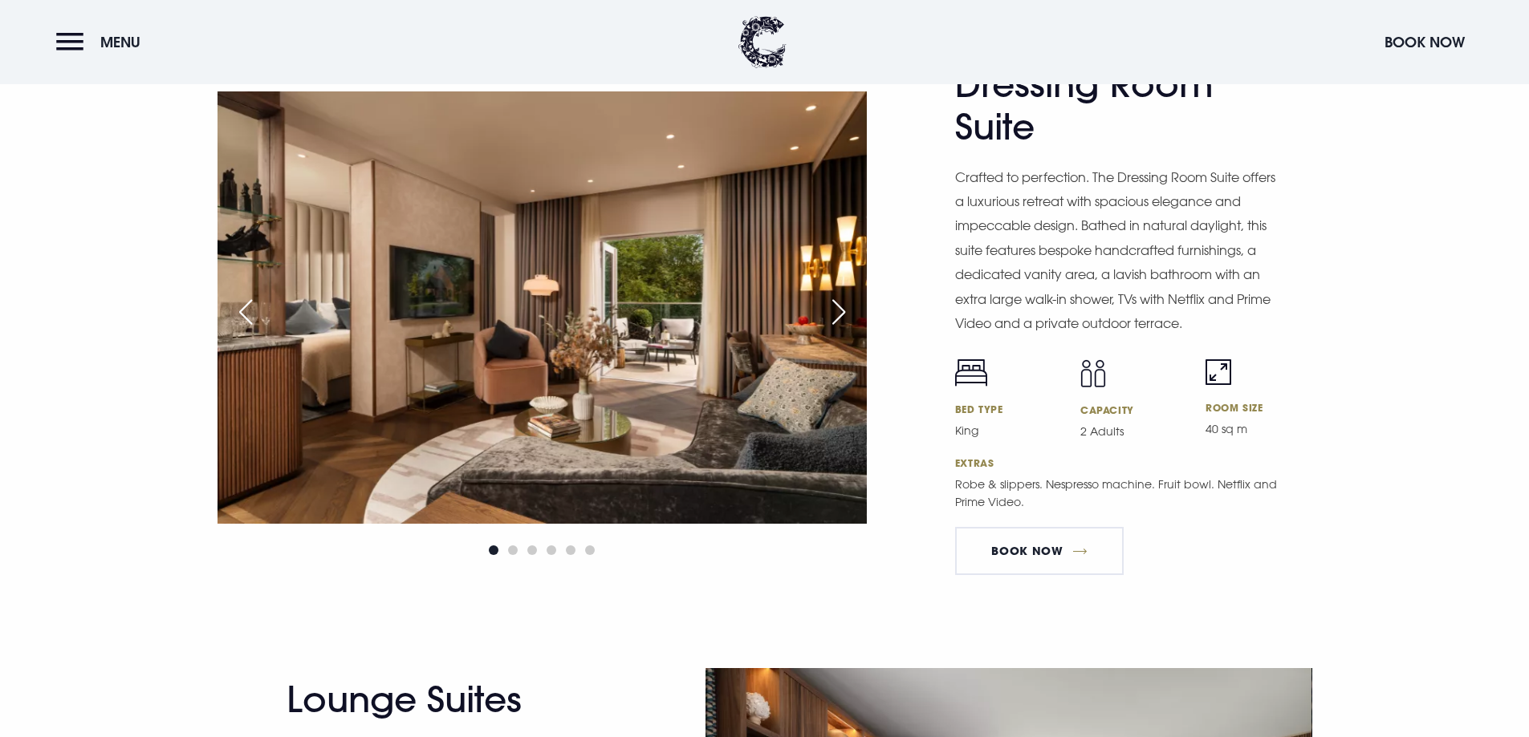
click at [1192, 272] on p "Crafted to perfection. The Dressing Room Suite offers a luxurious retreat with …" at bounding box center [1119, 250] width 329 height 171
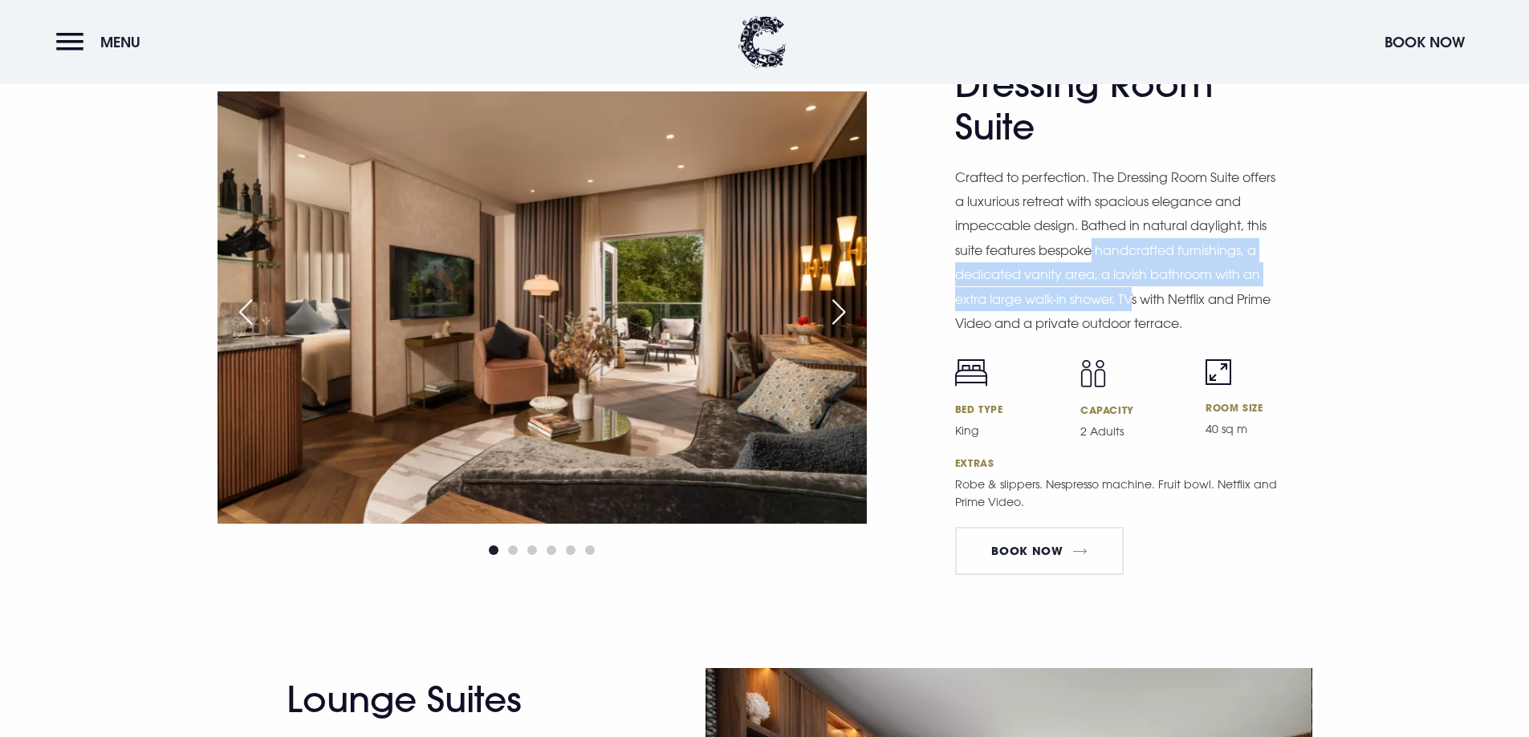
drag, startPoint x: 1093, startPoint y: 258, endPoint x: 1141, endPoint y: 300, distance: 63.7
click at [1133, 300] on p "Crafted to perfection. The Dressing Room Suite offers a luxurious retreat with …" at bounding box center [1119, 250] width 329 height 171
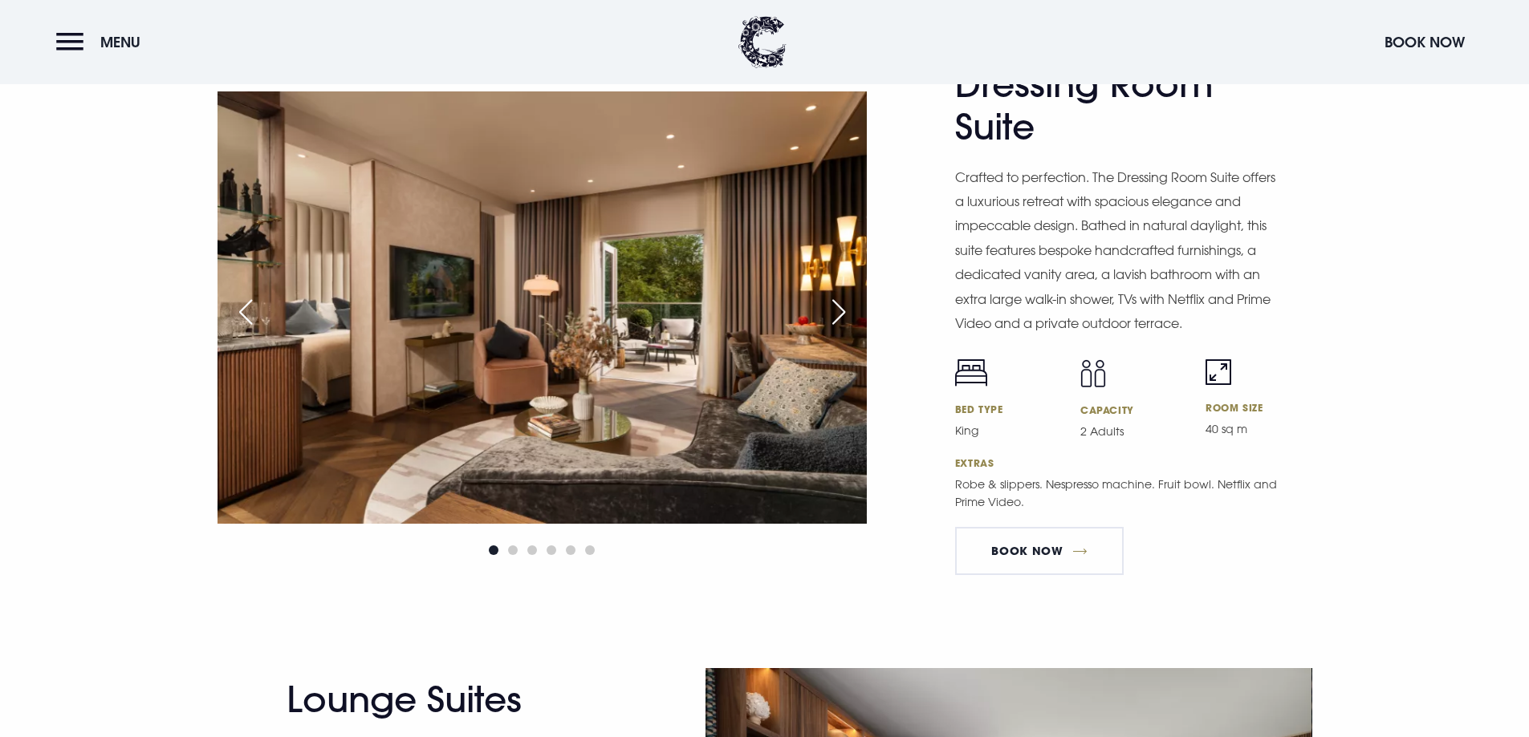
click at [1181, 308] on p "Crafted to perfection. The Dressing Room Suite offers a luxurious retreat with …" at bounding box center [1119, 250] width 329 height 171
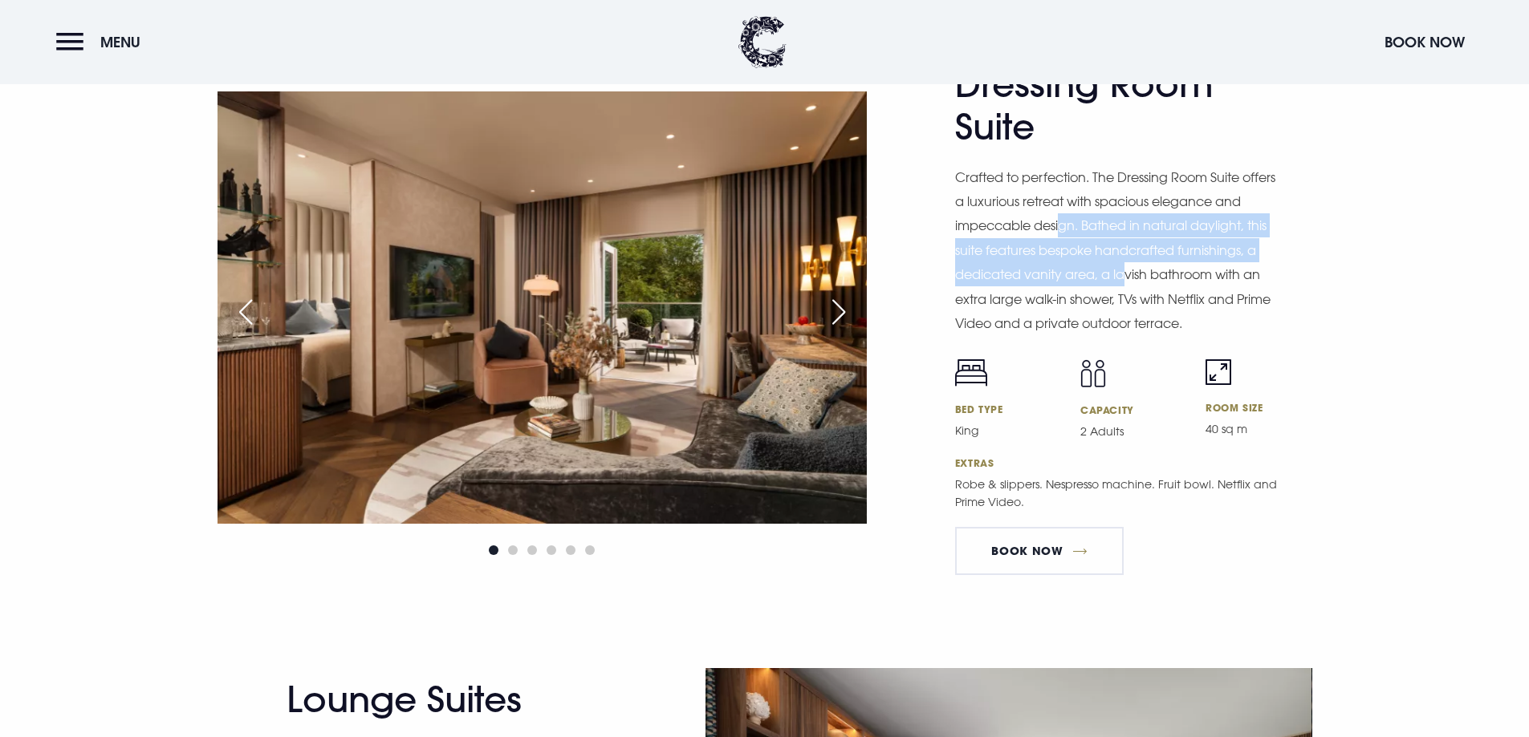
drag, startPoint x: 1062, startPoint y: 218, endPoint x: 1131, endPoint y: 269, distance: 85.5
click at [1129, 267] on p "Crafted to perfection. The Dressing Room Suite offers a luxurious retreat with …" at bounding box center [1119, 250] width 329 height 171
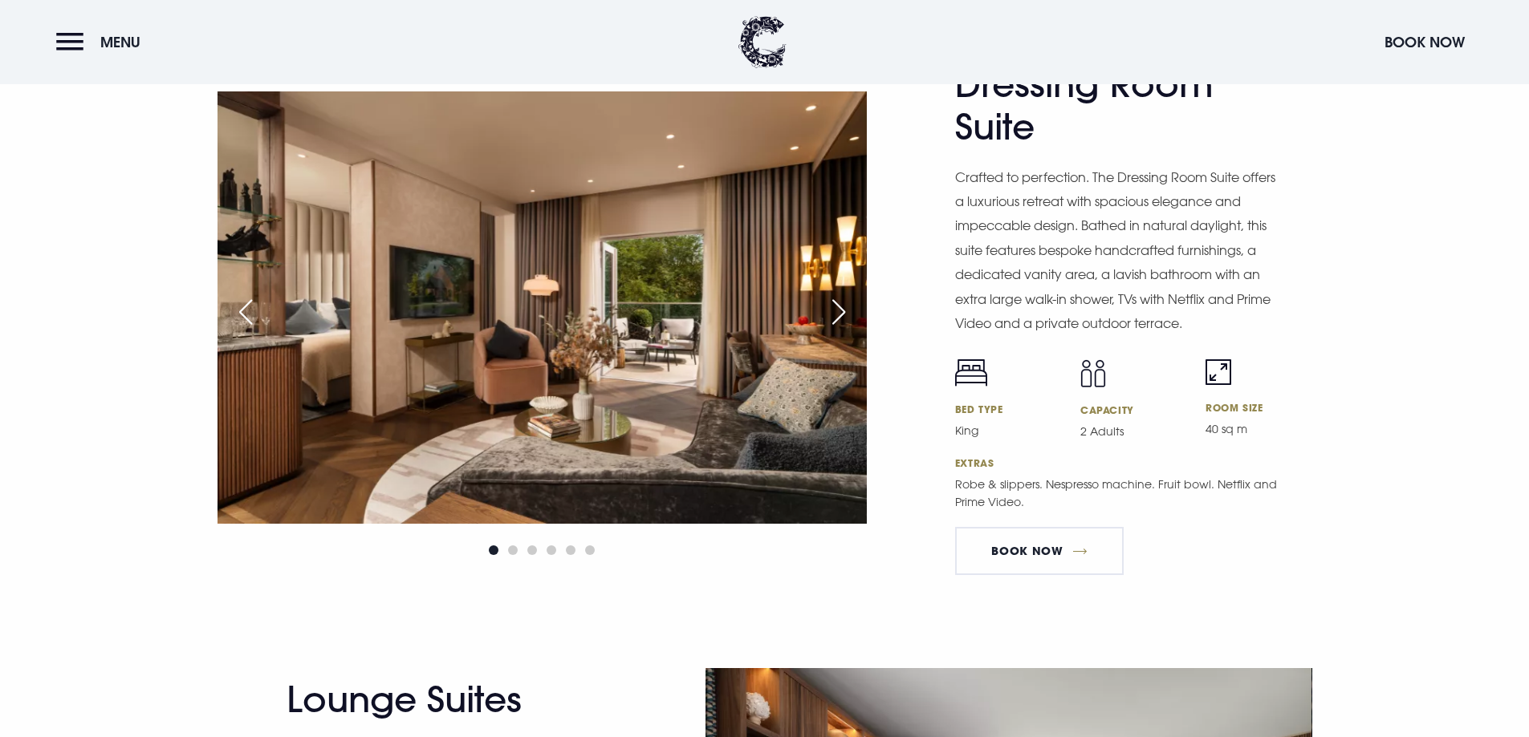
drag, startPoint x: 1184, startPoint y: 312, endPoint x: 1180, endPoint y: 333, distance: 21.1
click at [1184, 313] on p "Crafted to perfection. The Dressing Room Suite offers a luxurious retreat with …" at bounding box center [1119, 250] width 329 height 171
drag, startPoint x: 1124, startPoint y: 483, endPoint x: 1080, endPoint y: 485, distance: 44.2
click at [1080, 484] on p "Robe & slippers. Nespresso machine. Fruit bowl. Netflix and Prime Video." at bounding box center [1119, 493] width 329 height 35
click at [1043, 508] on p "Robe & slippers. Nespresso machine. Fruit bowl. Netflix and Prime Video." at bounding box center [1119, 493] width 329 height 35
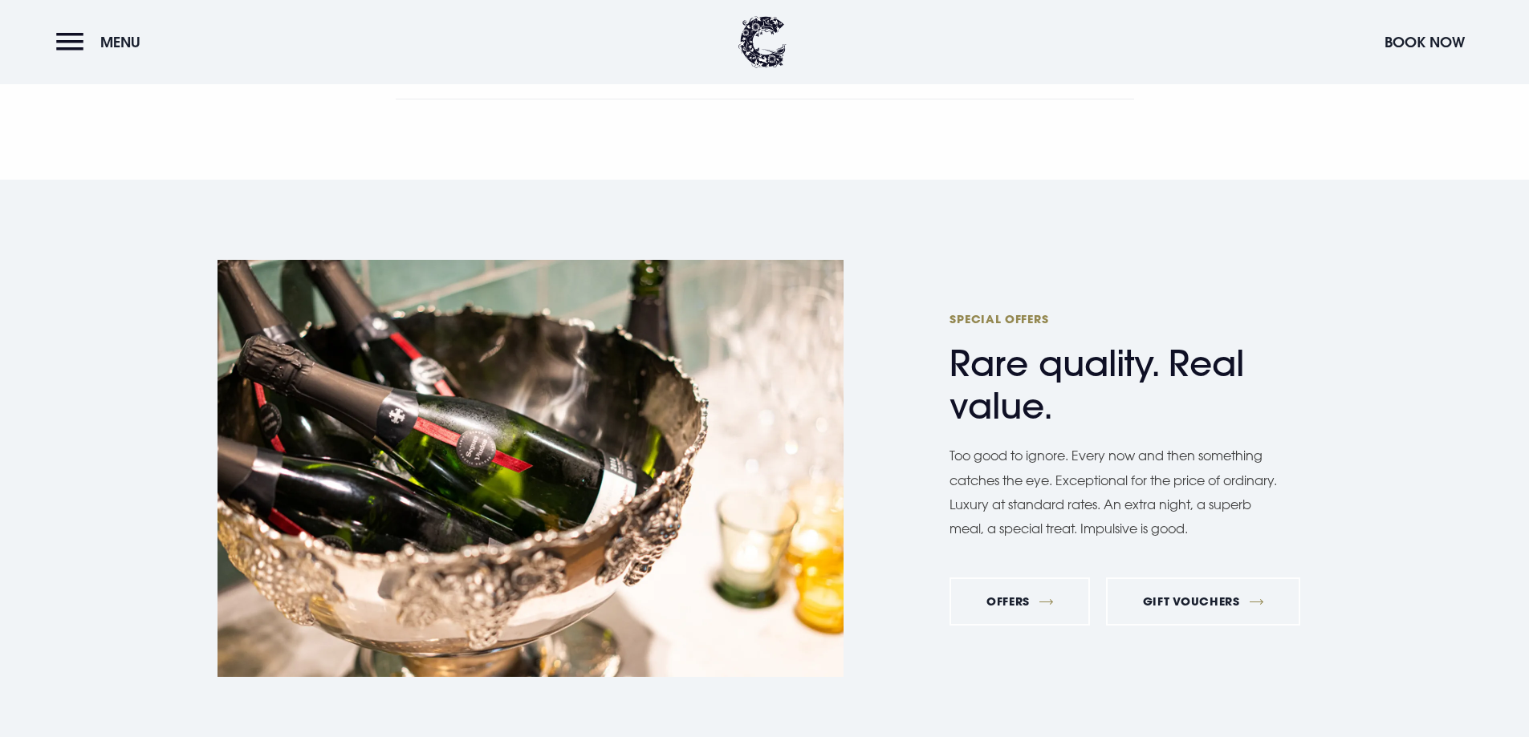
scroll to position [6259, 0]
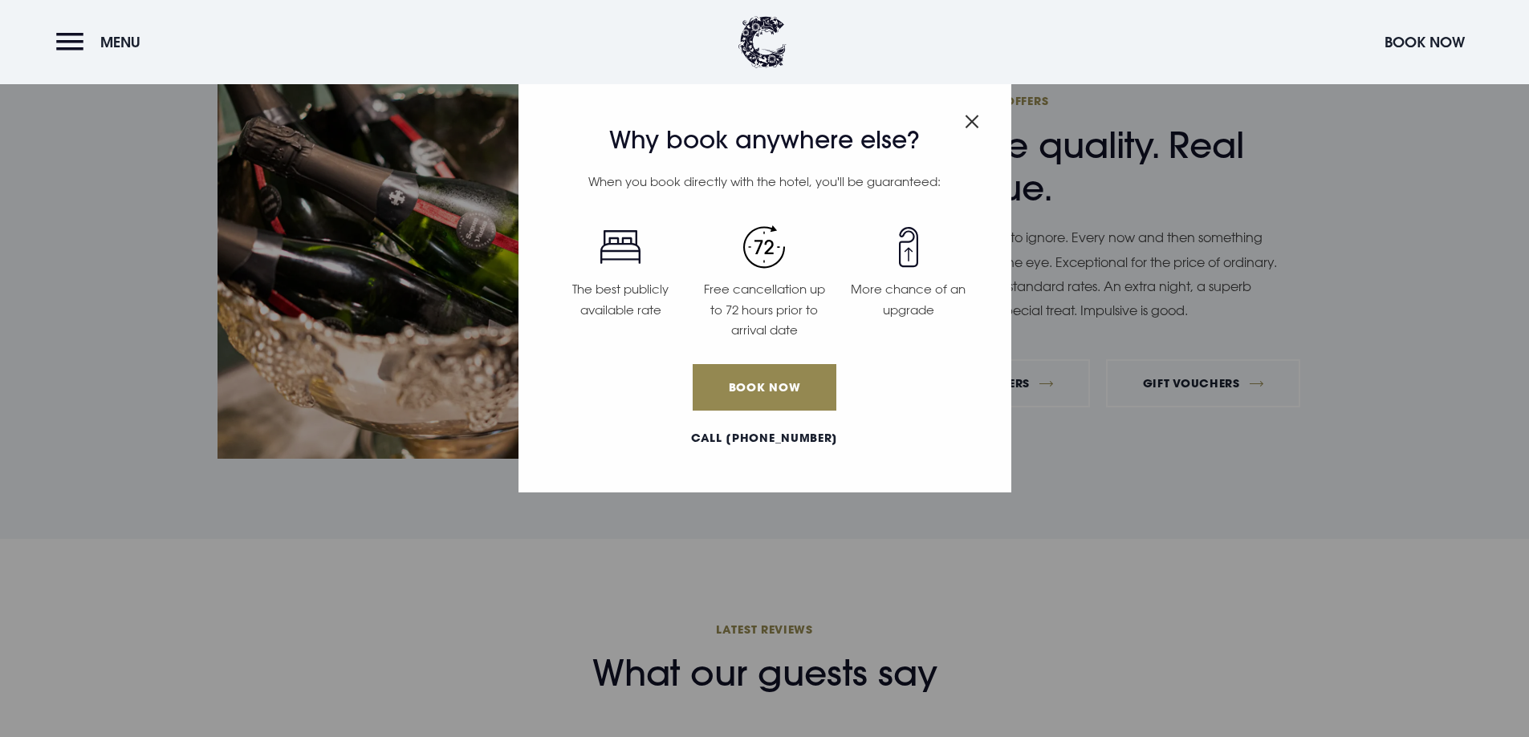
click at [986, 123] on div "Why book anywhere else? When you book directly with the hotel, you'll be guaran…" at bounding box center [764, 286] width 493 height 412
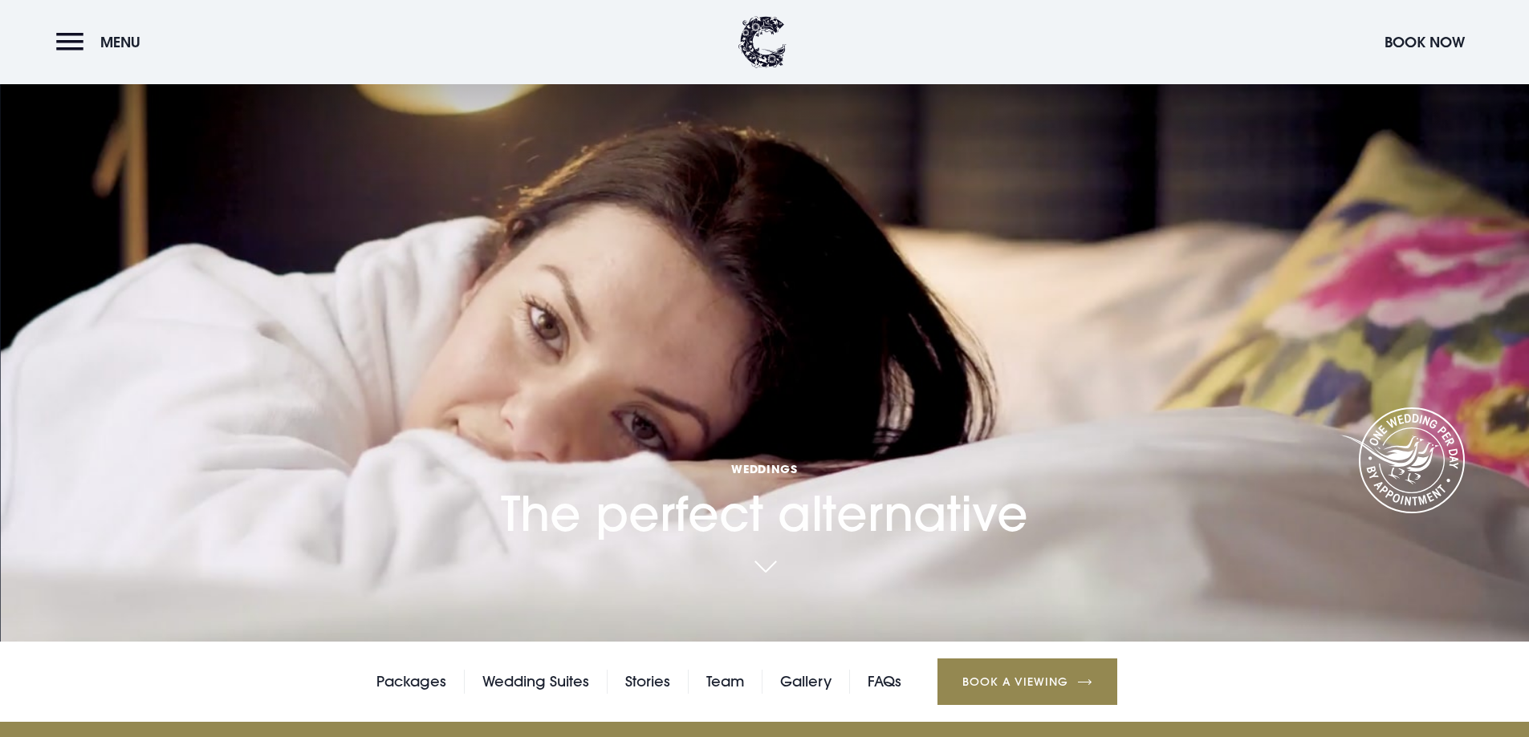
scroll to position [321, 0]
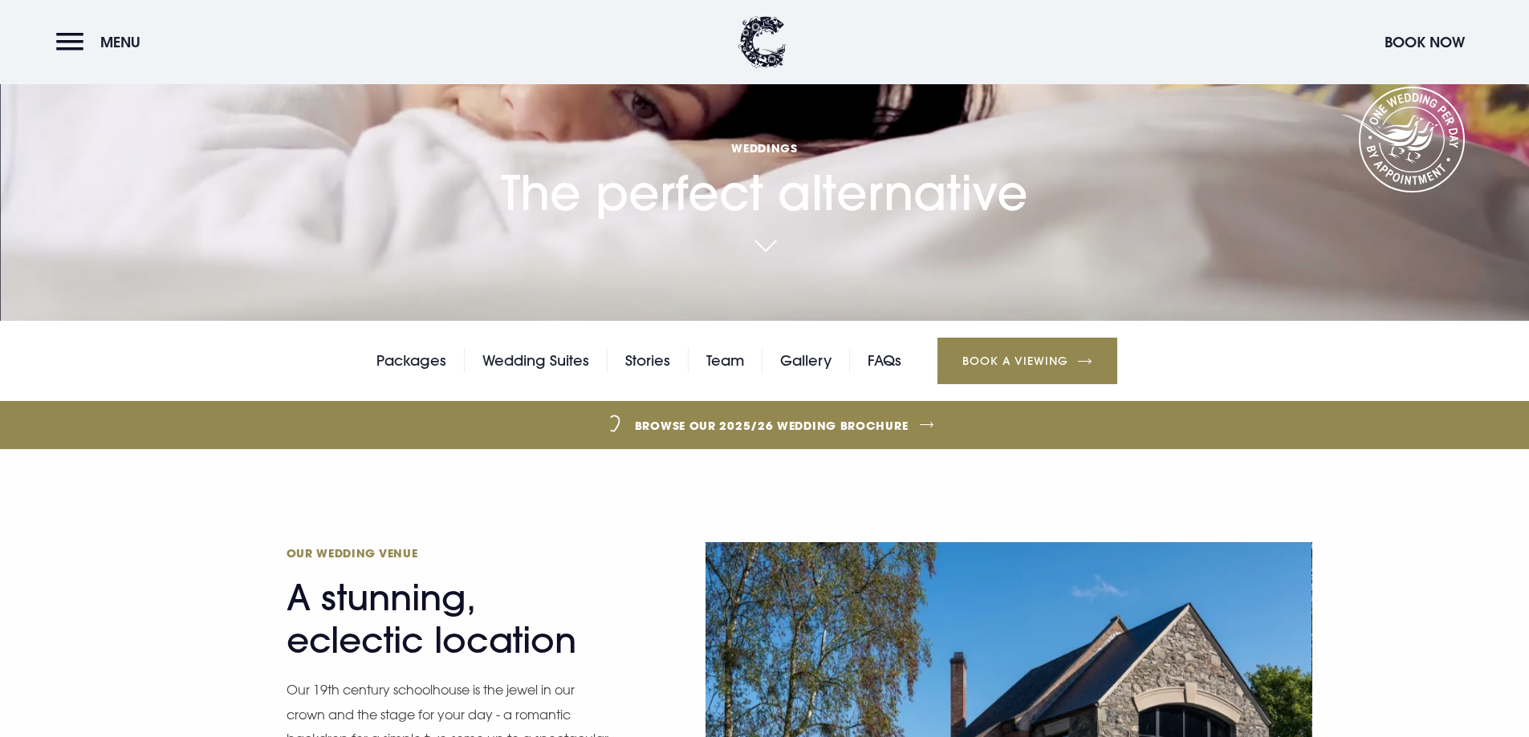
click at [893, 379] on div "Packages Wedding Suites Stories Team Gallery FAQs Book a Viewing" at bounding box center [764, 361] width 1529 height 80
click at [892, 361] on link "FAQs" at bounding box center [884, 361] width 34 height 24
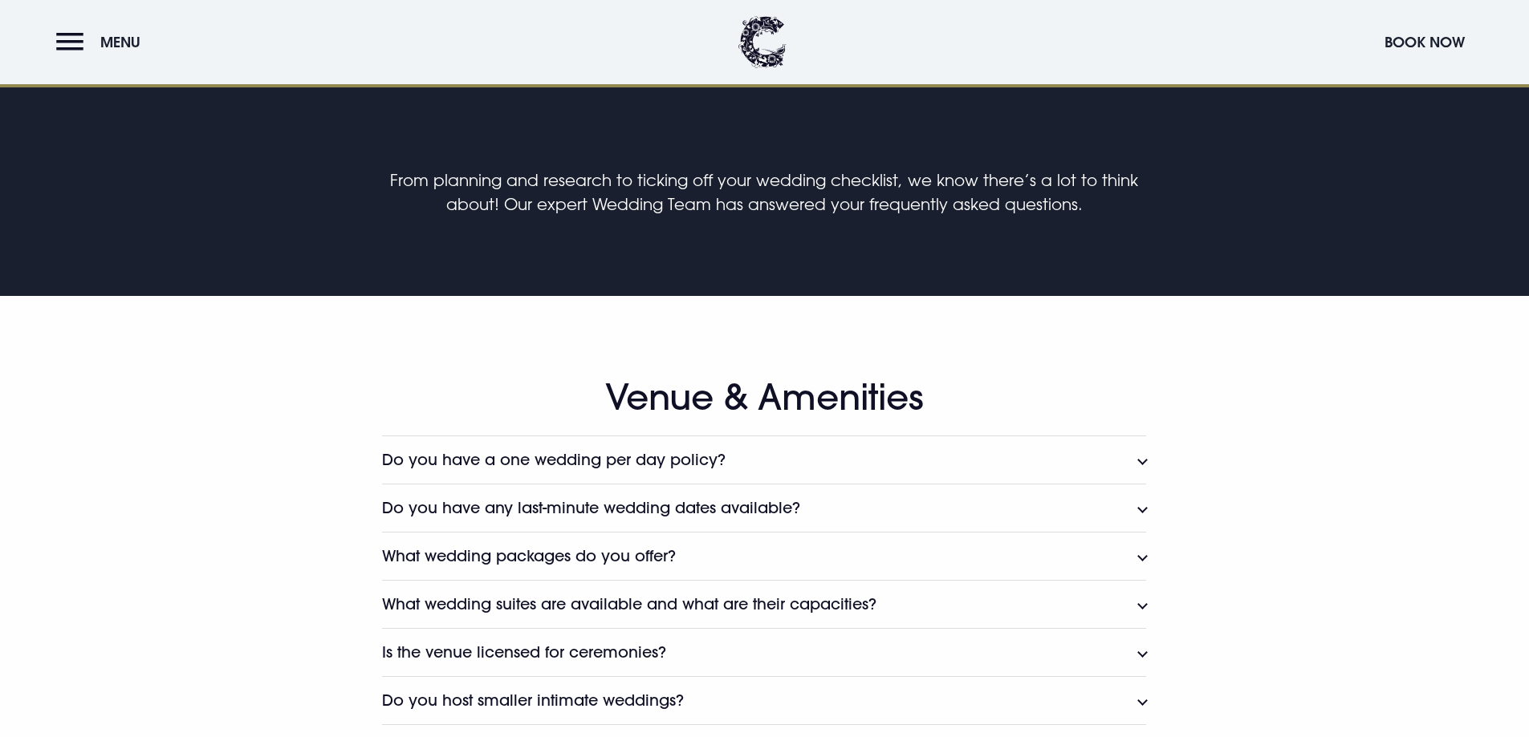
scroll to position [883, 0]
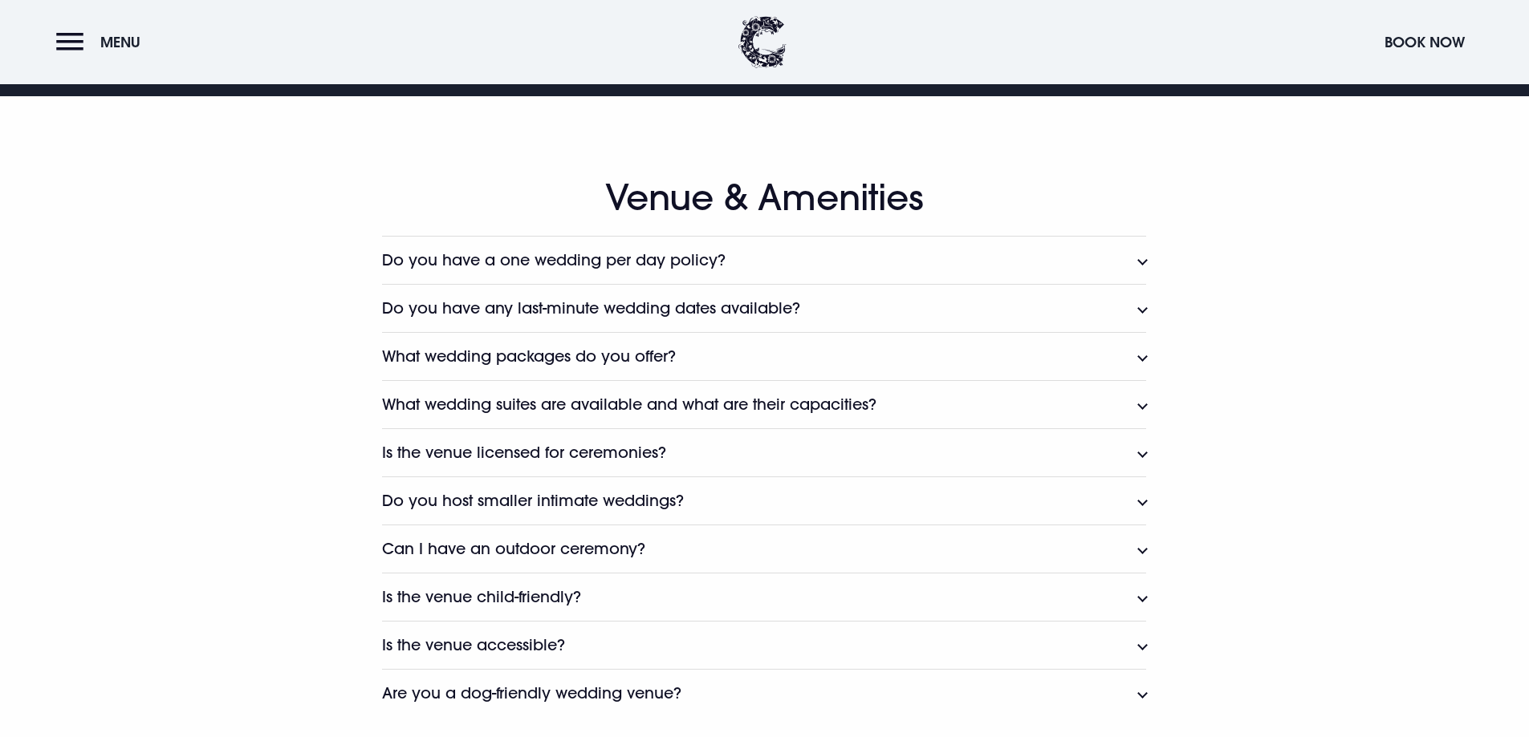
click at [716, 307] on h3 "Do you have any last-minute wedding dates available?" at bounding box center [591, 308] width 418 height 18
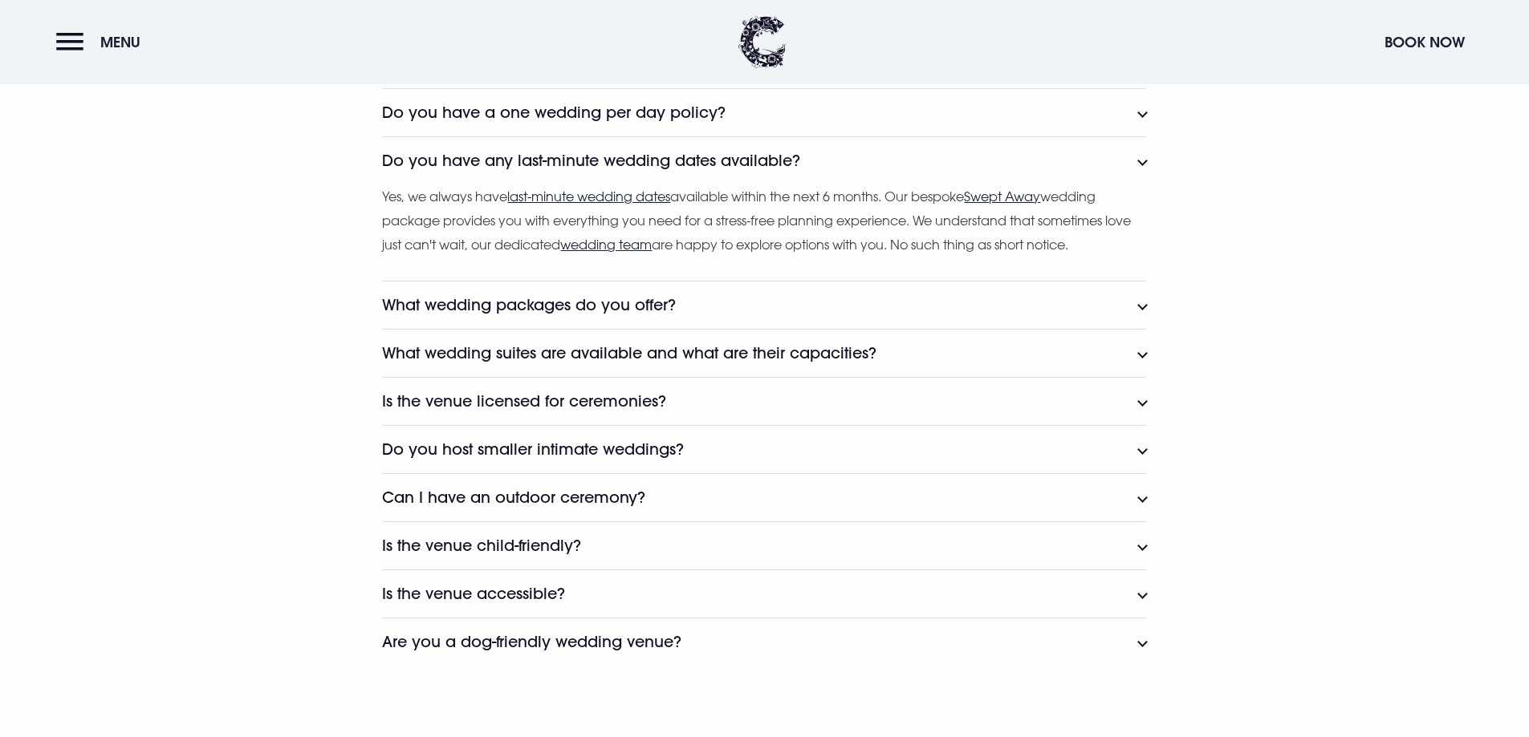
scroll to position [1043, 0]
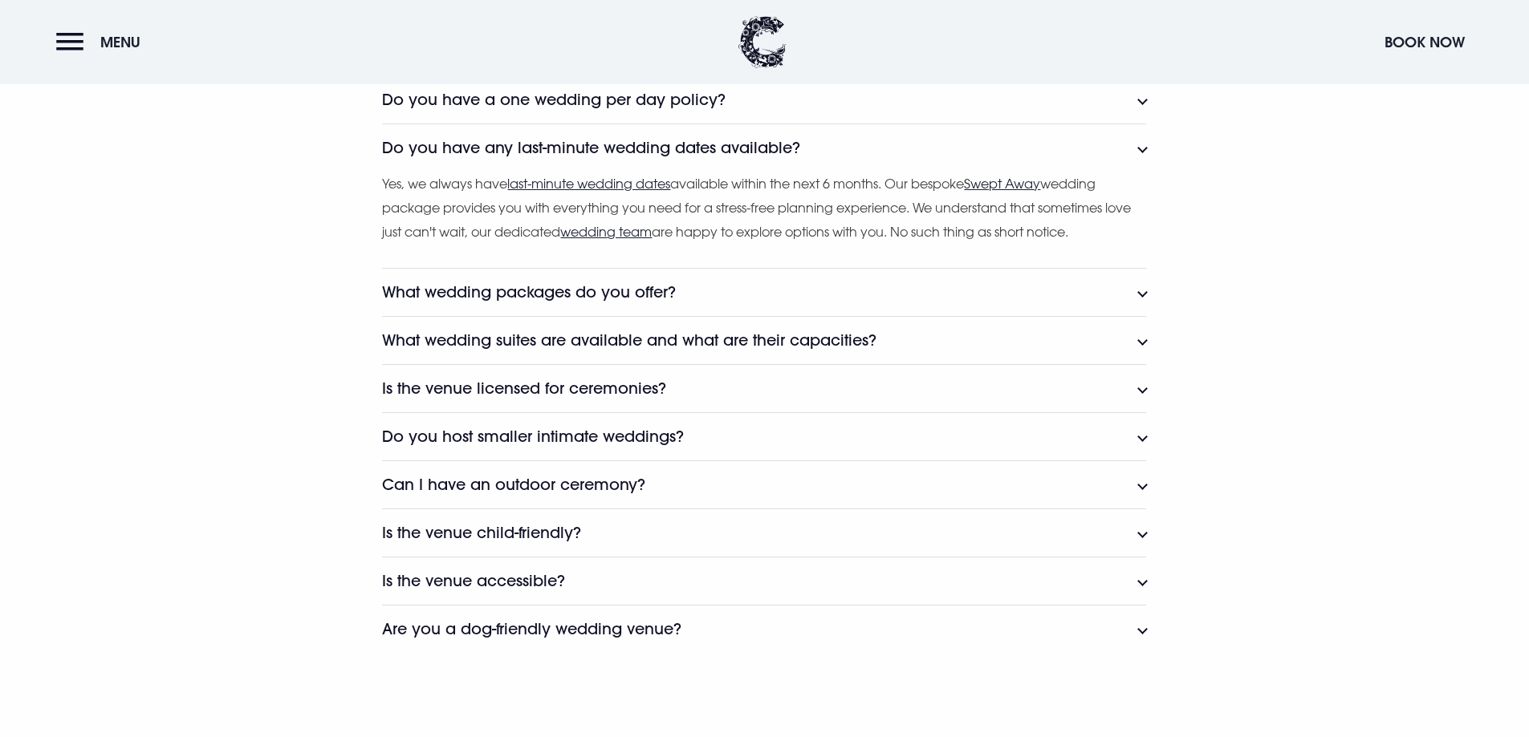
click at [625, 397] on h3 "Is the venue licensed for ceremonies?" at bounding box center [524, 389] width 284 height 18
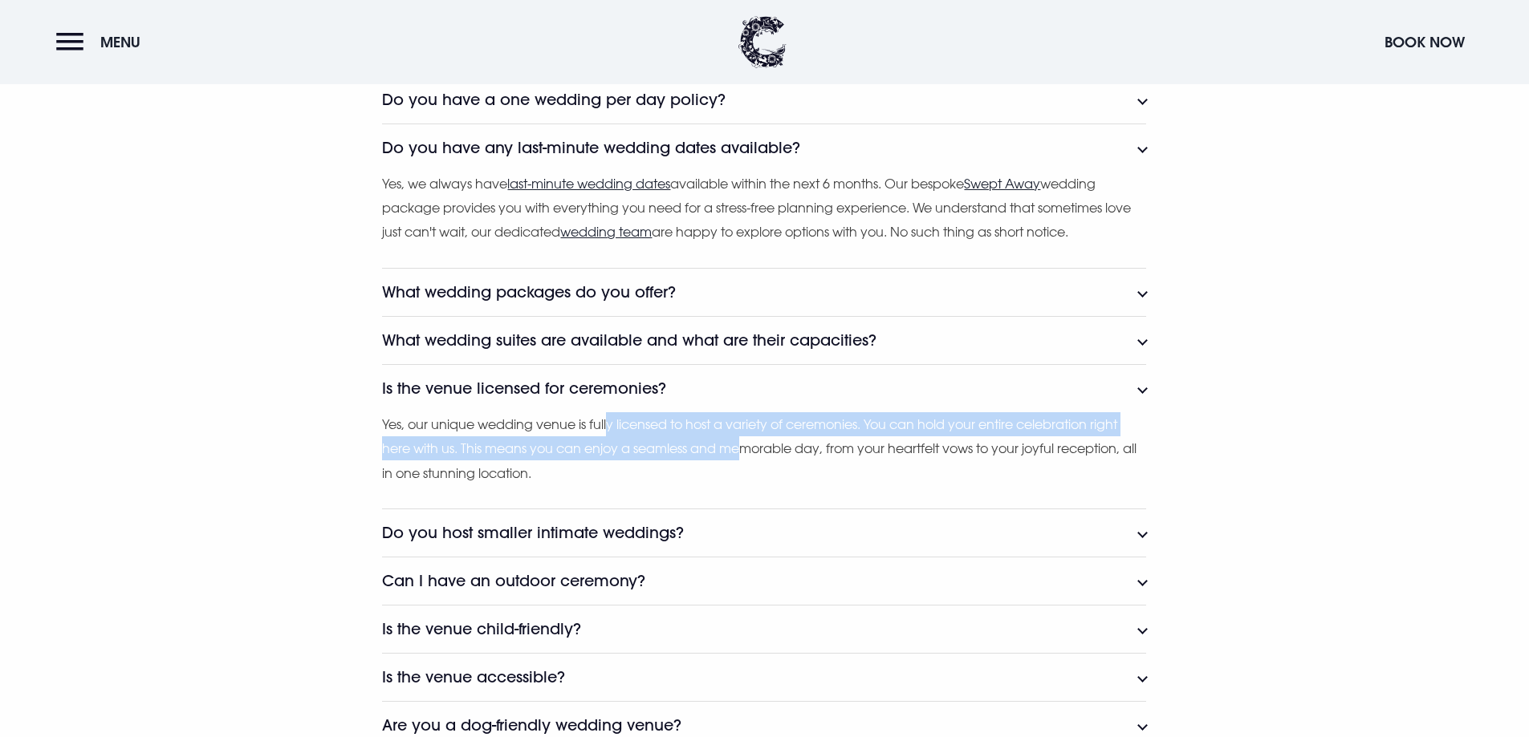
drag, startPoint x: 611, startPoint y: 423, endPoint x: 810, endPoint y: 441, distance: 199.8
click at [753, 437] on p "Yes, our unique wedding venue is fully licensed to host a variety of ceremonies…" at bounding box center [764, 448] width 764 height 73
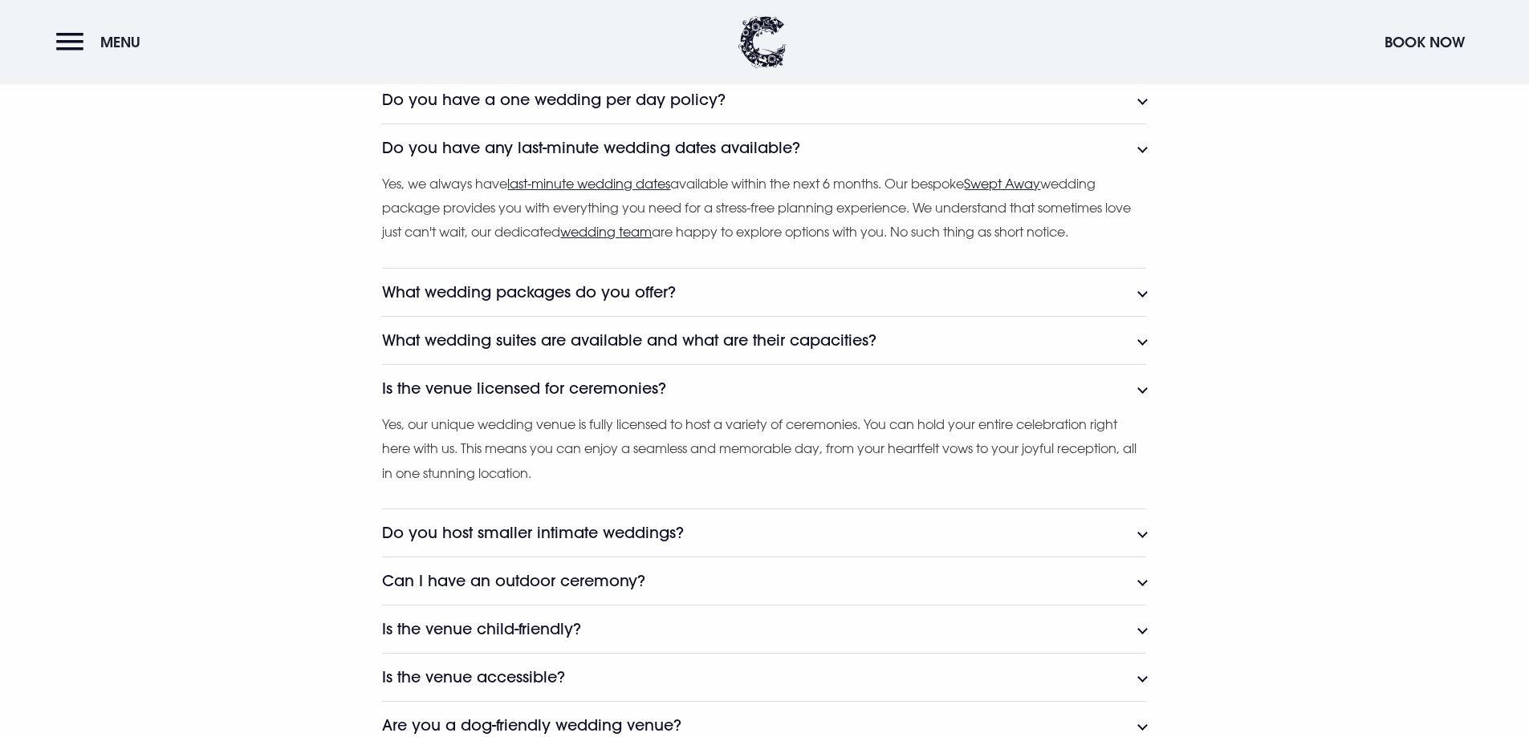
click at [906, 443] on p "Yes, our unique wedding venue is fully licensed to host a variety of ceremonies…" at bounding box center [764, 448] width 764 height 73
drag, startPoint x: 535, startPoint y: 455, endPoint x: 749, endPoint y: 445, distance: 214.5
click at [711, 449] on p "Yes, our unique wedding venue is fully licensed to host a variety of ceremonies…" at bounding box center [764, 448] width 764 height 73
click at [868, 449] on p "Yes, our unique wedding venue is fully licensed to host a variety of ceremonies…" at bounding box center [764, 448] width 764 height 73
click at [644, 536] on h3 "Do you host smaller intimate weddings?" at bounding box center [533, 533] width 302 height 18
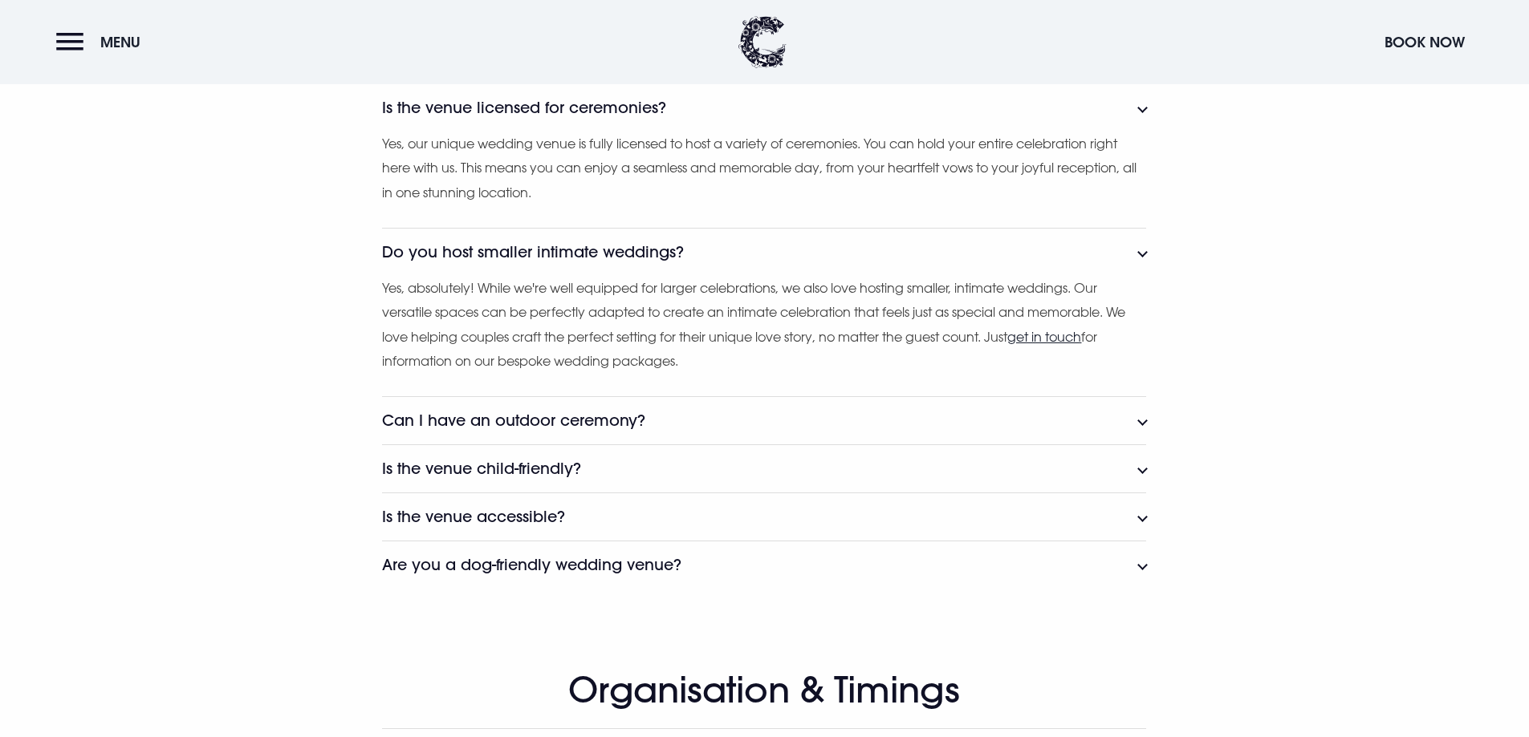
scroll to position [1444, 0]
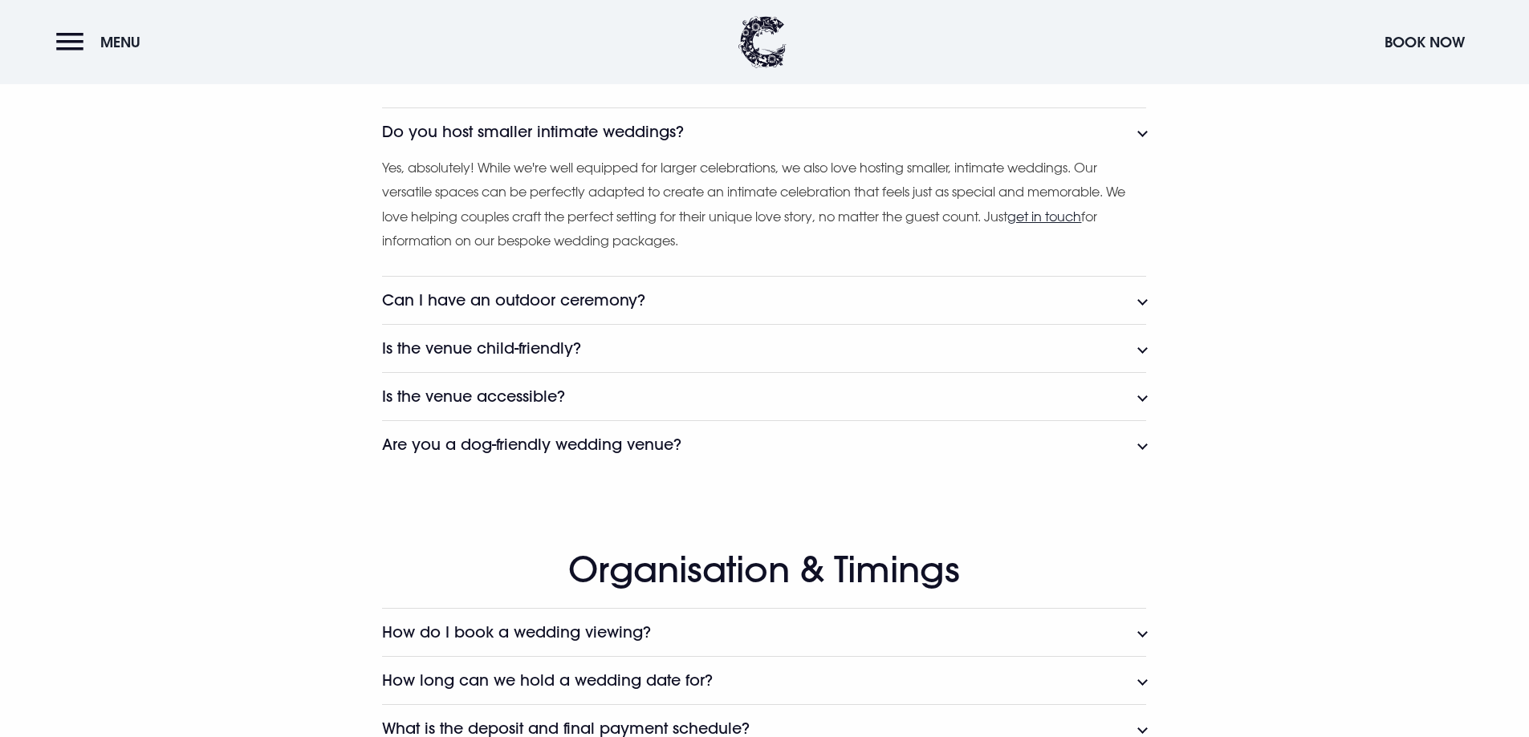
click at [609, 305] on h3 "Can I have an outdoor ceremony?" at bounding box center [513, 300] width 263 height 18
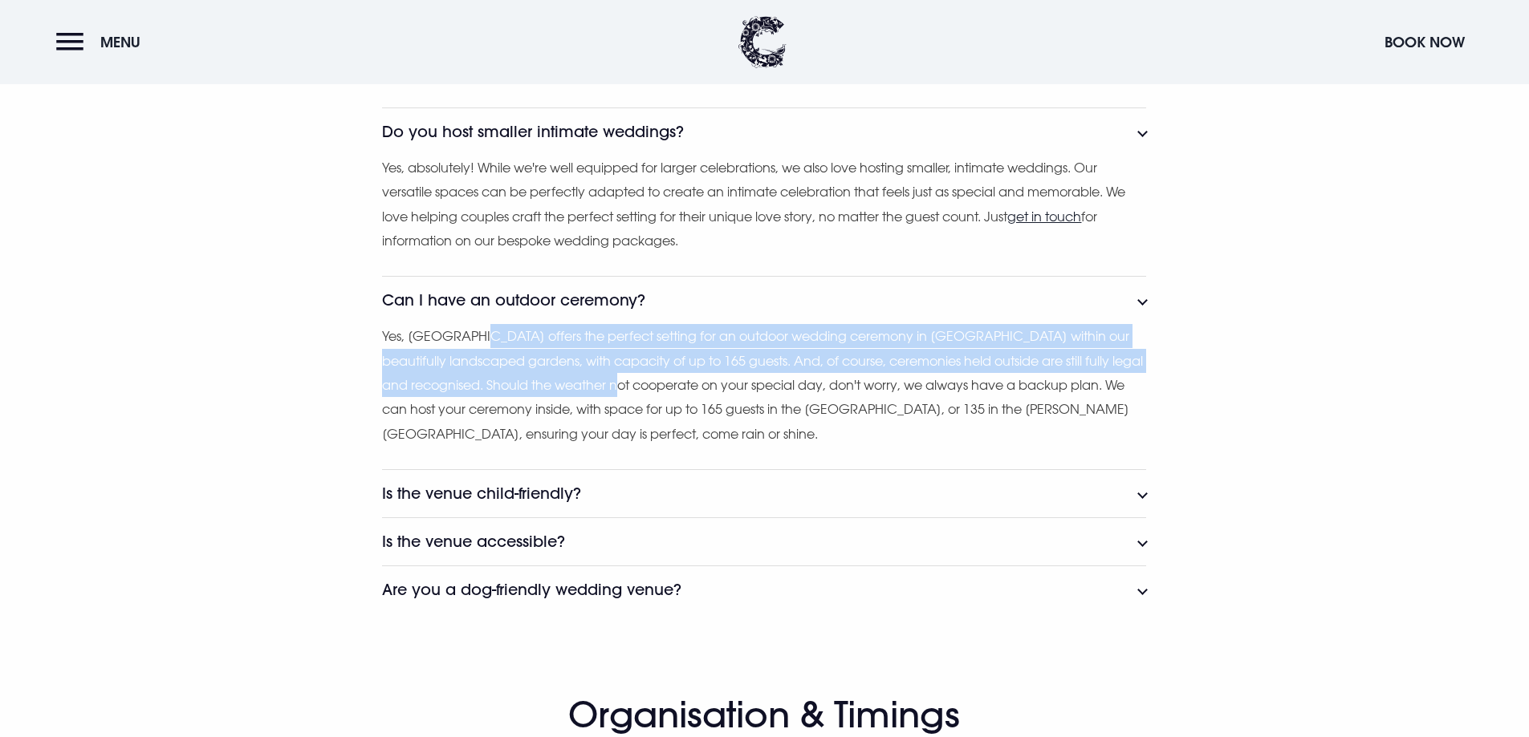
drag, startPoint x: 489, startPoint y: 342, endPoint x: 790, endPoint y: 403, distance: 307.0
click at [676, 387] on p "Yes, [GEOGRAPHIC_DATA] offers the perfect setting for an outdoor wedding ceremo…" at bounding box center [764, 385] width 764 height 122
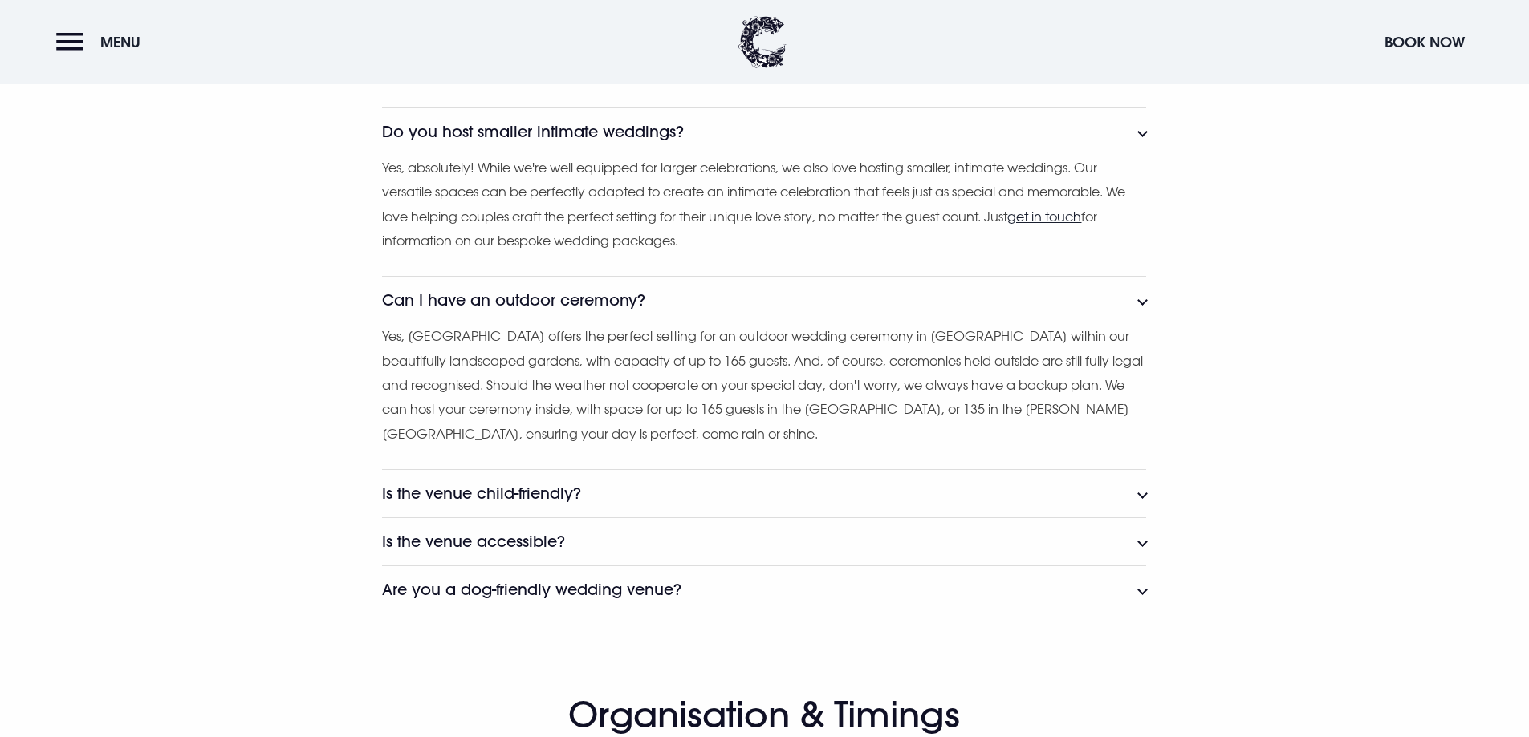
click at [874, 420] on p "Yes, [GEOGRAPHIC_DATA] offers the perfect setting for an outdoor wedding ceremo…" at bounding box center [764, 385] width 764 height 122
drag, startPoint x: 515, startPoint y: 385, endPoint x: 623, endPoint y: 388, distance: 108.4
click at [623, 388] on p "Yes, [GEOGRAPHIC_DATA] offers the perfect setting for an outdoor wedding ceremo…" at bounding box center [764, 385] width 764 height 122
click at [770, 397] on p "Yes, [GEOGRAPHIC_DATA] offers the perfect setting for an outdoor wedding ceremo…" at bounding box center [764, 385] width 764 height 122
drag, startPoint x: 741, startPoint y: 376, endPoint x: 854, endPoint y: 382, distance: 113.3
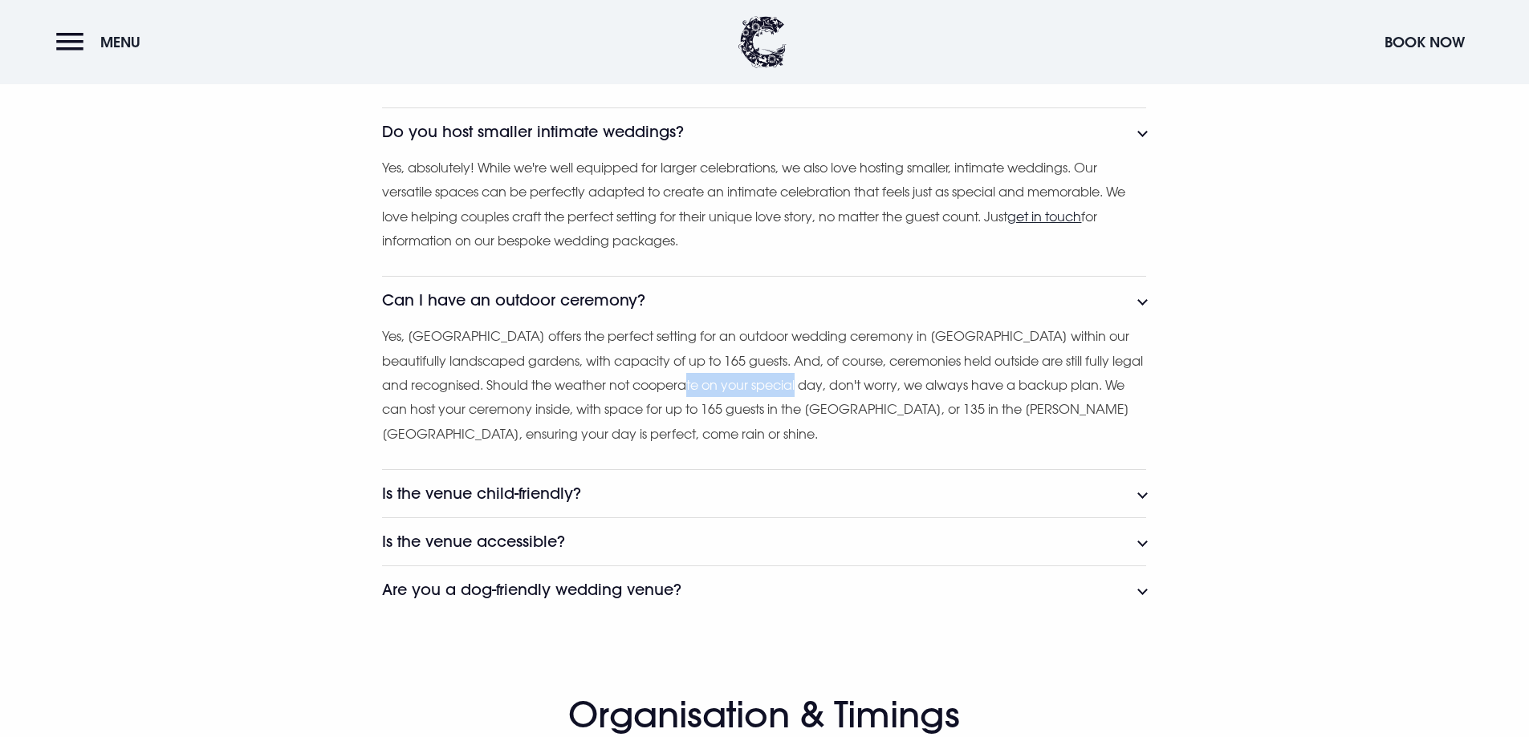
click at [848, 382] on p "Yes, [GEOGRAPHIC_DATA] offers the perfect setting for an outdoor wedding ceremo…" at bounding box center [764, 385] width 764 height 122
click at [1002, 384] on p "Yes, [GEOGRAPHIC_DATA] offers the perfect setting for an outdoor wedding ceremo…" at bounding box center [764, 385] width 764 height 122
drag, startPoint x: 715, startPoint y: 400, endPoint x: 663, endPoint y: 403, distance: 52.3
click at [663, 403] on p "Yes, [GEOGRAPHIC_DATA] offers the perfect setting for an outdoor wedding ceremo…" at bounding box center [764, 385] width 764 height 122
click at [883, 412] on p "Yes, [GEOGRAPHIC_DATA] offers the perfect setting for an outdoor wedding ceremo…" at bounding box center [764, 385] width 764 height 122
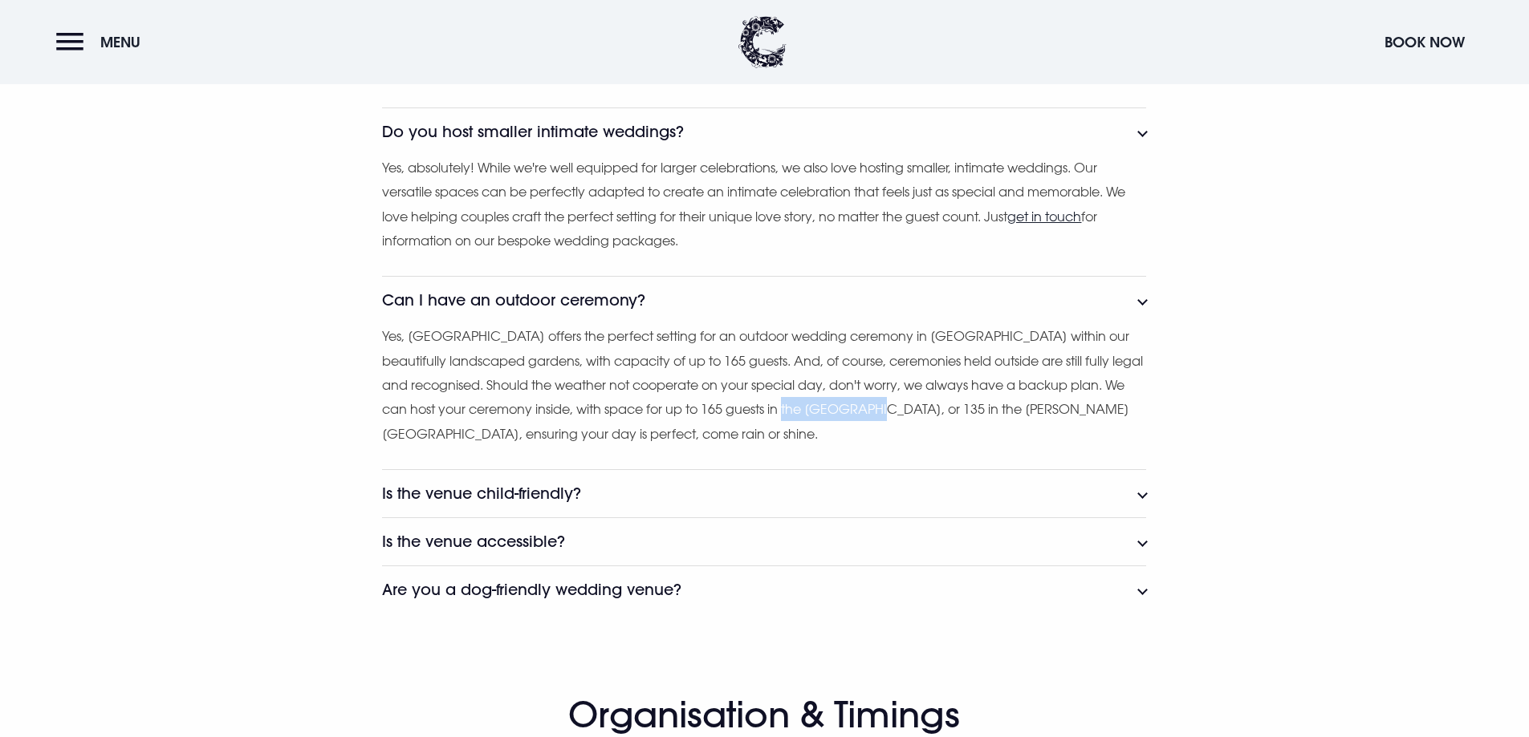
drag, startPoint x: 946, startPoint y: 417, endPoint x: 820, endPoint y: 423, distance: 126.1
click at [855, 418] on p "Yes, [GEOGRAPHIC_DATA] offers the perfect setting for an outdoor wedding ceremo…" at bounding box center [764, 385] width 764 height 122
click at [656, 417] on p "Yes, [GEOGRAPHIC_DATA] offers the perfect setting for an outdoor wedding ceremo…" at bounding box center [764, 385] width 764 height 122
drag, startPoint x: 603, startPoint y: 430, endPoint x: 567, endPoint y: 428, distance: 35.4
click at [564, 428] on p "Yes, [GEOGRAPHIC_DATA] offers the perfect setting for an outdoor wedding ceremo…" at bounding box center [764, 385] width 764 height 122
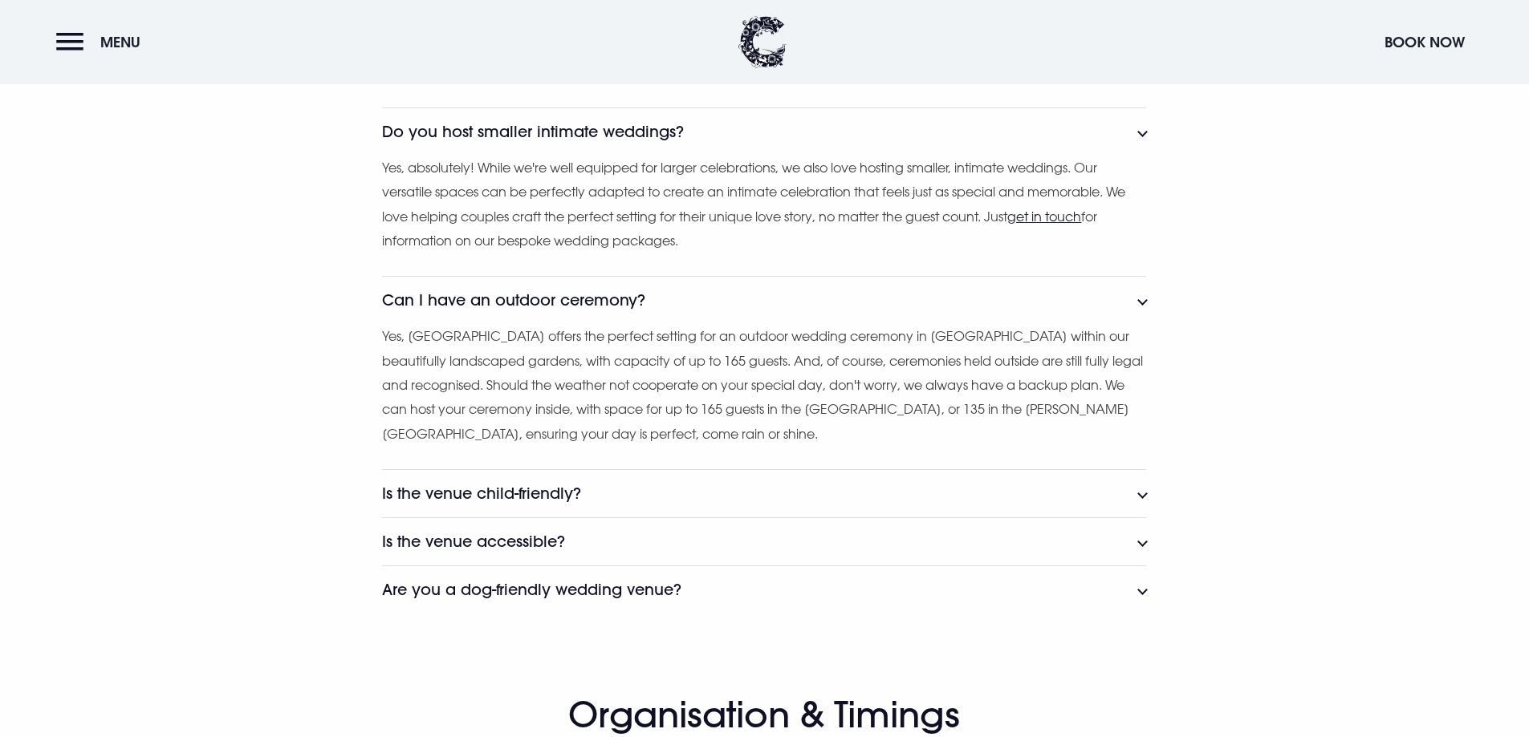
click at [664, 446] on p "Yes, [GEOGRAPHIC_DATA] offers the perfect setting for an outdoor wedding ceremo…" at bounding box center [764, 385] width 764 height 122
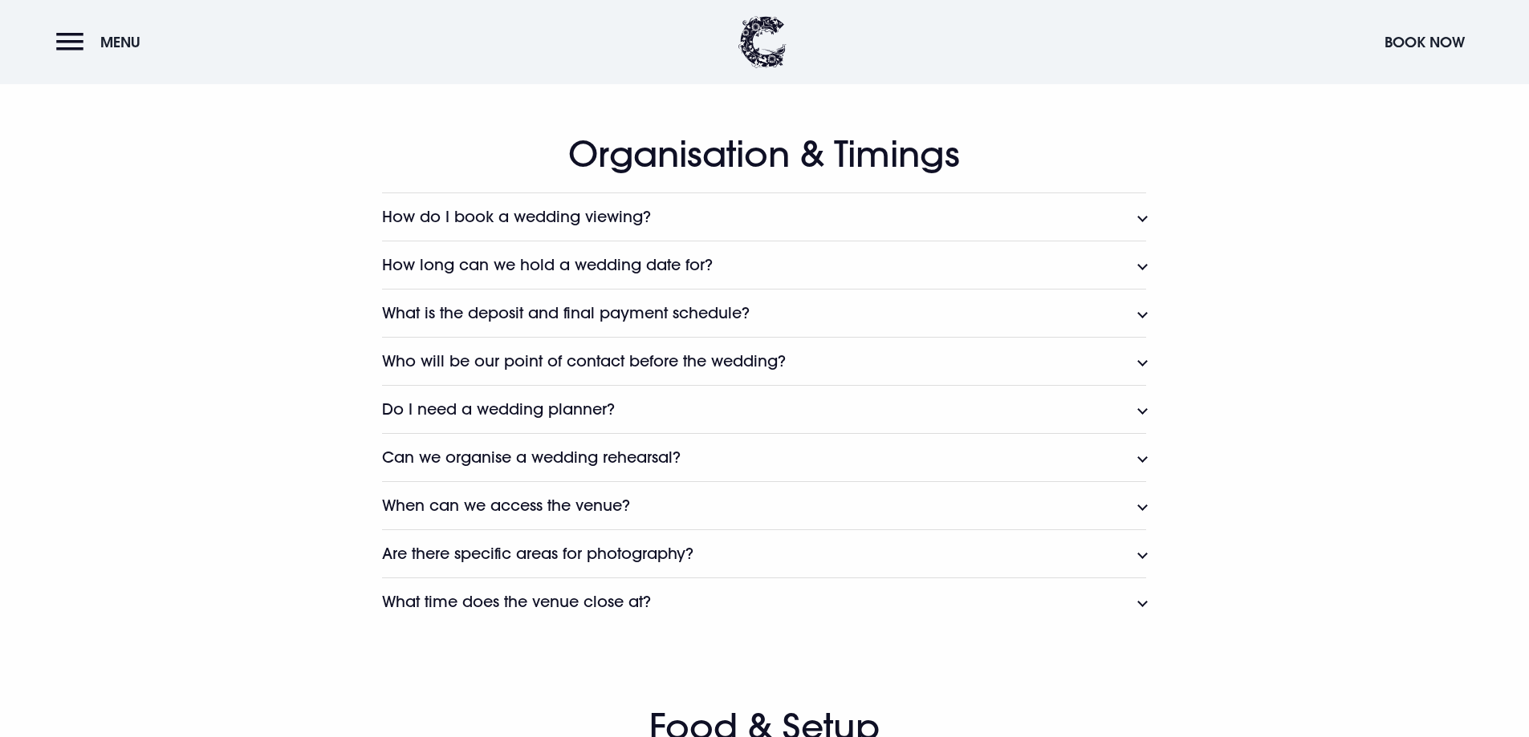
scroll to position [2006, 0]
click at [554, 220] on h3 "How do I book a wedding viewing?" at bounding box center [516, 216] width 269 height 18
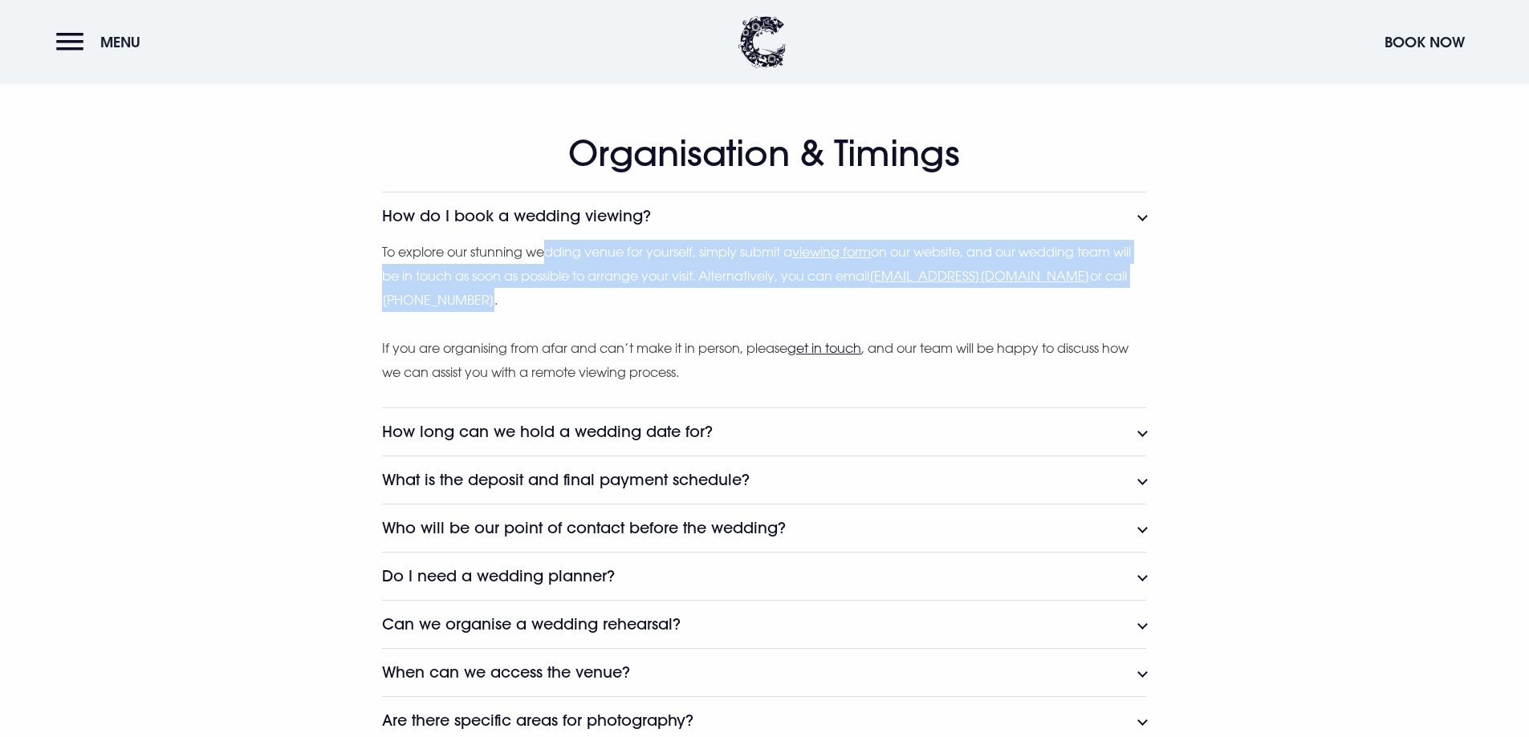
drag, startPoint x: 593, startPoint y: 266, endPoint x: 716, endPoint y: 308, distance: 129.9
click at [711, 302] on p "To explore our stunning wedding venue for yourself, simply submit a viewing for…" at bounding box center [764, 276] width 764 height 73
click at [660, 356] on p "If you are organising from afar and can’t make it in person, please get in touc…" at bounding box center [764, 360] width 764 height 49
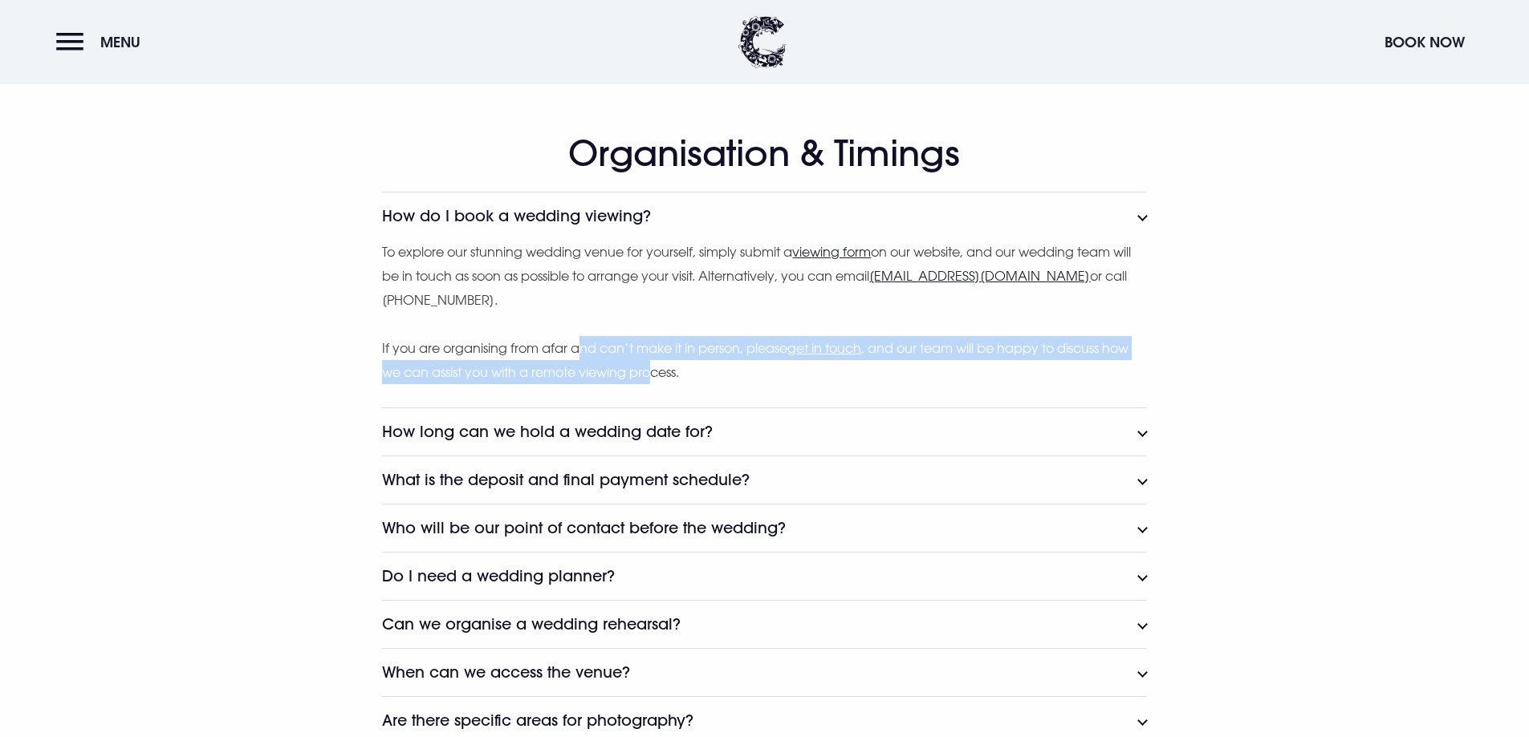
drag, startPoint x: 583, startPoint y: 337, endPoint x: 658, endPoint y: 362, distance: 78.7
click at [656, 362] on p "If you are organising from afar and can’t make it in person, please get in touc…" at bounding box center [764, 360] width 764 height 49
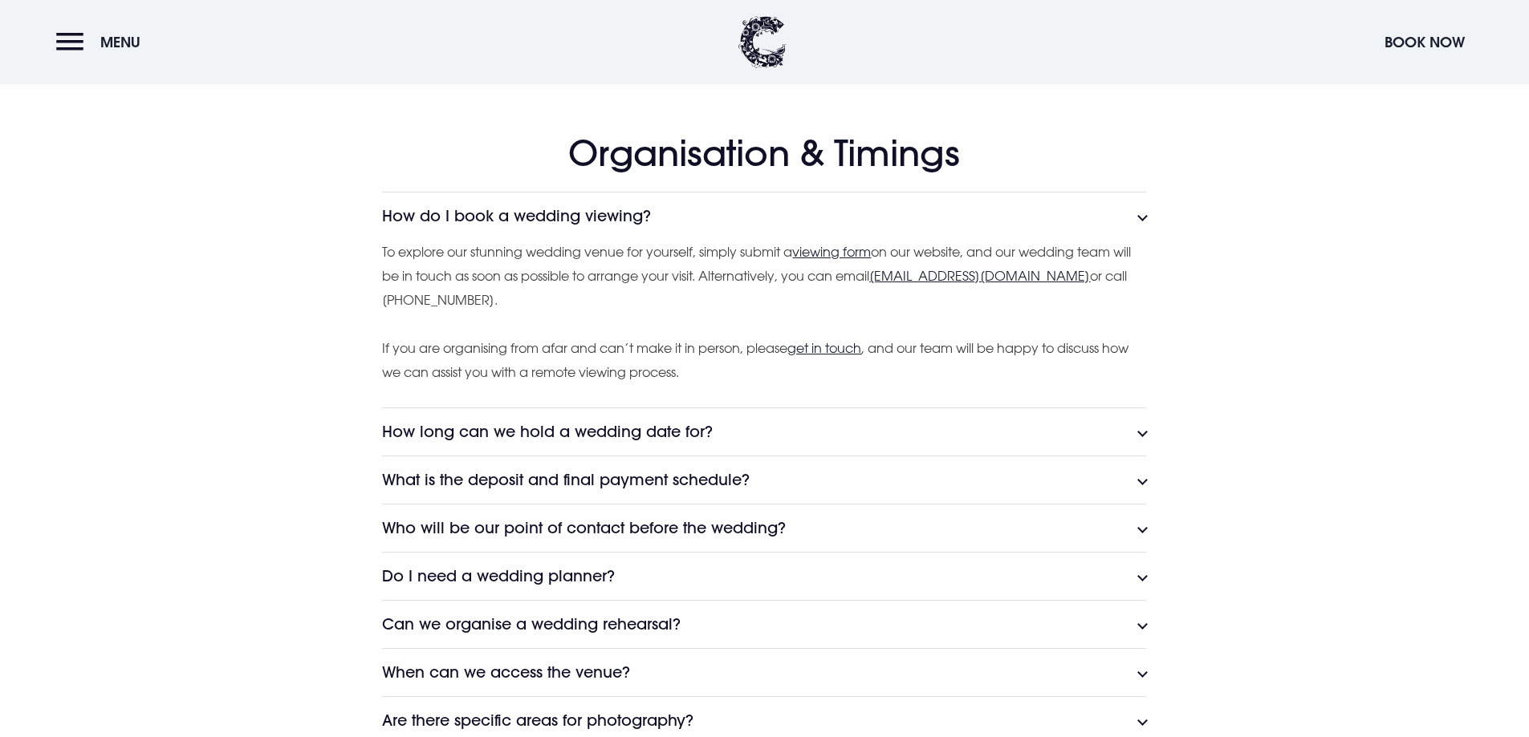
click at [721, 382] on p "If you are organising from afar and can’t make it in person, please get in touc…" at bounding box center [764, 360] width 764 height 49
click at [573, 435] on h3 "How long can we hold a wedding date for?" at bounding box center [547, 432] width 331 height 18
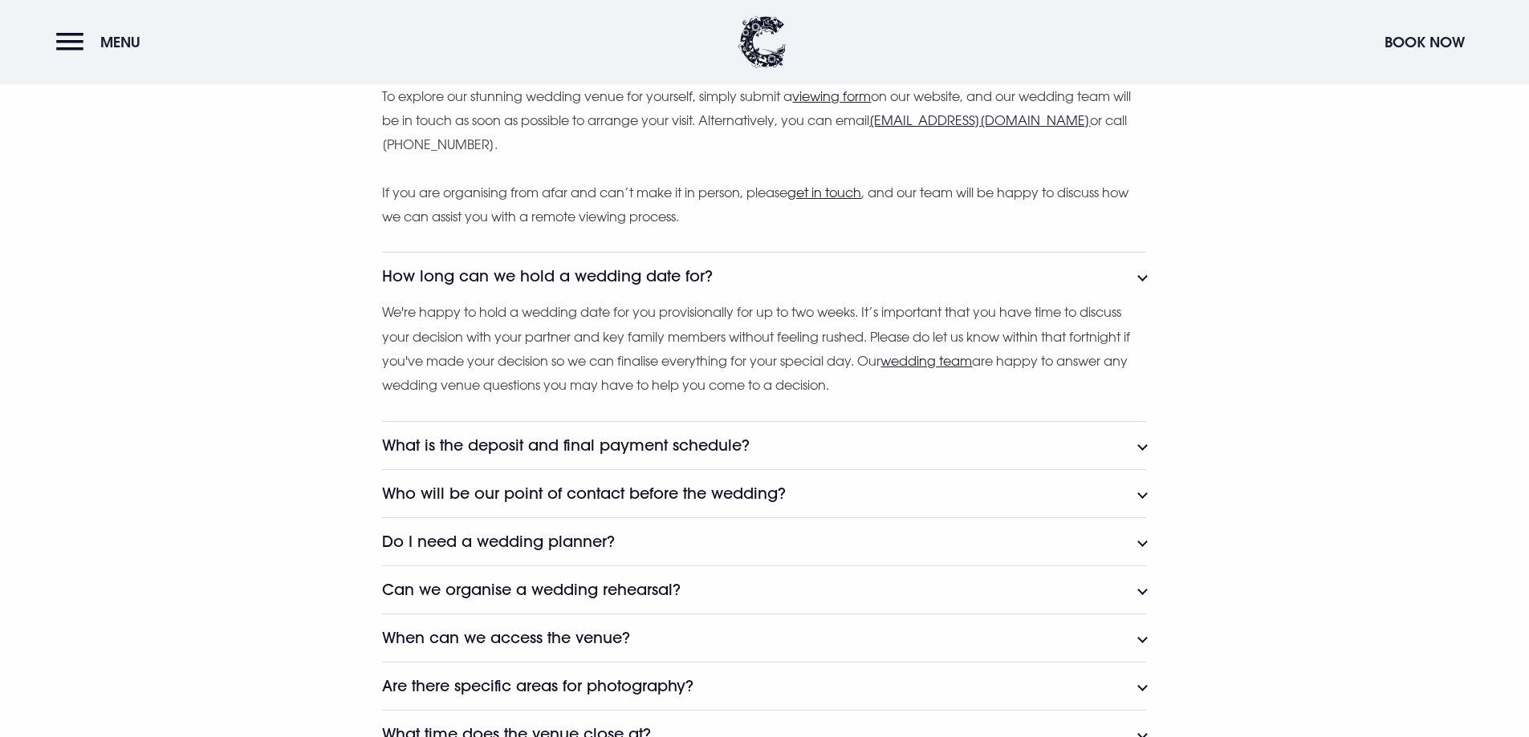
scroll to position [2167, 0]
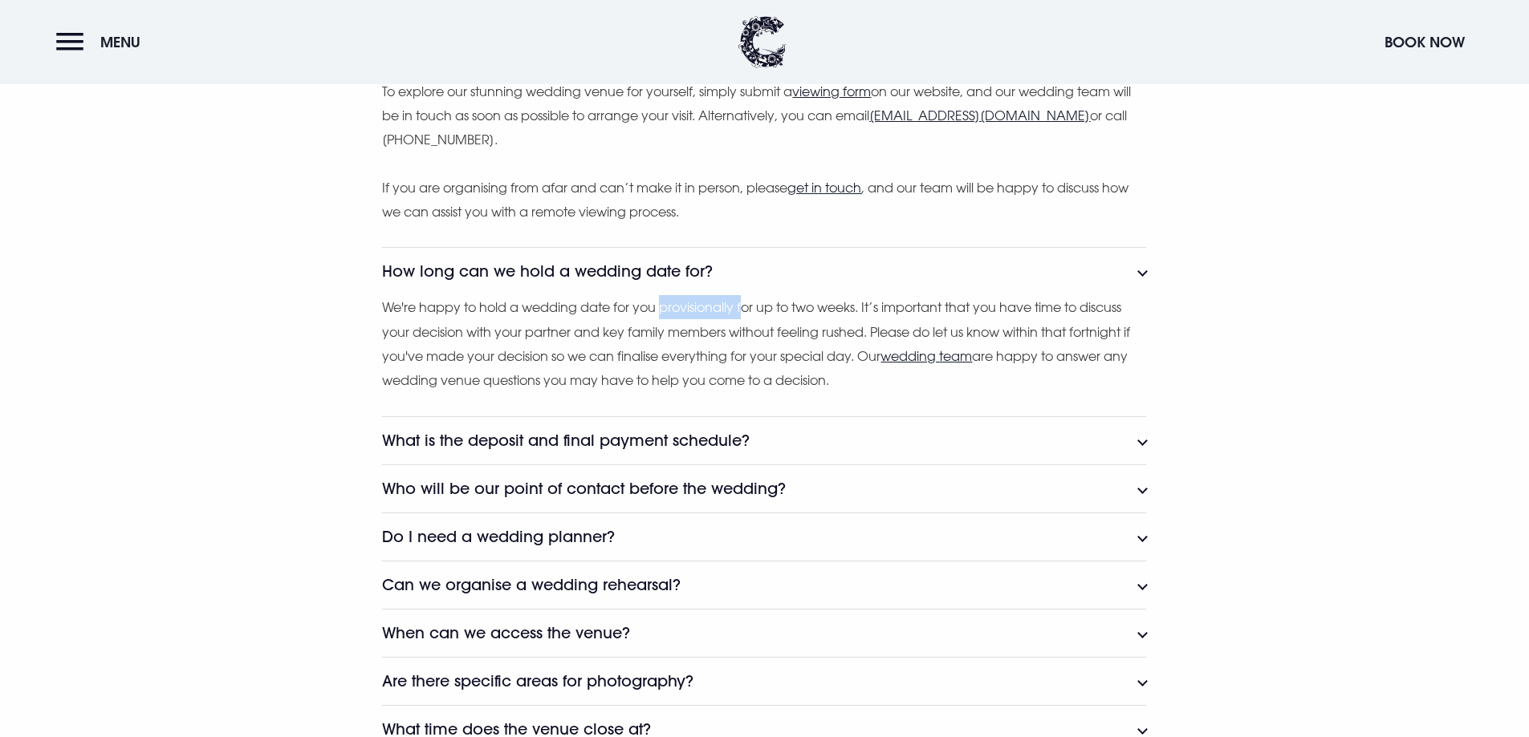
drag, startPoint x: 728, startPoint y: 311, endPoint x: 746, endPoint y: 315, distance: 18.9
click at [746, 315] on p "We're happy to hold a wedding date for you provisionally for up to two weeks. I…" at bounding box center [764, 344] width 764 height 98
click at [739, 357] on p "We're happy to hold a wedding date for you provisionally for up to two weeks. I…" at bounding box center [764, 344] width 764 height 98
click at [668, 454] on button "What is the deposit and final payment schedule?" at bounding box center [764, 440] width 764 height 48
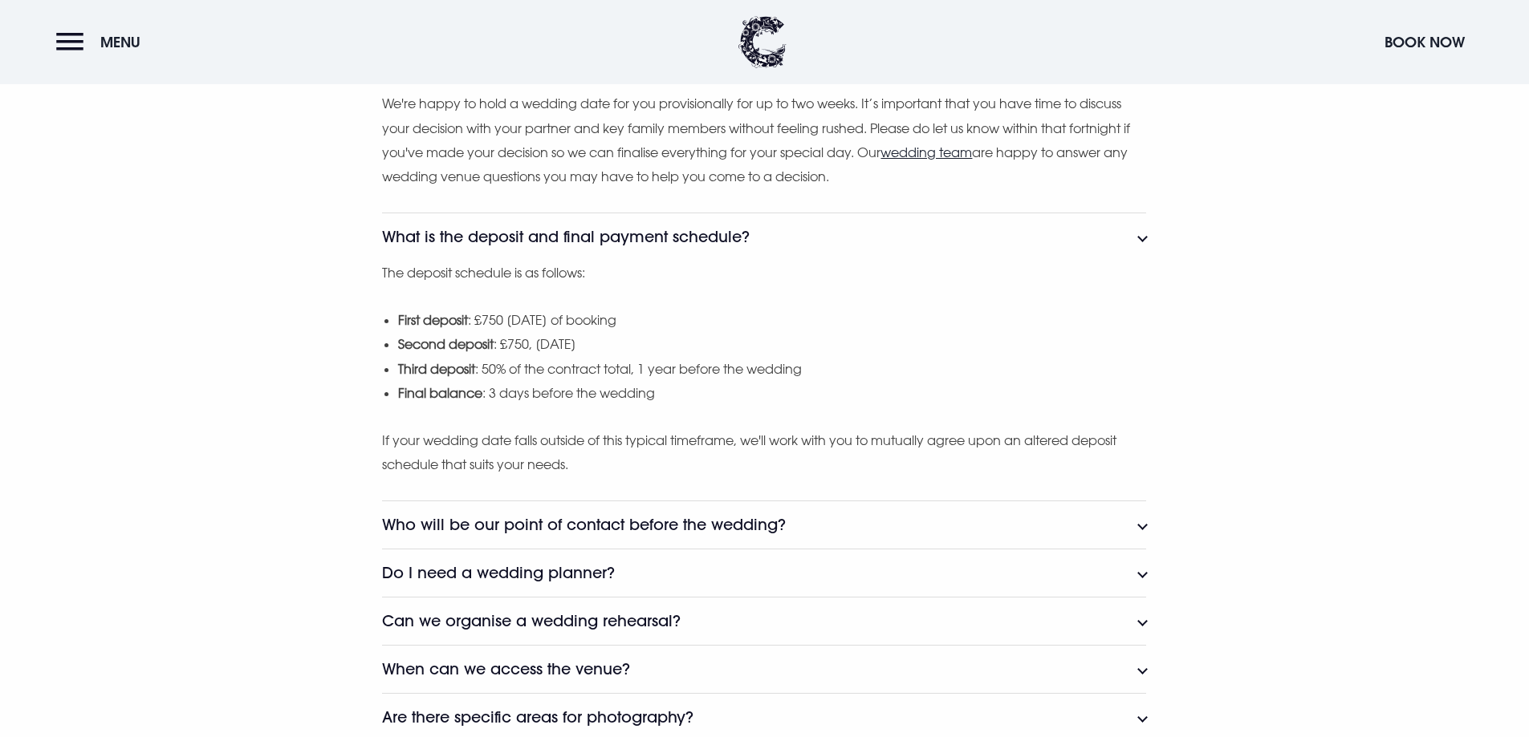
scroll to position [2407, 0]
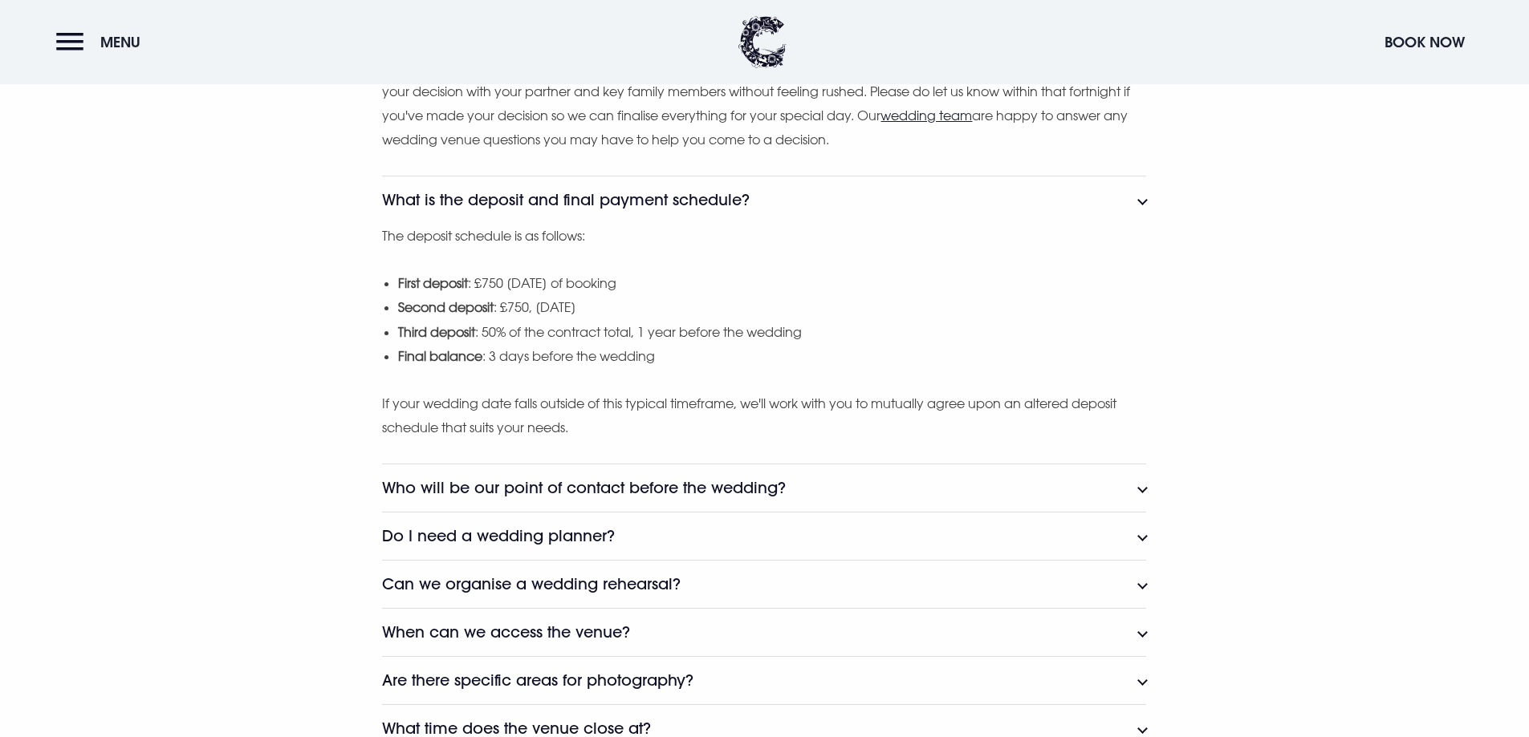
click at [558, 497] on button "Who will be our point of contact before the wedding?" at bounding box center [764, 488] width 764 height 48
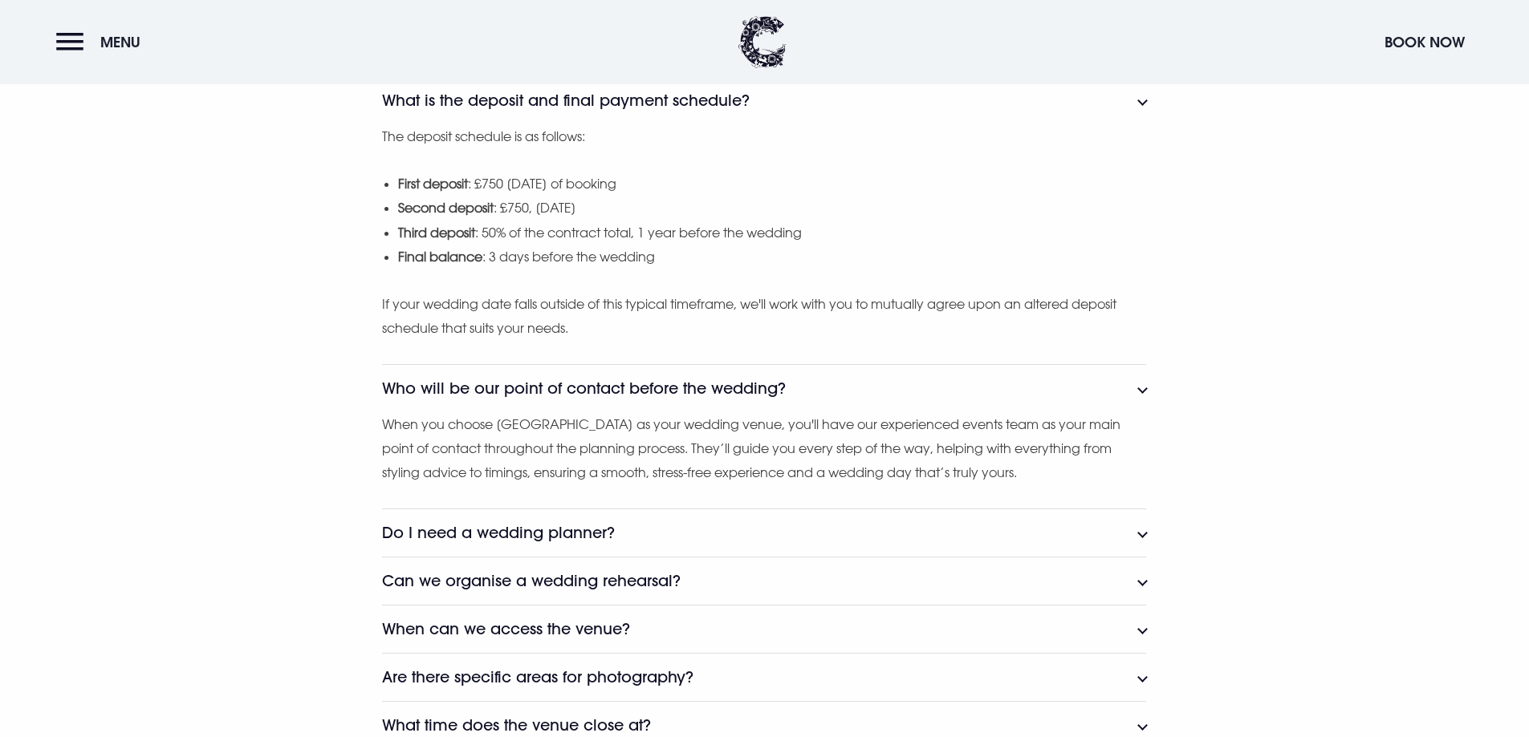
scroll to position [2648, 0]
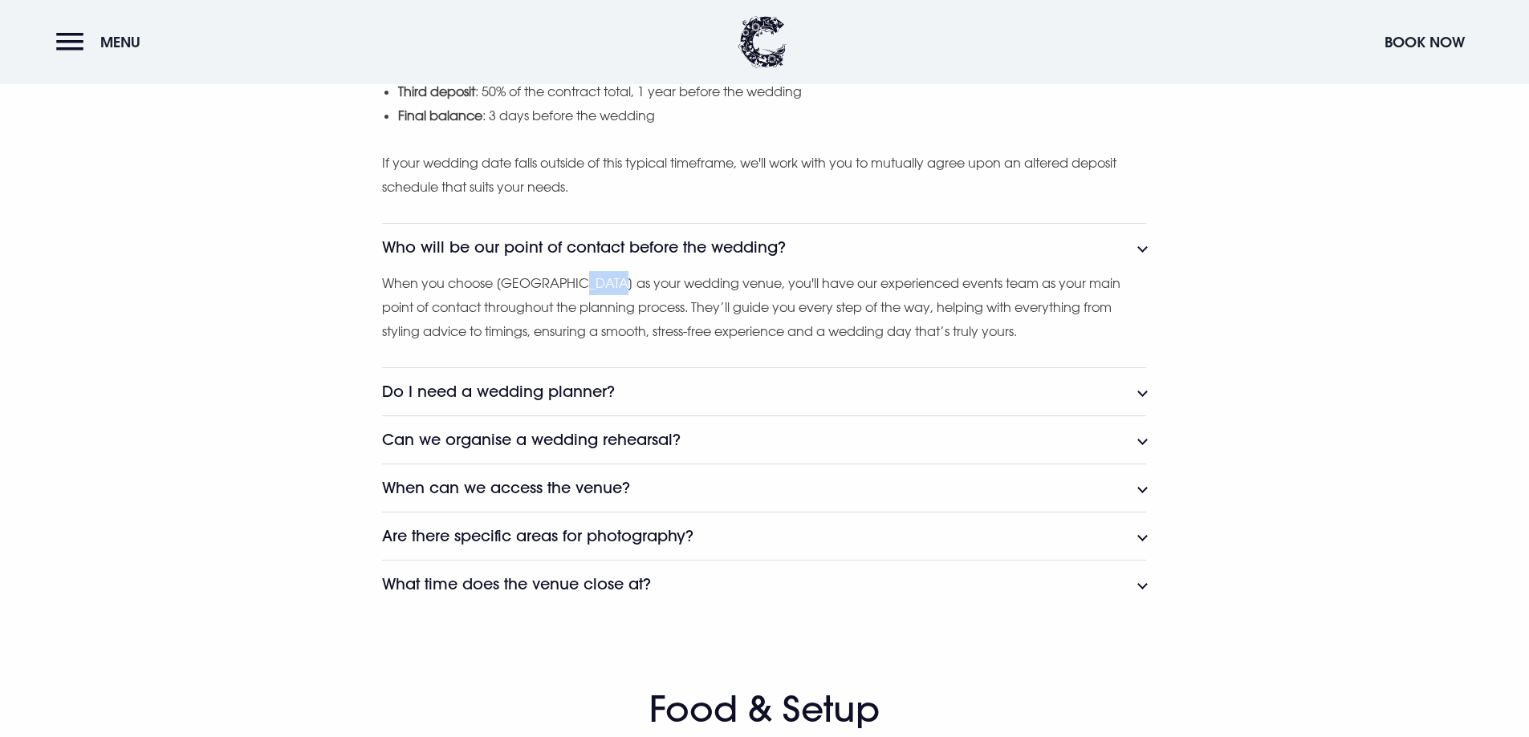
drag, startPoint x: 580, startPoint y: 293, endPoint x: 622, endPoint y: 294, distance: 41.8
click at [622, 294] on p "When you choose Clandeboye Lodge as your wedding venue, you'll have our experie…" at bounding box center [764, 307] width 764 height 73
click at [754, 321] on p "When you choose Clandeboye Lodge as your wedding venue, you'll have our experie…" at bounding box center [764, 307] width 764 height 73
click at [598, 400] on h3 "Do I need a wedding planner?" at bounding box center [498, 392] width 233 height 18
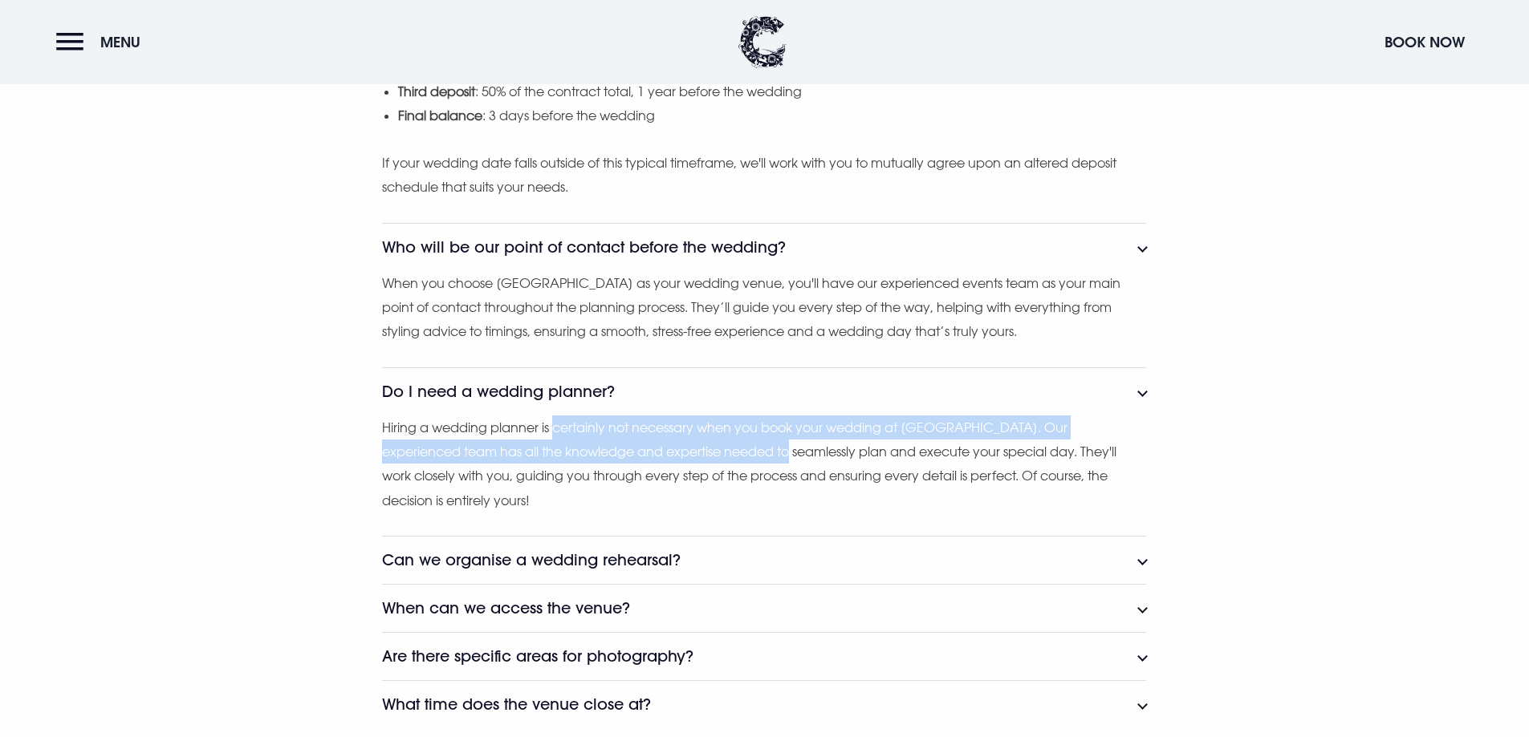
drag, startPoint x: 553, startPoint y: 430, endPoint x: 718, endPoint y: 463, distance: 168.5
click at [718, 463] on p "Hiring a wedding planner is certainly not necessary when you book your wedding …" at bounding box center [764, 465] width 764 height 98
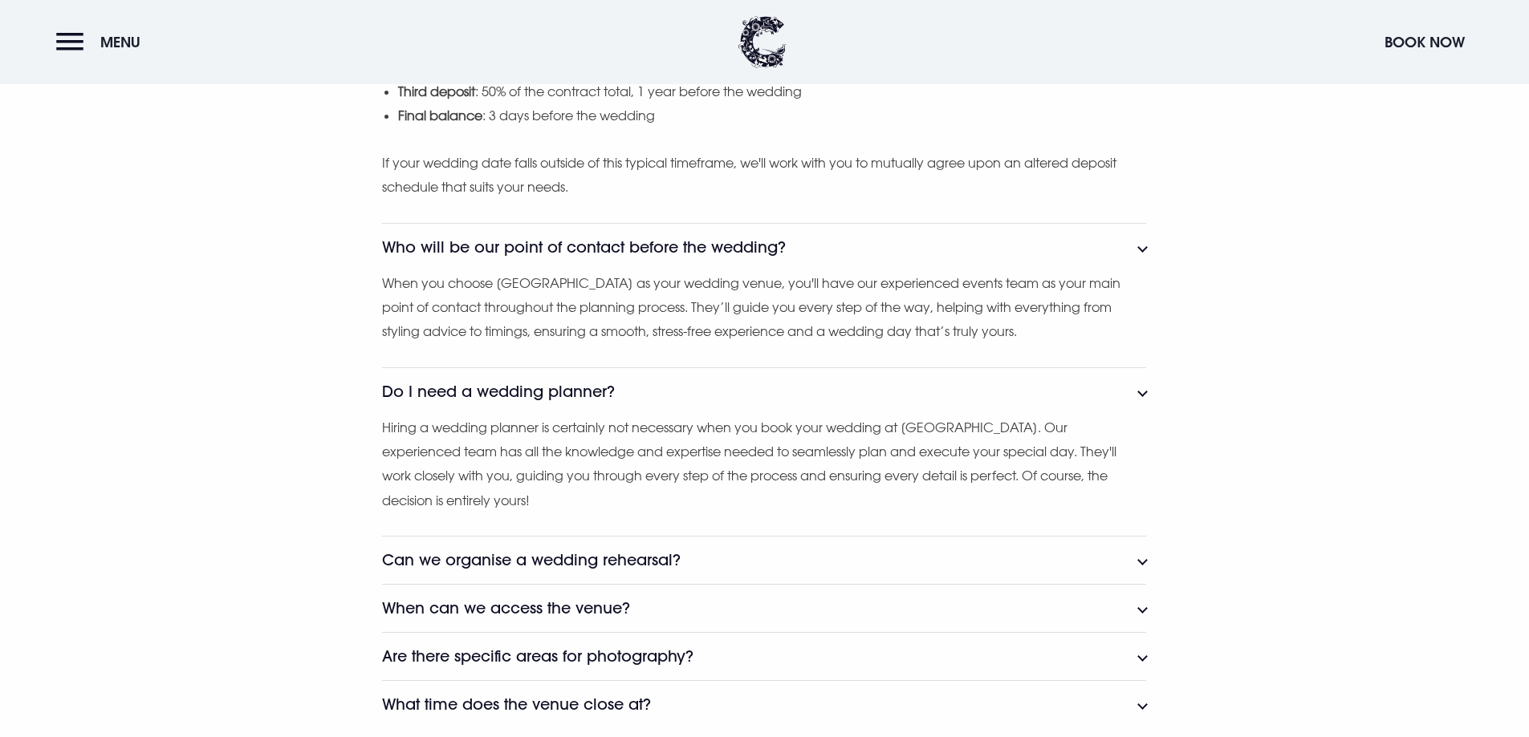
click at [714, 501] on p "Hiring a wedding planner is certainly not necessary when you book your wedding …" at bounding box center [764, 465] width 764 height 98
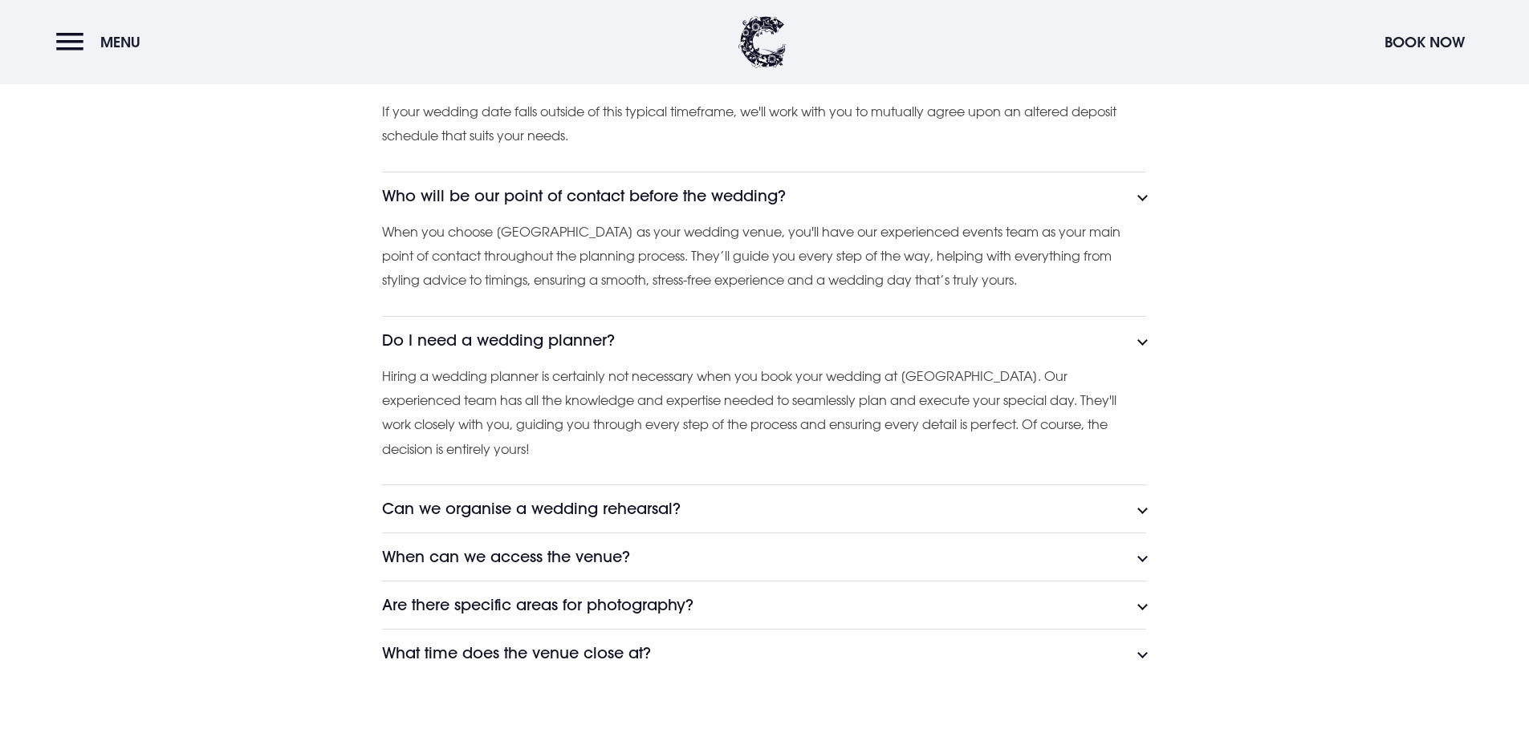
scroll to position [2889, 0]
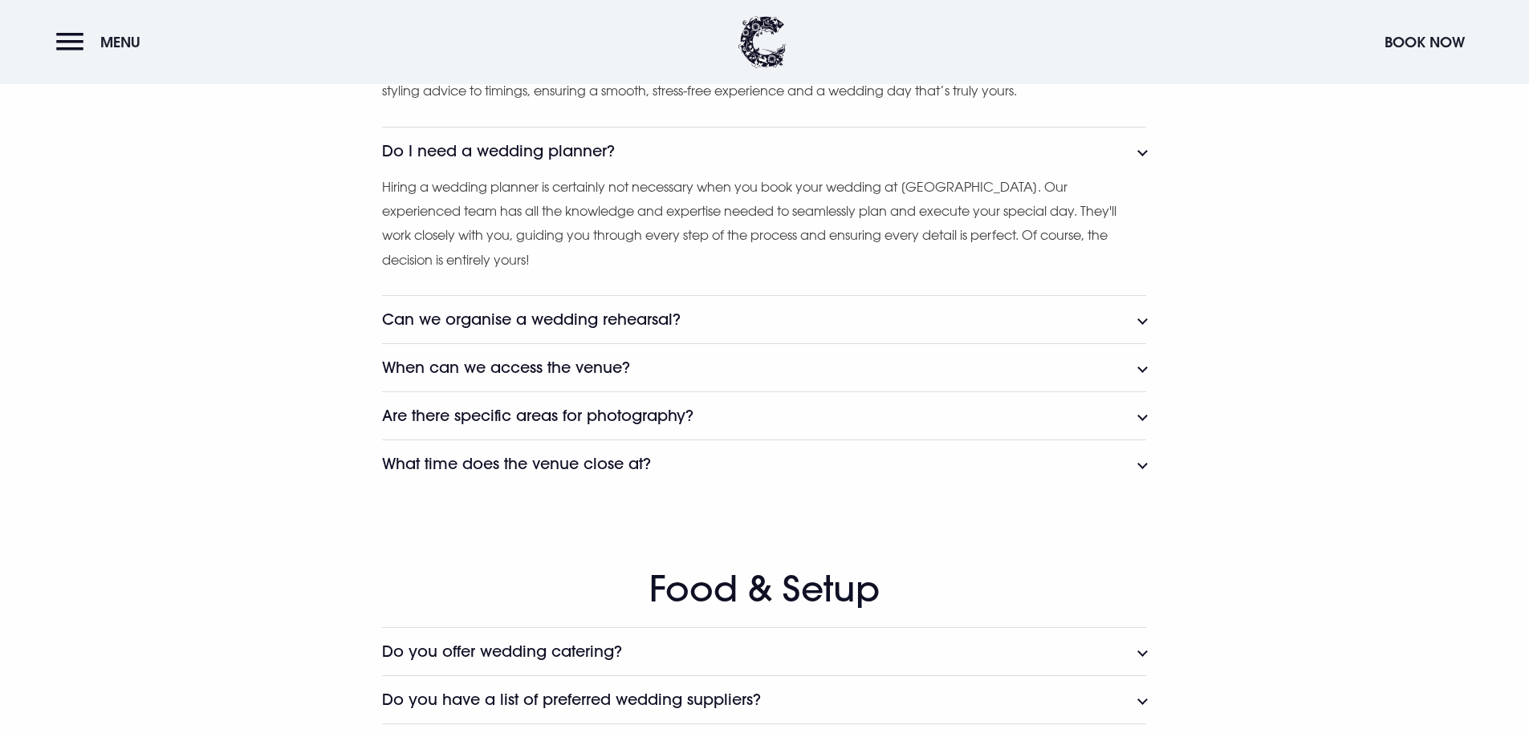
click at [548, 315] on h3 "Can we organise a wedding rehearsal?" at bounding box center [531, 320] width 298 height 18
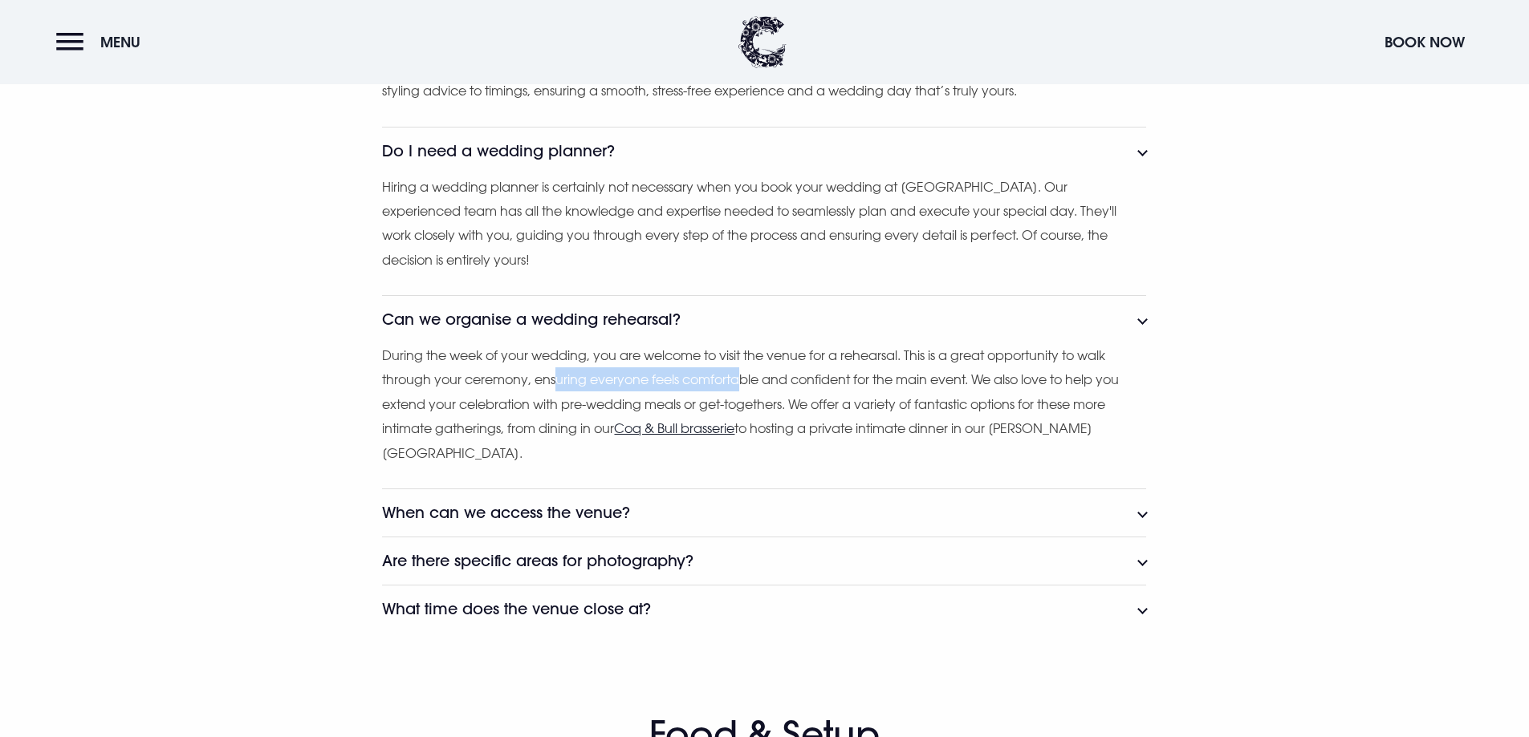
drag, startPoint x: 557, startPoint y: 374, endPoint x: 892, endPoint y: 388, distance: 335.7
click at [749, 389] on p "During the week of your wedding, you are welcome to visit the venue for a rehea…" at bounding box center [764, 404] width 764 height 122
click at [916, 387] on p "During the week of your wedding, you are welcome to visit the venue for a rehea…" at bounding box center [764, 404] width 764 height 122
drag, startPoint x: 900, startPoint y: 354, endPoint x: 762, endPoint y: 355, distance: 138.0
click at [766, 354] on p "During the week of your wedding, you are welcome to visit the venue for a rehea…" at bounding box center [764, 404] width 764 height 122
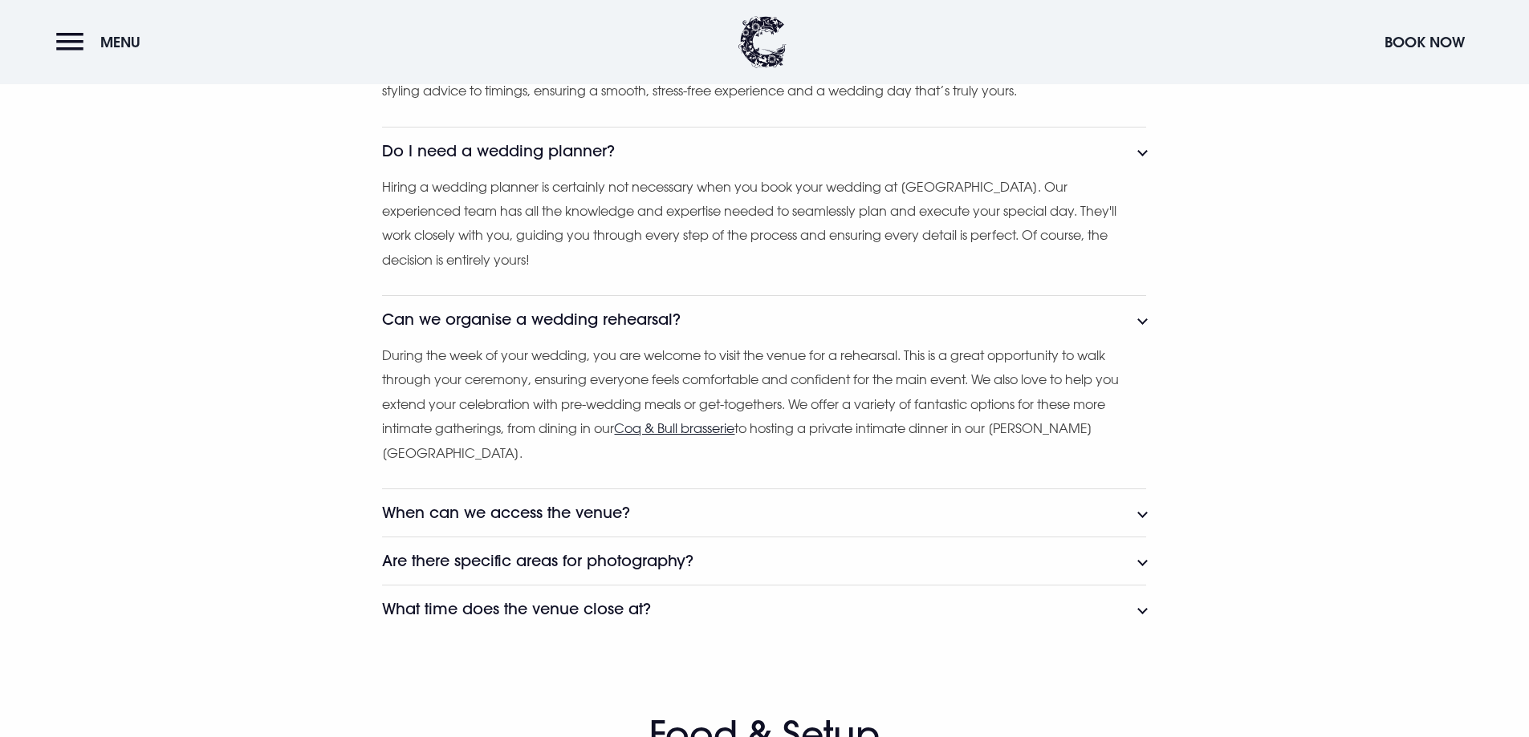
click at [595, 372] on p "During the week of your wedding, you are welcome to visit the venue for a rehea…" at bounding box center [764, 404] width 764 height 122
drag, startPoint x: 560, startPoint y: 380, endPoint x: 690, endPoint y: 384, distance: 130.1
click at [690, 384] on p "During the week of your wedding, you are welcome to visit the venue for a rehea…" at bounding box center [764, 404] width 764 height 122
click at [891, 388] on p "During the week of your wedding, you are welcome to visit the venue for a rehea…" at bounding box center [764, 404] width 764 height 122
drag, startPoint x: 545, startPoint y: 433, endPoint x: 578, endPoint y: 442, distance: 34.1
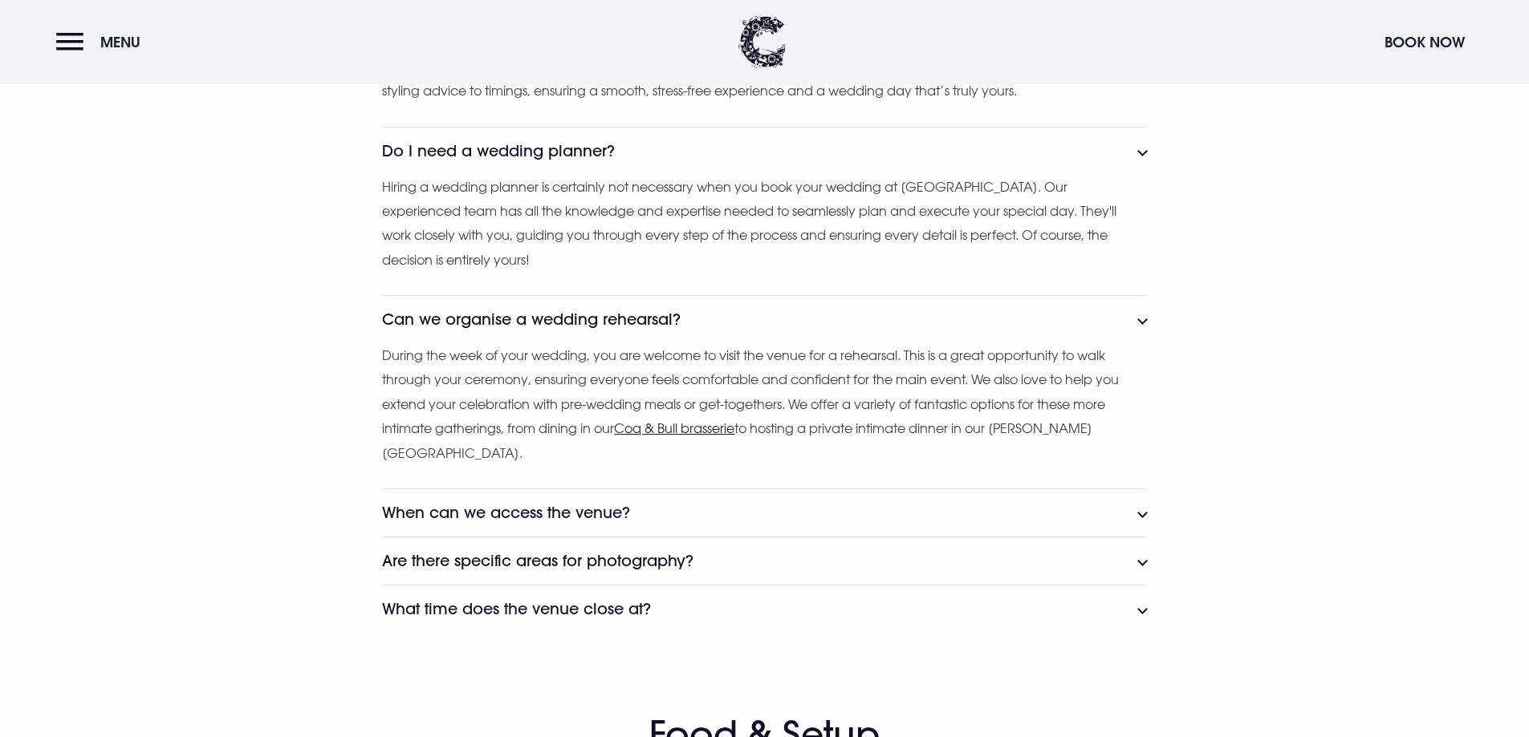
click at [578, 442] on p "During the week of your wedding, you are welcome to visit the venue for a rehea…" at bounding box center [764, 404] width 764 height 122
click at [595, 435] on p "During the week of your wedding, you are welcome to visit the venue for a rehea…" at bounding box center [764, 404] width 764 height 122
drag, startPoint x: 813, startPoint y: 424, endPoint x: 998, endPoint y: 441, distance: 186.2
click at [909, 441] on p "During the week of your wedding, you are welcome to visit the venue for a rehea…" at bounding box center [764, 404] width 764 height 122
click at [596, 510] on h3 "When can we access the venue?" at bounding box center [506, 513] width 248 height 18
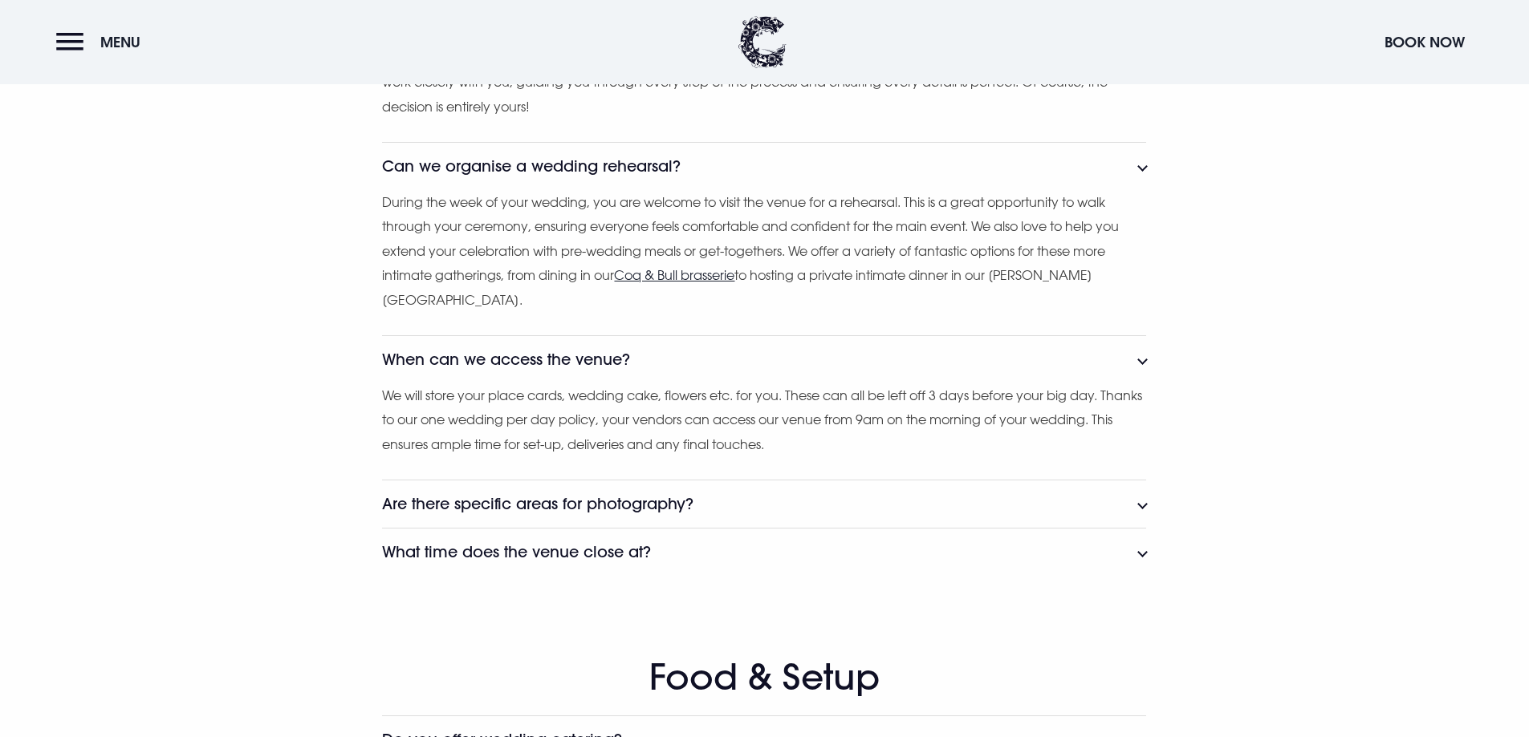
scroll to position [3049, 0]
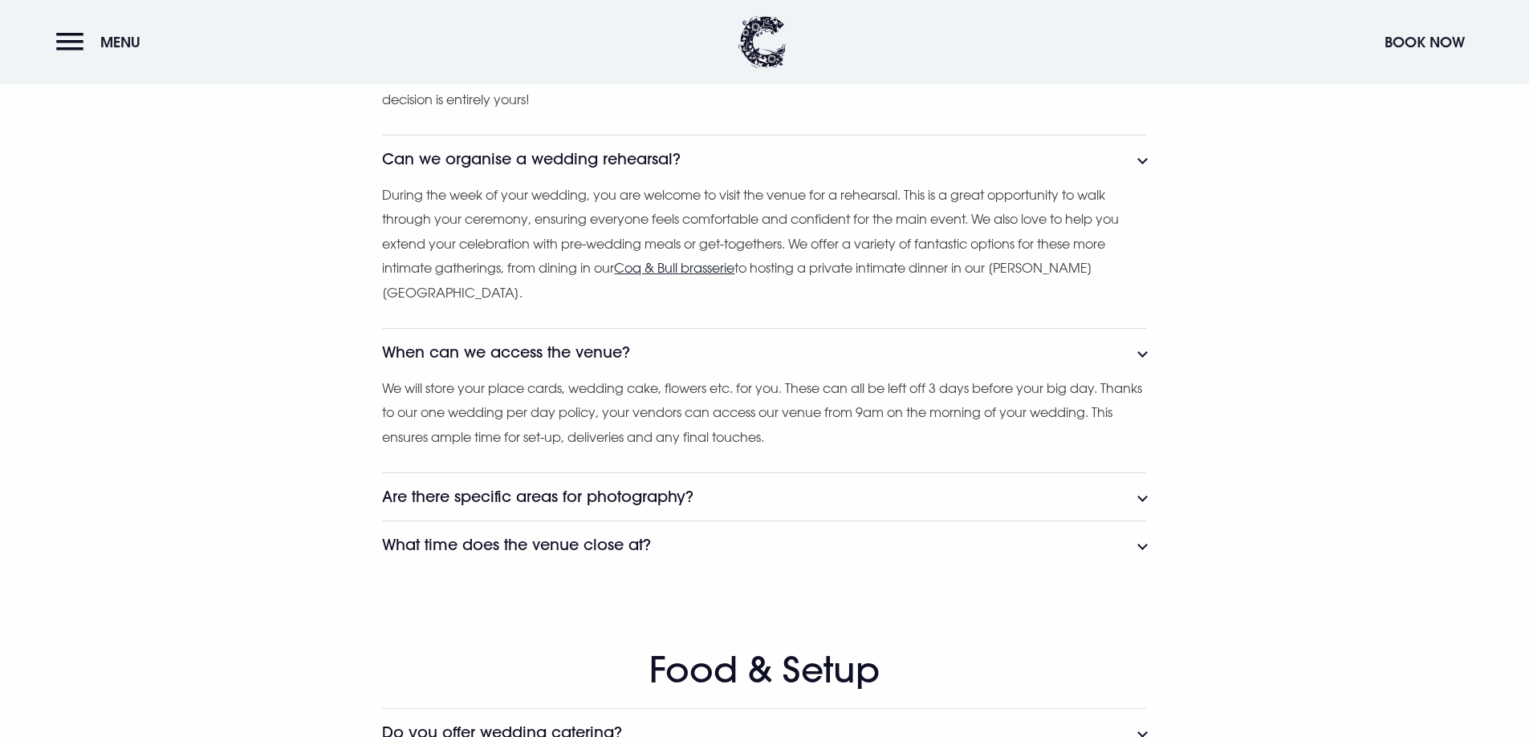
click at [603, 408] on p "We will store your place cards, wedding cake, flowers etc. for you. These can a…" at bounding box center [764, 412] width 764 height 73
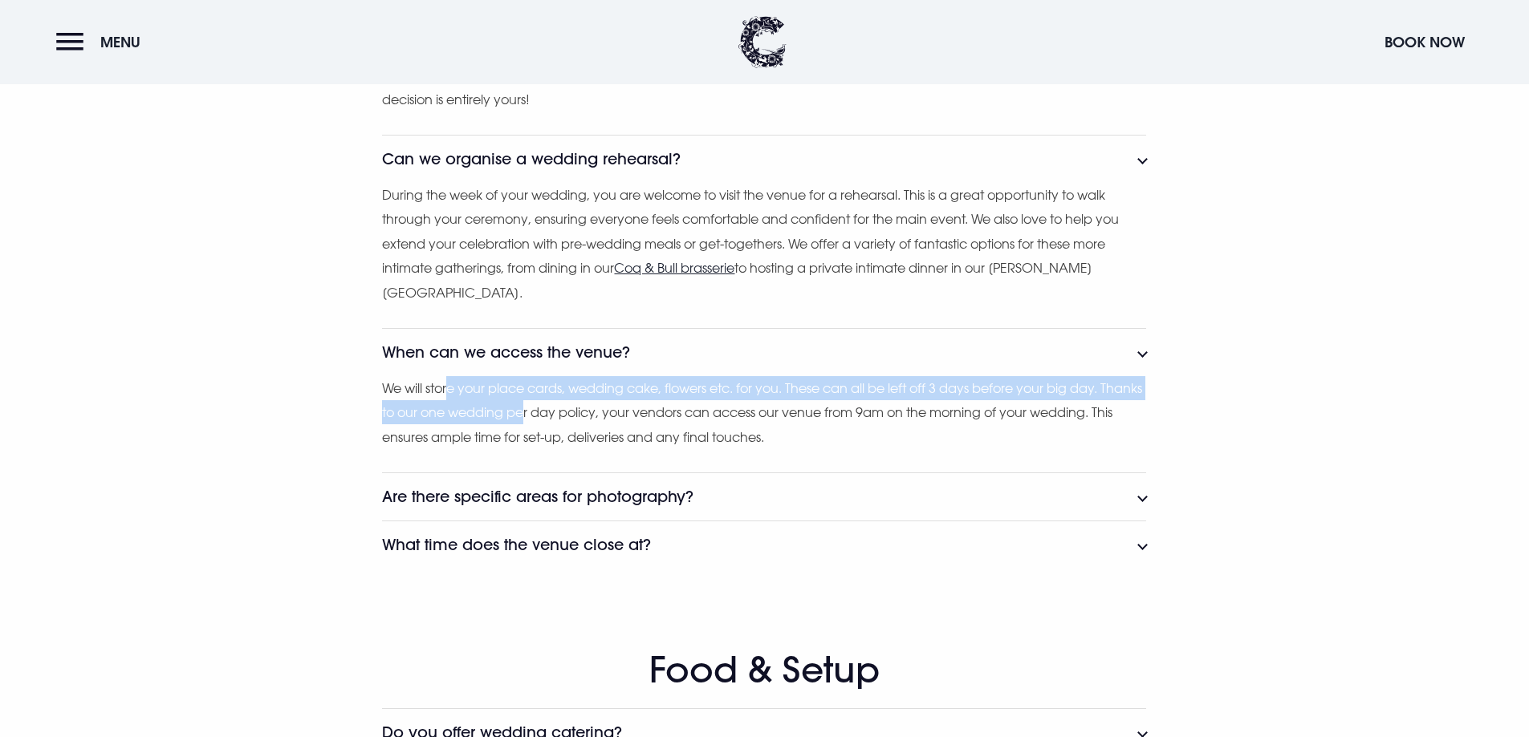
drag, startPoint x: 453, startPoint y: 390, endPoint x: 611, endPoint y: 400, distance: 158.4
click at [581, 401] on p "We will store your place cards, wedding cake, flowers etc. for you. These can a…" at bounding box center [764, 412] width 764 height 73
click at [752, 396] on p "We will store your place cards, wedding cake, flowers etc. for you. These can a…" at bounding box center [764, 412] width 764 height 73
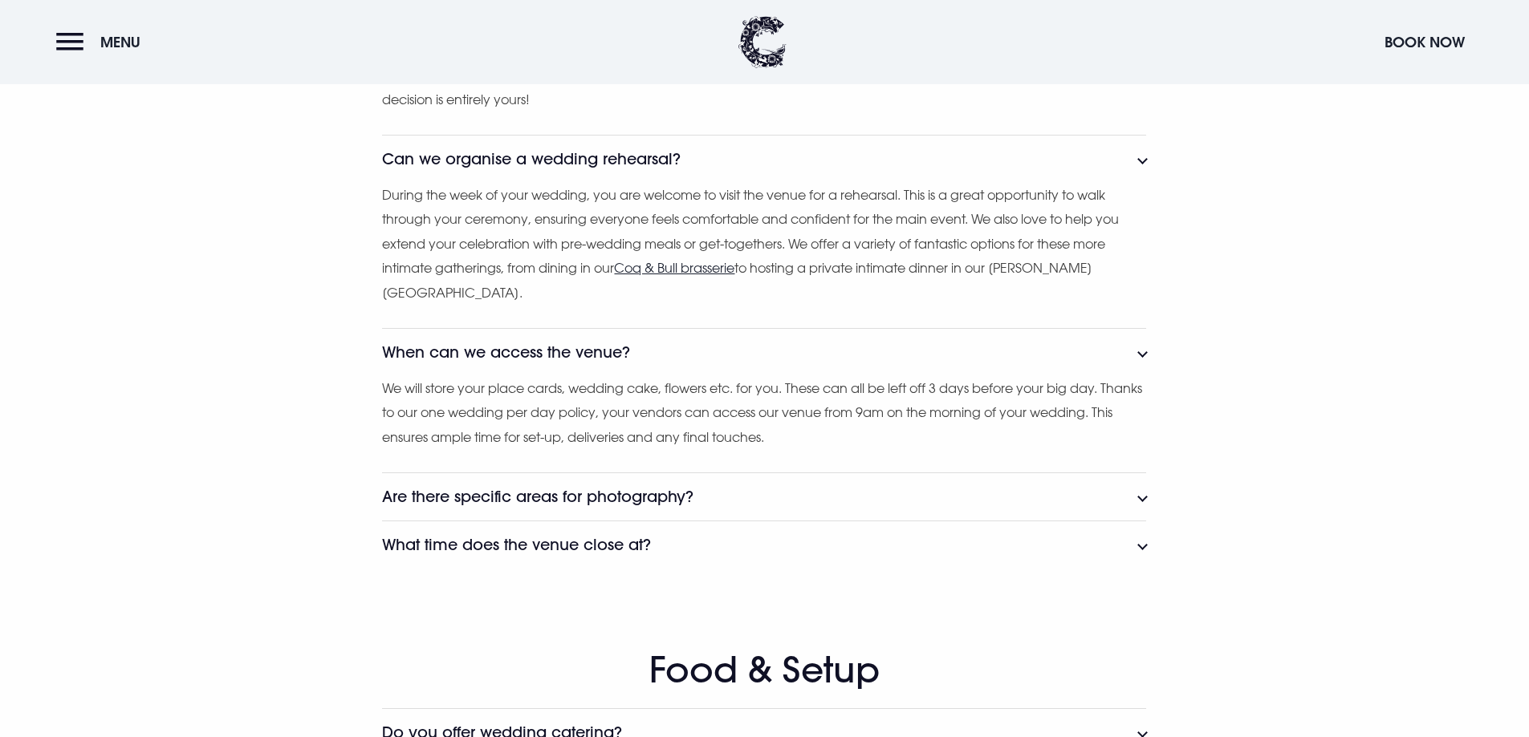
click at [772, 432] on p "We will store your place cards, wedding cake, flowers etc. for you. These can a…" at bounding box center [764, 412] width 764 height 73
drag, startPoint x: 630, startPoint y: 410, endPoint x: 696, endPoint y: 410, distance: 65.8
click at [678, 410] on p "We will store your place cards, wedding cake, flowers etc. for you. These can a…" at bounding box center [764, 412] width 764 height 73
click at [831, 414] on p "We will store your place cards, wedding cake, flowers etc. for you. These can a…" at bounding box center [764, 412] width 764 height 73
drag, startPoint x: 844, startPoint y: 407, endPoint x: 911, endPoint y: 411, distance: 66.7
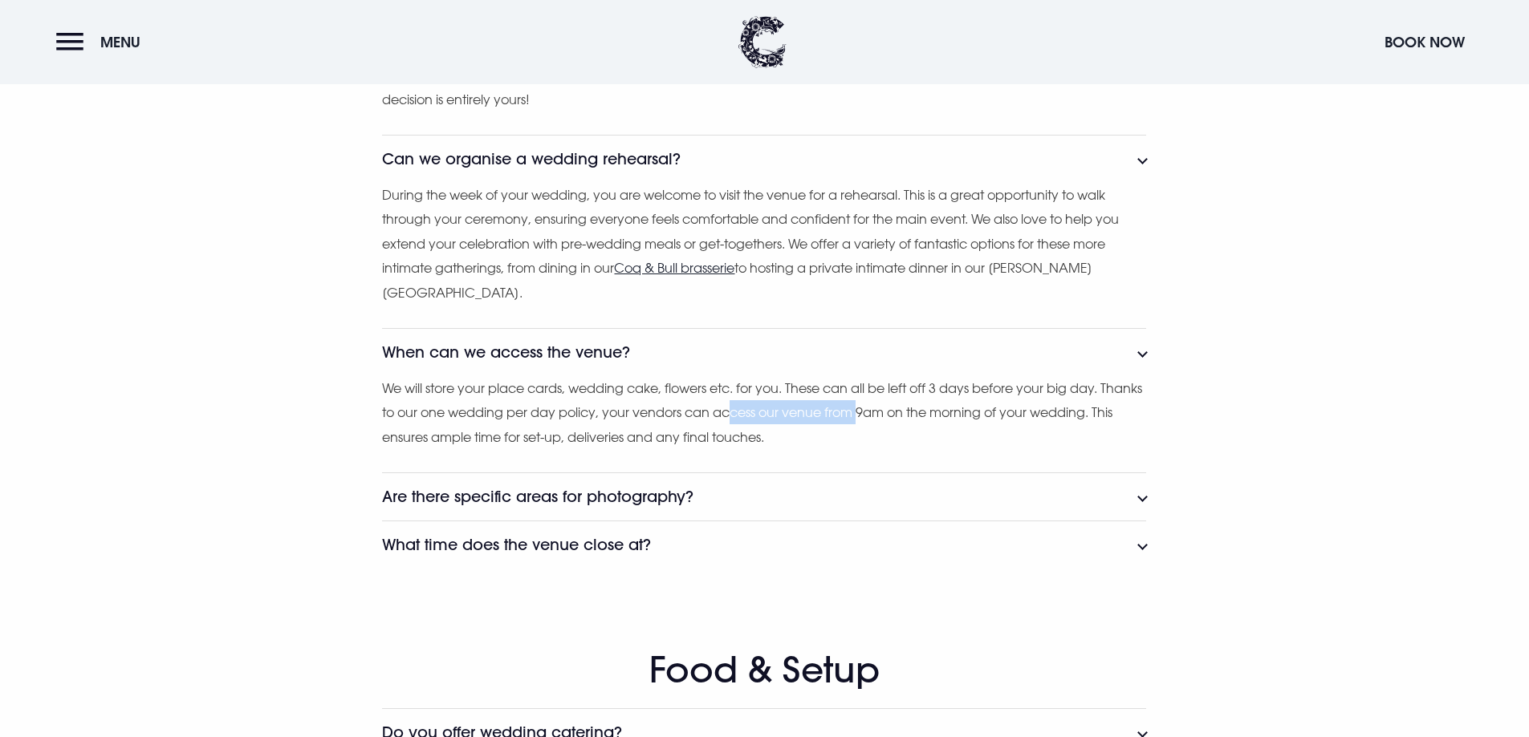
click at [911, 411] on p "We will store your place cards, wedding cake, flowers etc. for you. These can a…" at bounding box center [764, 412] width 764 height 73
click at [1049, 402] on p "We will store your place cards, wedding cake, flowers etc. for you. These can a…" at bounding box center [764, 412] width 764 height 73
drag, startPoint x: 1103, startPoint y: 405, endPoint x: 938, endPoint y: 407, distance: 164.5
click at [964, 404] on p "We will store your place cards, wedding cake, flowers etc. for you. These can a…" at bounding box center [764, 412] width 764 height 73
click at [712, 416] on p "We will store your place cards, wedding cake, flowers etc. for you. These can a…" at bounding box center [764, 412] width 764 height 73
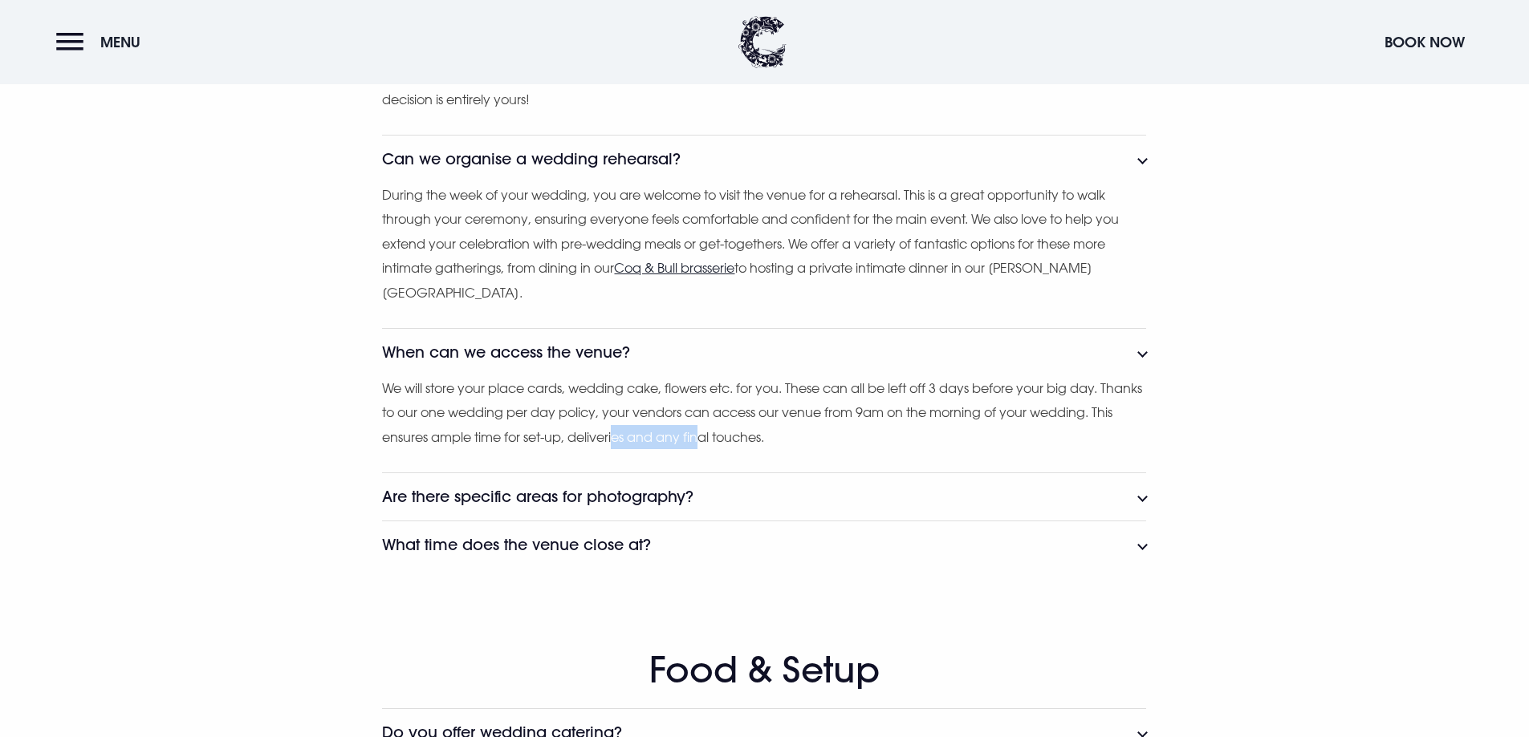
drag, startPoint x: 644, startPoint y: 445, endPoint x: 742, endPoint y: 449, distance: 98.0
click at [735, 447] on p "We will store your place cards, wedding cake, flowers etc. for you. These can a…" at bounding box center [764, 412] width 764 height 73
click at [767, 500] on button "Are there specific areas for photography?" at bounding box center [764, 497] width 764 height 48
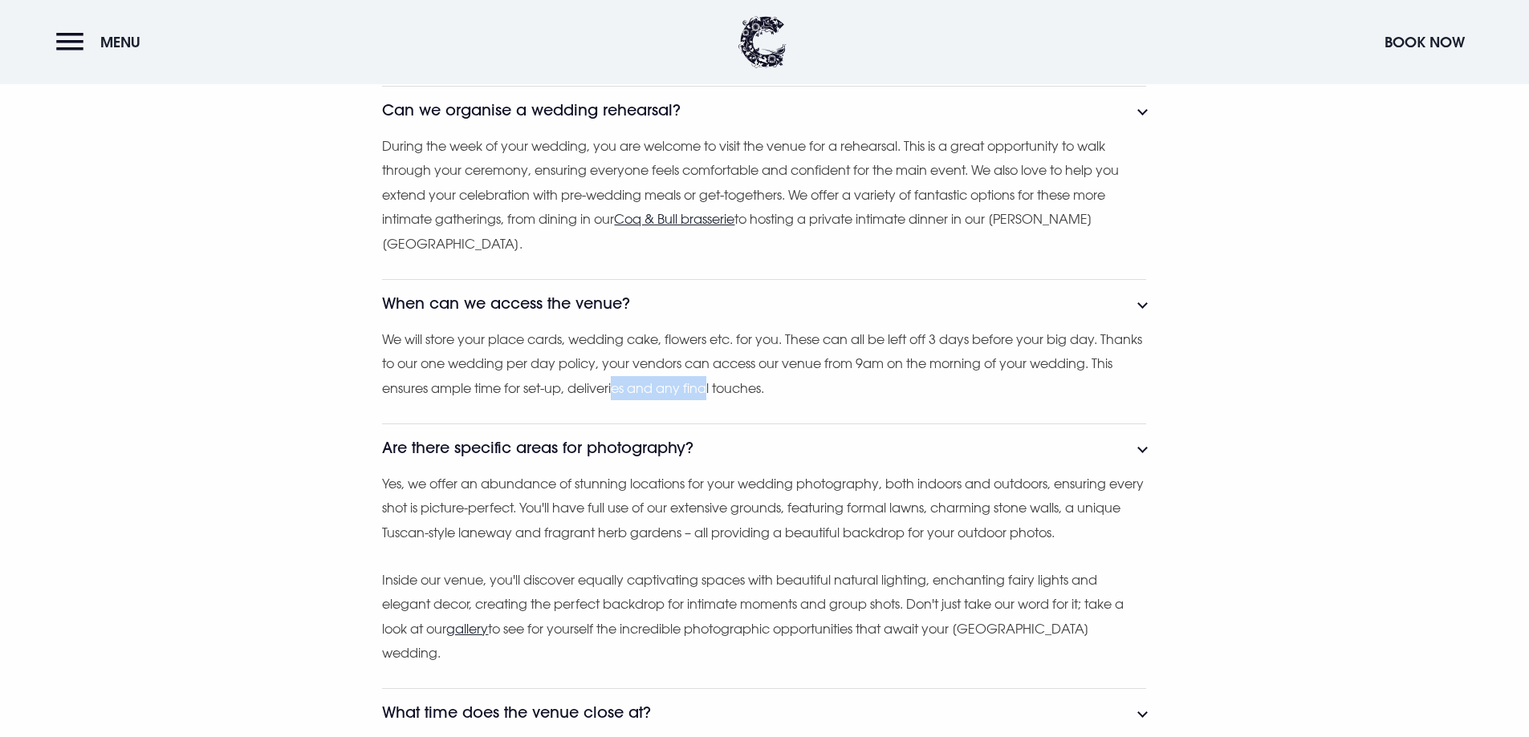
scroll to position [3210, 0]
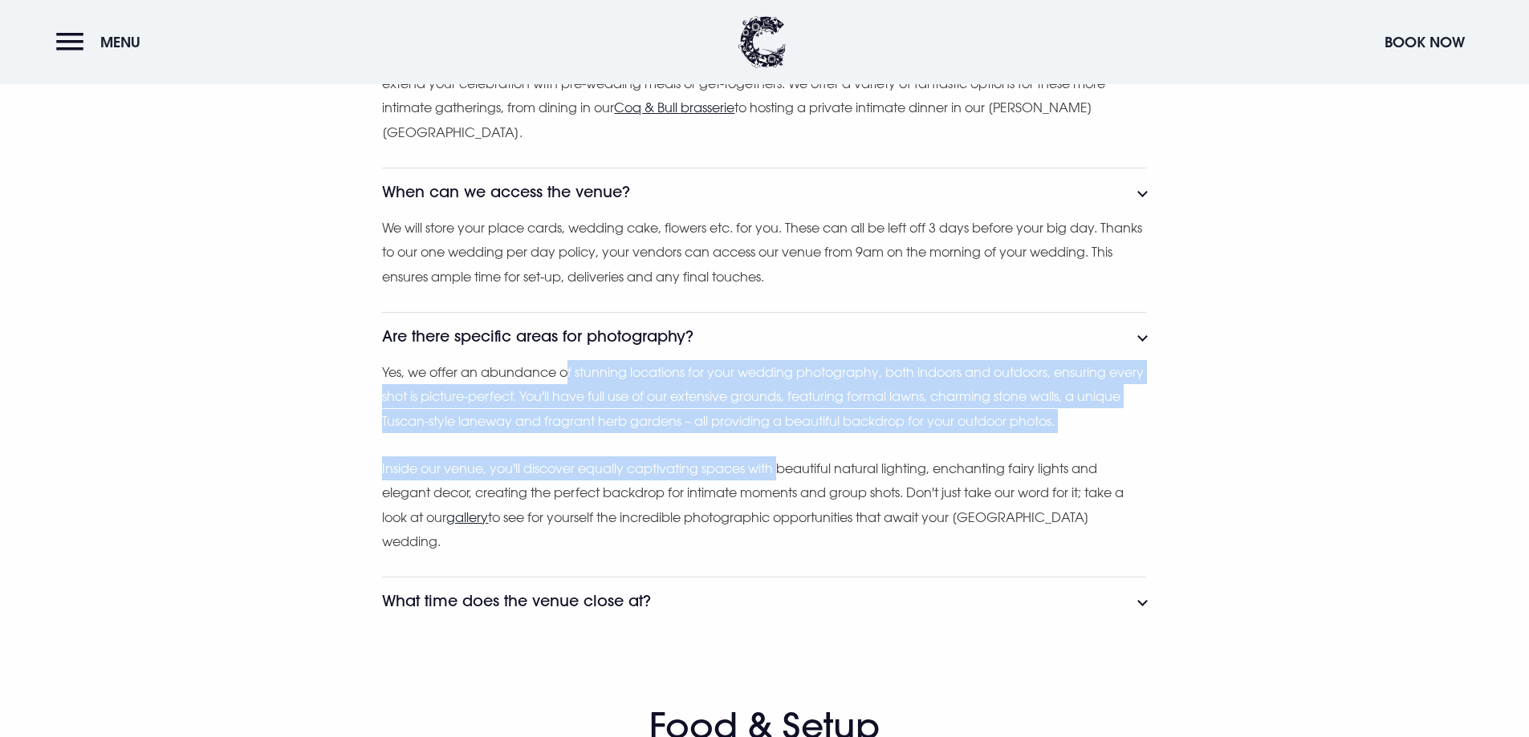
drag, startPoint x: 580, startPoint y: 374, endPoint x: 786, endPoint y: 442, distance: 216.4
click at [786, 442] on div "Yes, we offer an abundance of stunning locations for your wedding photography, …" at bounding box center [764, 457] width 764 height 194
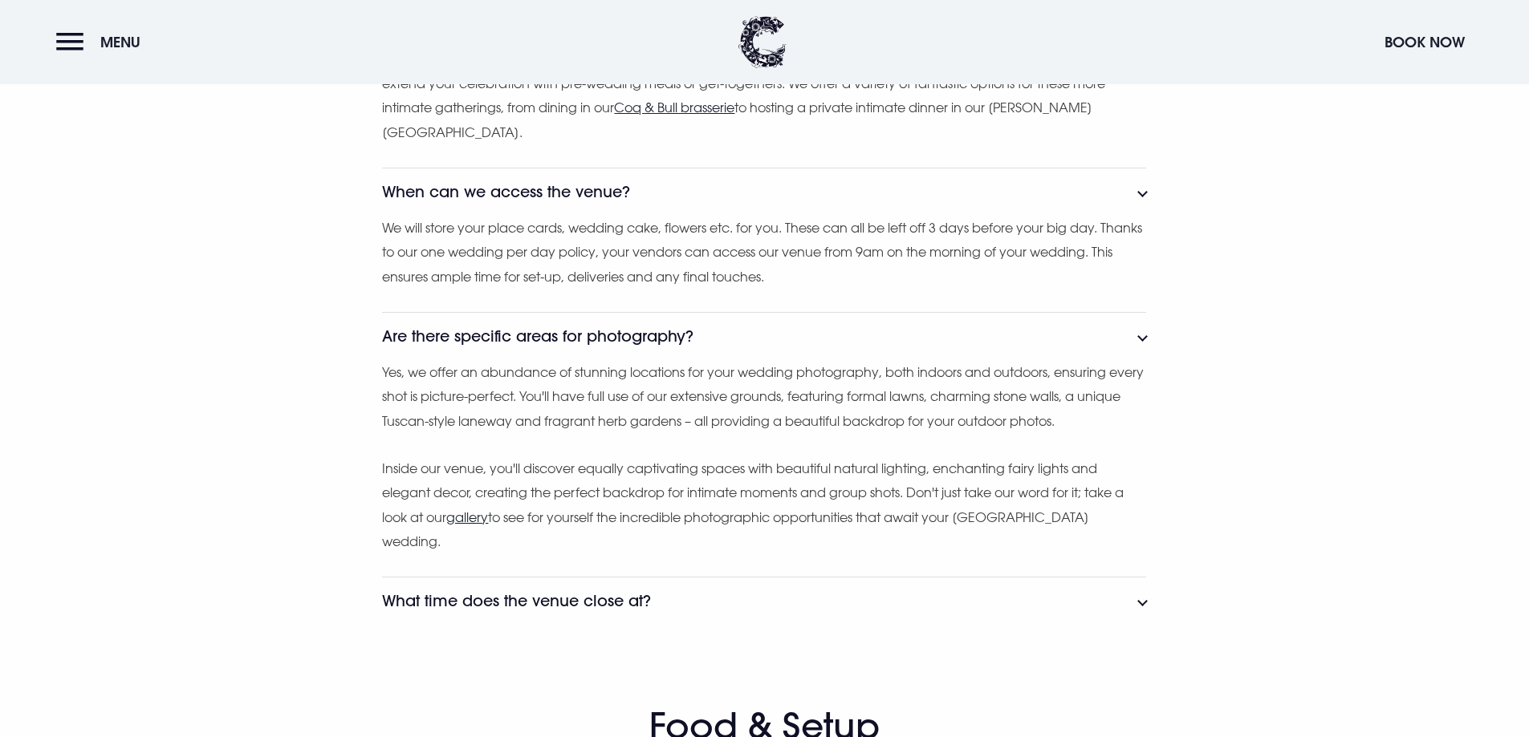
click at [785, 489] on p "Inside our venue, you'll discover equally captivating spaces with beautiful nat…" at bounding box center [764, 506] width 764 height 98
click at [639, 602] on h3 "What time does the venue close at?" at bounding box center [516, 601] width 269 height 18
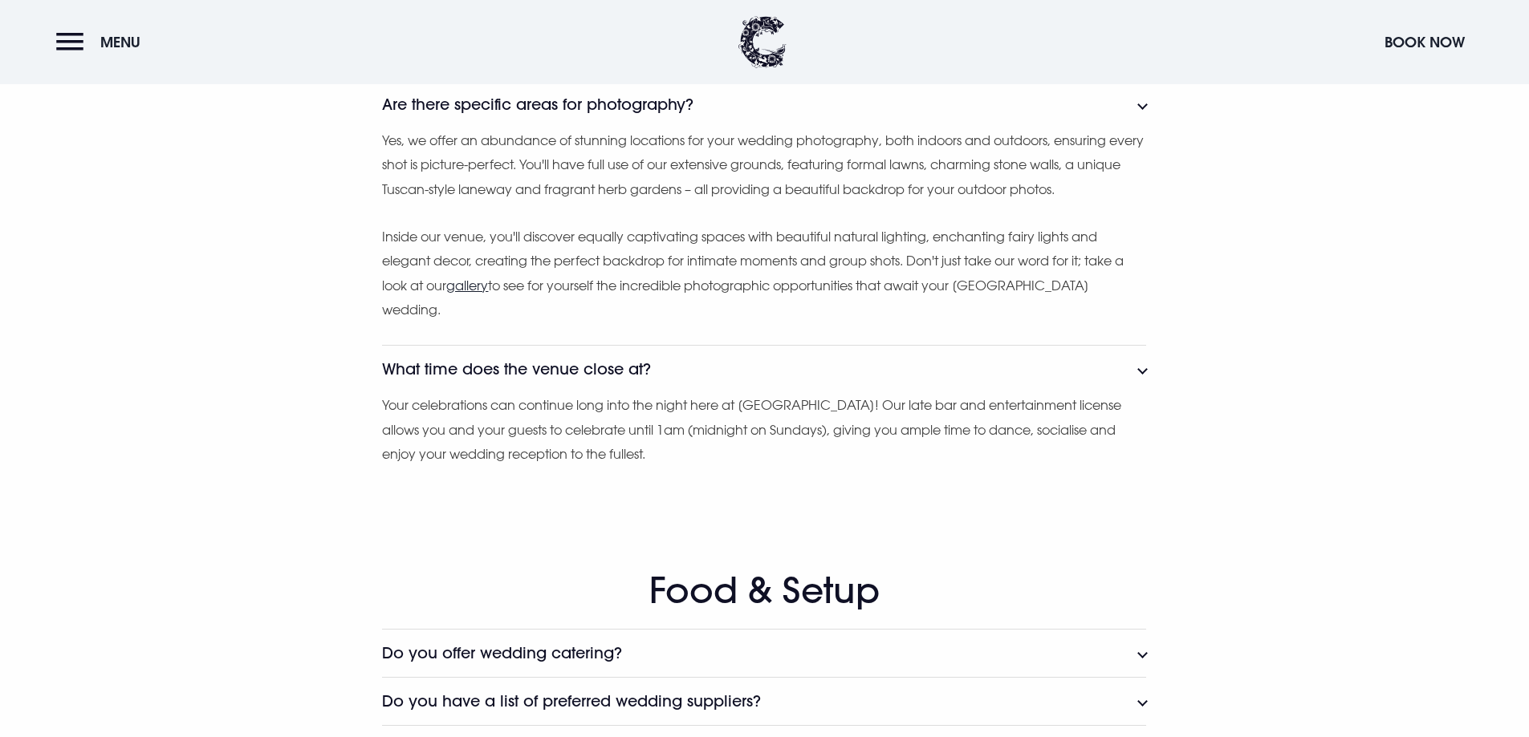
scroll to position [3450, 0]
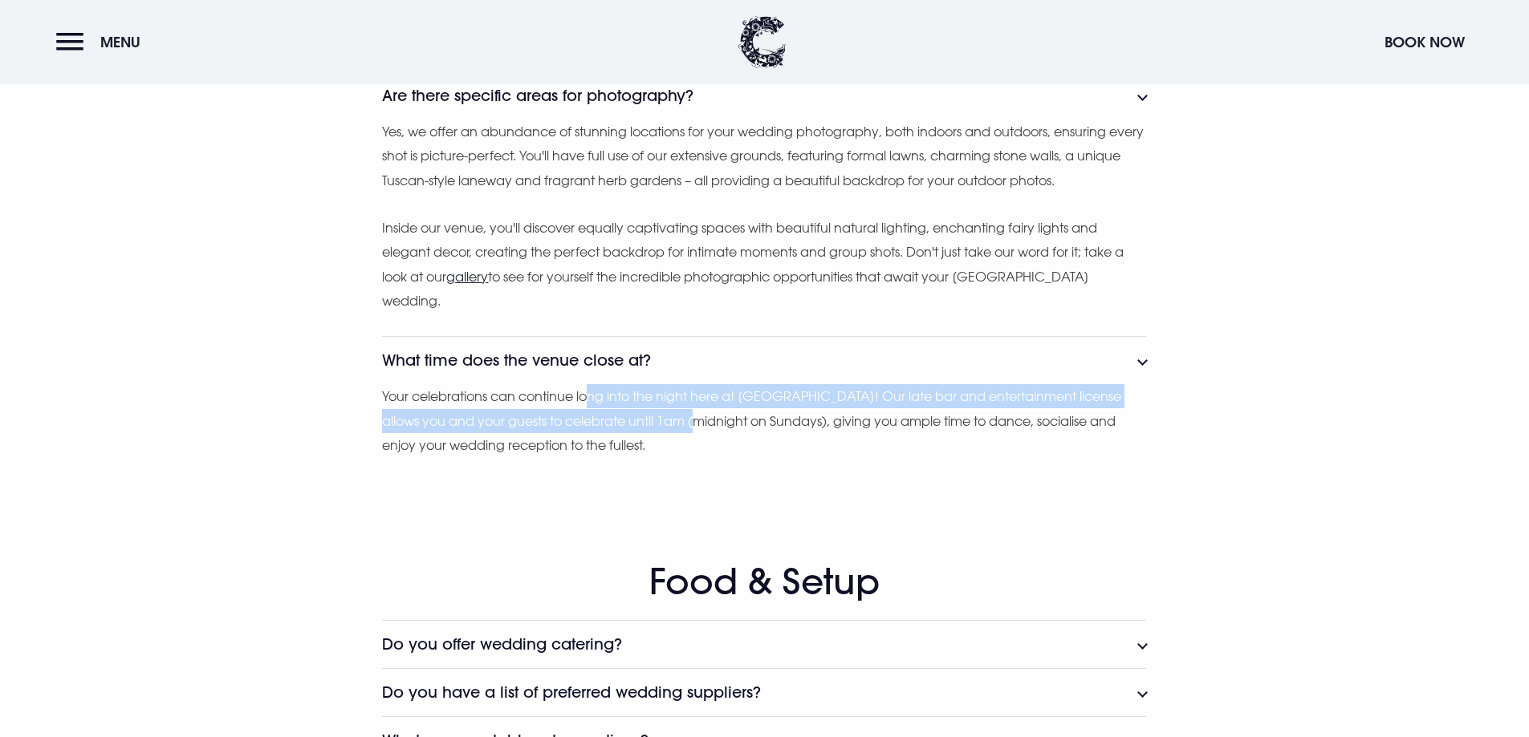
drag, startPoint x: 595, startPoint y: 396, endPoint x: 828, endPoint y: 420, distance: 234.8
click at [725, 420] on p "Your celebrations can continue long into the night here at Clandeboye Lodge! Ou…" at bounding box center [764, 420] width 764 height 73
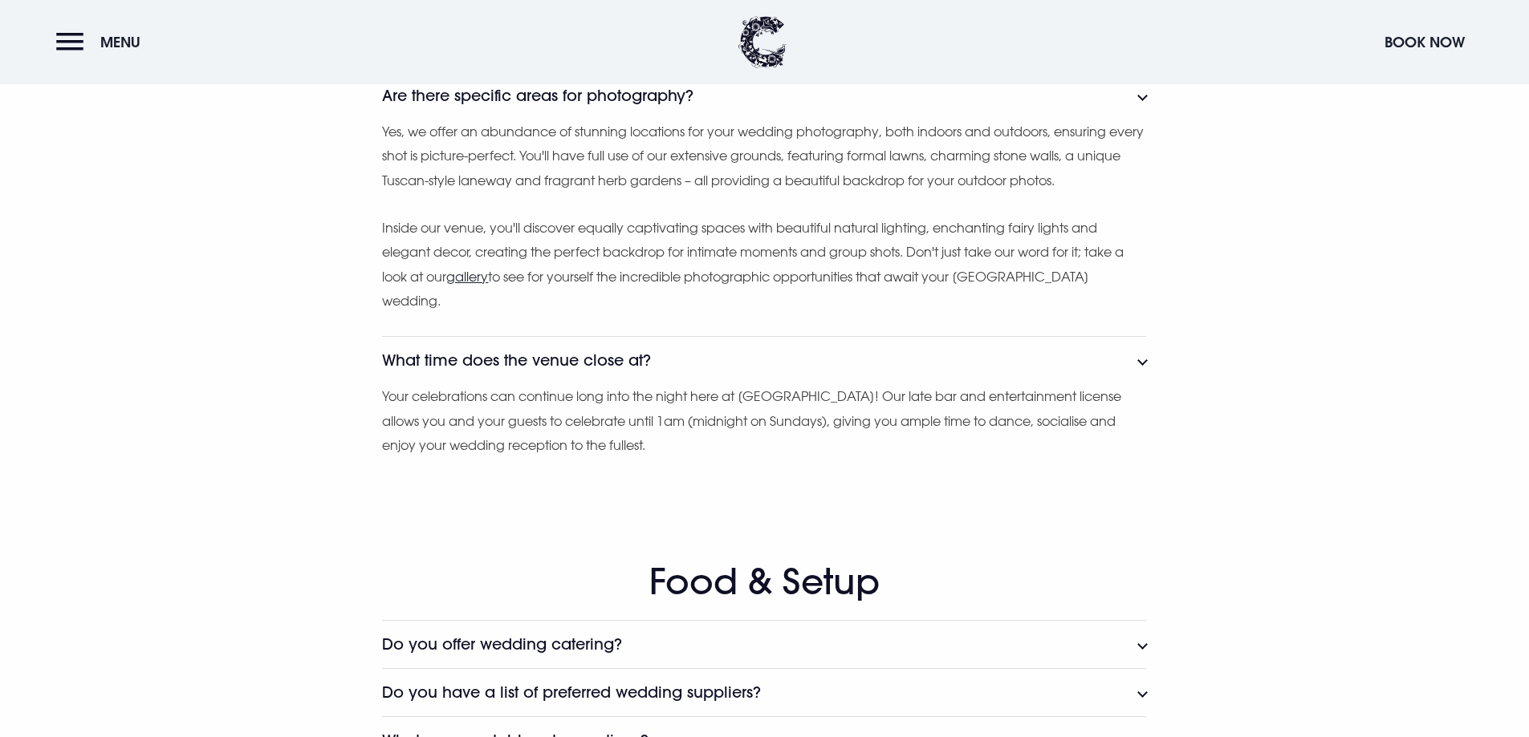
click at [902, 421] on p "Your celebrations can continue long into the night here at Clandeboye Lodge! Ou…" at bounding box center [764, 420] width 764 height 73
drag, startPoint x: 701, startPoint y: 424, endPoint x: 763, endPoint y: 425, distance: 62.6
click at [763, 425] on p "Your celebrations can continue long into the night here at Clandeboye Lodge! Ou…" at bounding box center [764, 420] width 764 height 73
click at [883, 423] on p "Your celebrations can continue long into the night here at Clandeboye Lodge! Ou…" at bounding box center [764, 420] width 764 height 73
drag, startPoint x: 965, startPoint y: 420, endPoint x: 881, endPoint y: 418, distance: 83.5
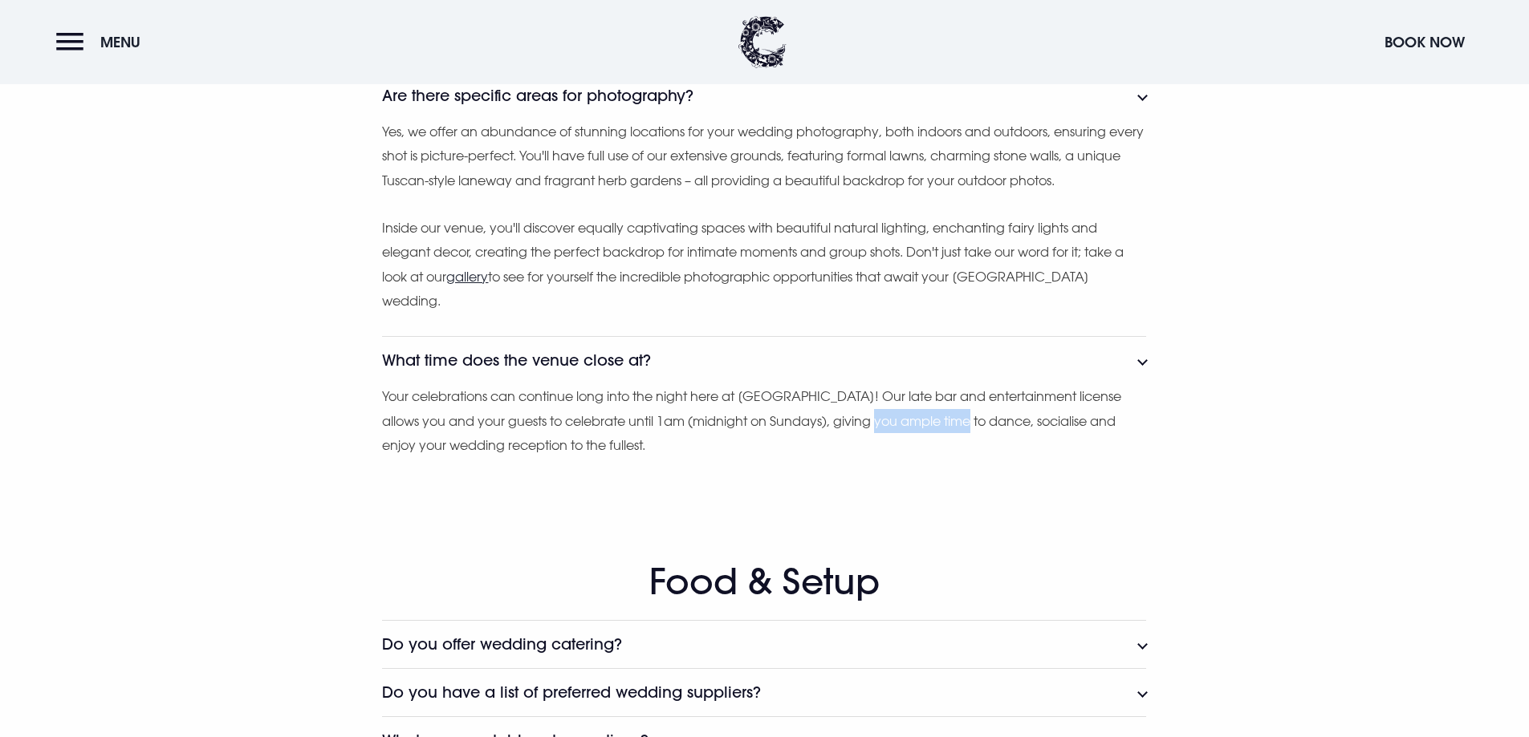
click at [881, 418] on p "Your celebrations can continue long into the night here at Clandeboye Lodge! Ou…" at bounding box center [764, 420] width 764 height 73
drag, startPoint x: 810, startPoint y: 445, endPoint x: 789, endPoint y: 447, distance: 21.0
click at [806, 443] on p "Your celebrations can continue long into the night here at Clandeboye Lodge! Ou…" at bounding box center [764, 420] width 764 height 73
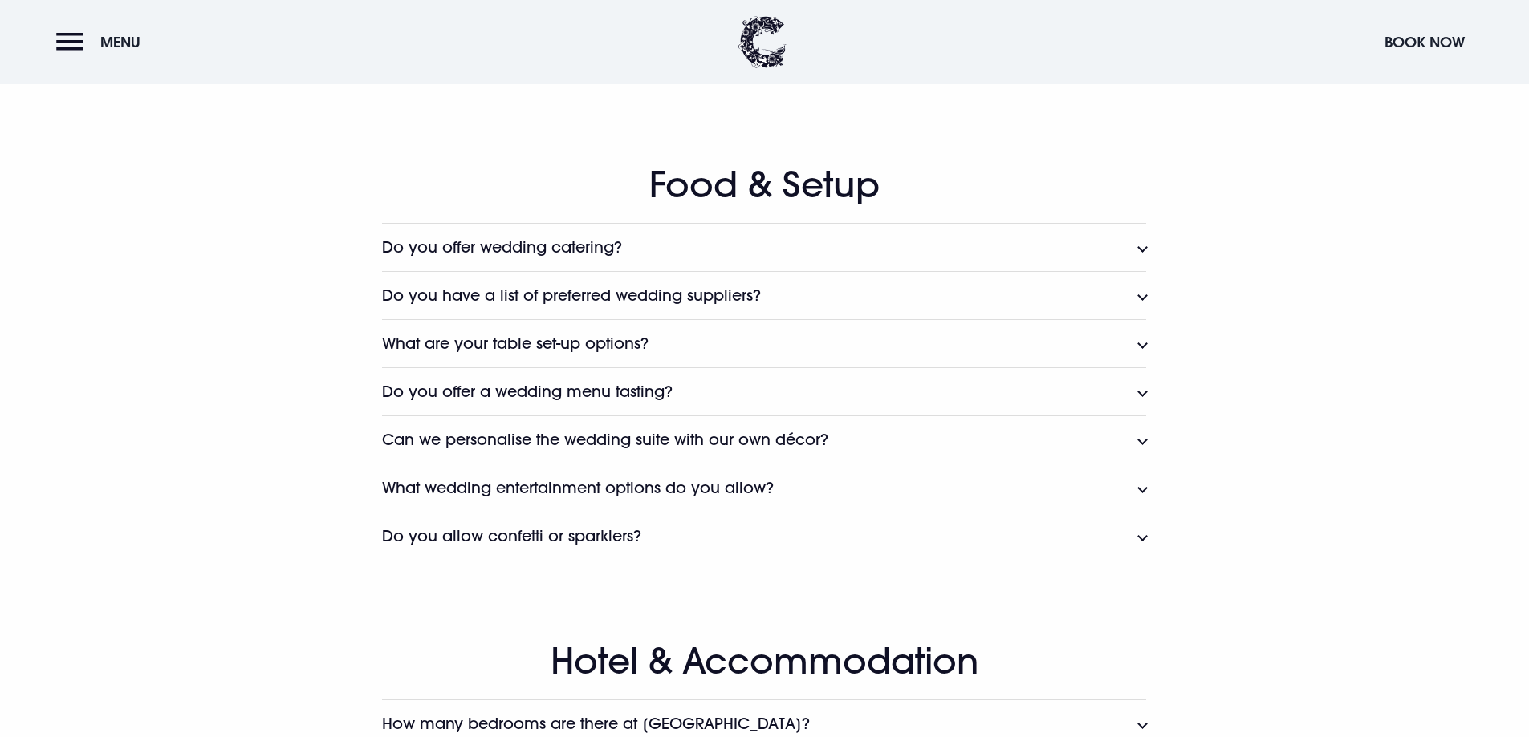
scroll to position [3852, 0]
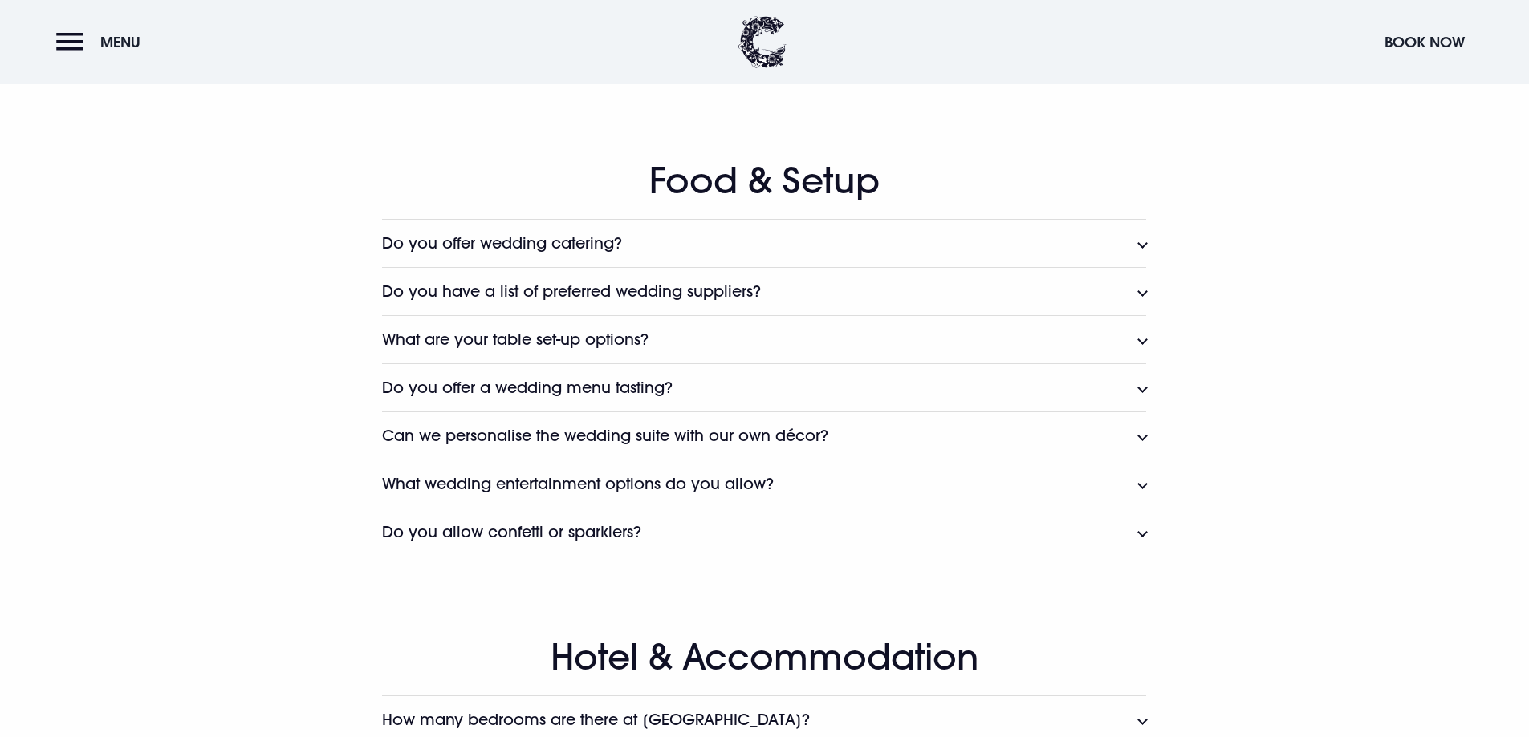
click at [593, 253] on button "Do you offer wedding catering?" at bounding box center [764, 243] width 764 height 48
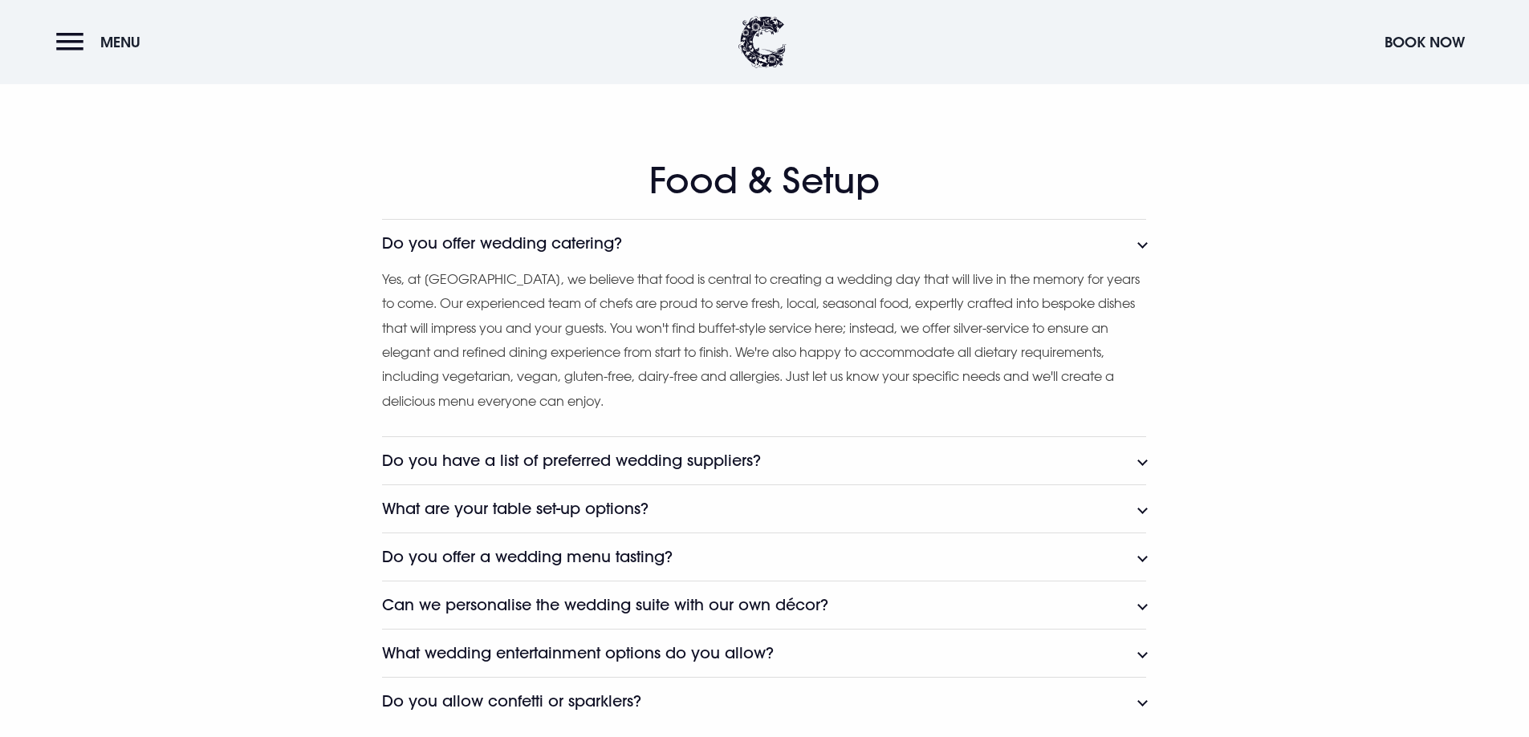
drag, startPoint x: 668, startPoint y: 391, endPoint x: 672, endPoint y: 412, distance: 22.0
click at [672, 412] on p "Yes, at Clandeboye Lodge, we believe that food is central to creating a wedding…" at bounding box center [764, 340] width 764 height 146
click at [668, 460] on h3 "Do you have a list of preferred wedding suppliers?" at bounding box center [571, 461] width 379 height 18
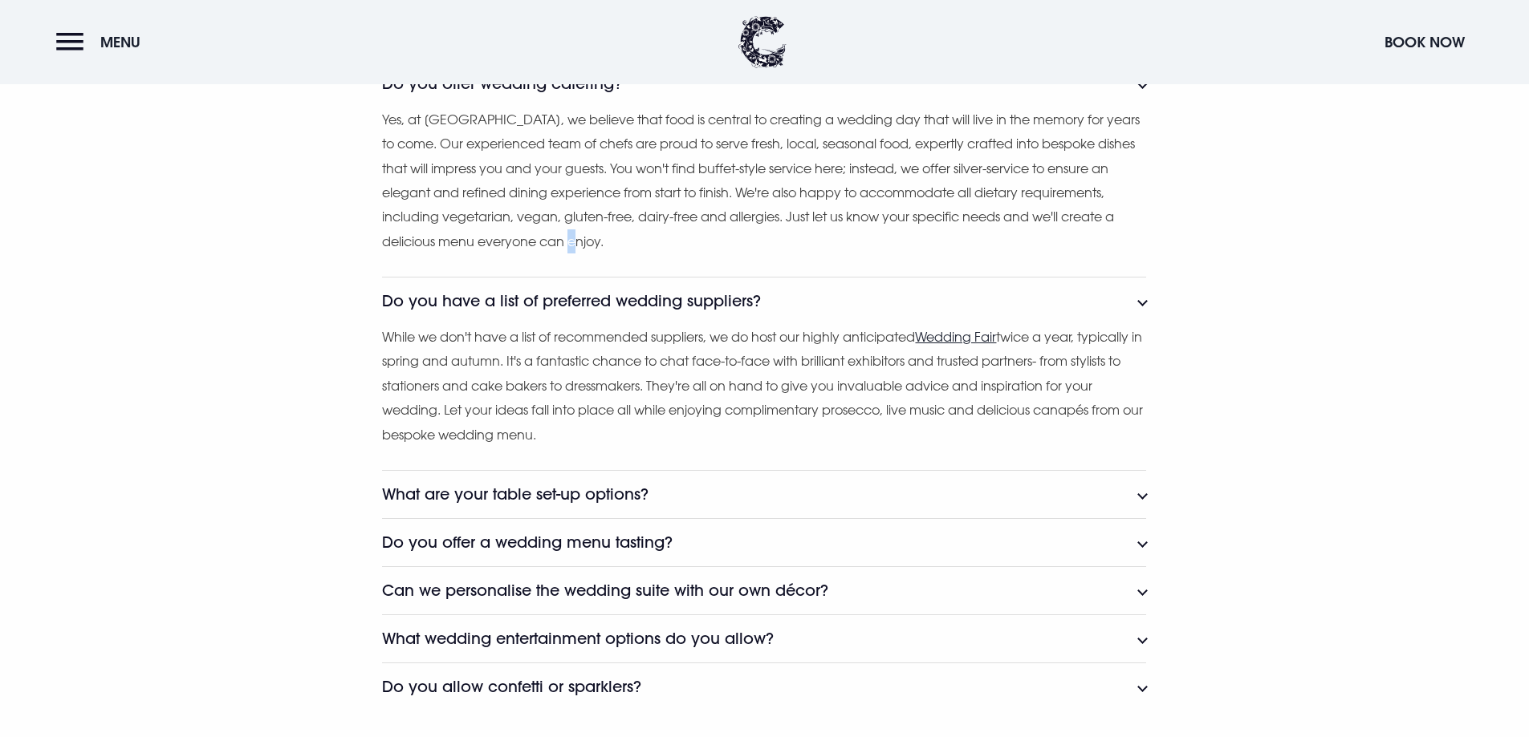
scroll to position [4012, 0]
click at [587, 347] on p "While we don't have a list of recommended suppliers, we do host our highly anti…" at bounding box center [764, 385] width 764 height 122
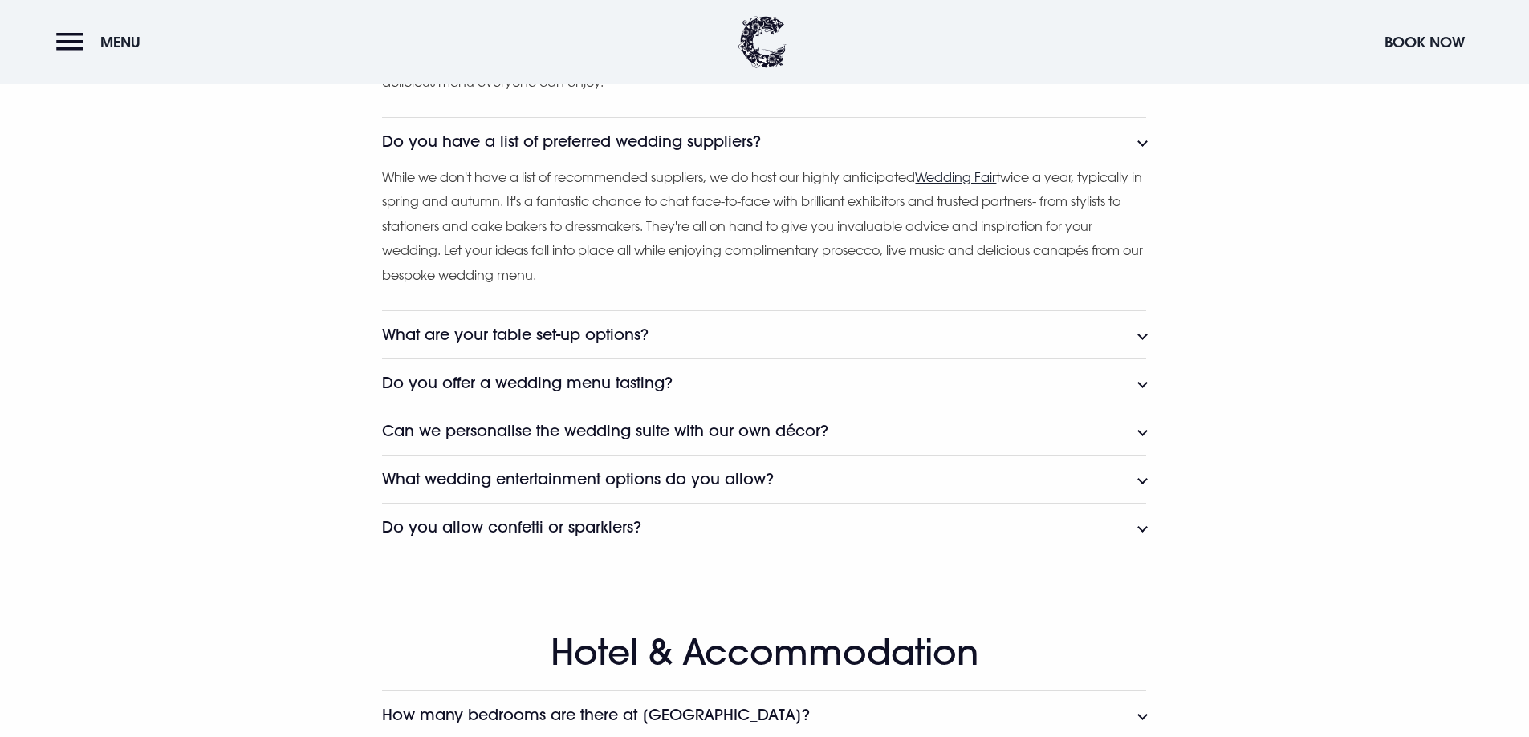
scroll to position [4173, 0]
click at [517, 336] on h3 "What are your table set-up options?" at bounding box center [515, 333] width 266 height 18
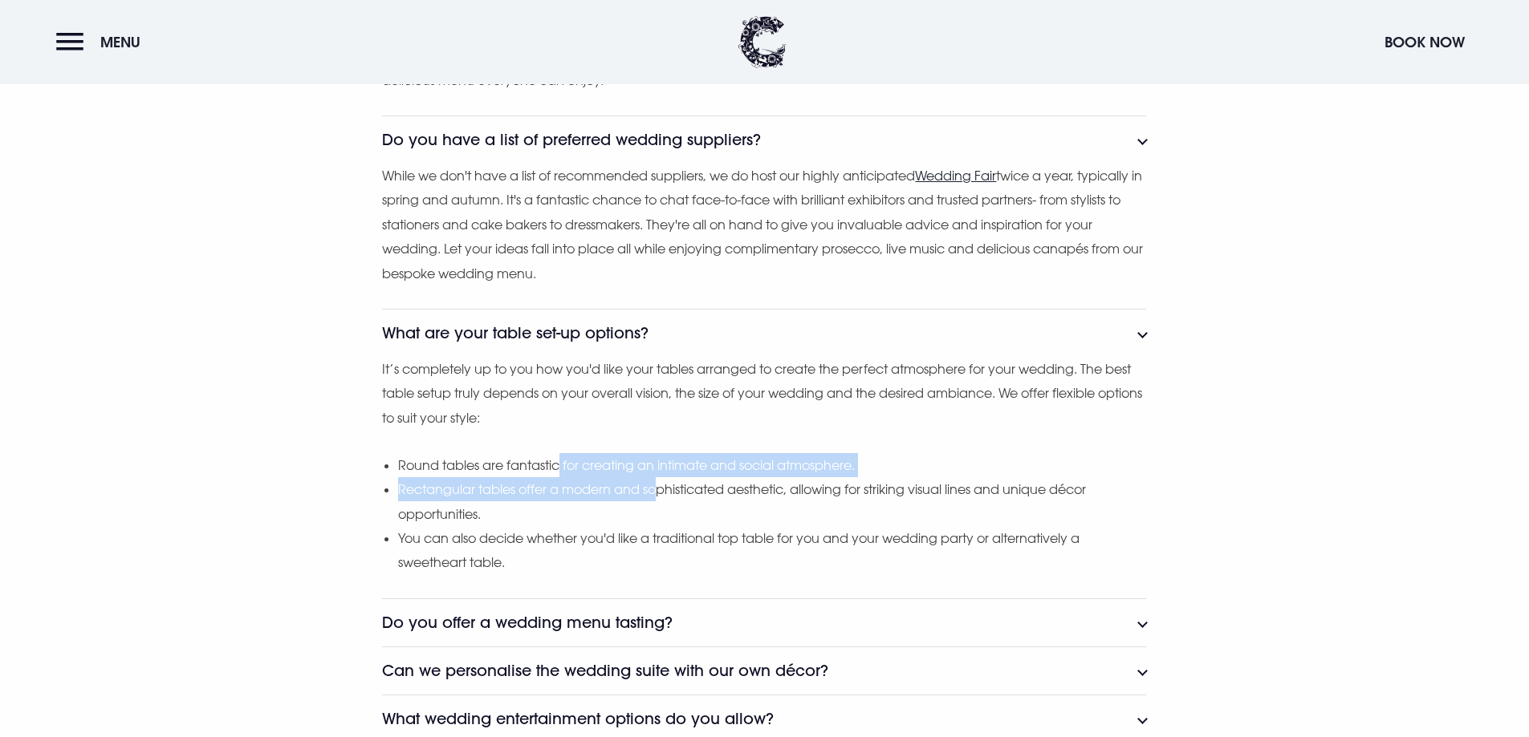
drag, startPoint x: 559, startPoint y: 476, endPoint x: 671, endPoint y: 481, distance: 111.6
click at [668, 481] on ul "Round tables are fantastic for creating an intimate and social atmosphere. Rect…" at bounding box center [772, 514] width 748 height 122
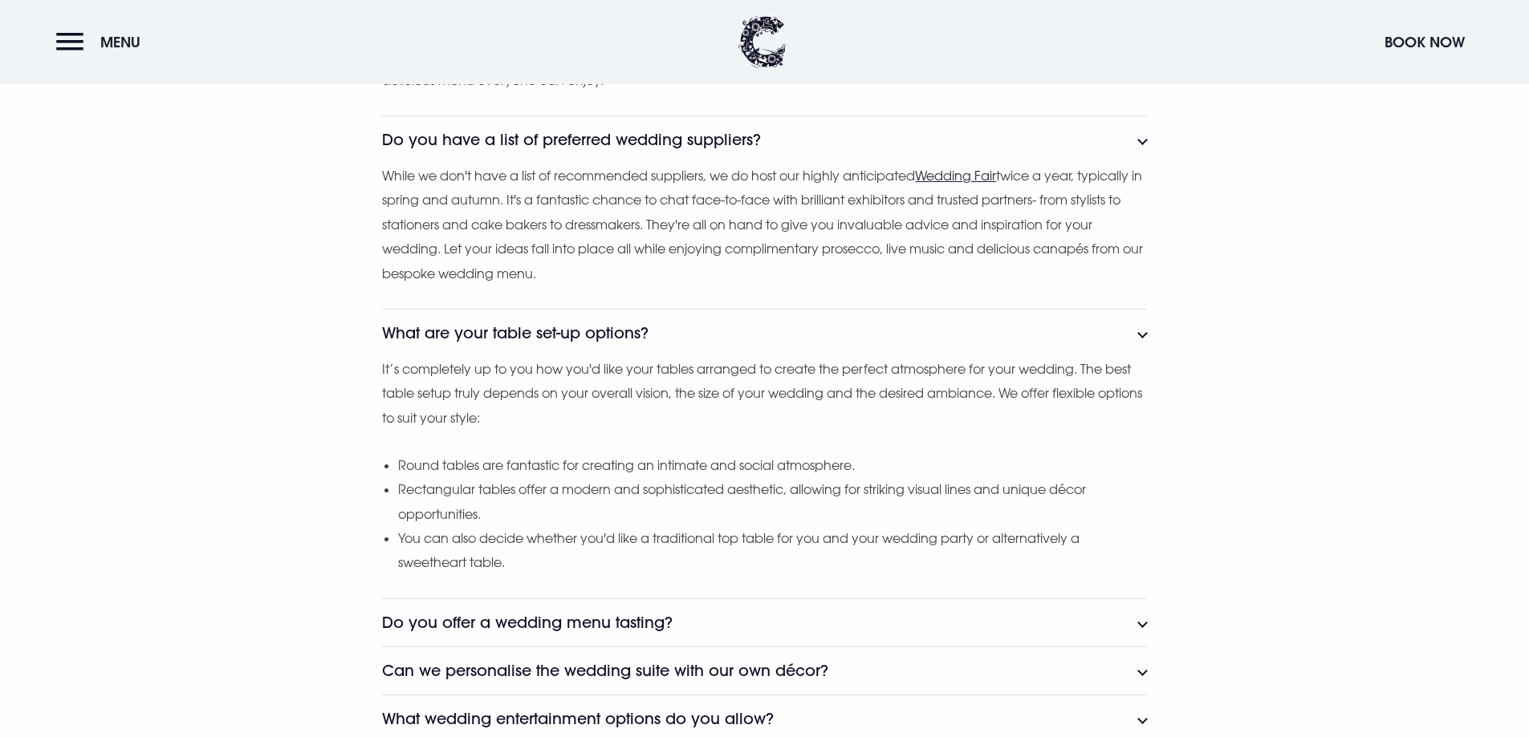
click at [803, 496] on li "Rectangular tables offer a modern and sophisticated aesthetic, allowing for str…" at bounding box center [772, 501] width 748 height 49
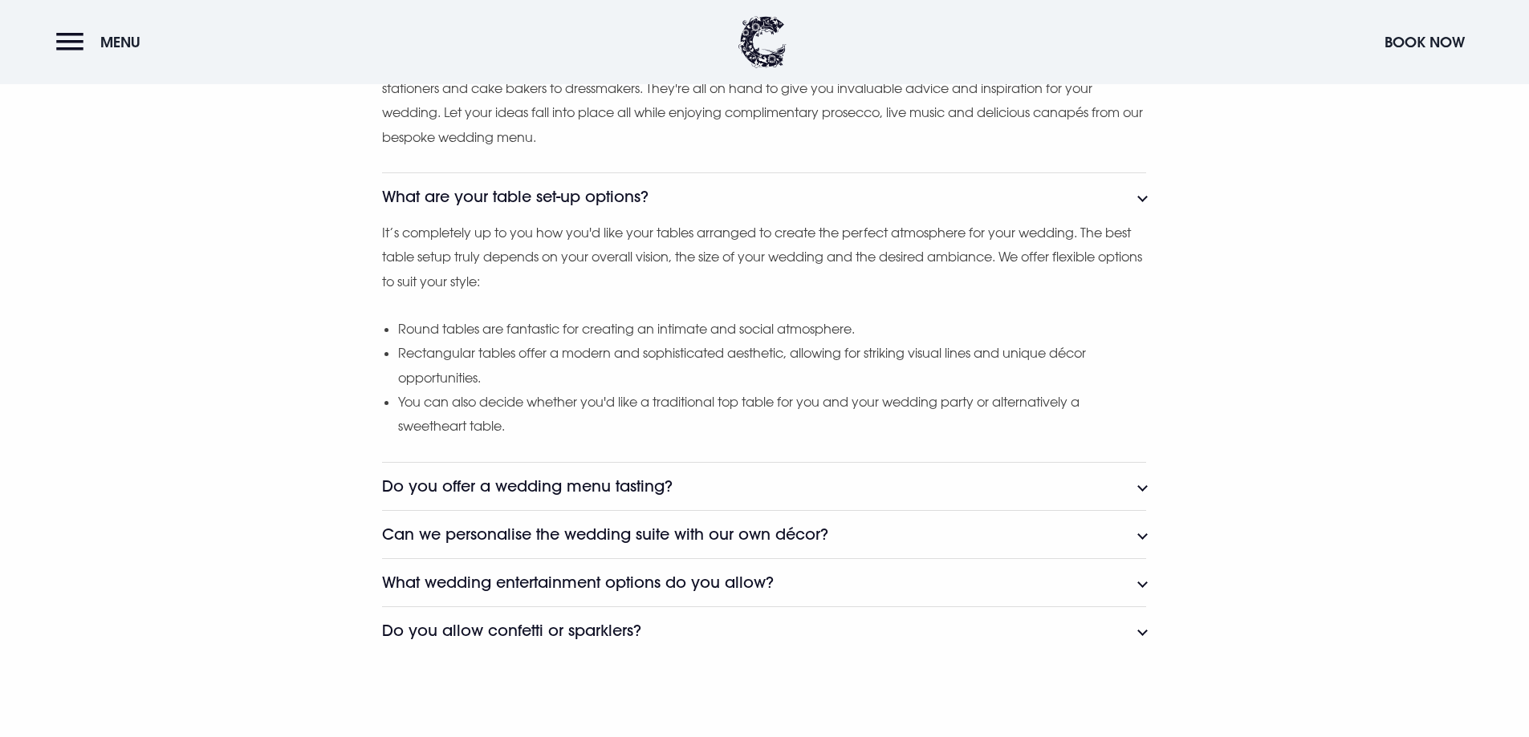
scroll to position [4494, 0]
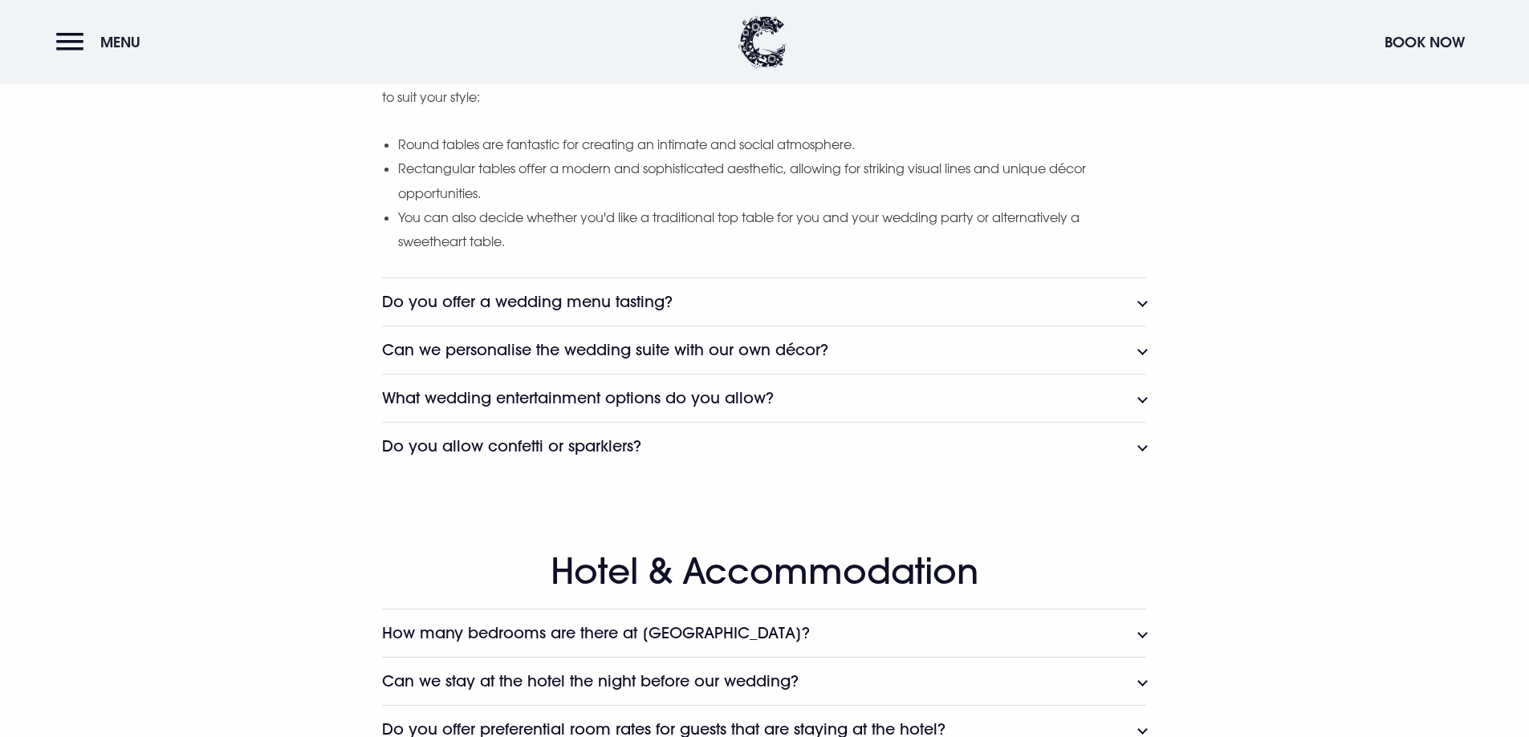
click at [572, 300] on h3 "Do you offer a wedding menu tasting?" at bounding box center [527, 302] width 290 height 18
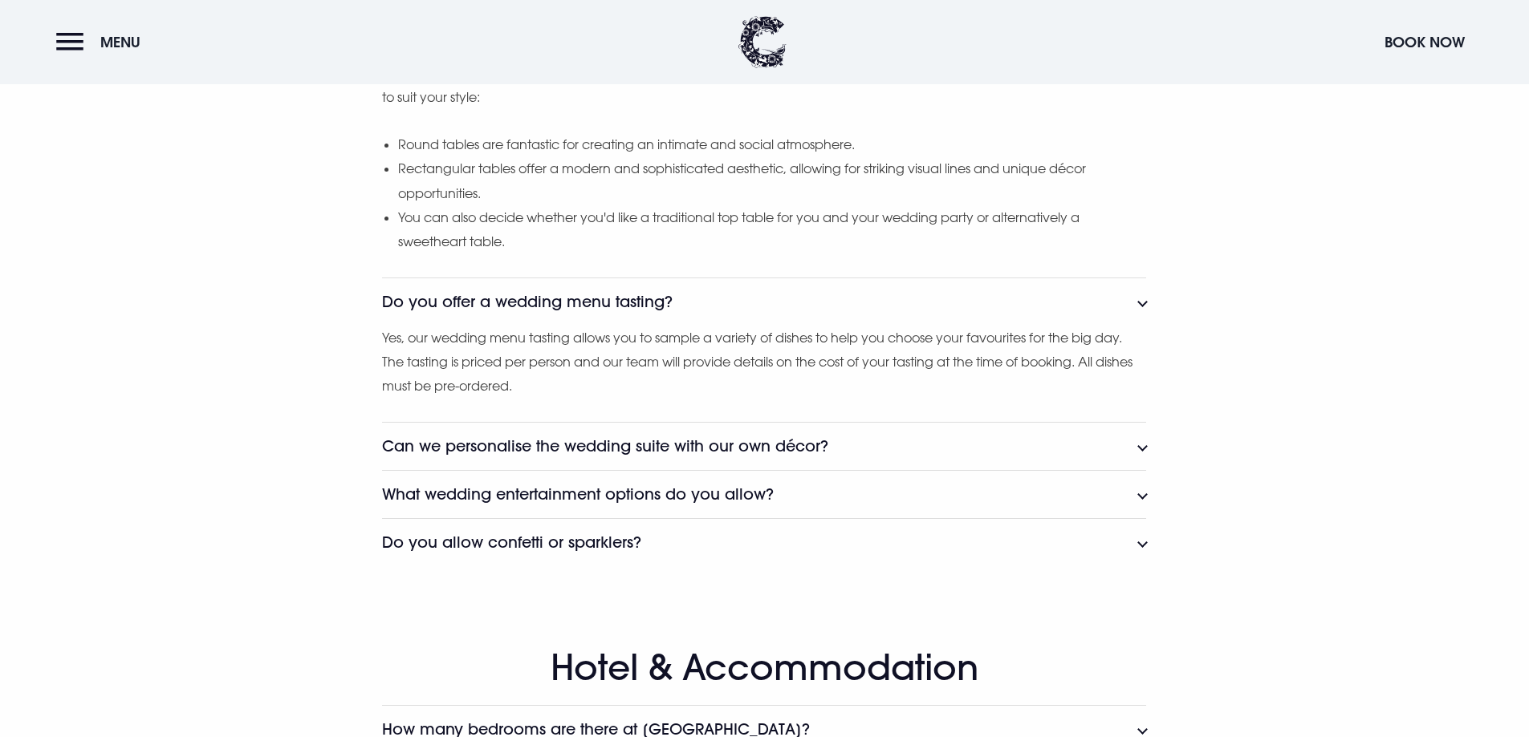
click at [607, 443] on h3 "Can we personalise the wedding suite with our own décor?" at bounding box center [605, 446] width 446 height 18
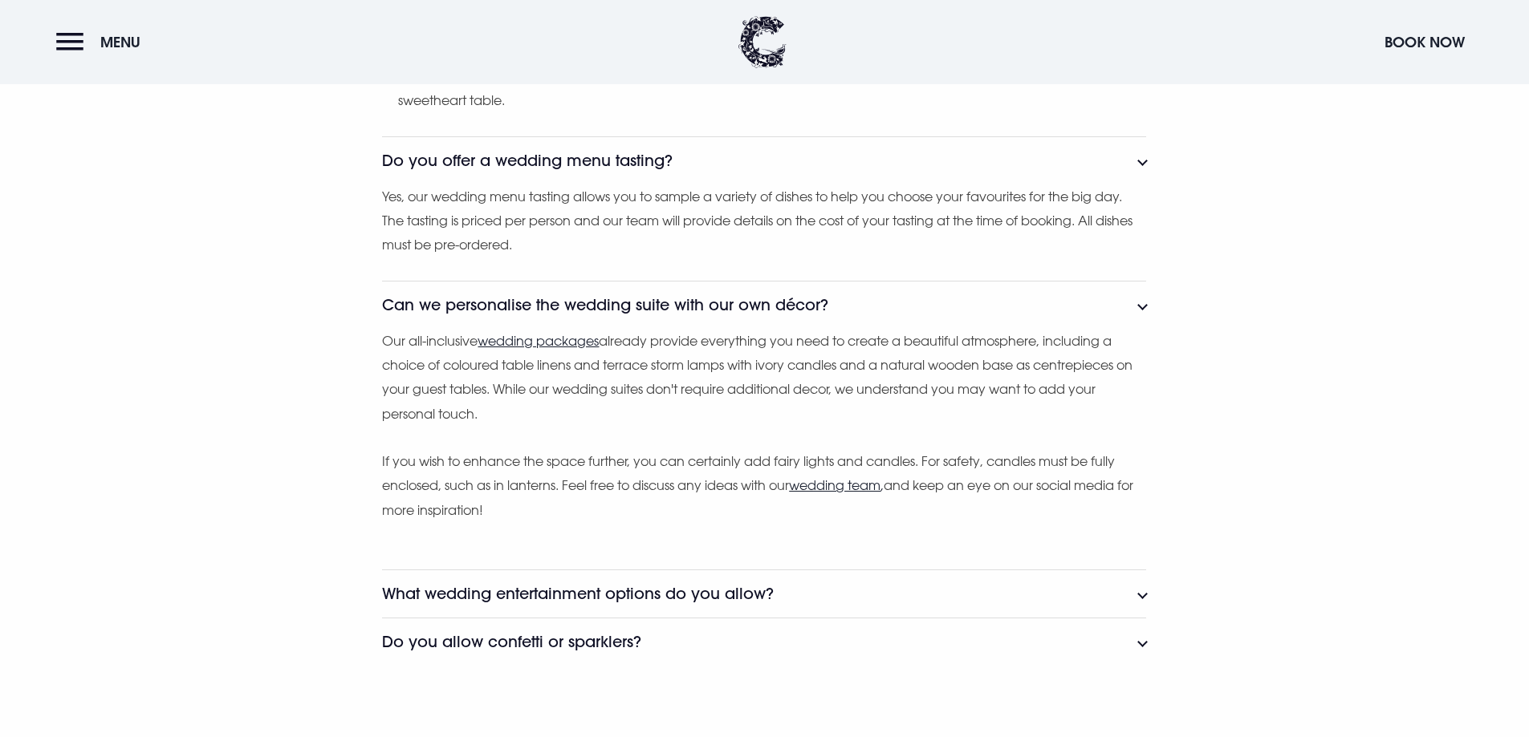
scroll to position [4654, 0]
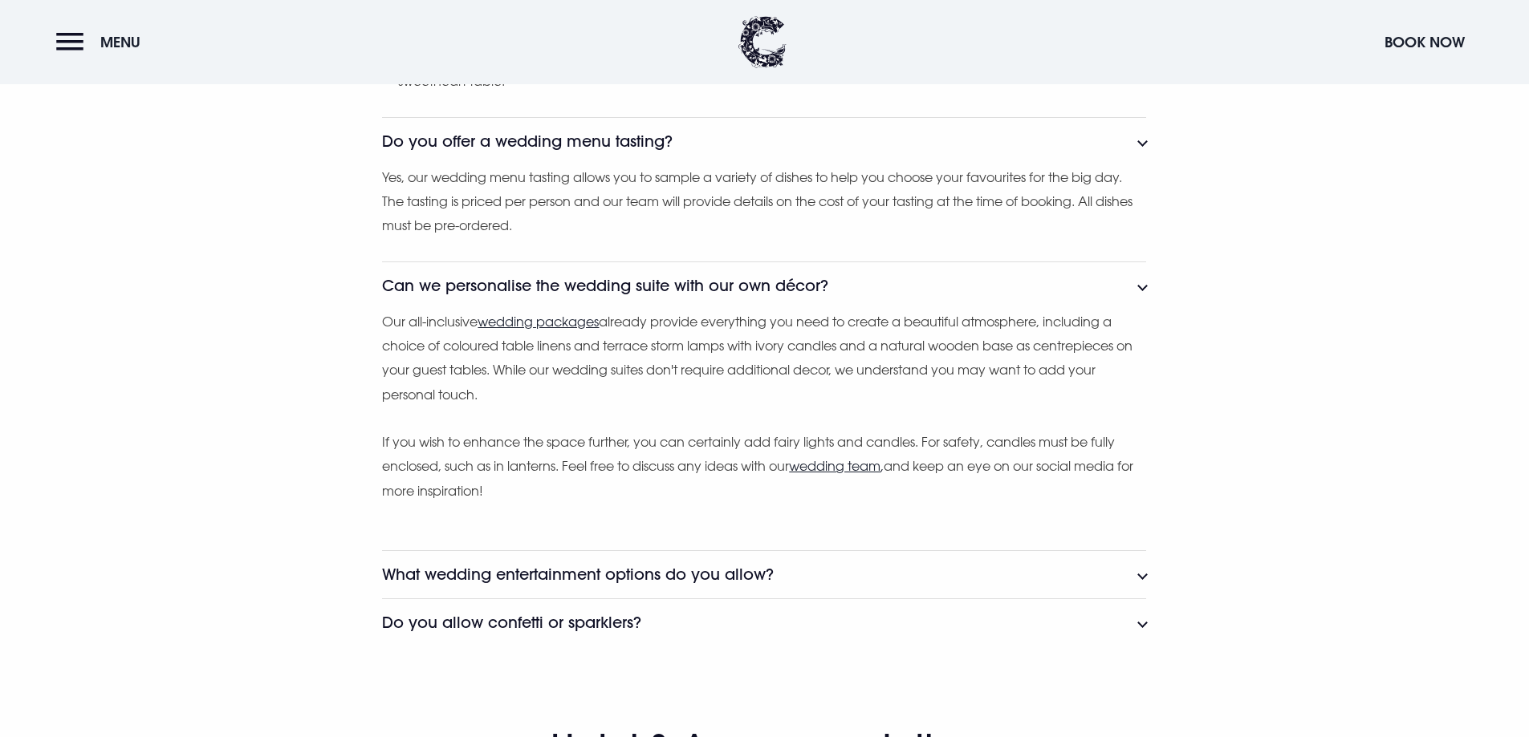
click at [646, 582] on h3 "What wedding entertainment options do you allow?" at bounding box center [578, 575] width 392 height 18
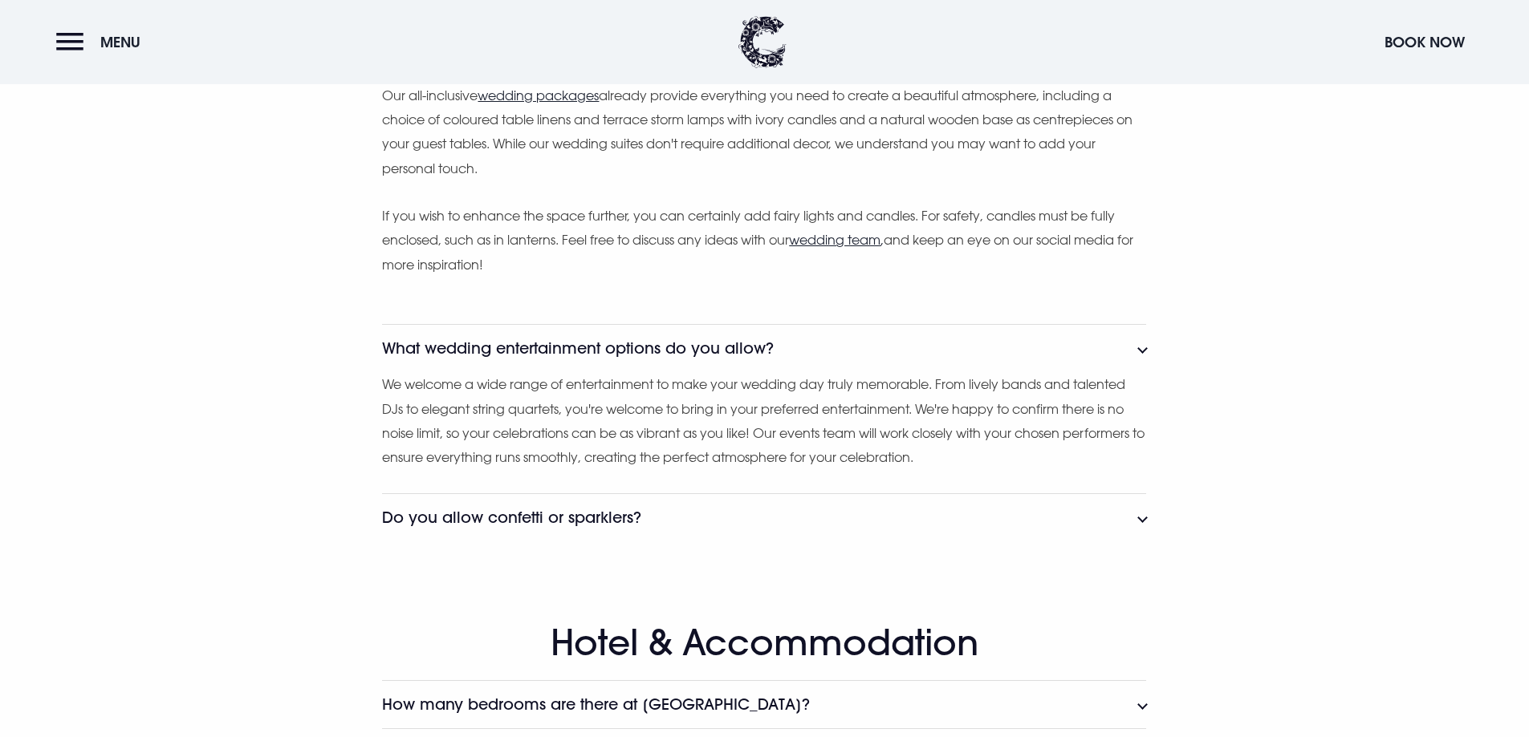
scroll to position [4895, 0]
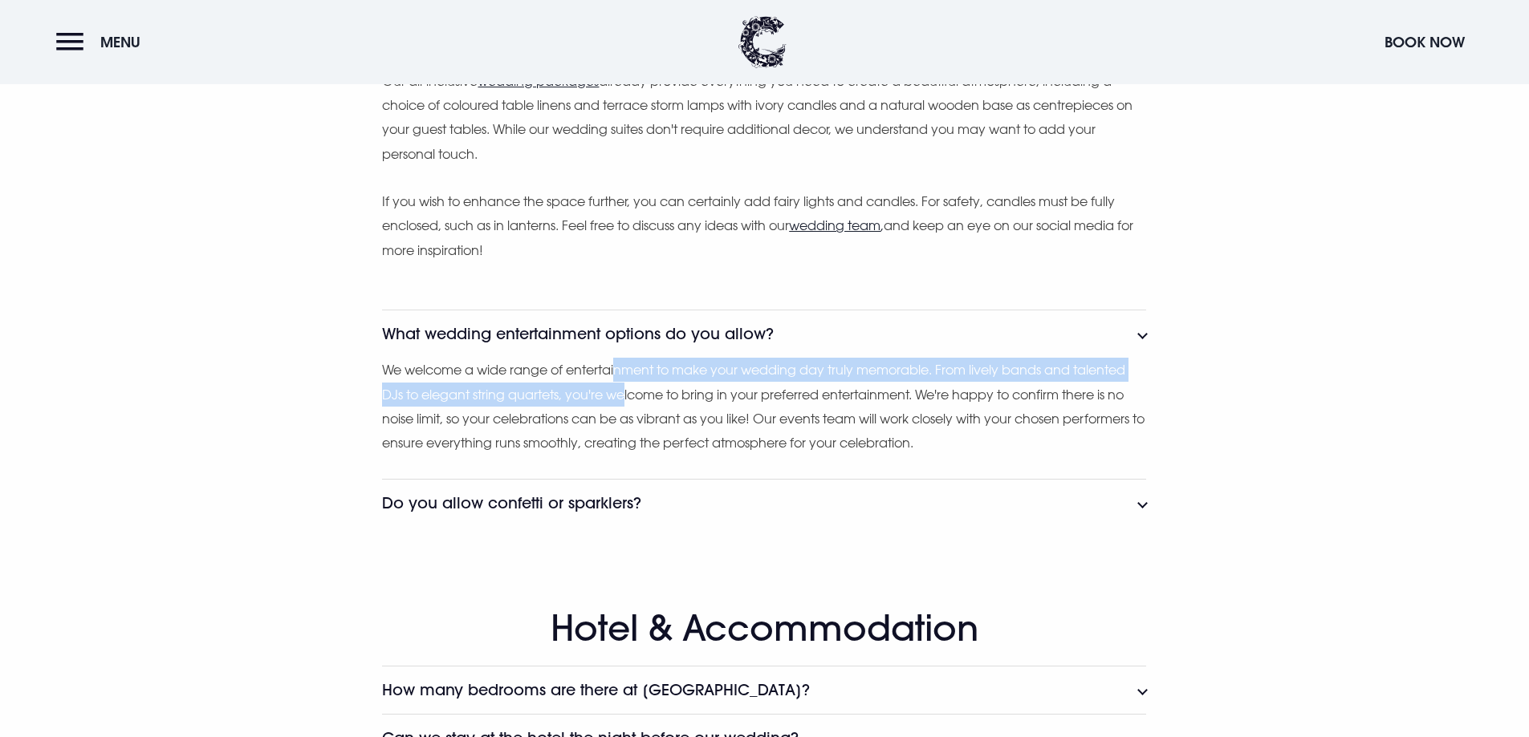
drag, startPoint x: 621, startPoint y: 372, endPoint x: 629, endPoint y: 387, distance: 16.5
click at [628, 386] on p "We welcome a wide range of entertainment to make your wedding day truly memorab…" at bounding box center [764, 407] width 764 height 98
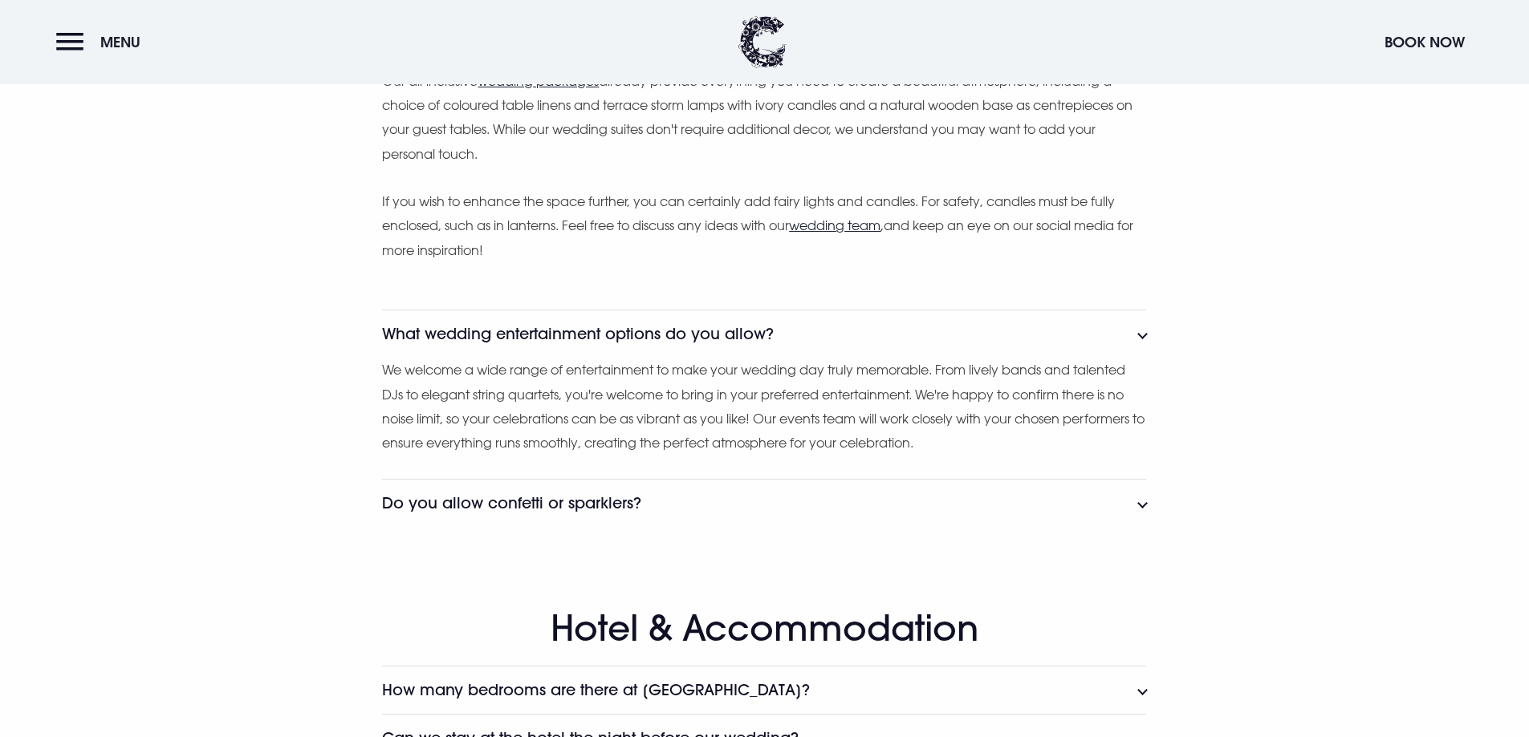
click at [737, 428] on p "We welcome a wide range of entertainment to make your wedding day truly memorab…" at bounding box center [764, 407] width 764 height 98
click at [657, 513] on button "Do you allow confetti or sparklers?" at bounding box center [764, 503] width 764 height 48
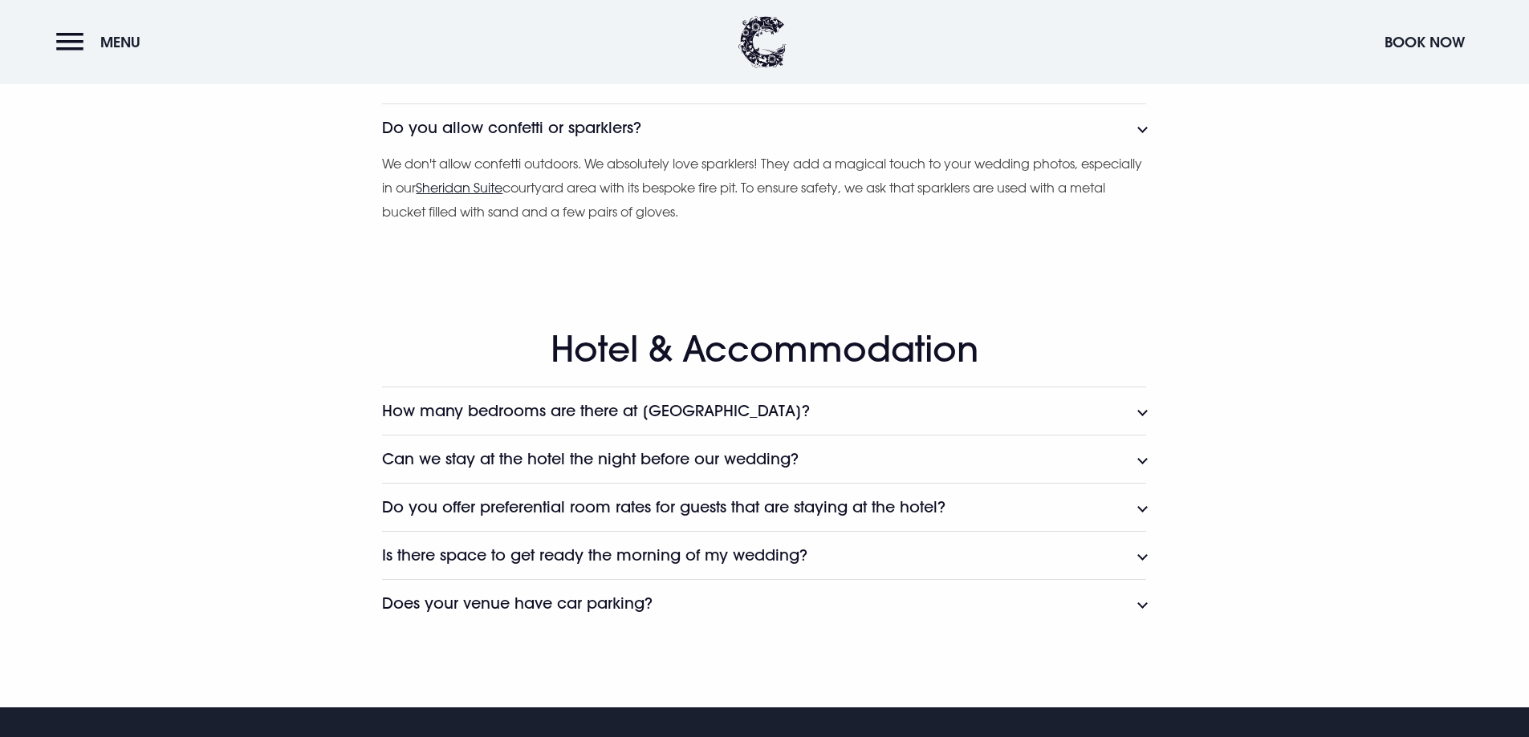
scroll to position [5376, 0]
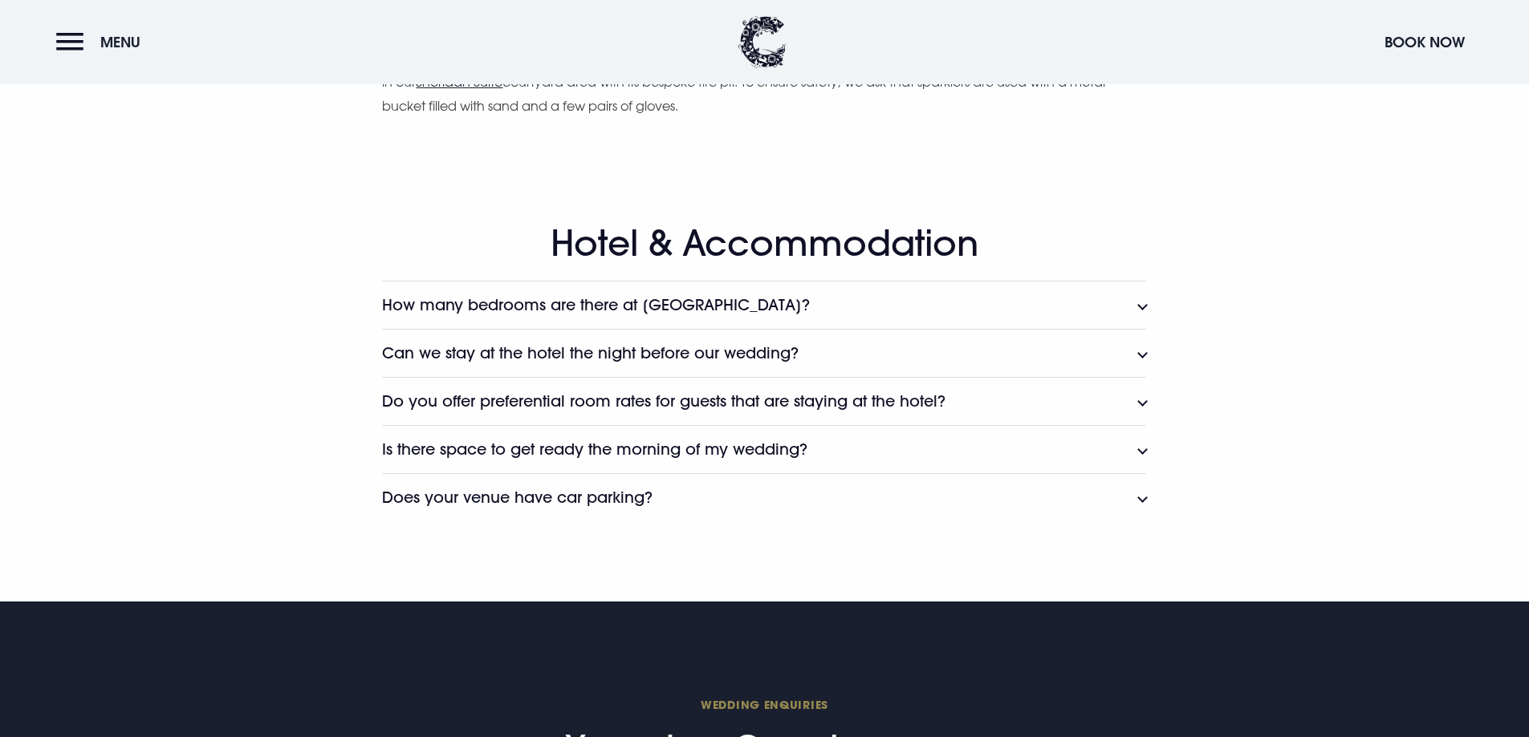
click at [603, 317] on button "How many bedrooms are there at Clandeboye Lodge?" at bounding box center [764, 305] width 764 height 48
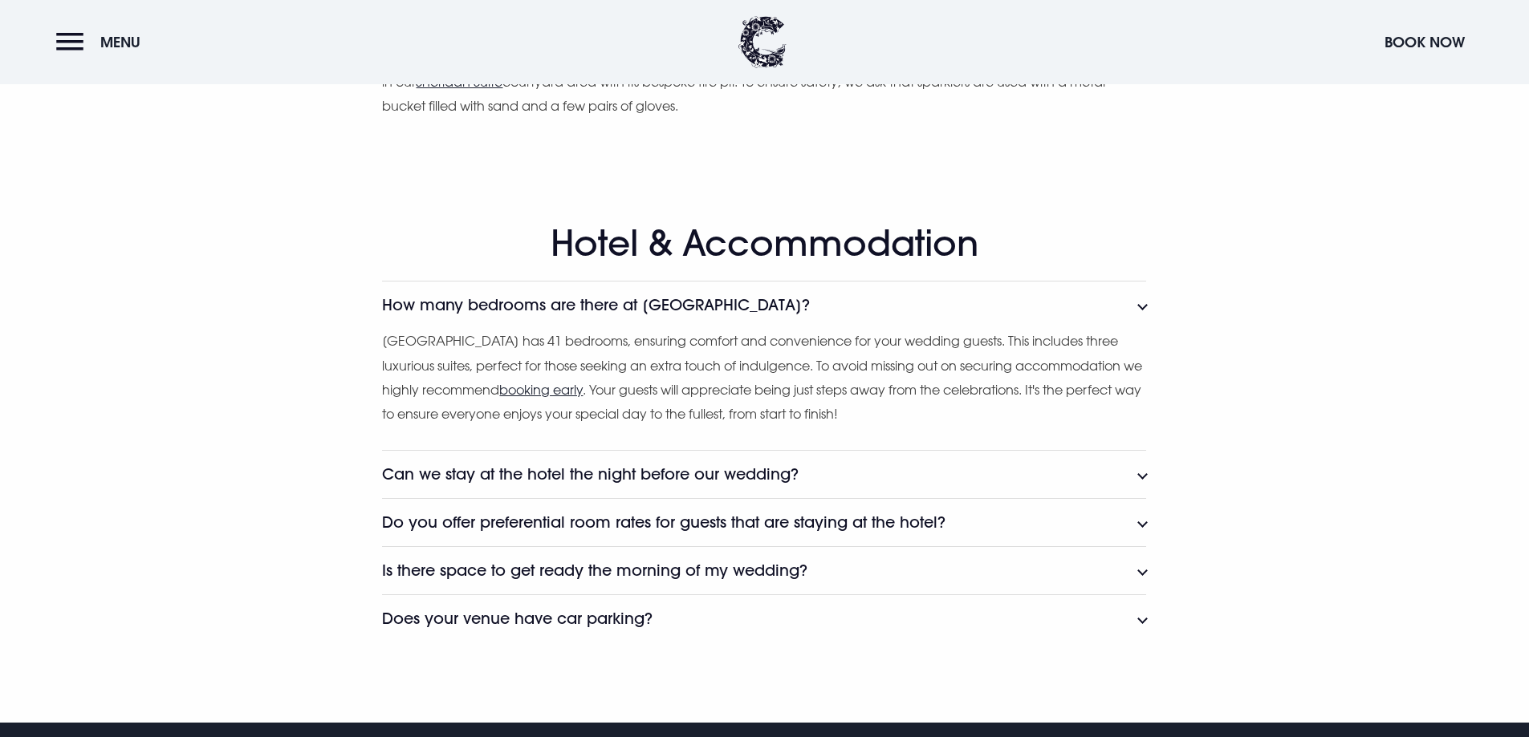
click at [668, 485] on button "Can we stay at the hotel the night before our wedding?" at bounding box center [764, 474] width 764 height 48
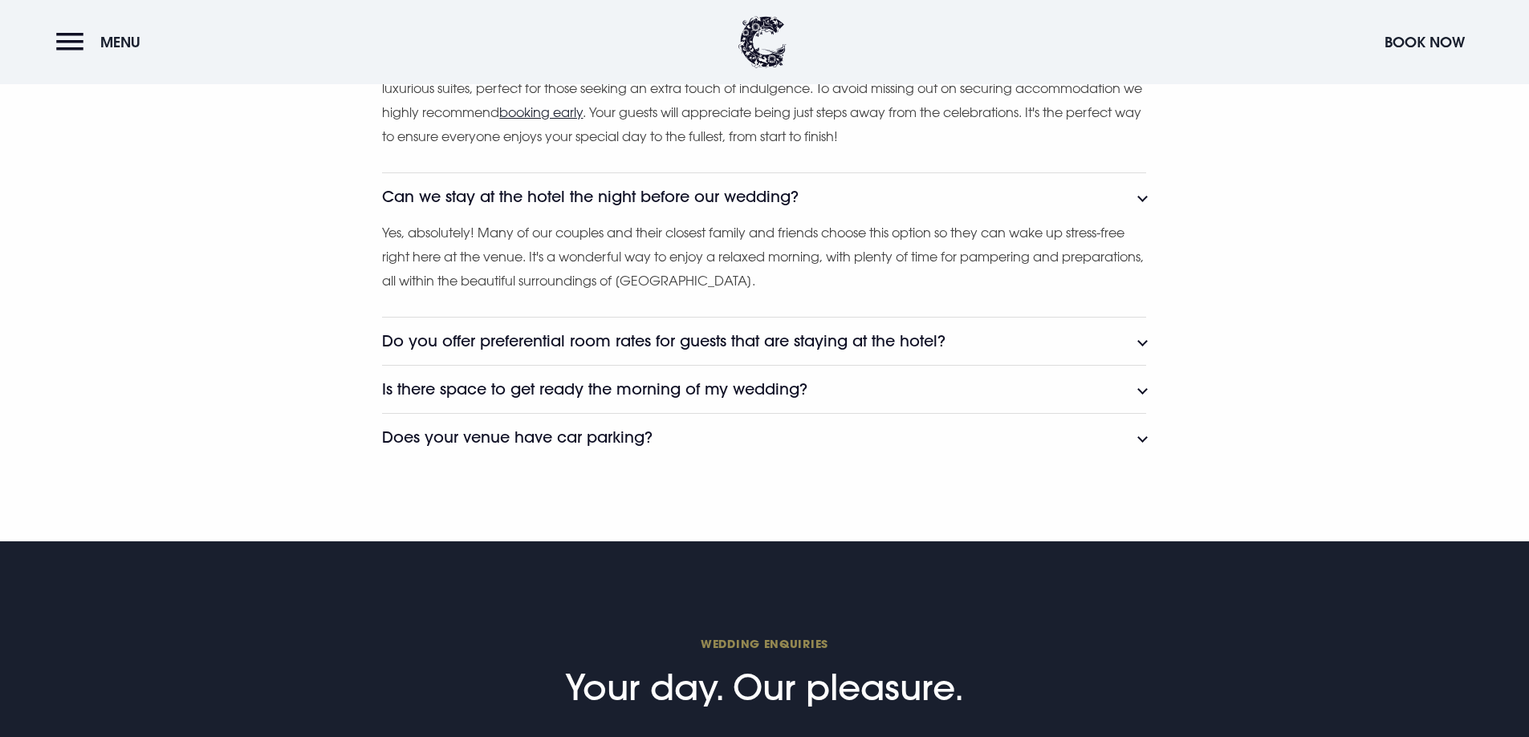
scroll to position [5617, 0]
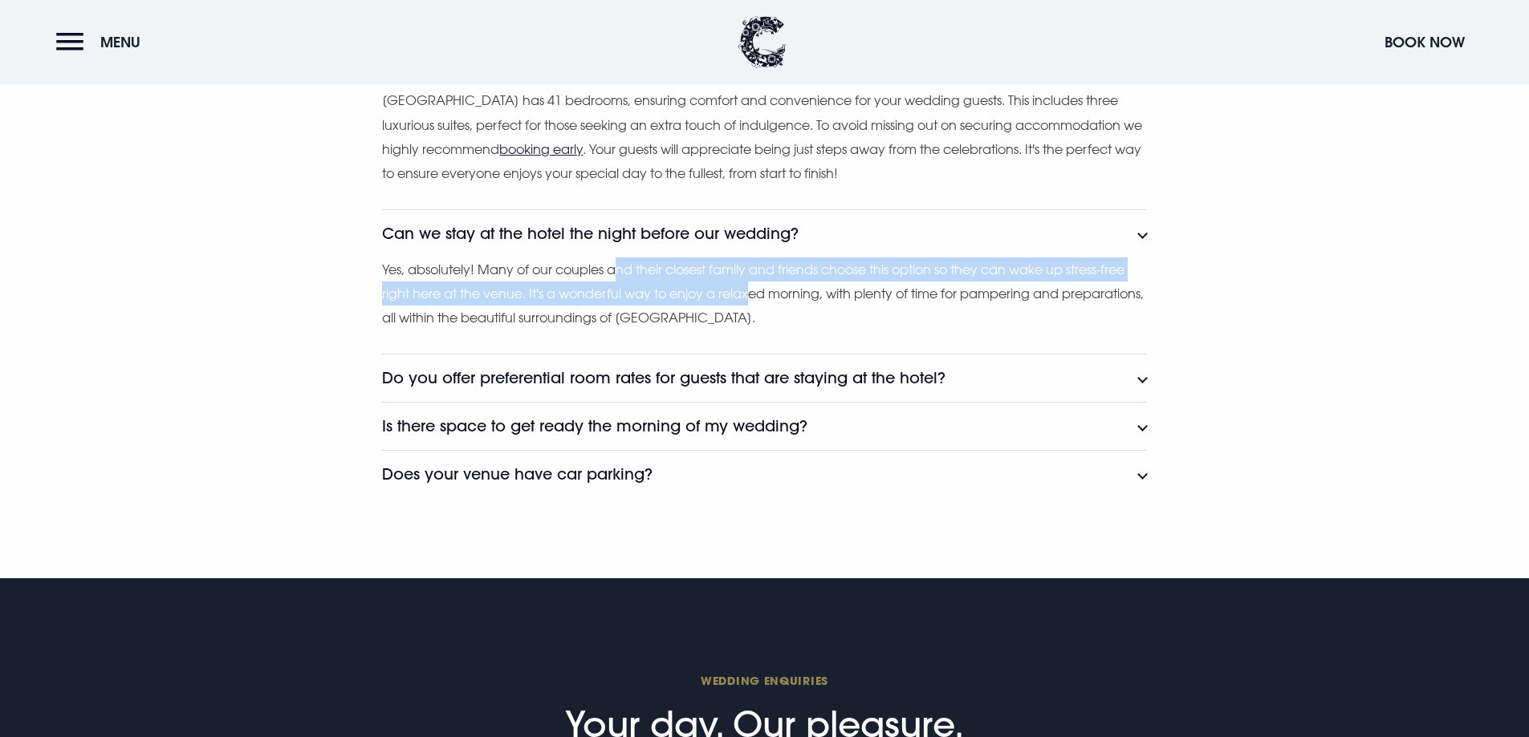
drag, startPoint x: 616, startPoint y: 274, endPoint x: 758, endPoint y: 282, distance: 142.3
click at [757, 282] on p "Yes, absolutely! Many of our couples and their closest family and friends choos…" at bounding box center [764, 294] width 764 height 73
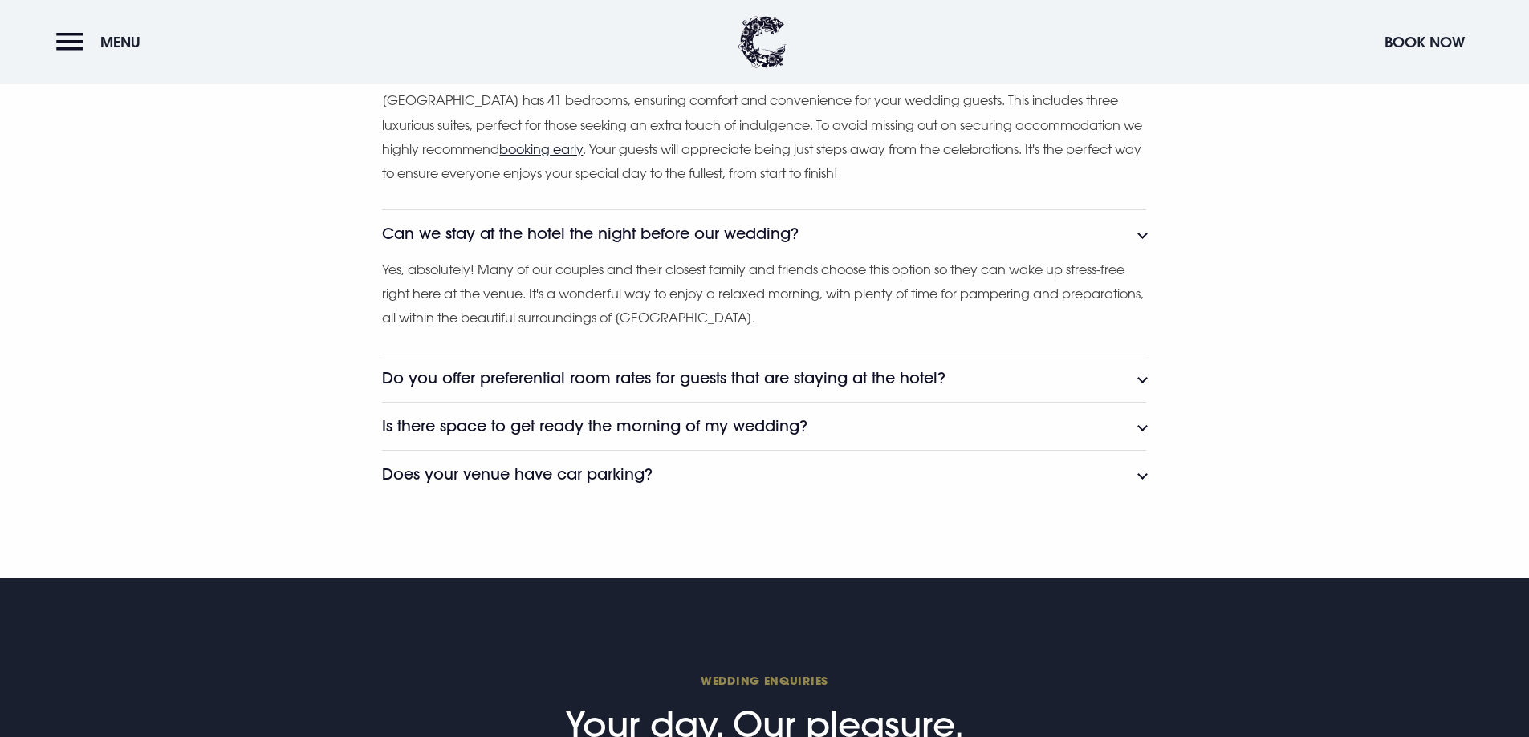
click at [848, 307] on p "Yes, absolutely! Many of our couples and their closest family and friends choos…" at bounding box center [764, 294] width 764 height 73
click at [717, 372] on h3 "Do you offer preferential room rates for guests that are staying at the hotel?" at bounding box center [663, 378] width 563 height 18
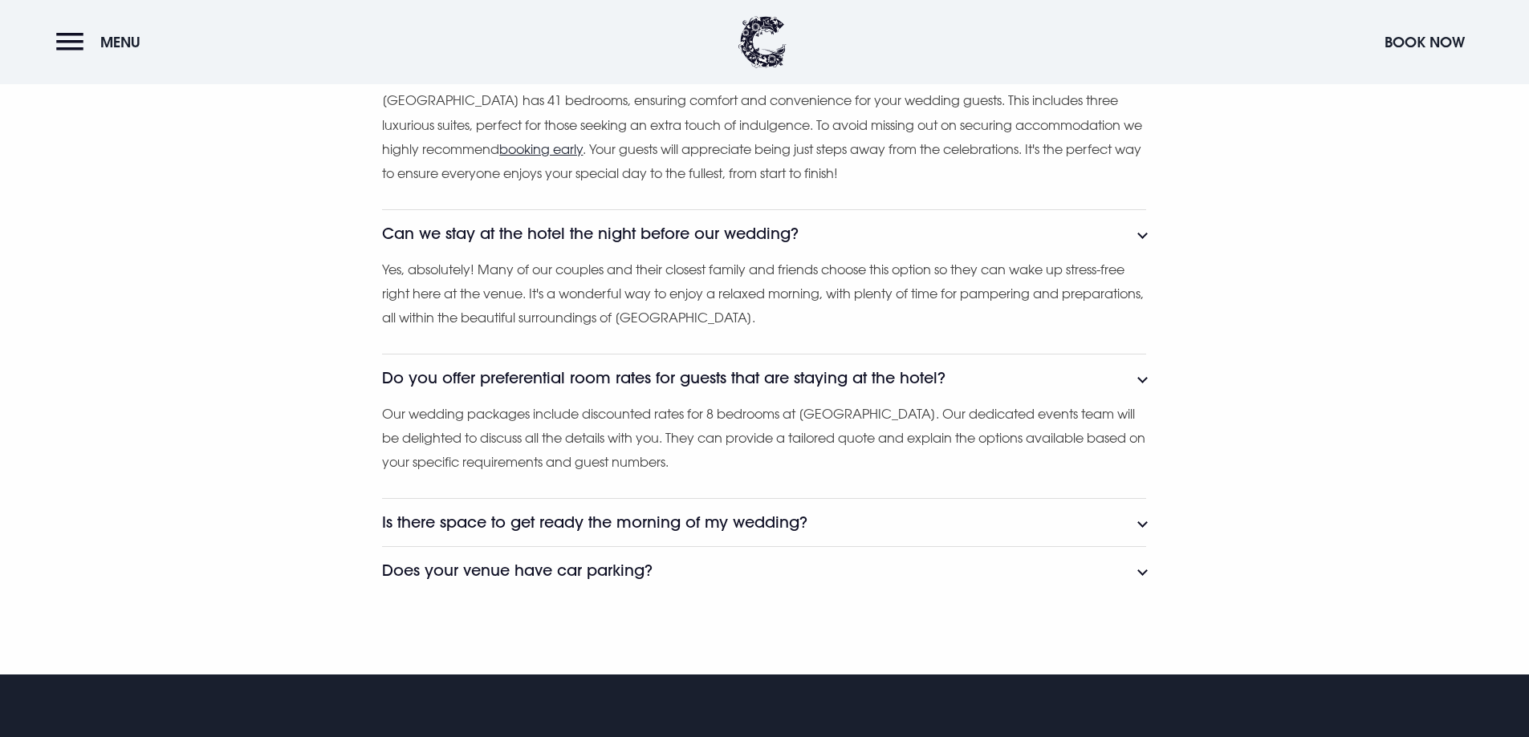
click at [700, 504] on button "Is there space to get ready the morning of my wedding?" at bounding box center [764, 522] width 764 height 48
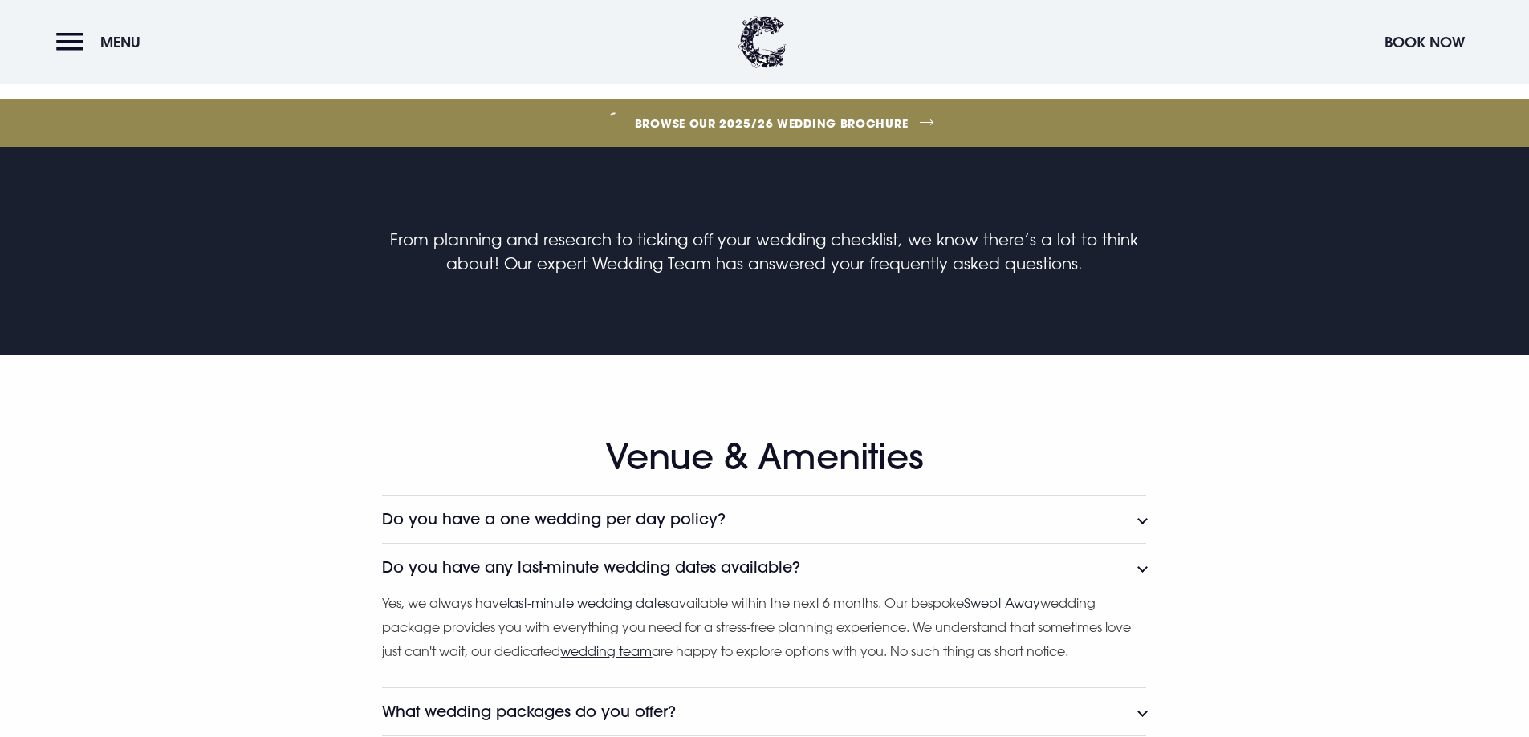
scroll to position [321, 0]
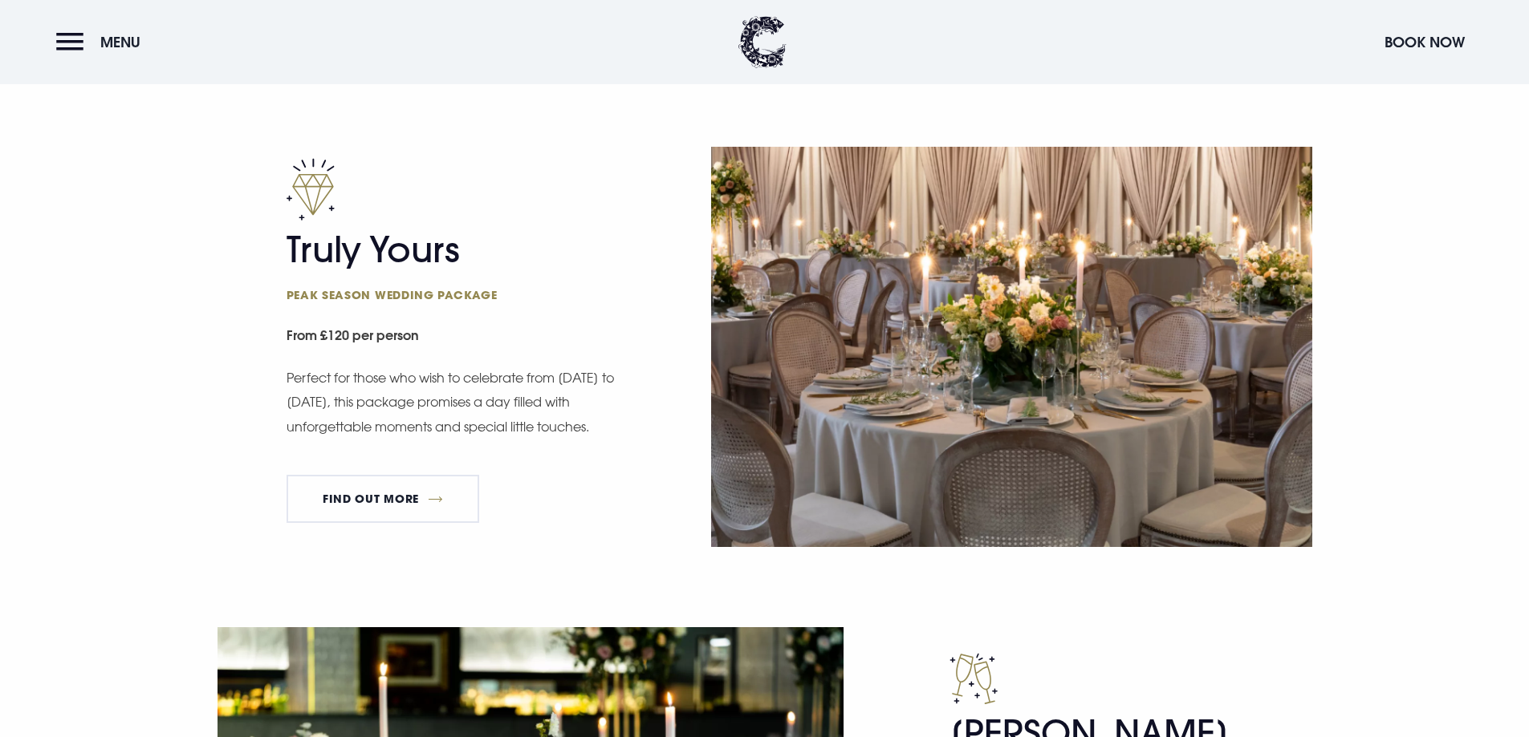
scroll to position [883, 0]
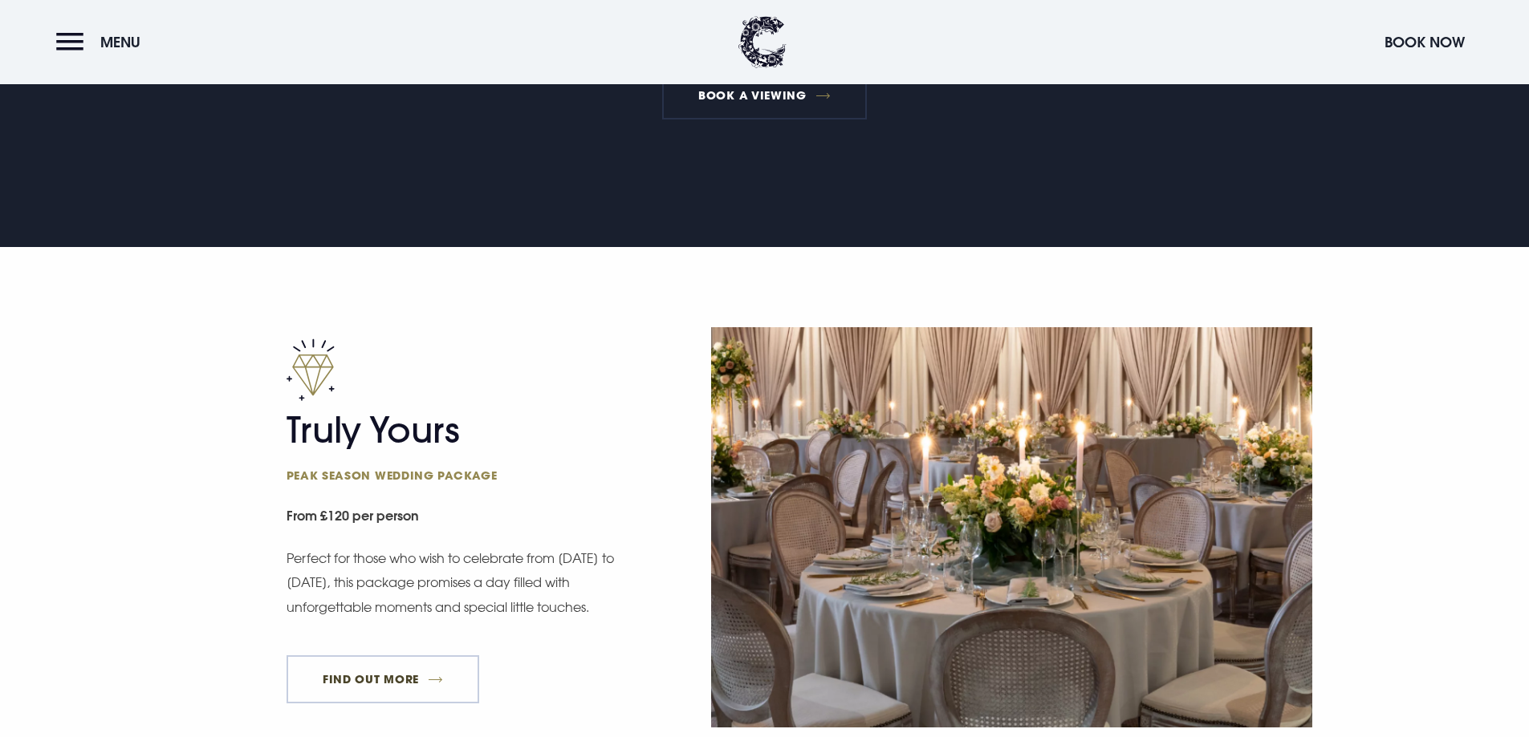
click at [378, 672] on link "FIND OUT MORE" at bounding box center [382, 680] width 193 height 48
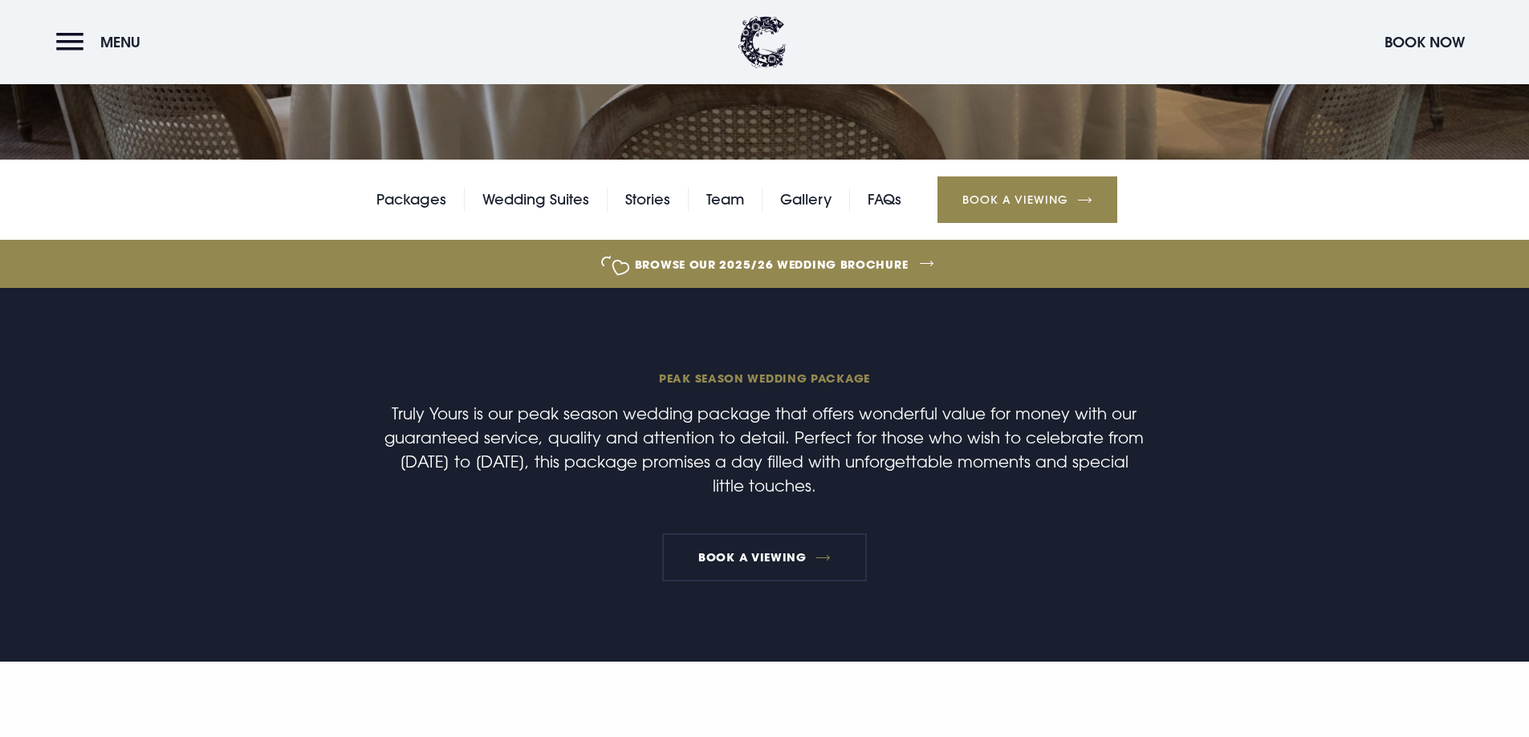
scroll to position [481, 0]
click at [827, 260] on link "Browse our 2025/26 wedding brochure" at bounding box center [771, 265] width 3331 height 60
